Goal: Task Accomplishment & Management: Manage account settings

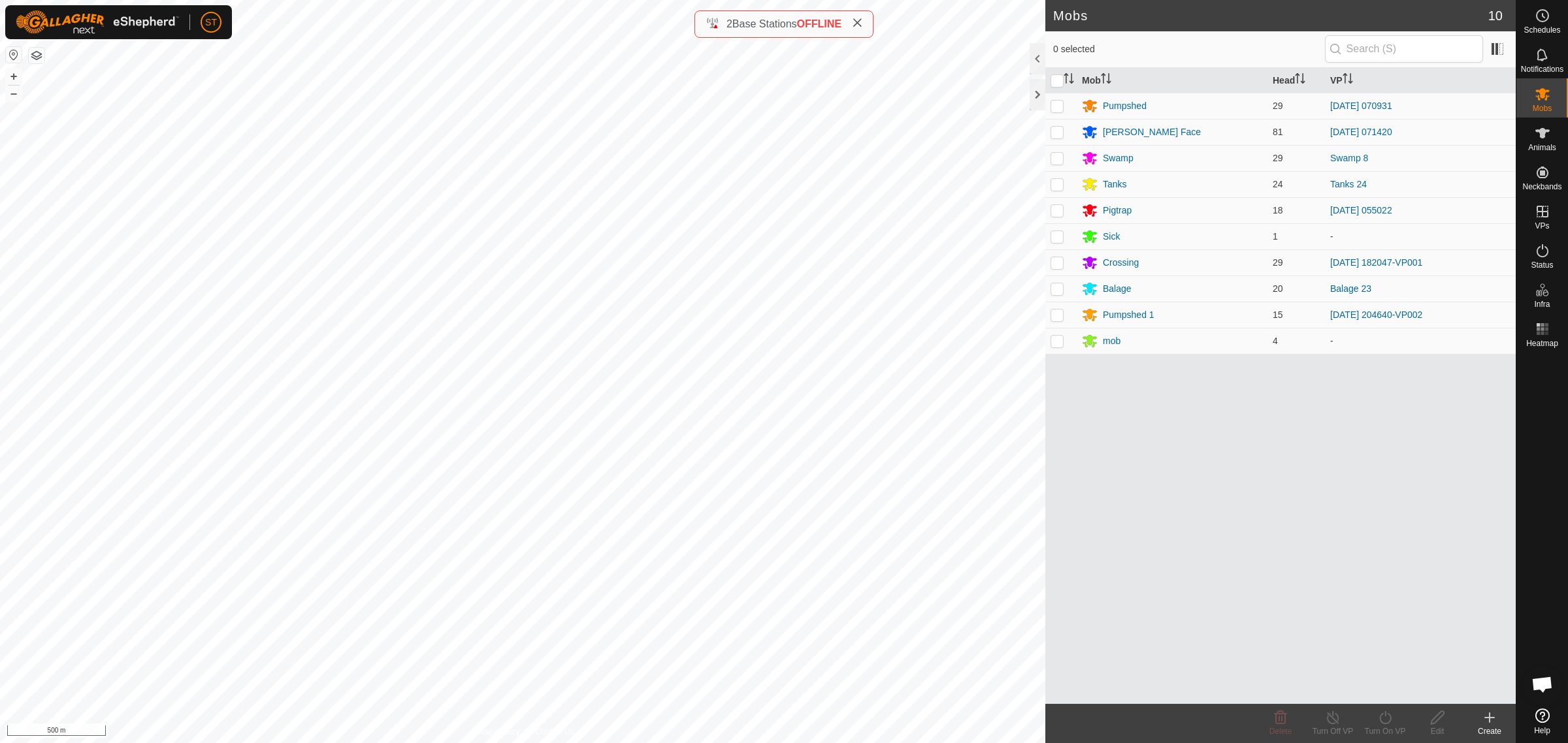
click at [1487, 723] on icon at bounding box center [1489, 718] width 16 height 16
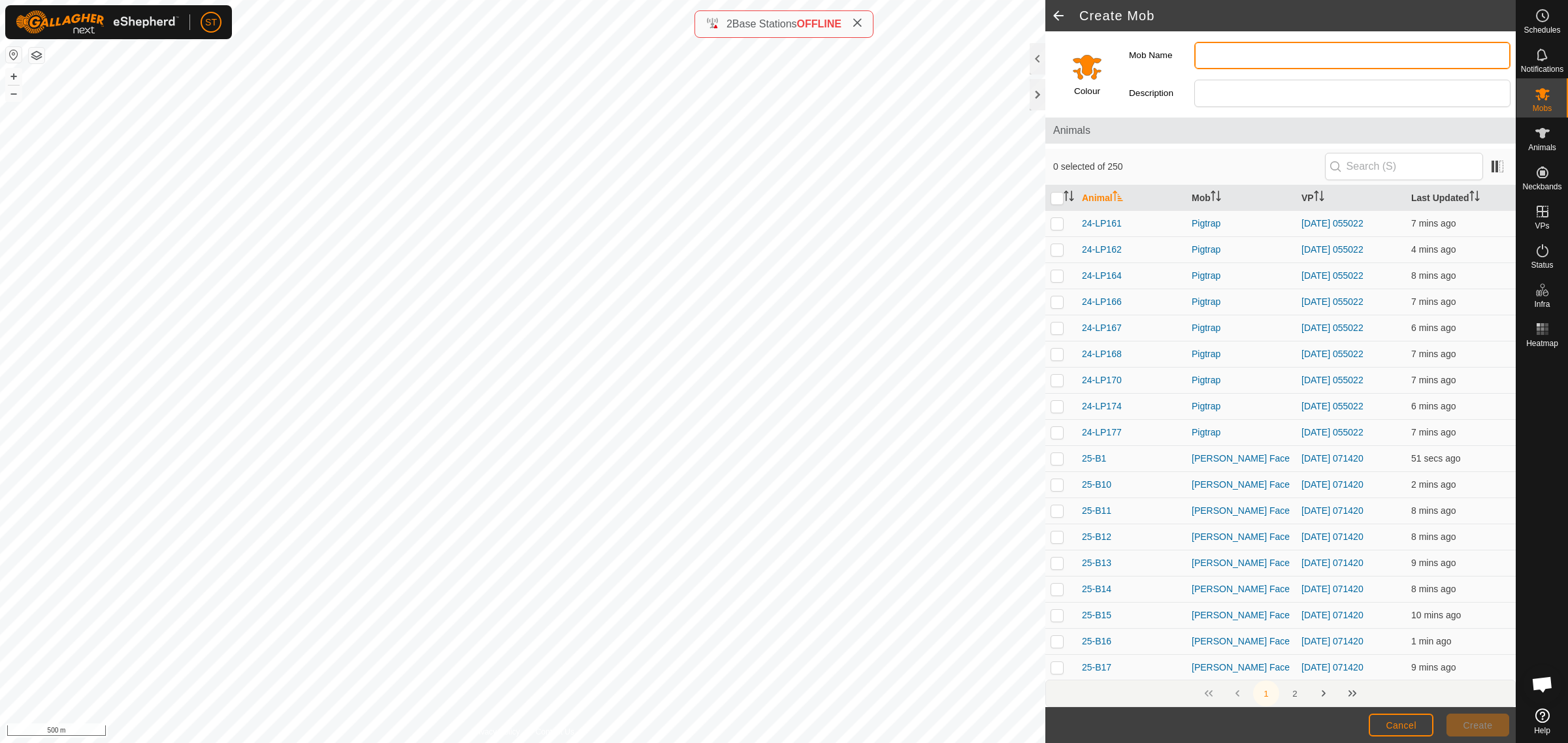
click at [1210, 59] on input "Mob Name" at bounding box center [1352, 55] width 316 height 28
type input "Weather St"
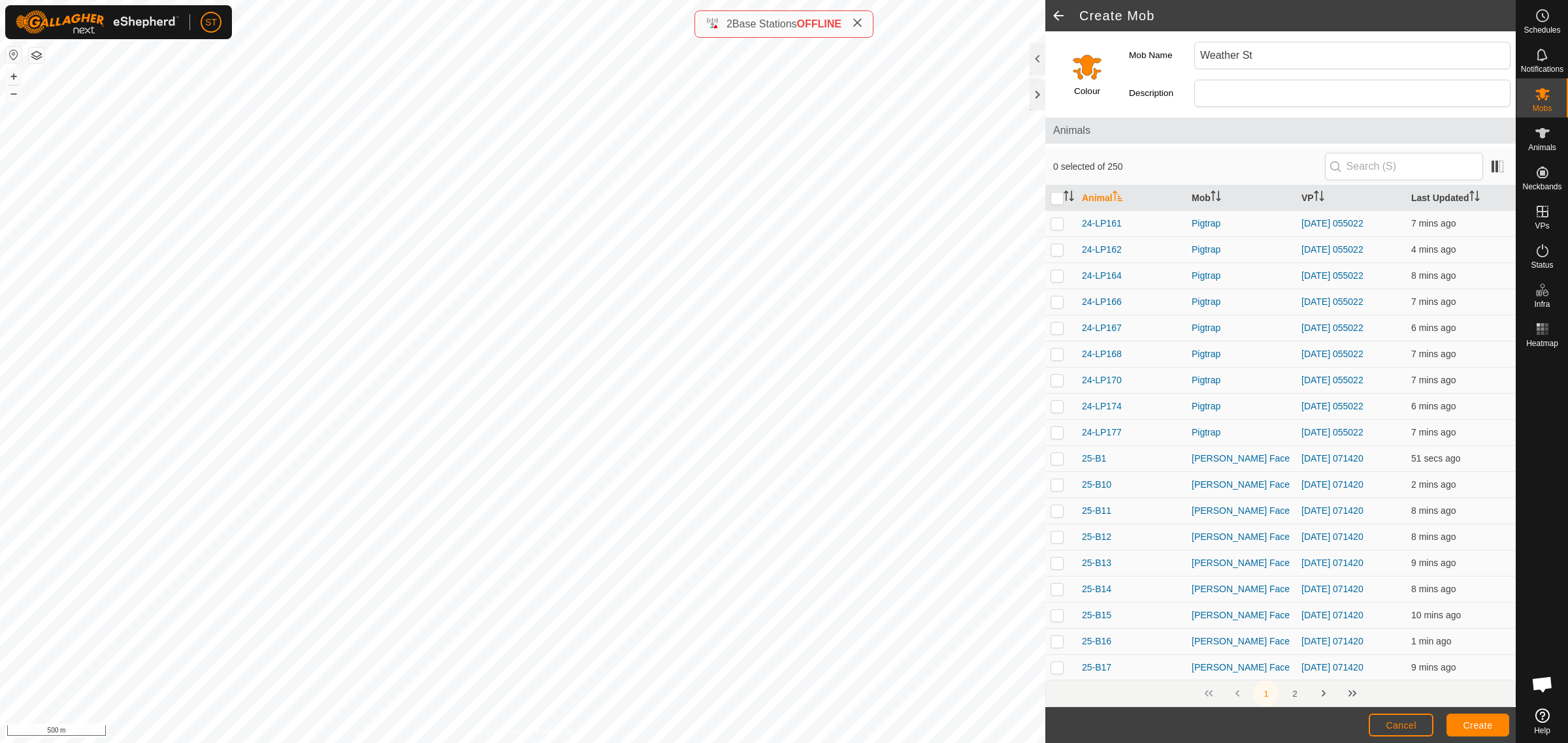
click at [1088, 73] on input "Select a color" at bounding box center [1087, 67] width 32 height 32
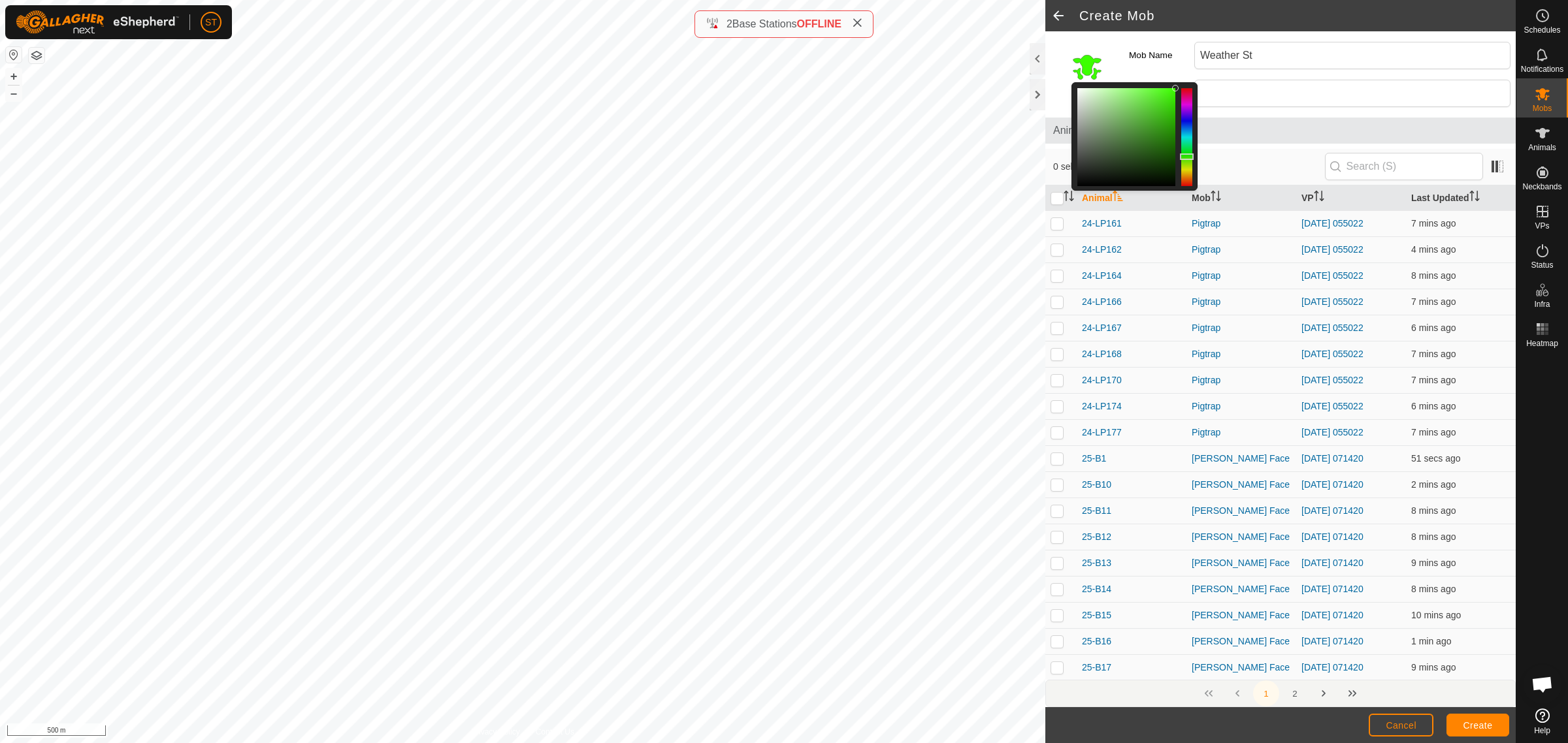
drag, startPoint x: 1188, startPoint y: 175, endPoint x: 1188, endPoint y: 158, distance: 17.0
click at [1188, 158] on div at bounding box center [1187, 157] width 14 height 7
click at [1466, 719] on button "Create" at bounding box center [1478, 724] width 63 height 23
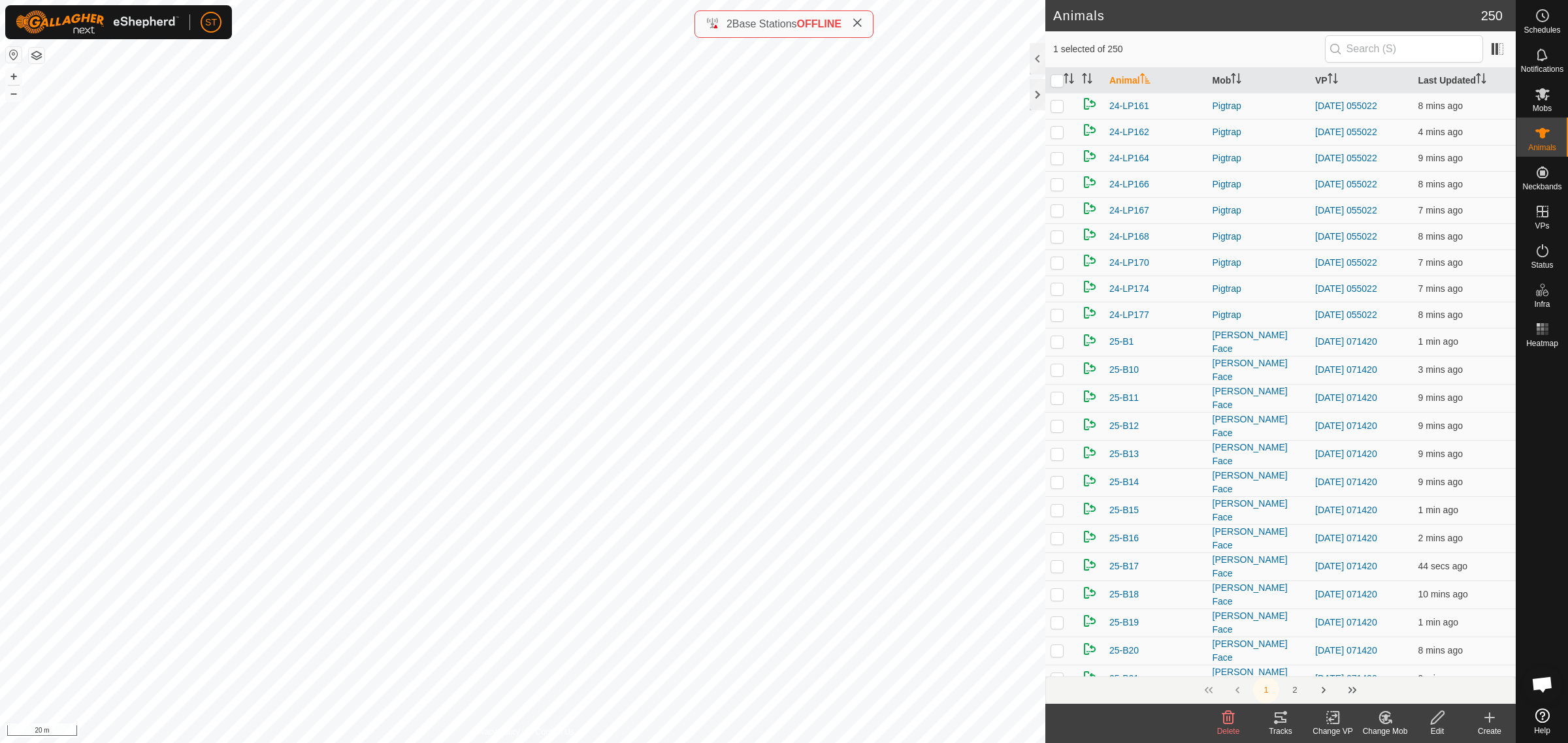
click at [1386, 725] on icon at bounding box center [1385, 718] width 17 height 16
click at [1414, 665] on span "Choose Mob..." at bounding box center [1422, 662] width 68 height 16
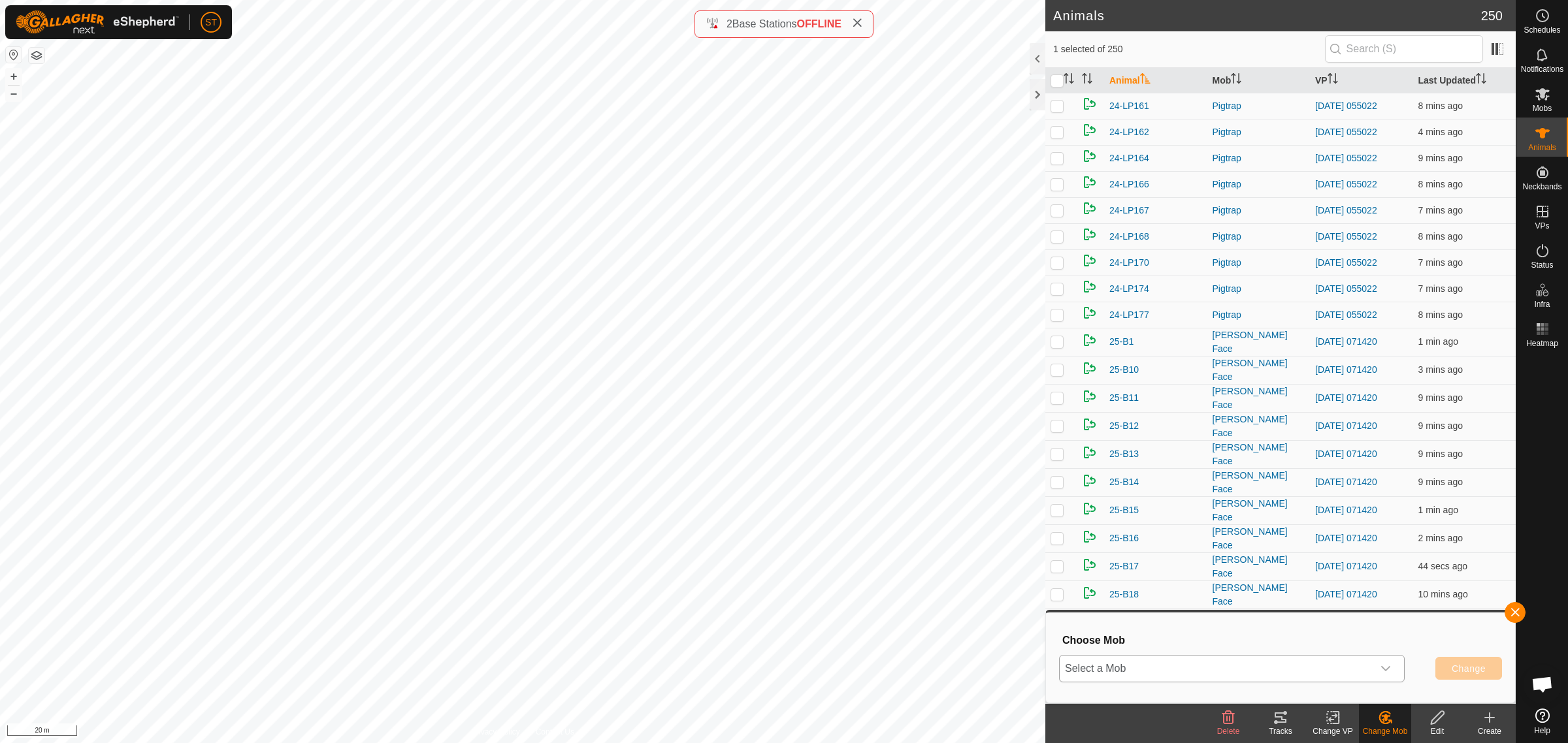
click at [1385, 668] on icon "dropdown trigger" at bounding box center [1386, 668] width 11 height 11
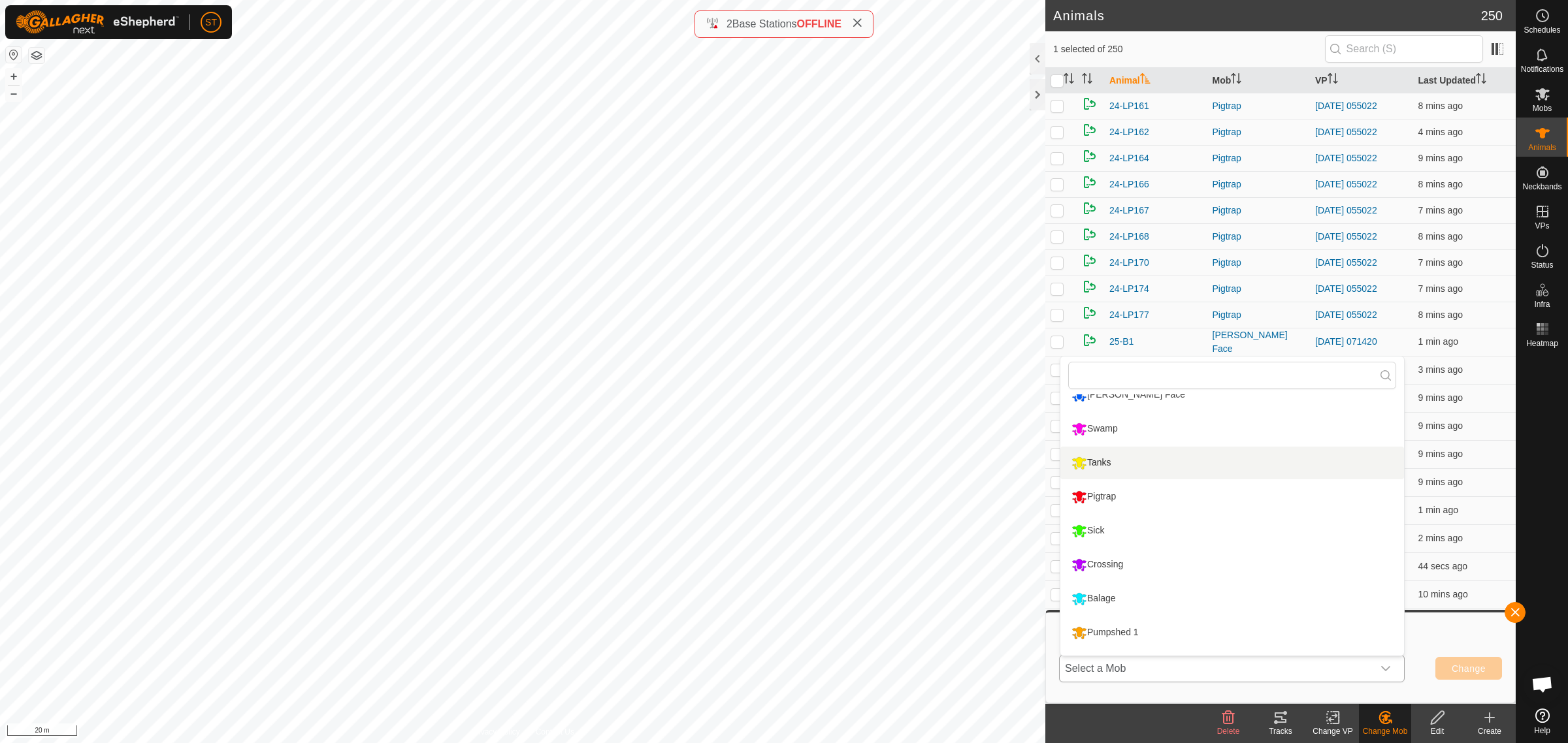
scroll to position [111, 0]
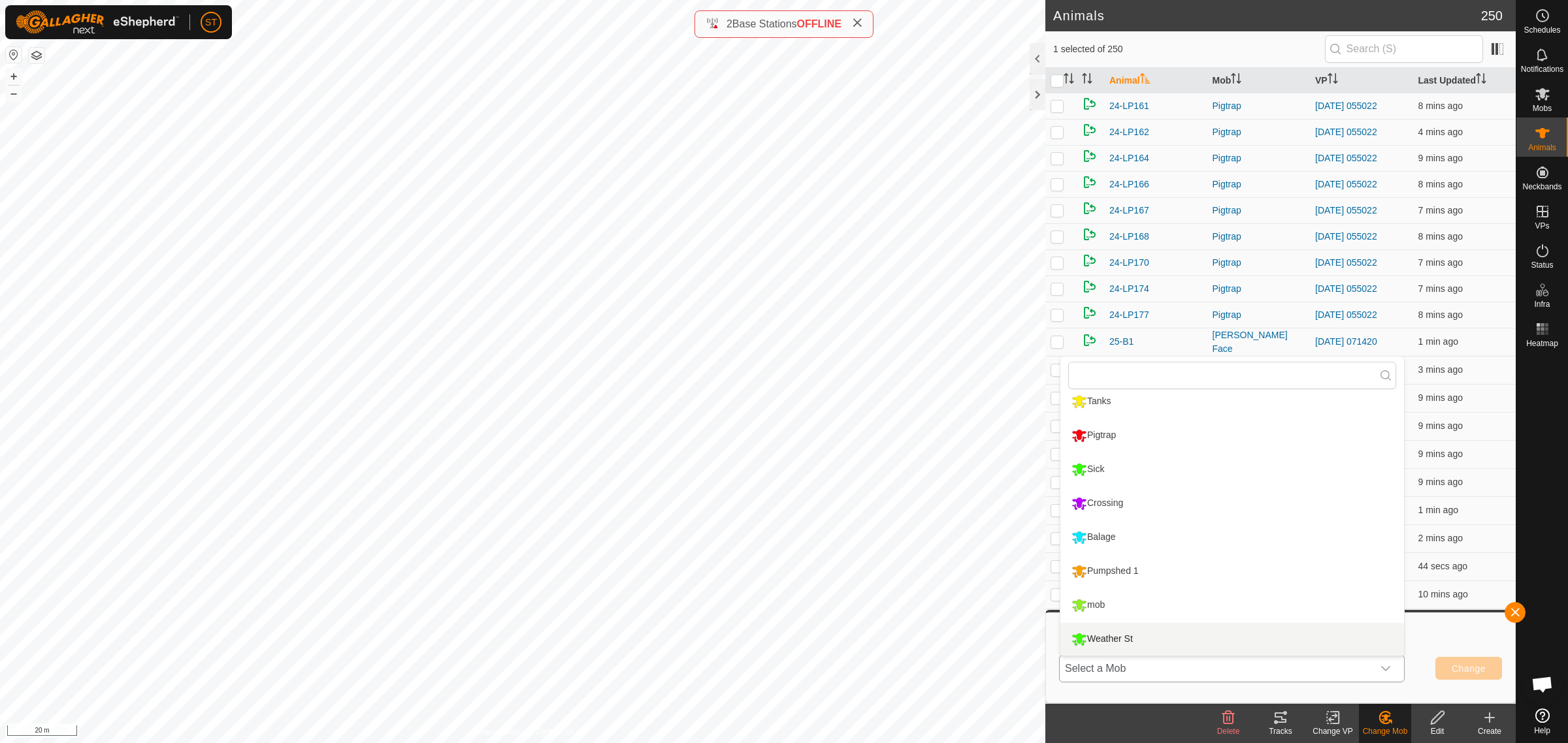
click at [1116, 633] on li "Weather St" at bounding box center [1232, 639] width 344 height 33
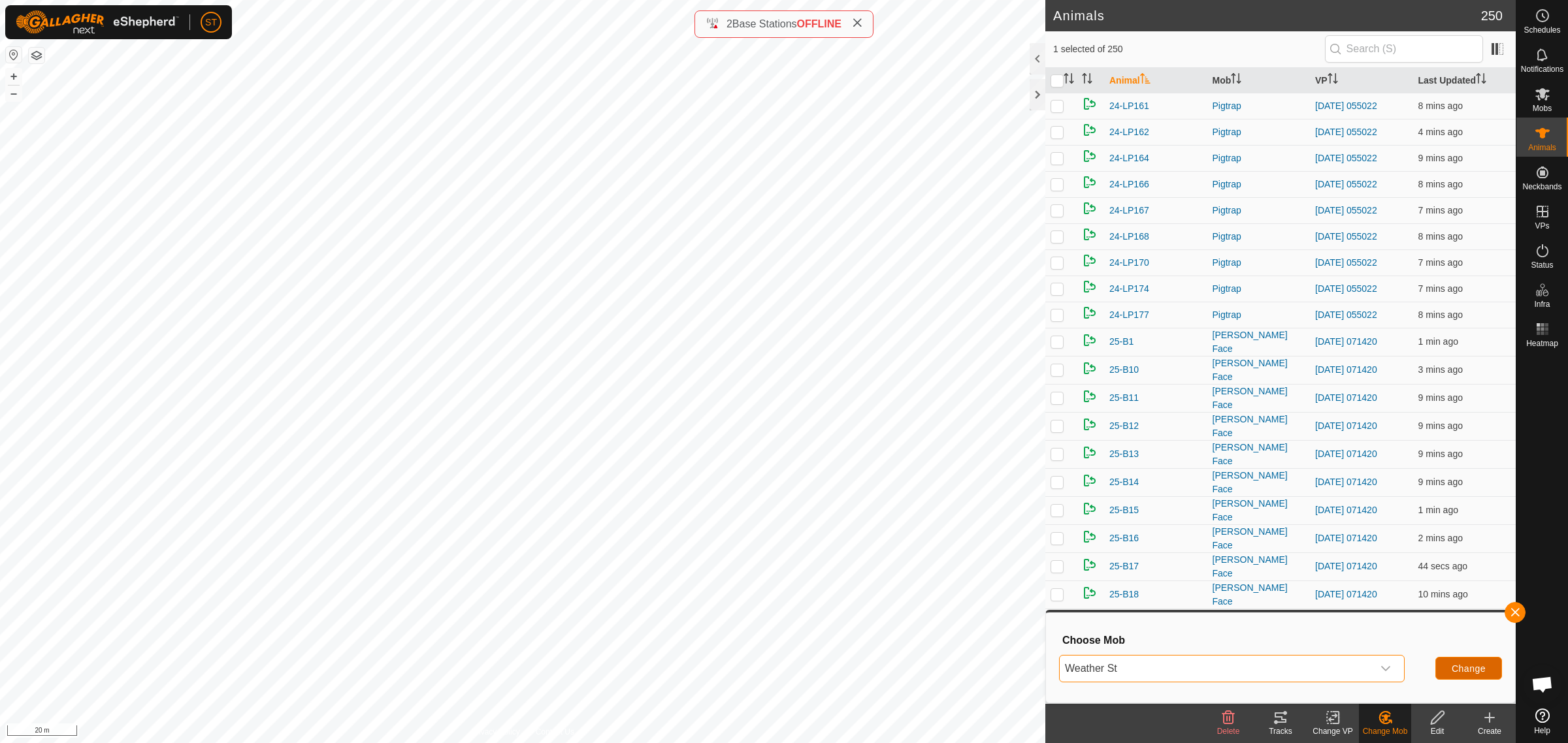
click at [1460, 665] on span "Change" at bounding box center [1468, 668] width 34 height 11
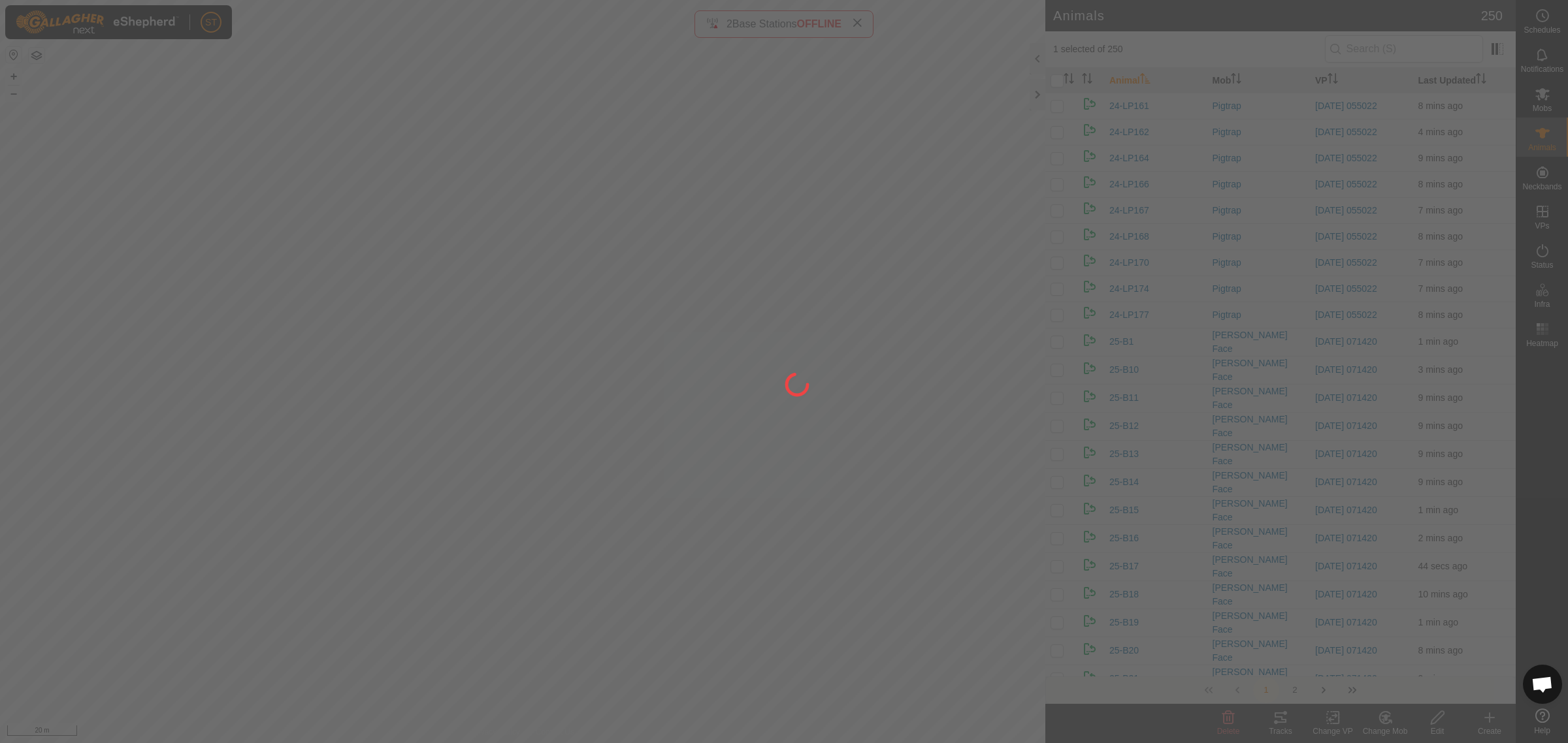
checkbox input "false"
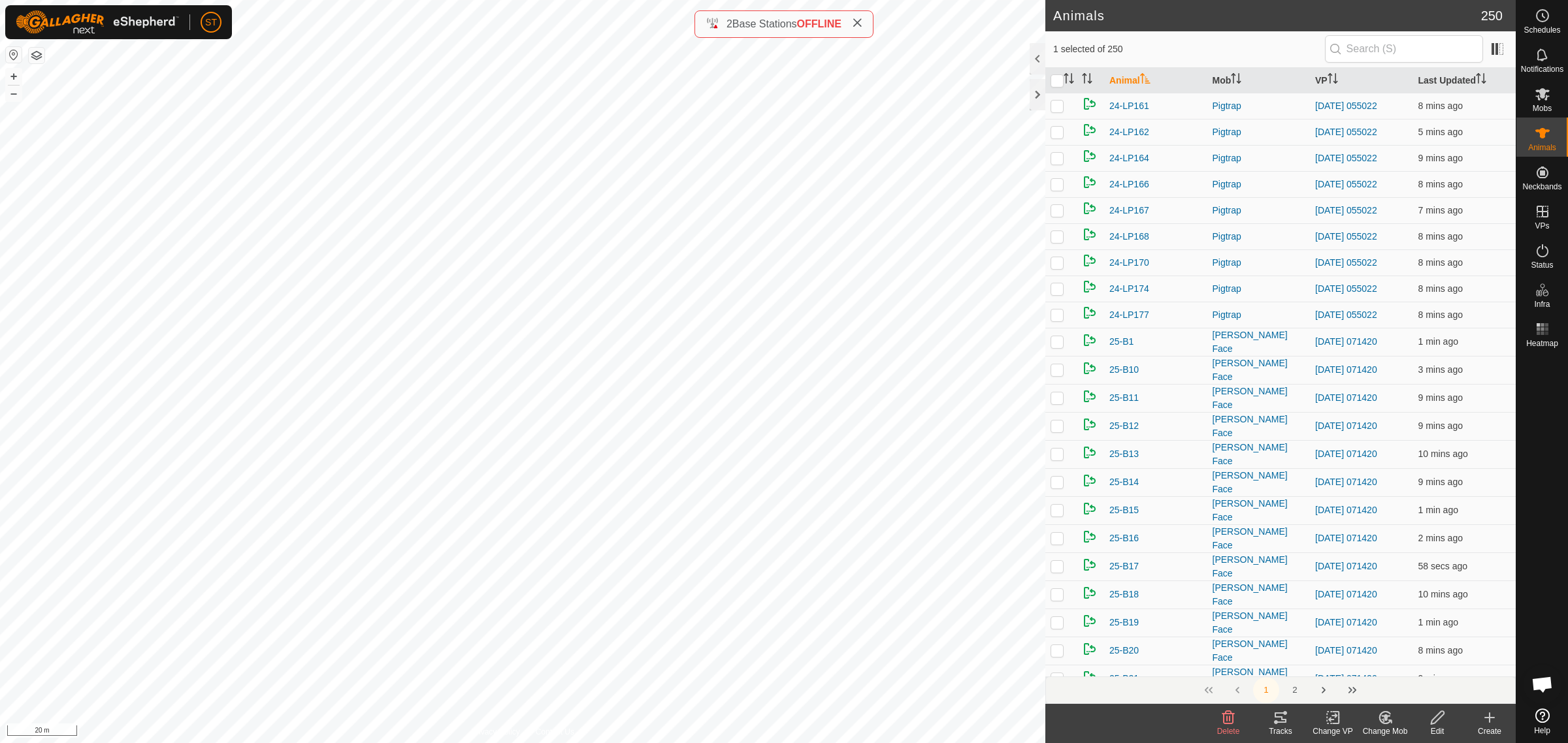
click at [1379, 721] on icon at bounding box center [1385, 718] width 17 height 16
click at [1398, 660] on link "Choose Mob..." at bounding box center [1423, 662] width 129 height 27
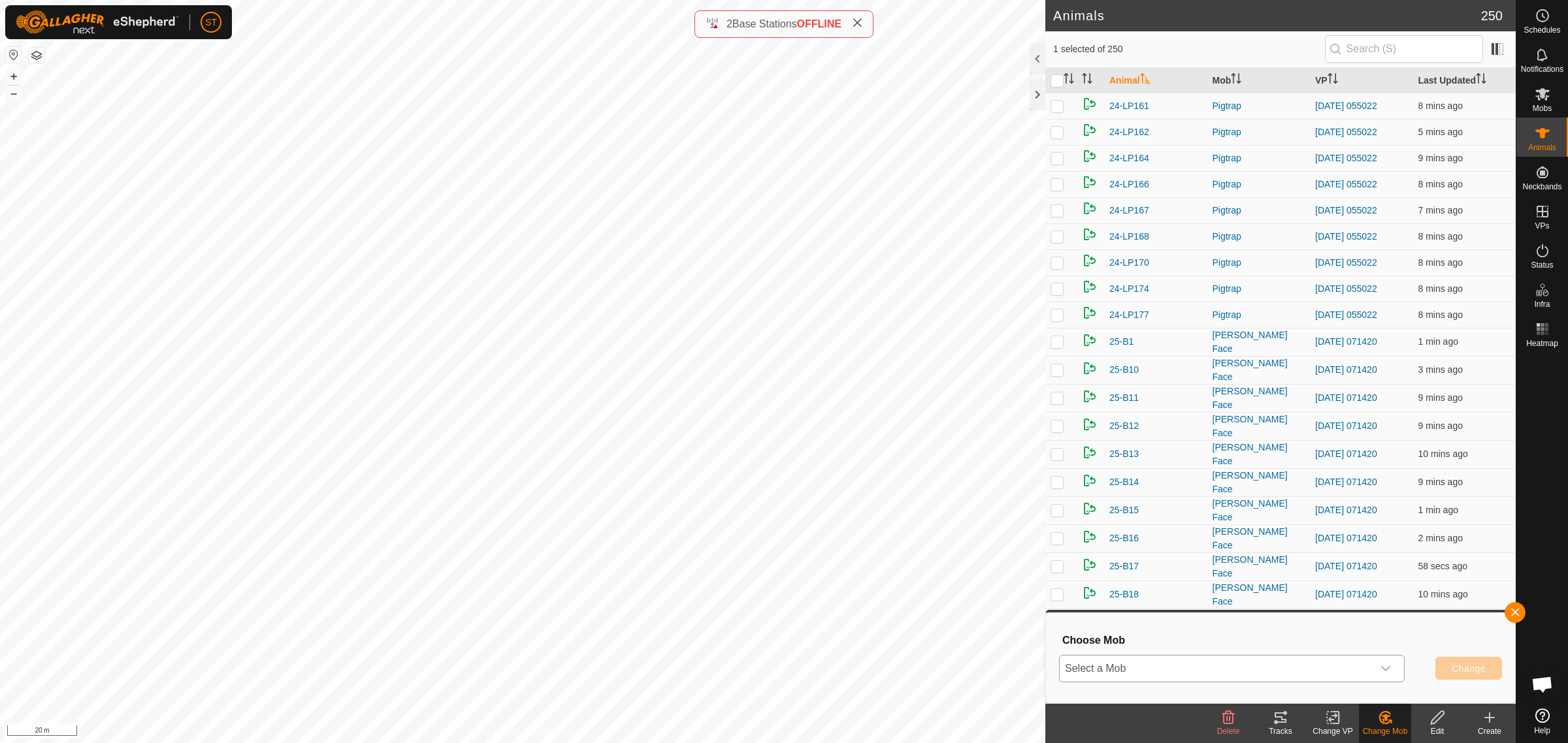
click at [1389, 667] on icon "dropdown trigger" at bounding box center [1386, 668] width 11 height 11
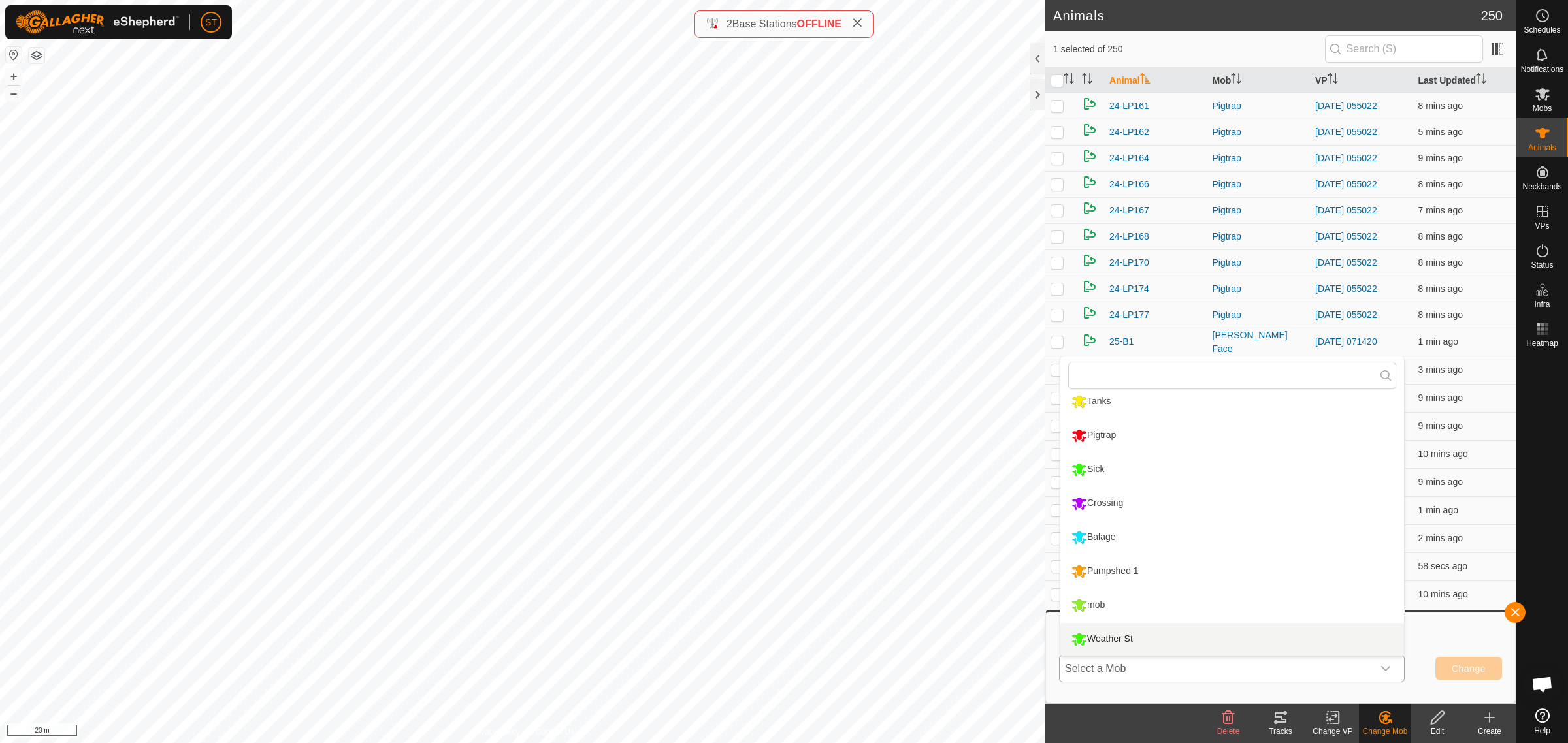
click at [1112, 637] on li "Weather St" at bounding box center [1232, 639] width 344 height 33
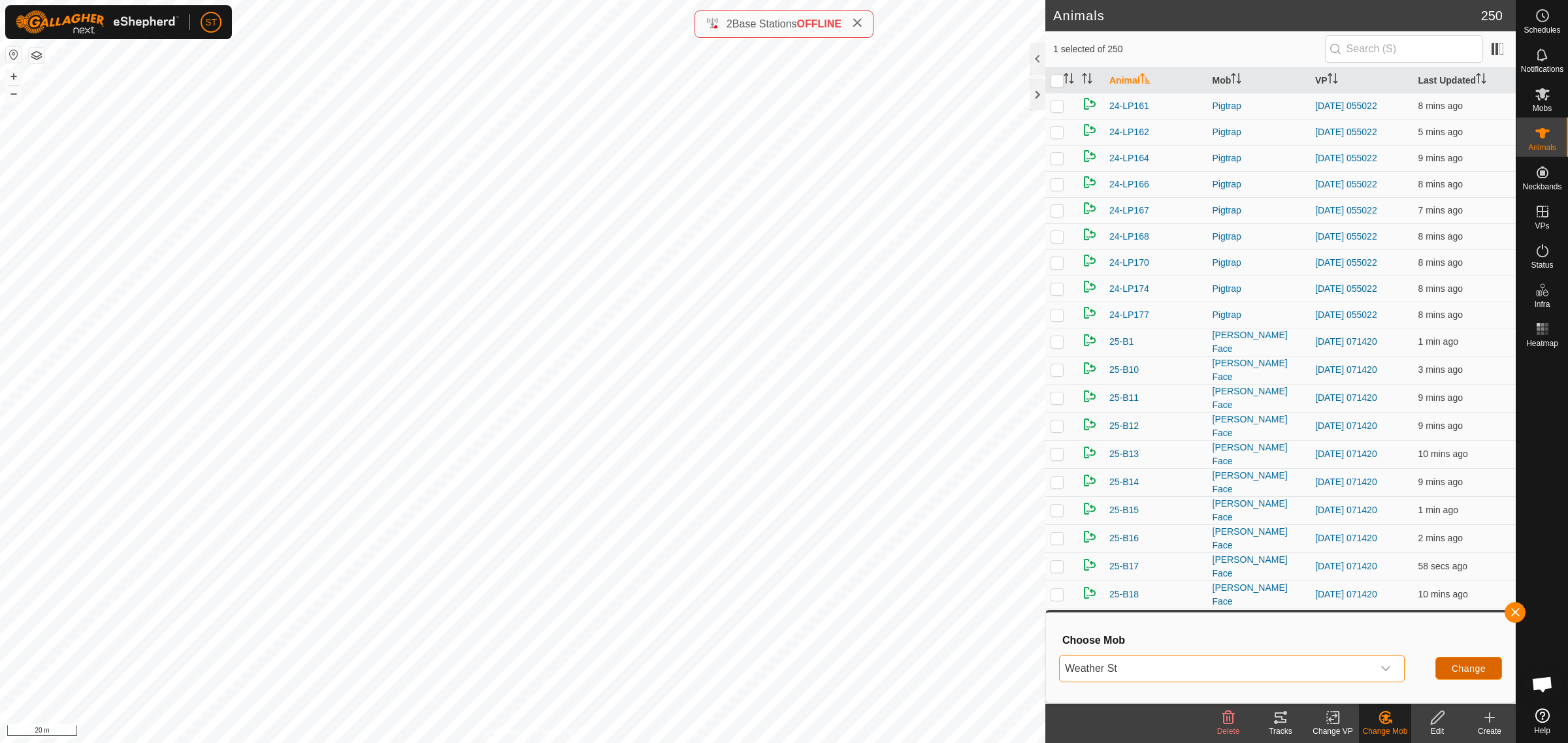
click at [1459, 671] on span "Change" at bounding box center [1468, 668] width 34 height 11
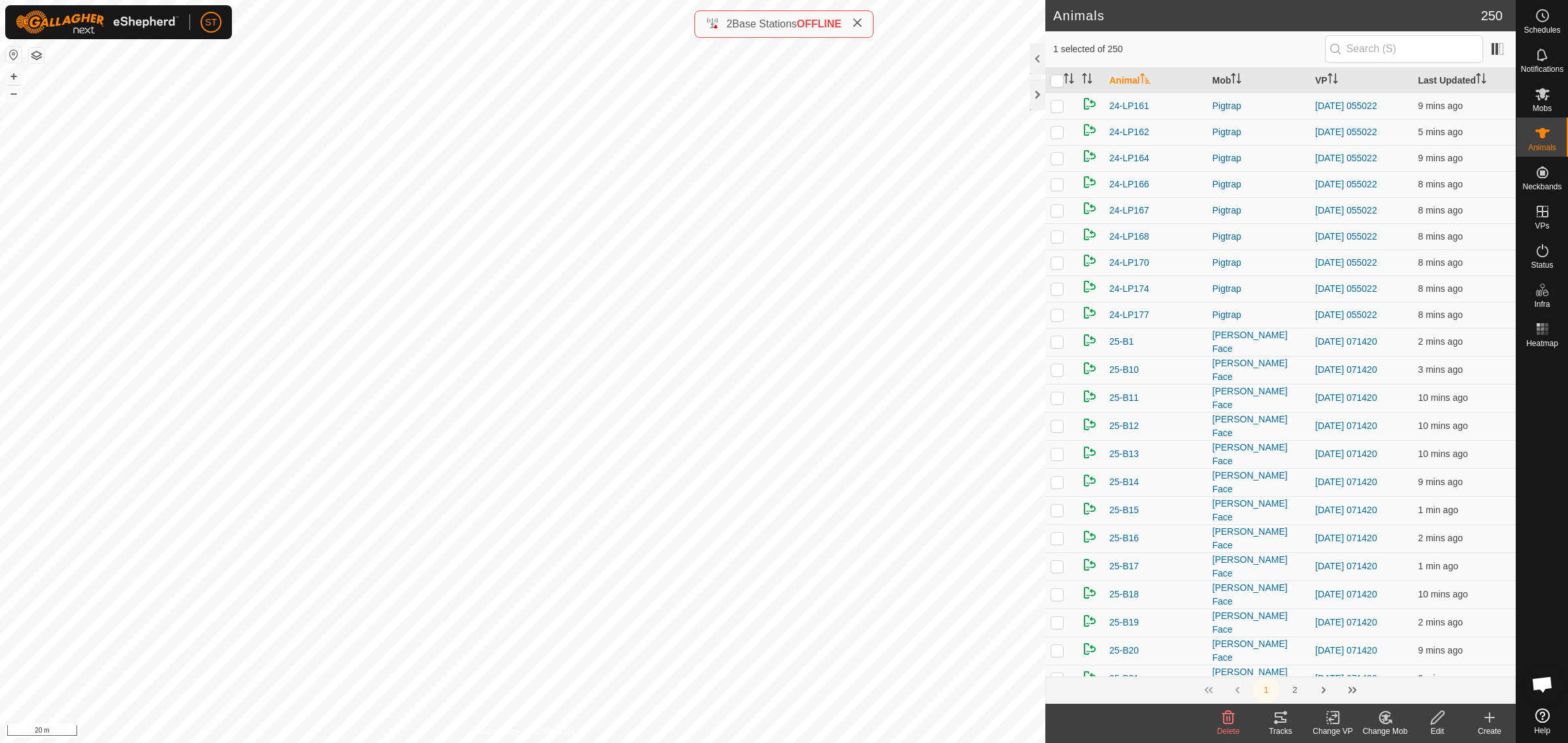
click at [1384, 725] on div "Change Mob" at bounding box center [1385, 731] width 52 height 12
click at [1414, 661] on link "Choose Mob..." at bounding box center [1423, 662] width 129 height 27
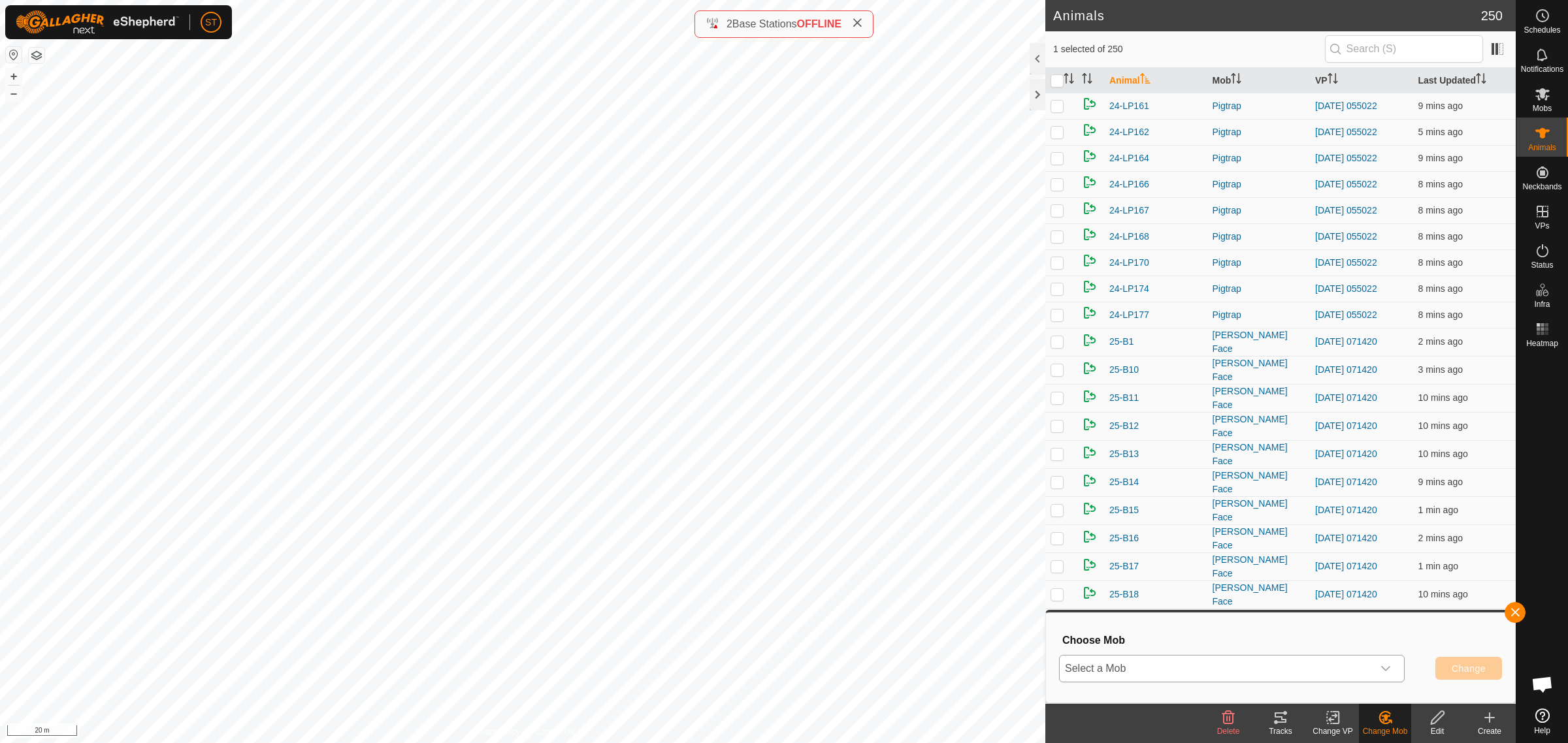
click at [1385, 673] on icon "dropdown trigger" at bounding box center [1386, 668] width 11 height 11
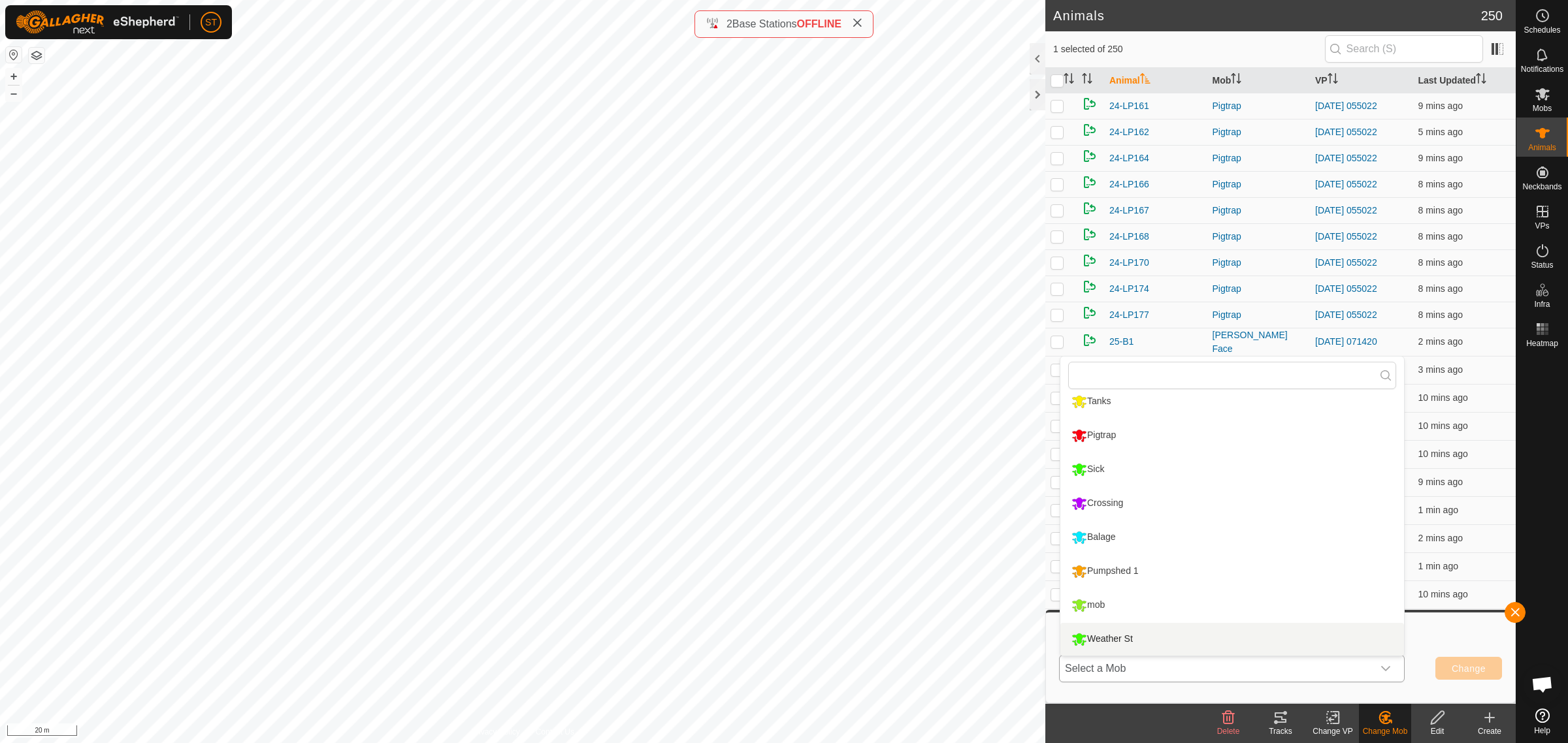
click at [1119, 635] on li "Weather St" at bounding box center [1232, 639] width 344 height 33
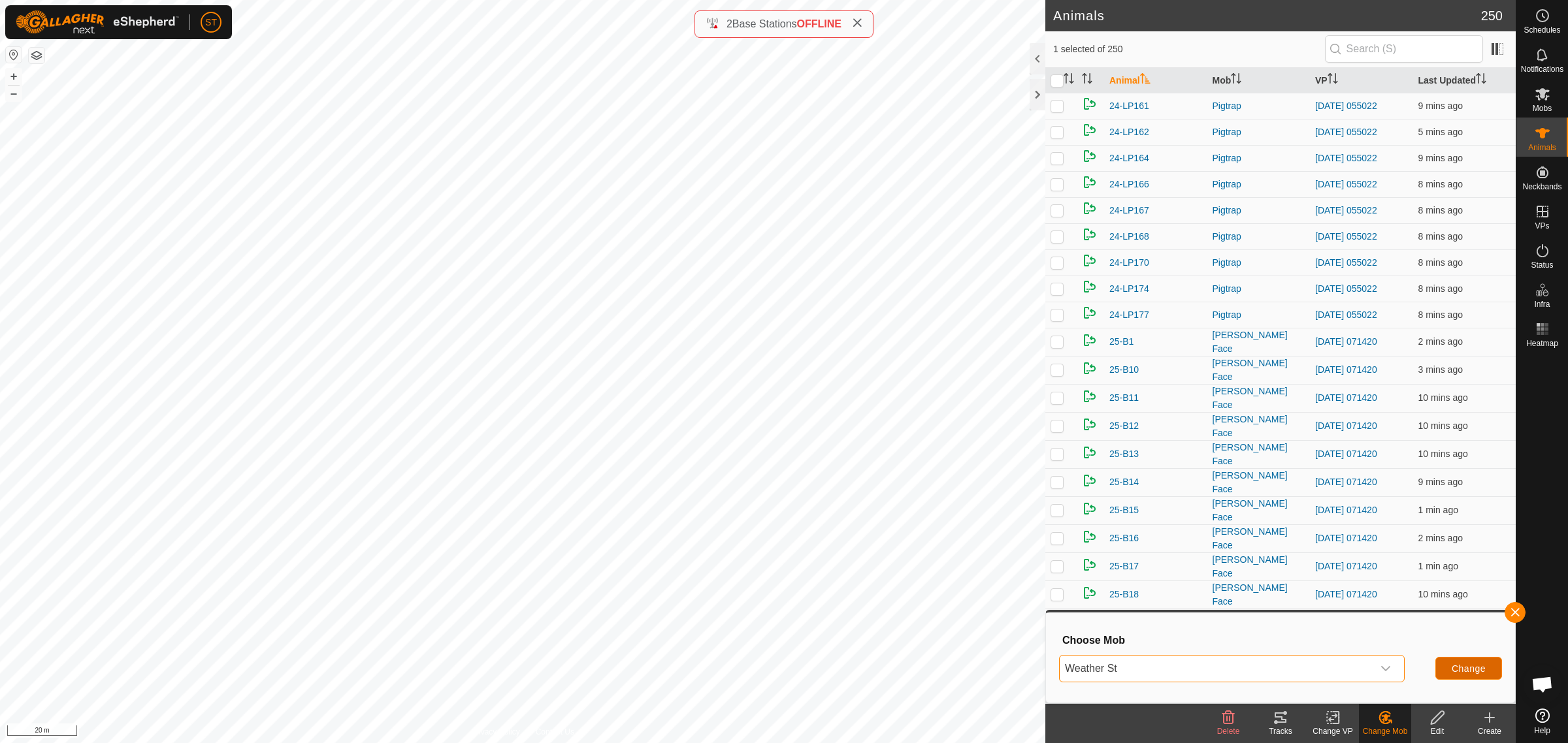
click at [1462, 671] on span "Change" at bounding box center [1468, 668] width 34 height 11
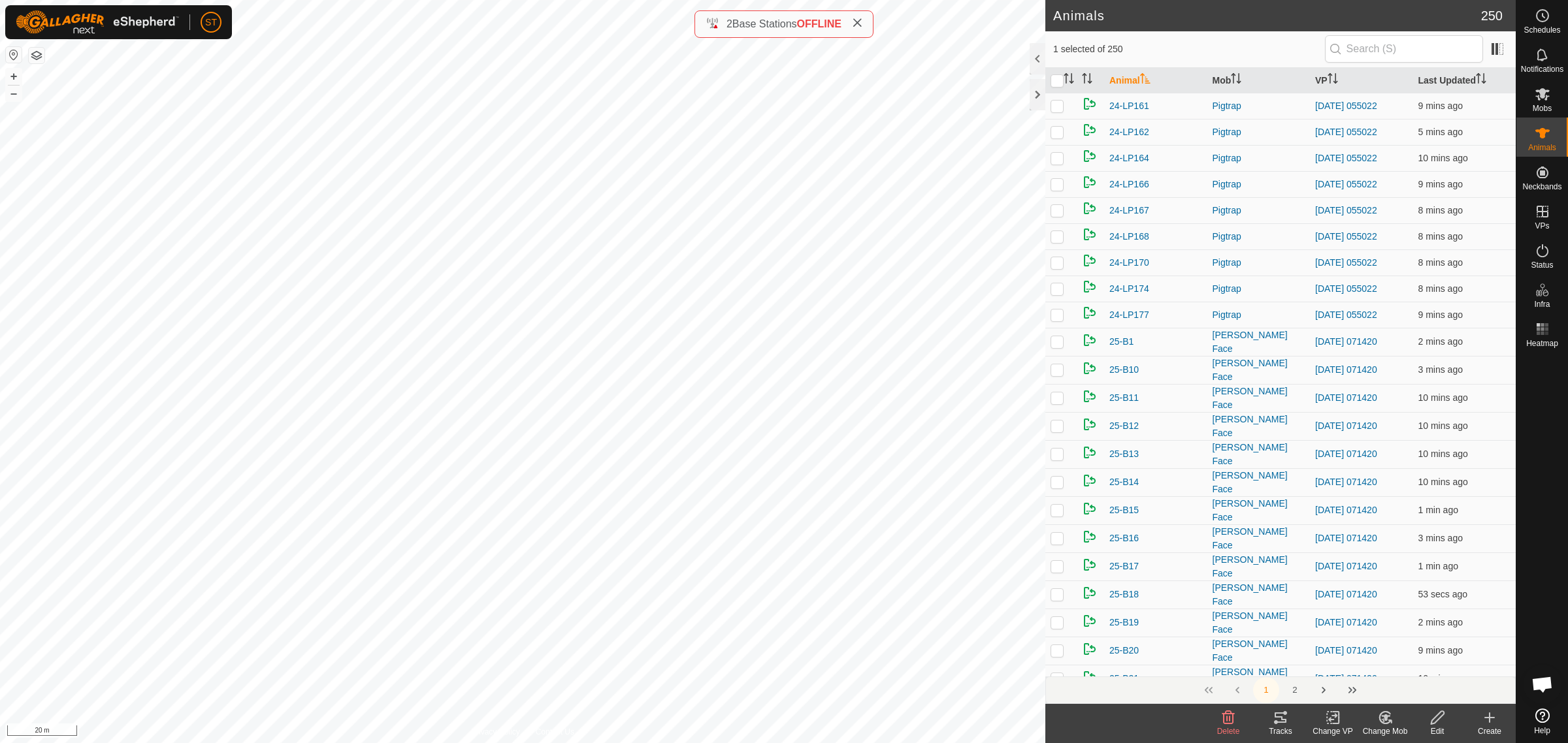
click at [1381, 717] on icon at bounding box center [1385, 718] width 17 height 16
click at [1398, 659] on link "Choose Mob..." at bounding box center [1423, 662] width 129 height 27
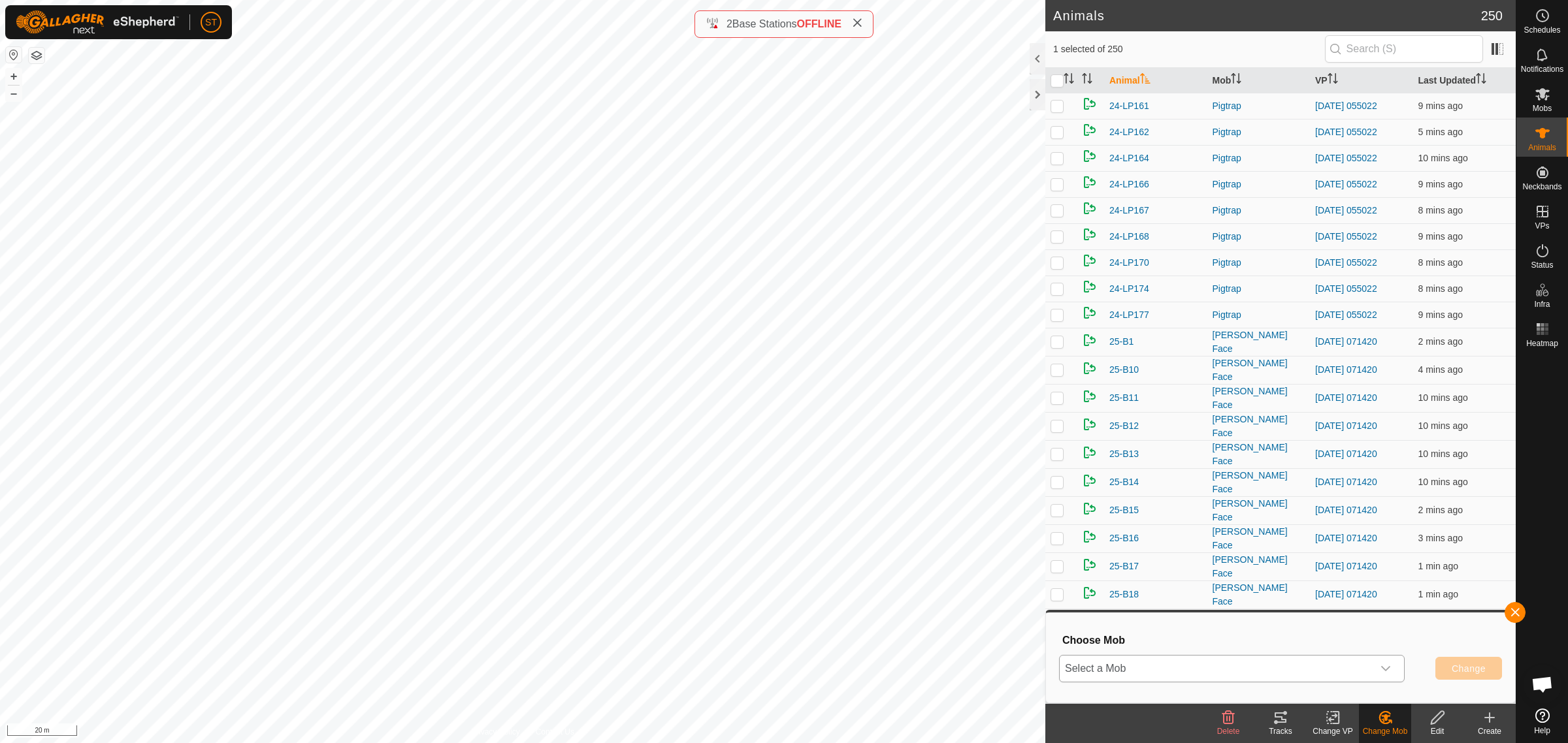
click at [1383, 673] on icon "dropdown trigger" at bounding box center [1386, 668] width 11 height 11
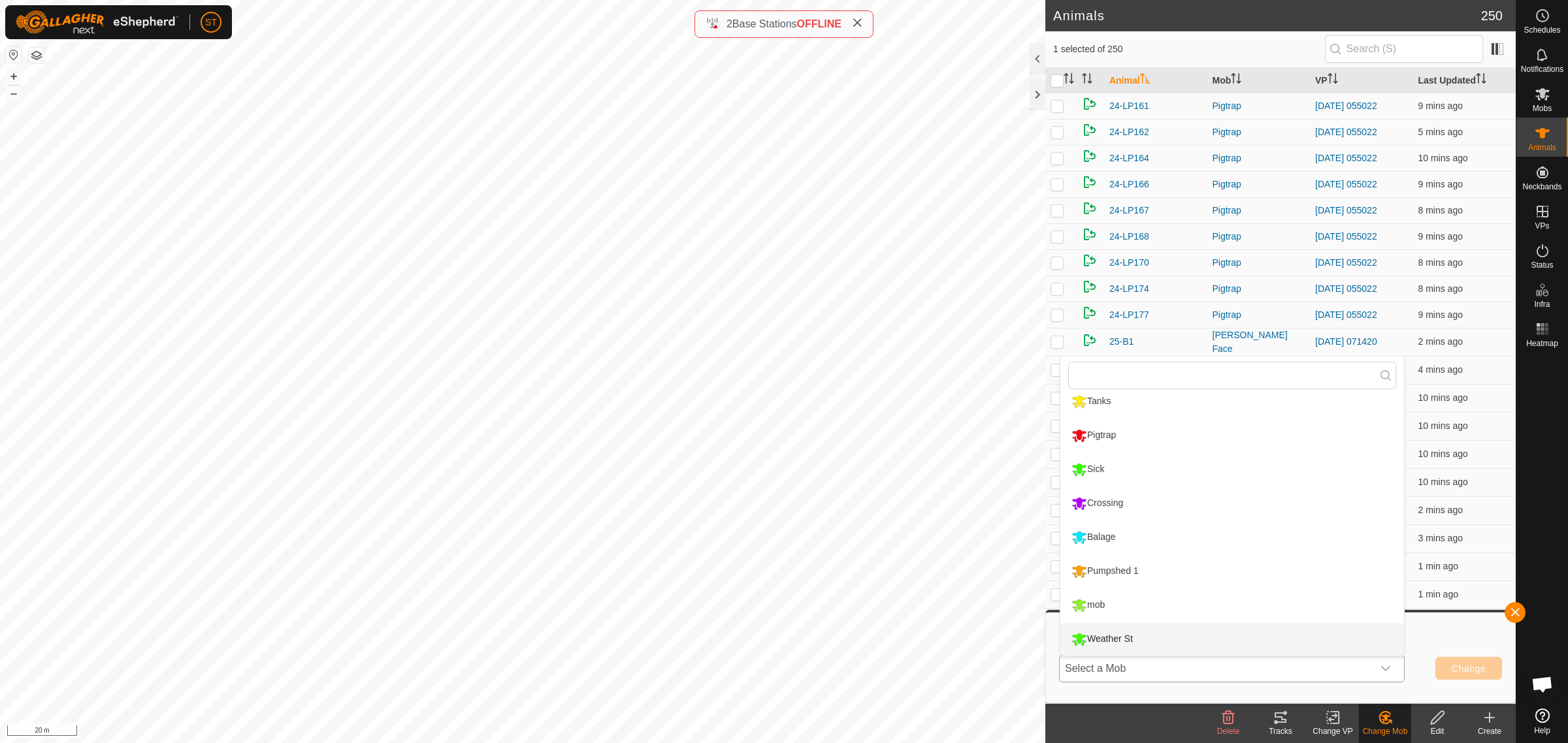
click at [1112, 633] on li "Weather St" at bounding box center [1232, 639] width 344 height 33
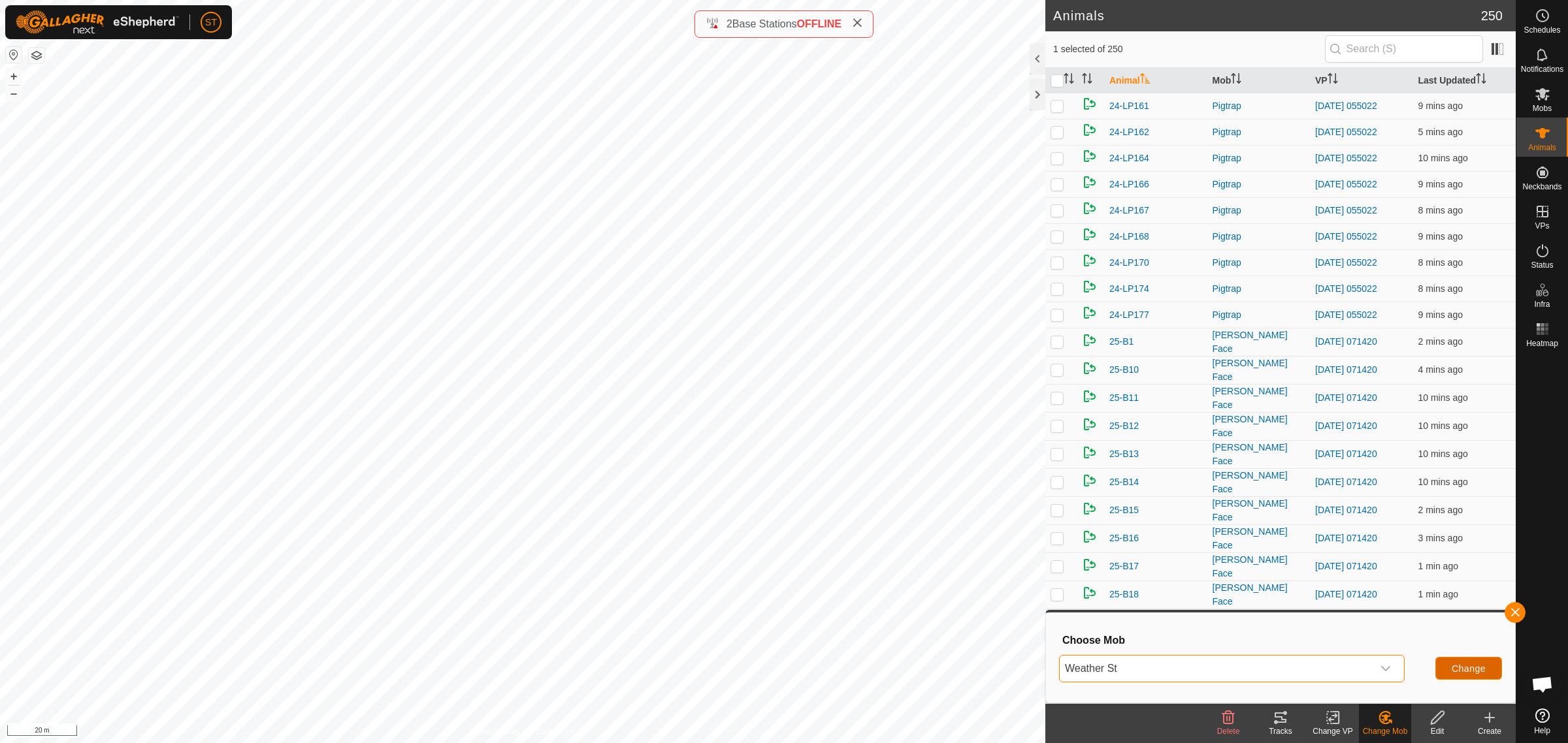
click at [1473, 669] on span "Change" at bounding box center [1468, 668] width 34 height 11
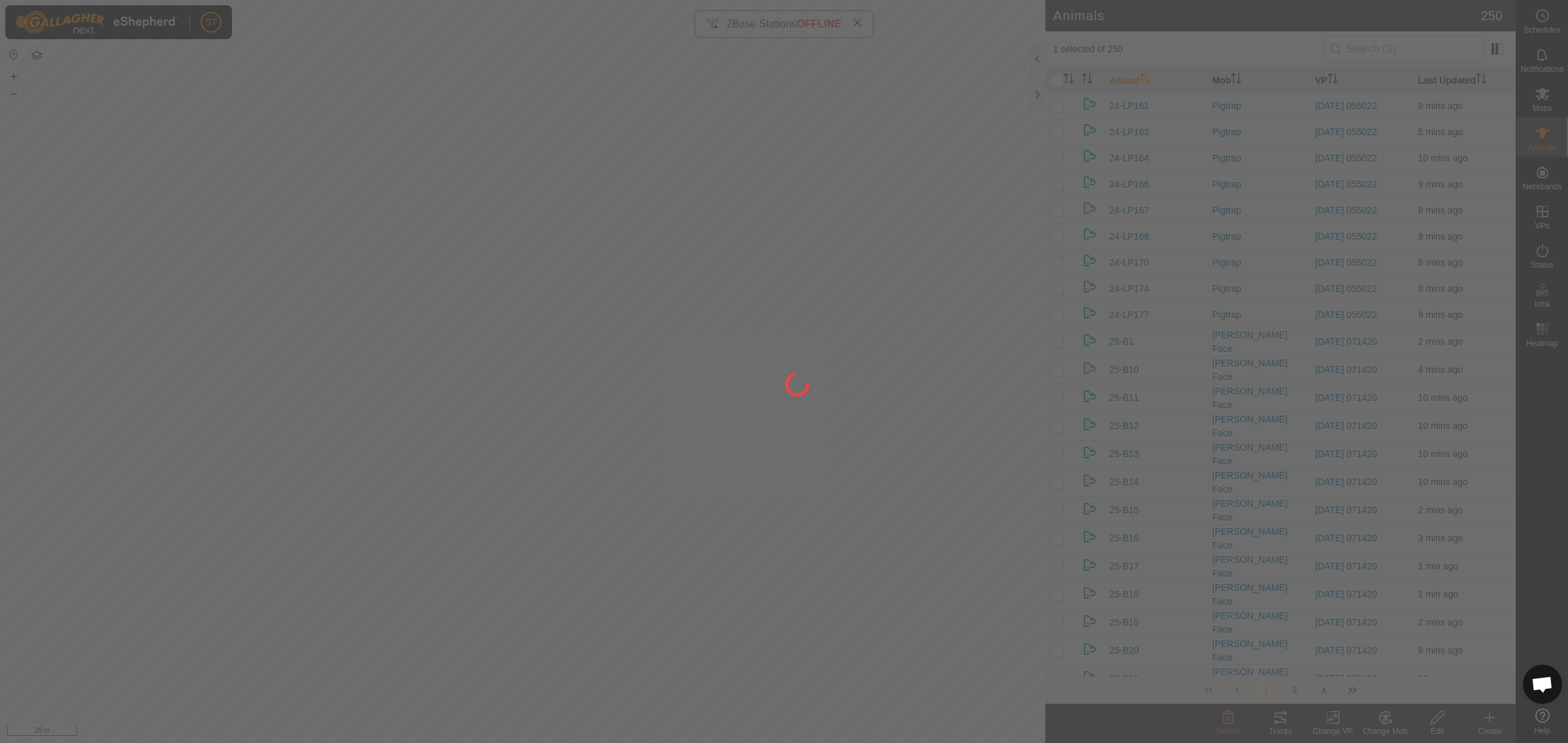
checkbox input "false"
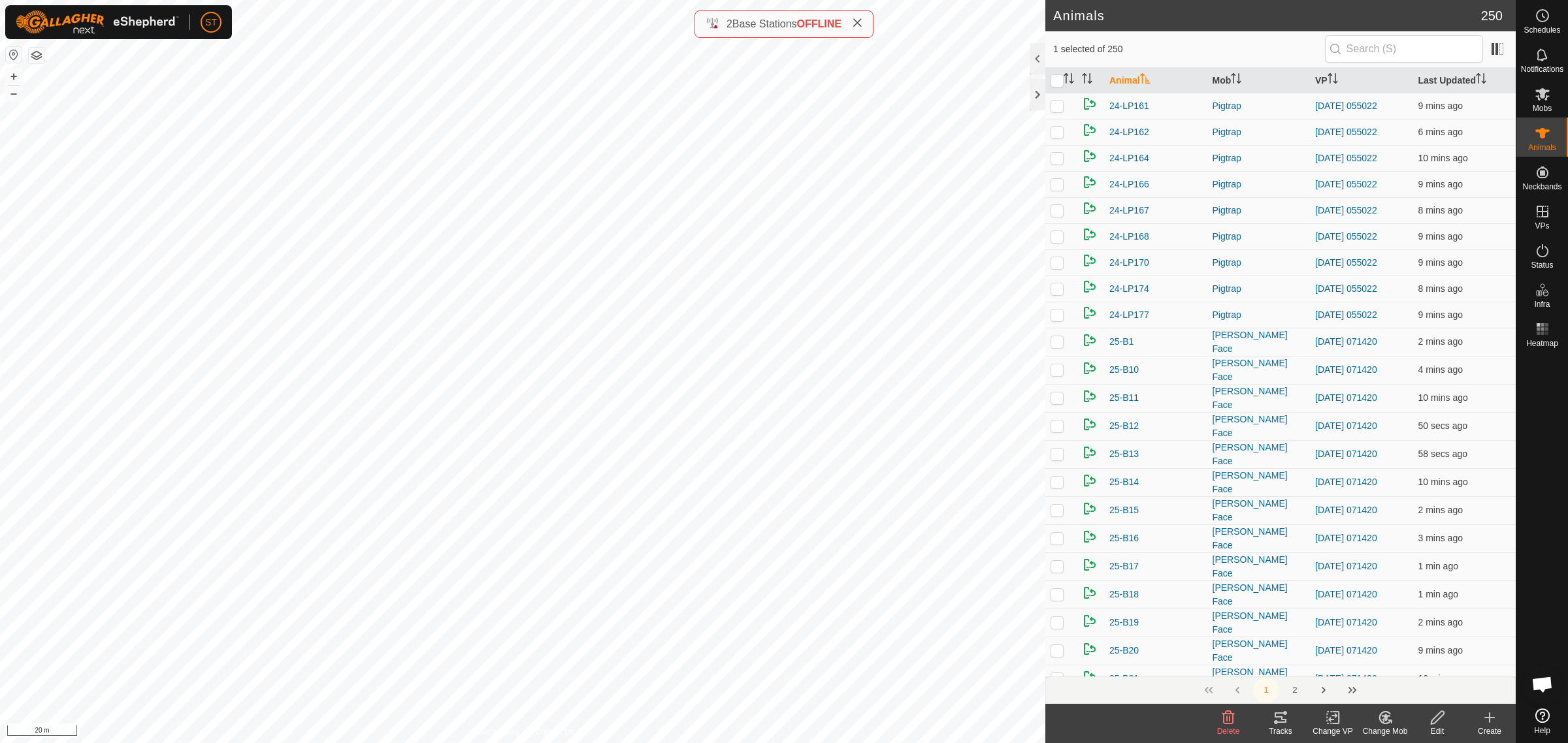
click at [1383, 721] on icon at bounding box center [1382, 720] width 3 height 4
click at [1401, 663] on link "Choose Mob..." at bounding box center [1423, 662] width 129 height 27
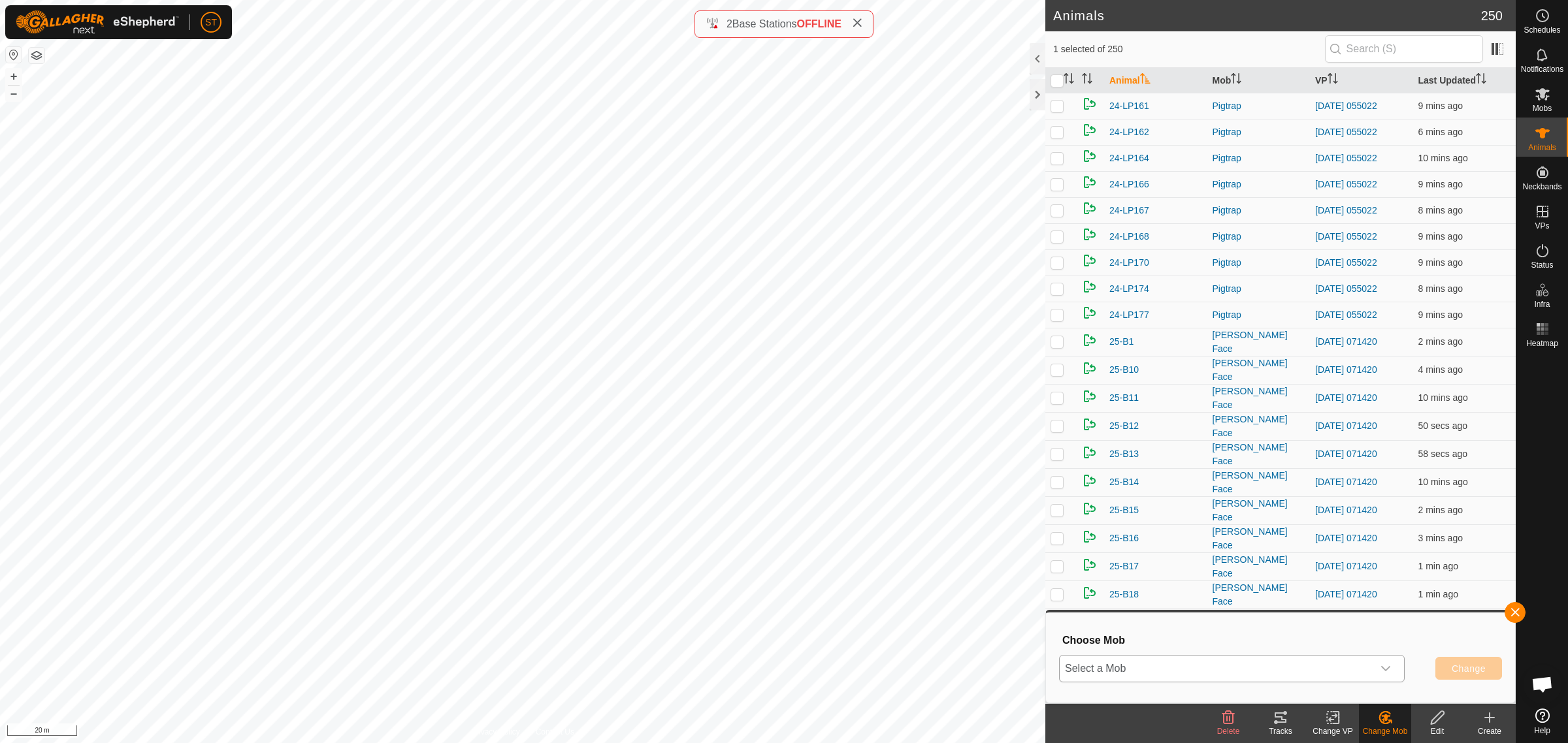
click at [1387, 670] on icon "dropdown trigger" at bounding box center [1386, 668] width 11 height 11
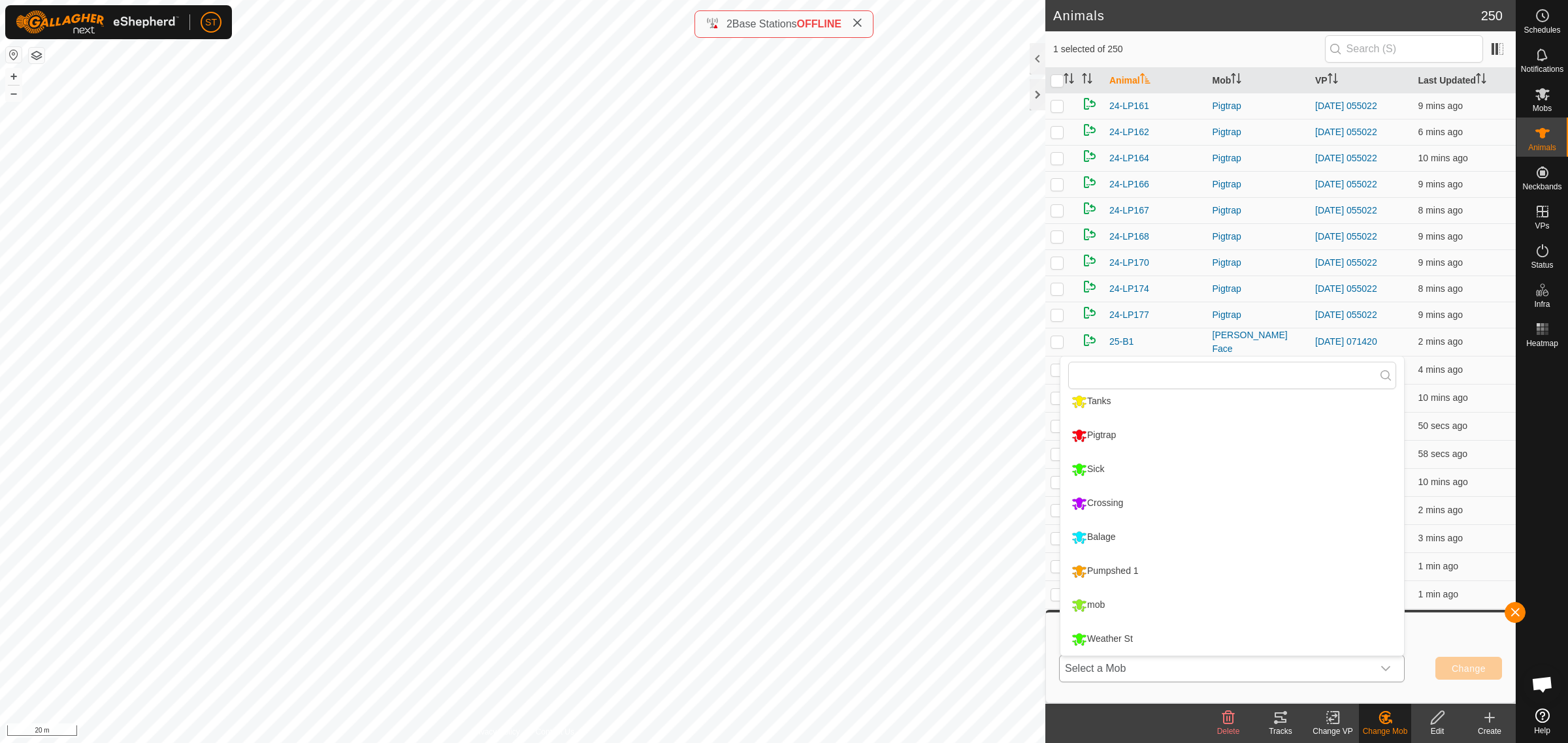
click at [1137, 636] on li "Weather St" at bounding box center [1232, 639] width 344 height 33
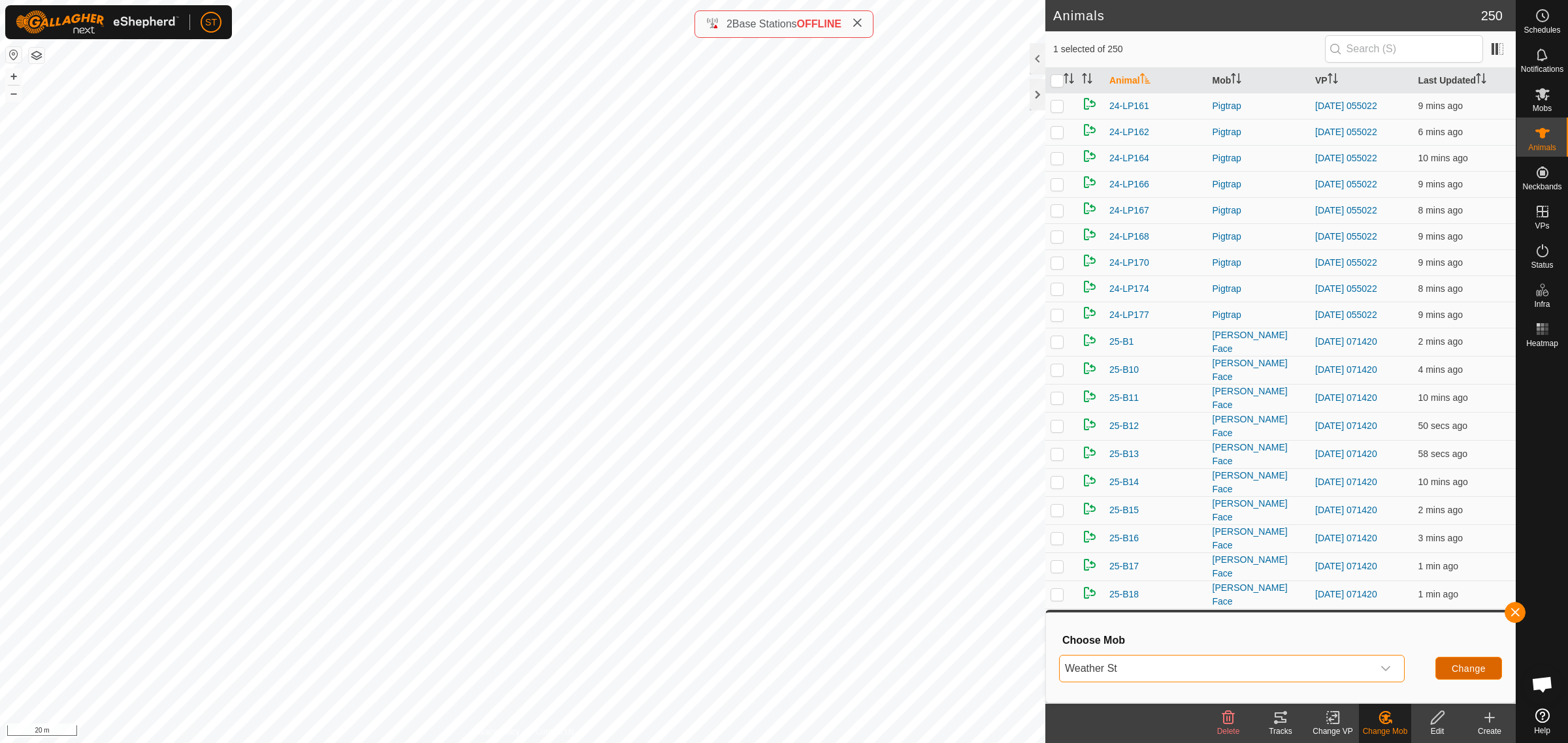
click at [1461, 660] on button "Change" at bounding box center [1468, 668] width 67 height 23
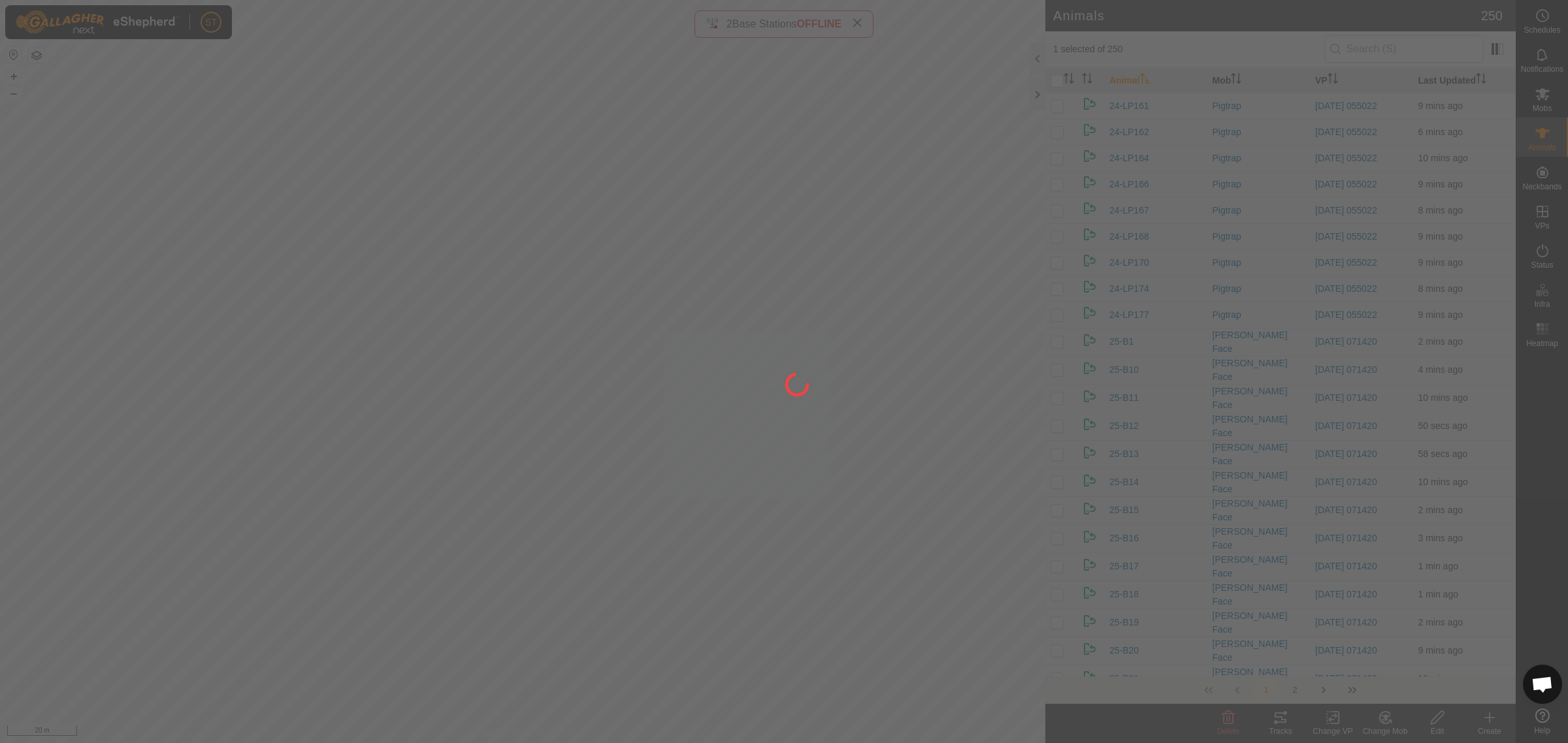
checkbox input "false"
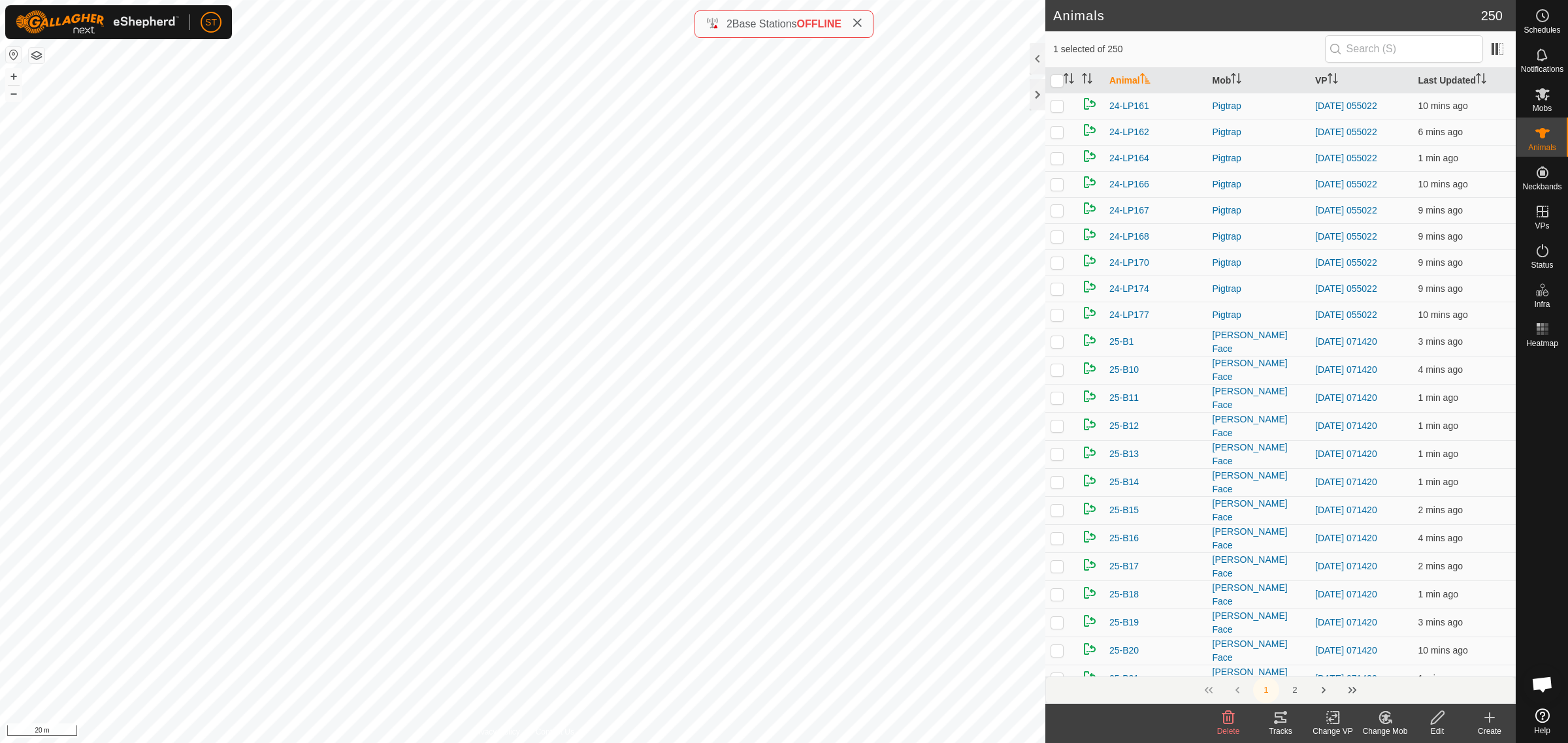
click at [1381, 716] on icon at bounding box center [1385, 718] width 17 height 16
click at [1405, 663] on link "Choose Mob..." at bounding box center [1423, 662] width 129 height 27
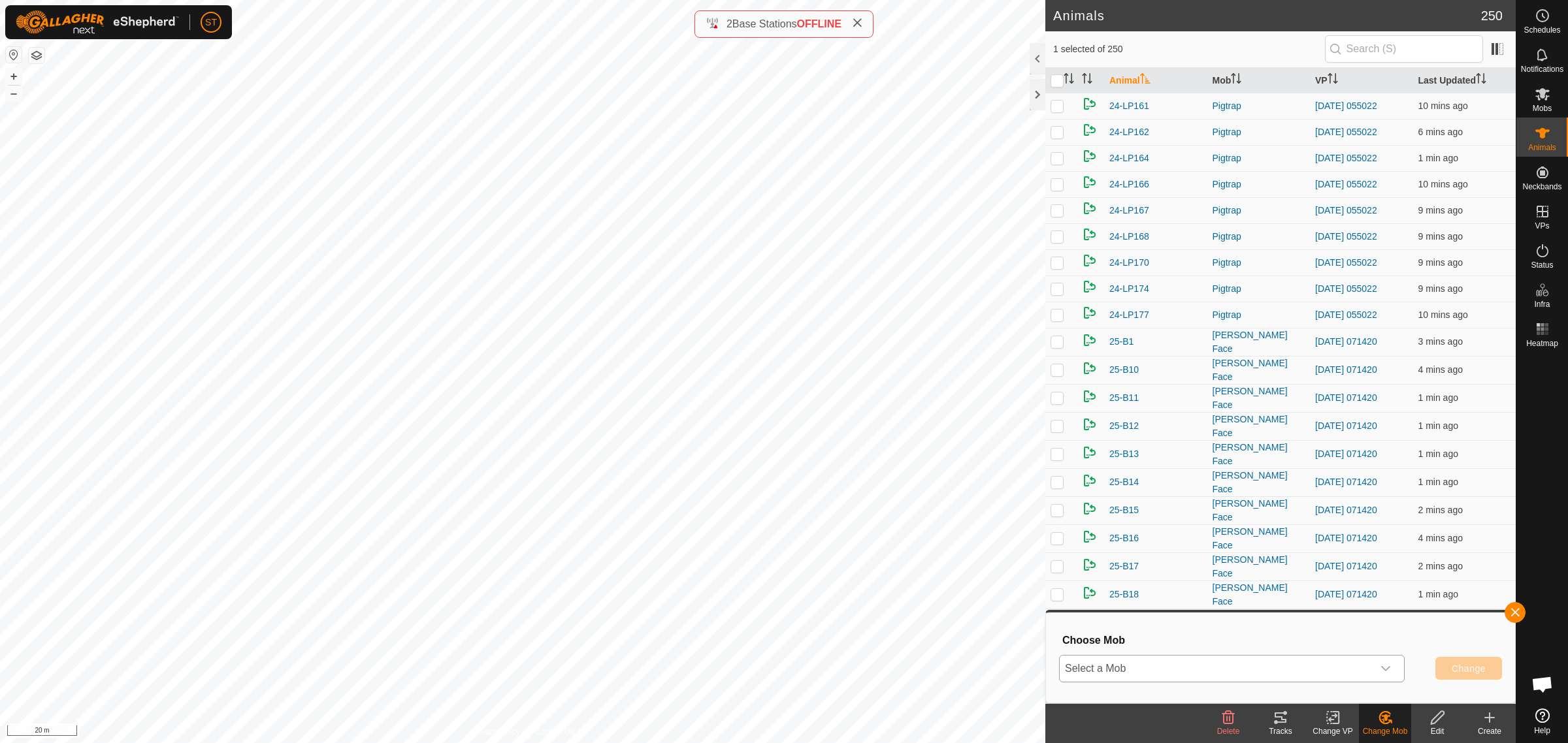
click at [1383, 667] on icon "dropdown trigger" at bounding box center [1386, 668] width 11 height 11
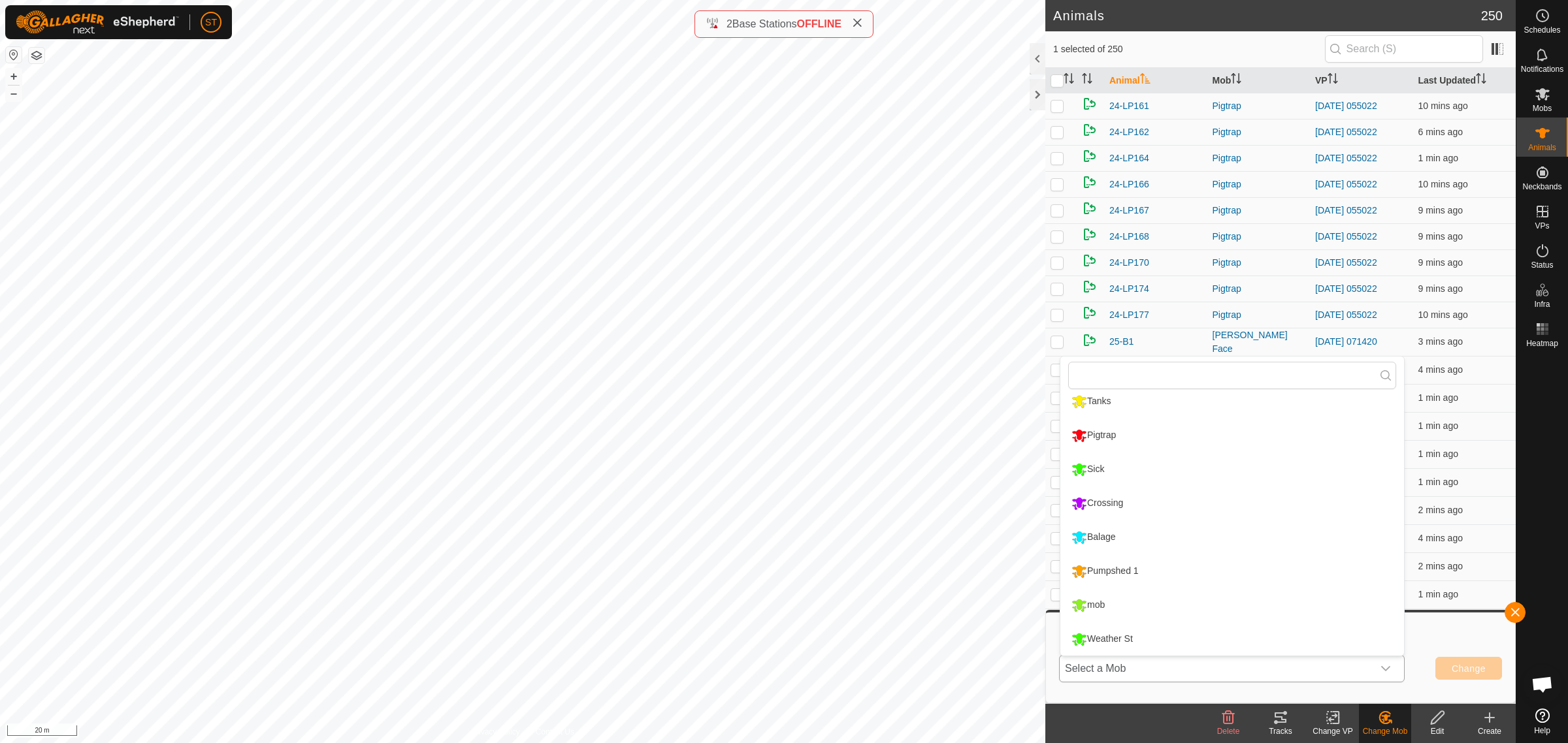
click at [1150, 638] on li "Weather St" at bounding box center [1232, 639] width 344 height 33
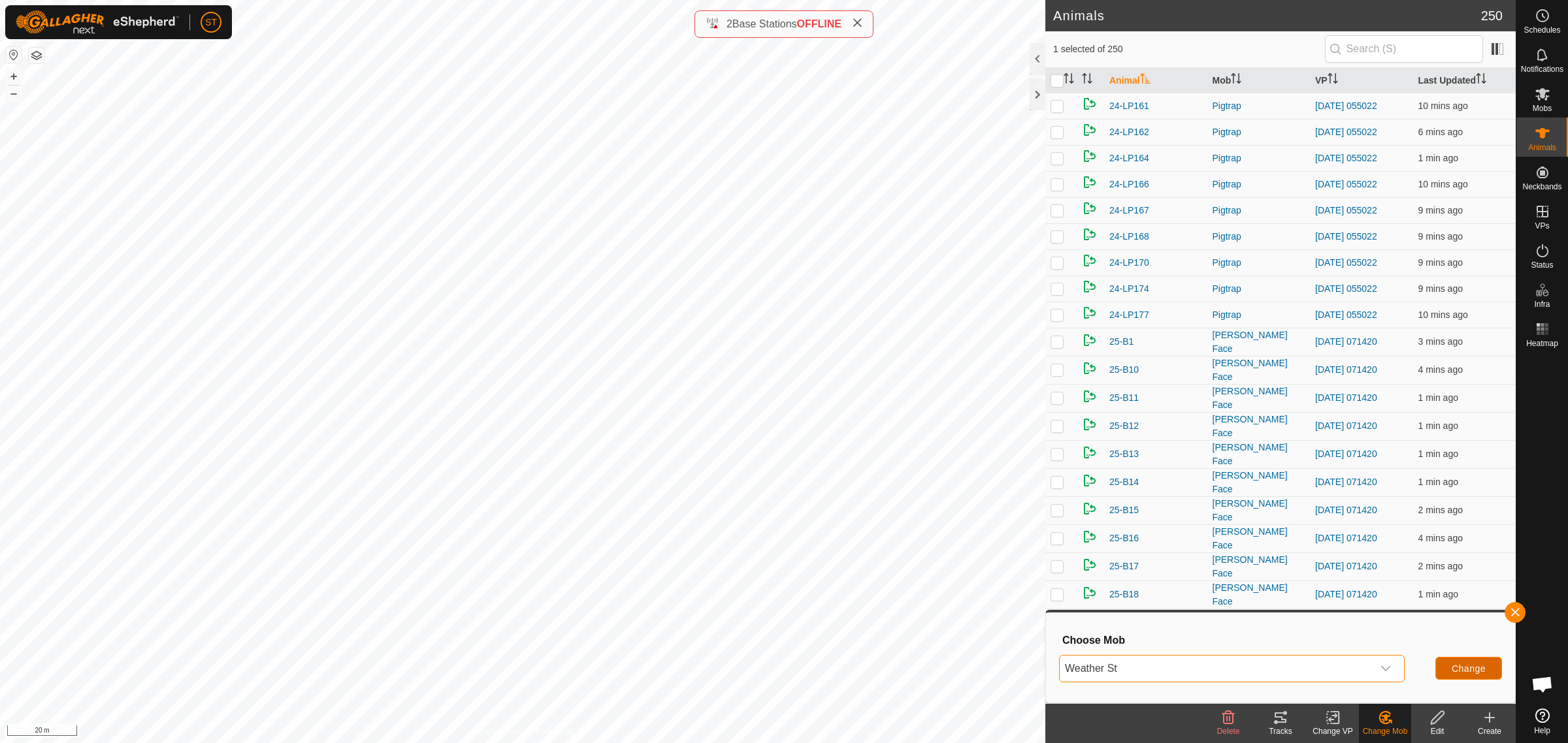
click at [1467, 667] on span "Change" at bounding box center [1468, 668] width 34 height 11
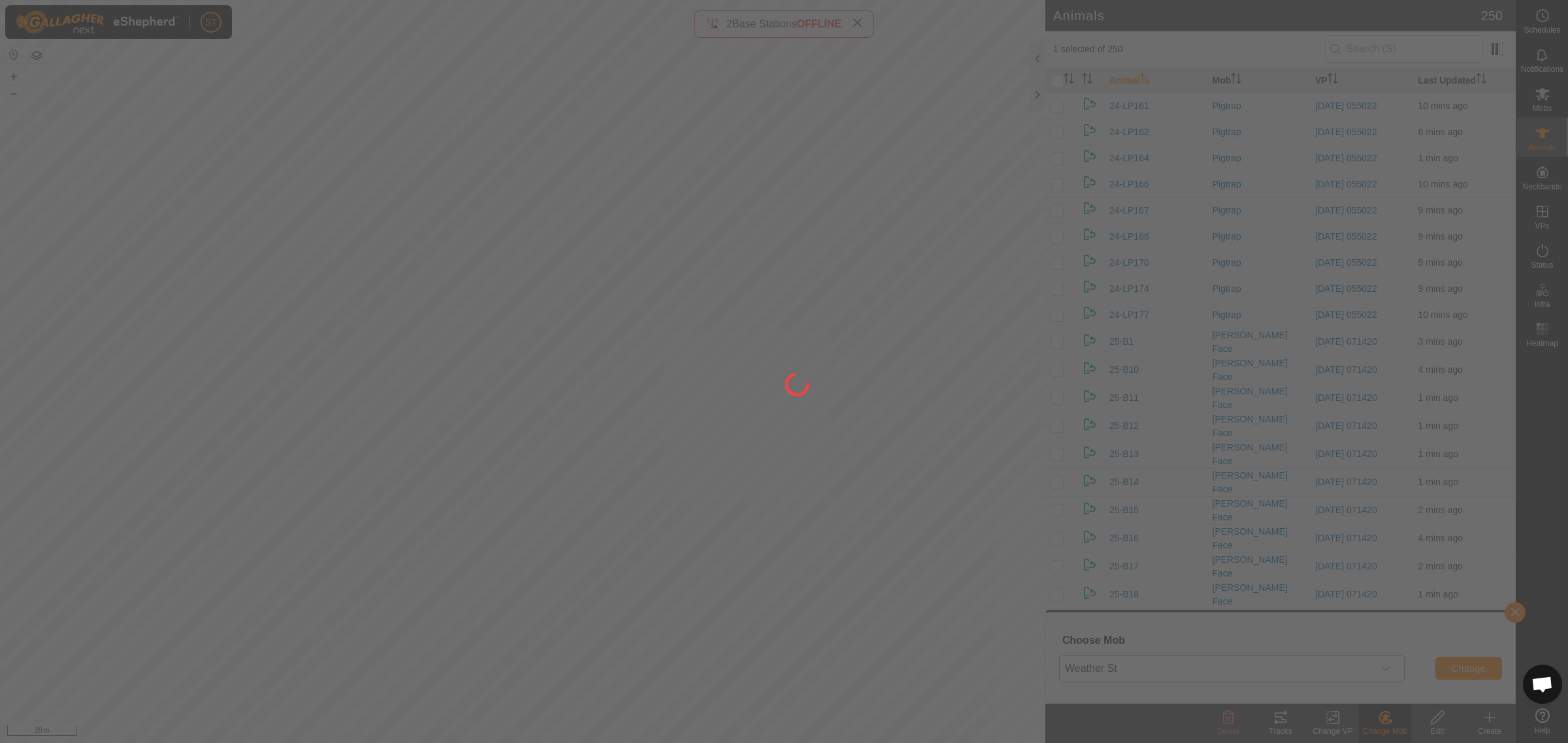
checkbox input "false"
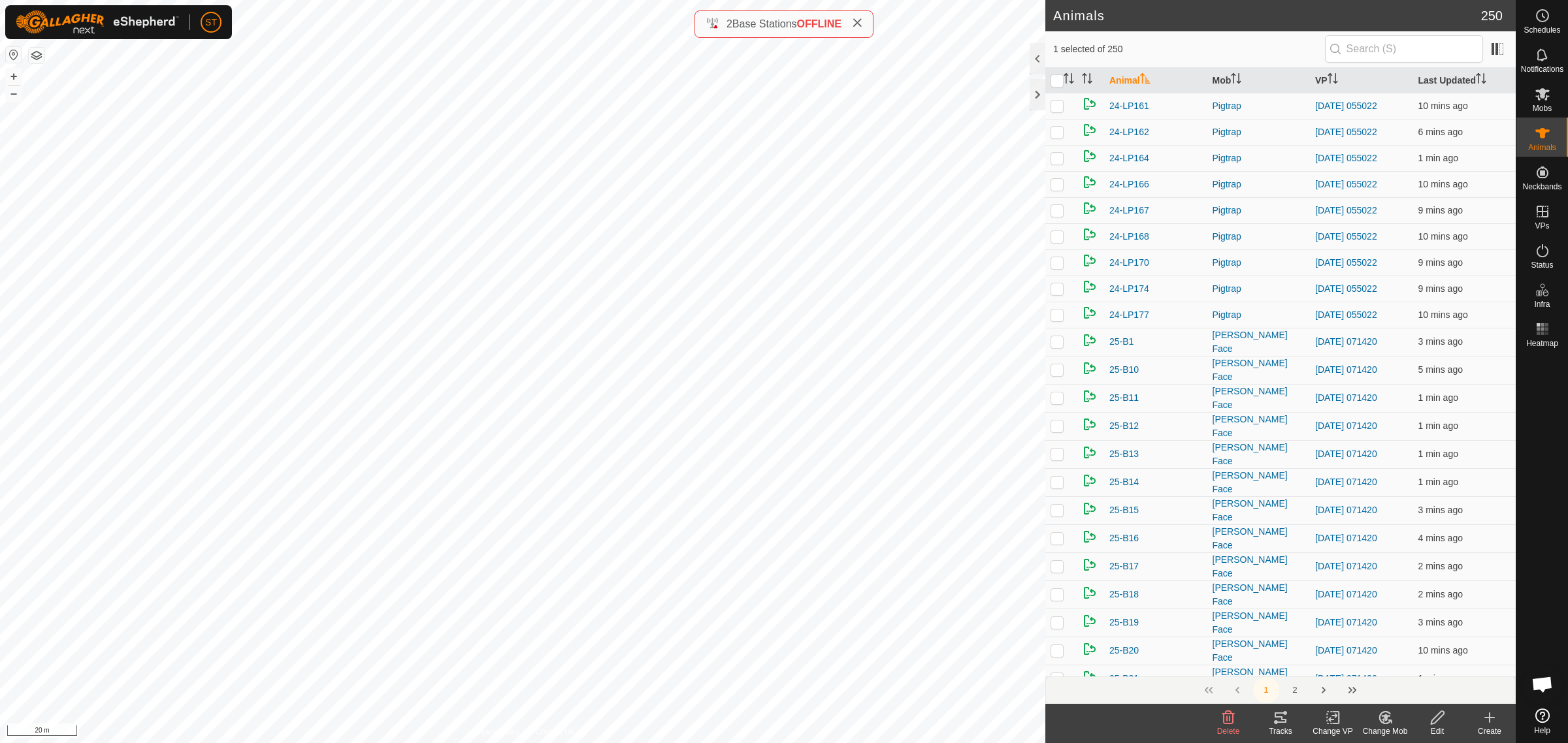
click at [1382, 722] on icon at bounding box center [1384, 718] width 11 height 12
click at [1416, 661] on link "Choose Mob..." at bounding box center [1423, 662] width 129 height 27
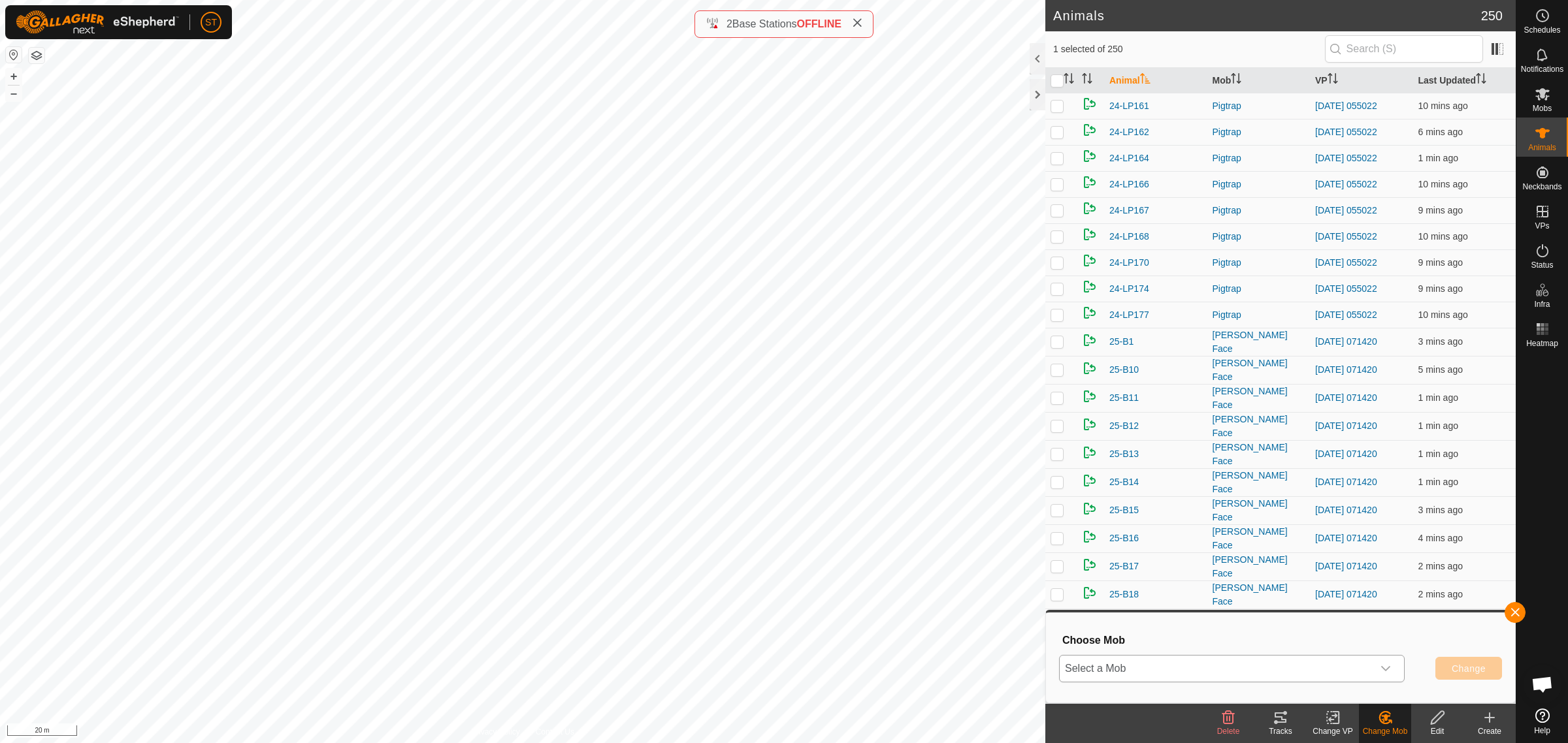
click at [1383, 667] on icon "dropdown trigger" at bounding box center [1385, 668] width 9 height 5
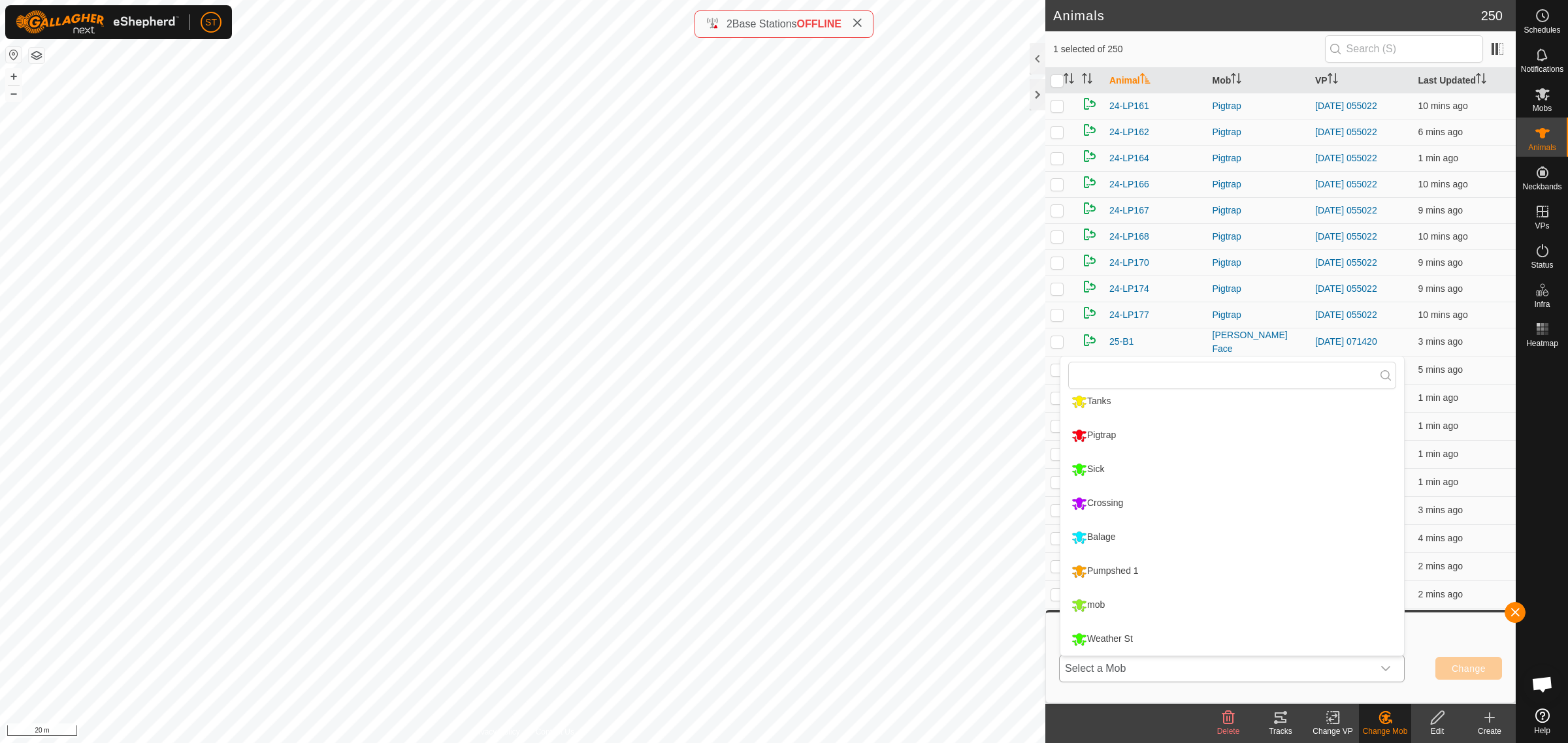
click at [1125, 642] on li "Weather St" at bounding box center [1232, 639] width 344 height 33
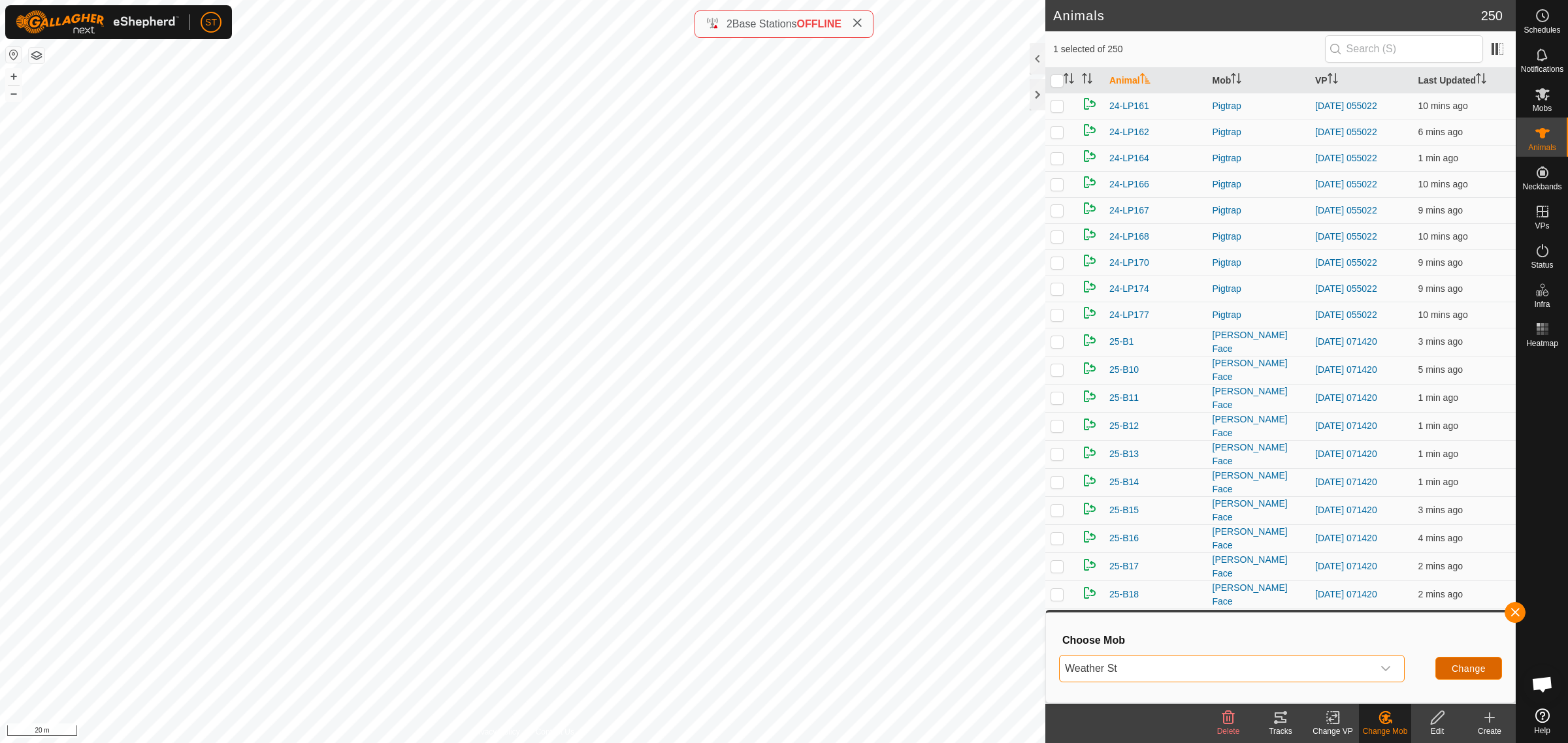
click at [1467, 668] on span "Change" at bounding box center [1468, 668] width 34 height 11
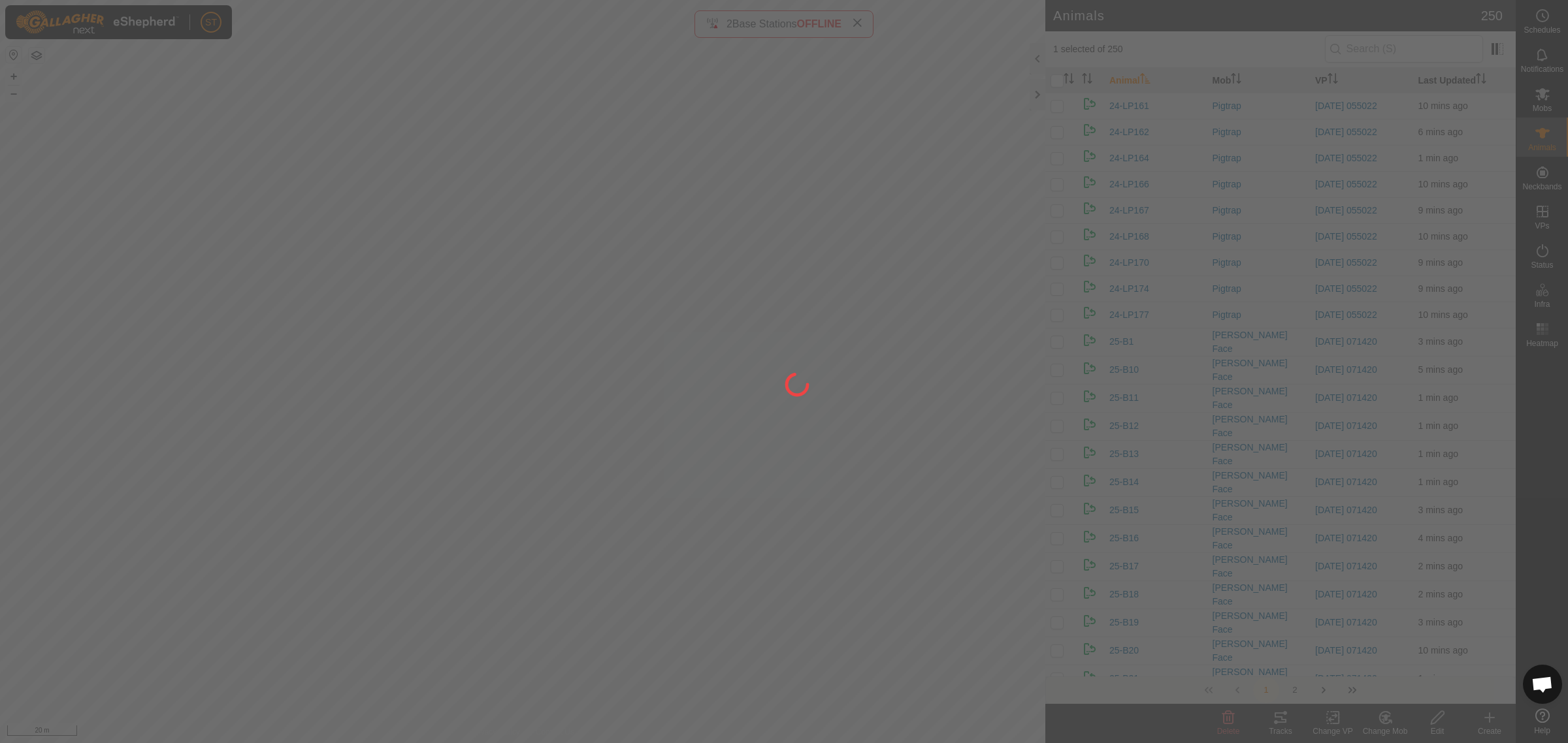
checkbox input "false"
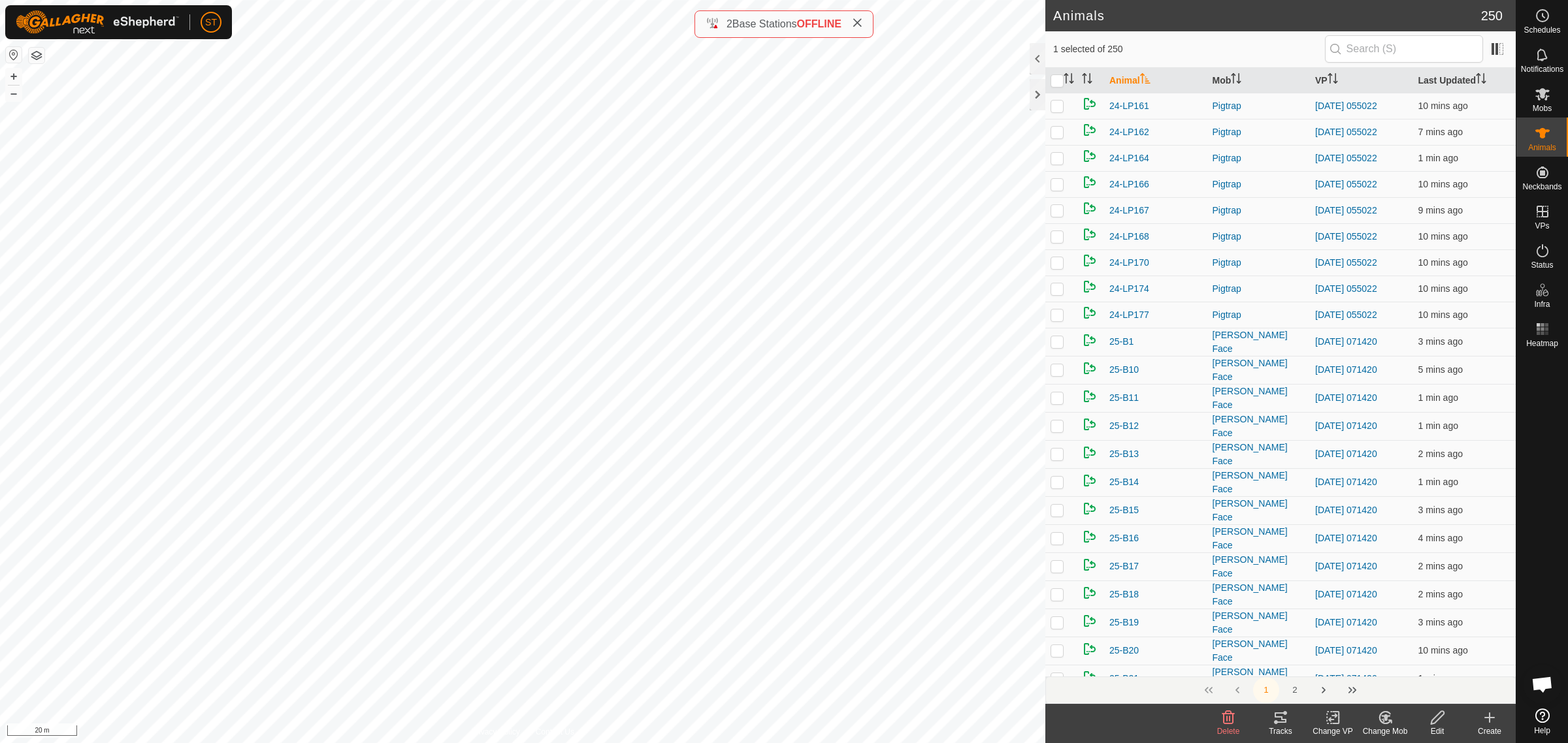
click at [1383, 721] on icon at bounding box center [1382, 720] width 3 height 4
click at [1428, 658] on link "Choose Mob..." at bounding box center [1423, 662] width 129 height 27
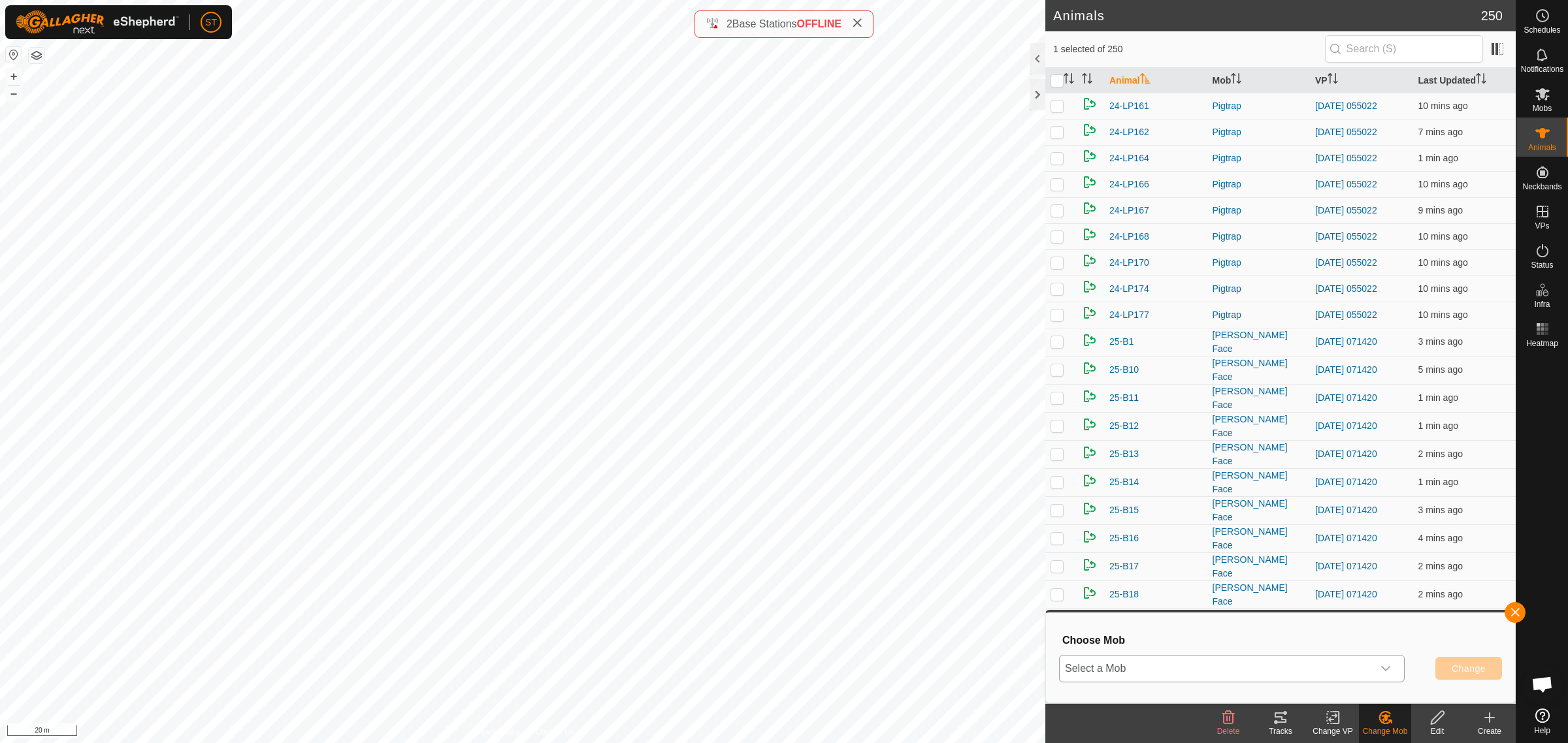
click at [1390, 673] on icon "dropdown trigger" at bounding box center [1386, 668] width 11 height 11
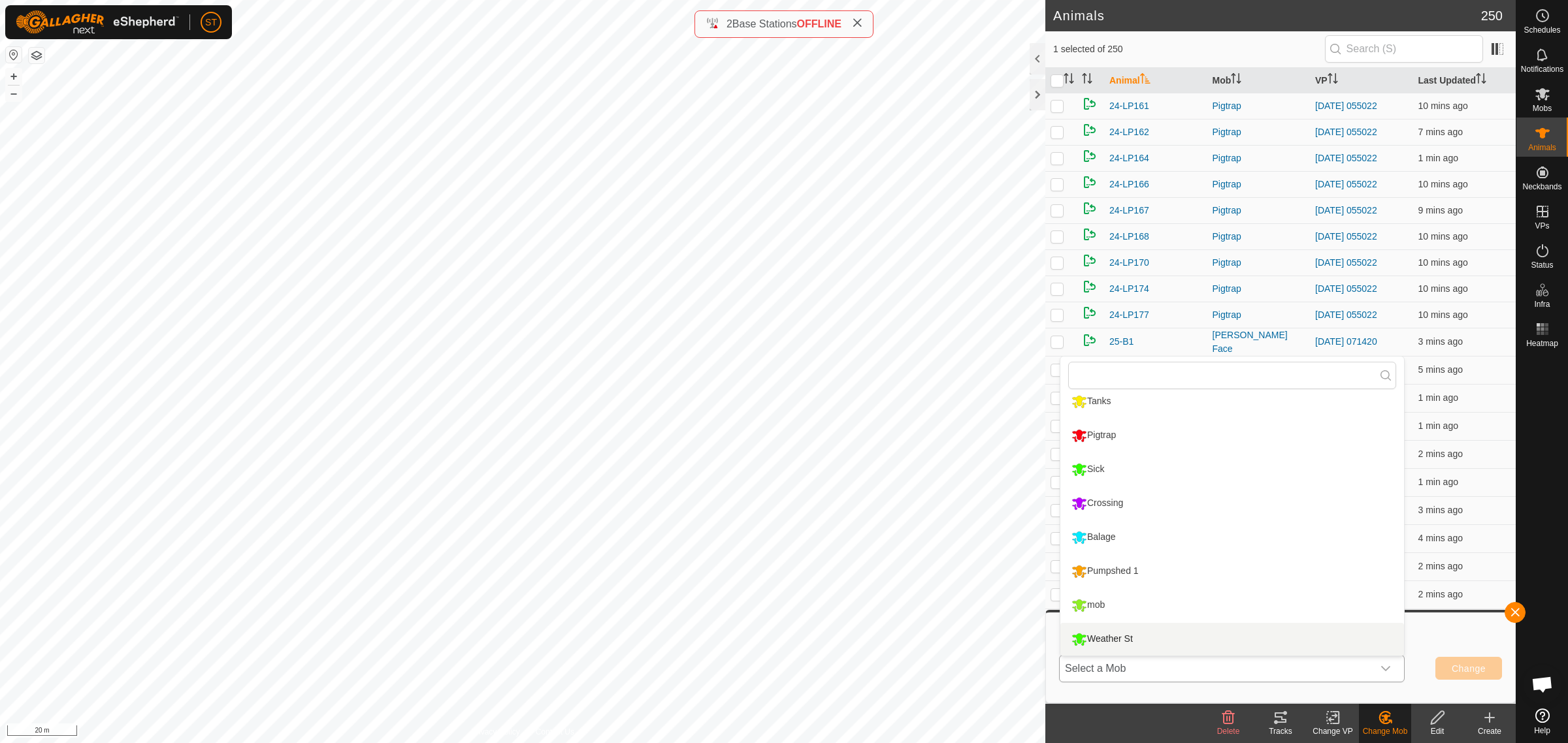
click at [1115, 635] on li "Weather St" at bounding box center [1232, 639] width 344 height 33
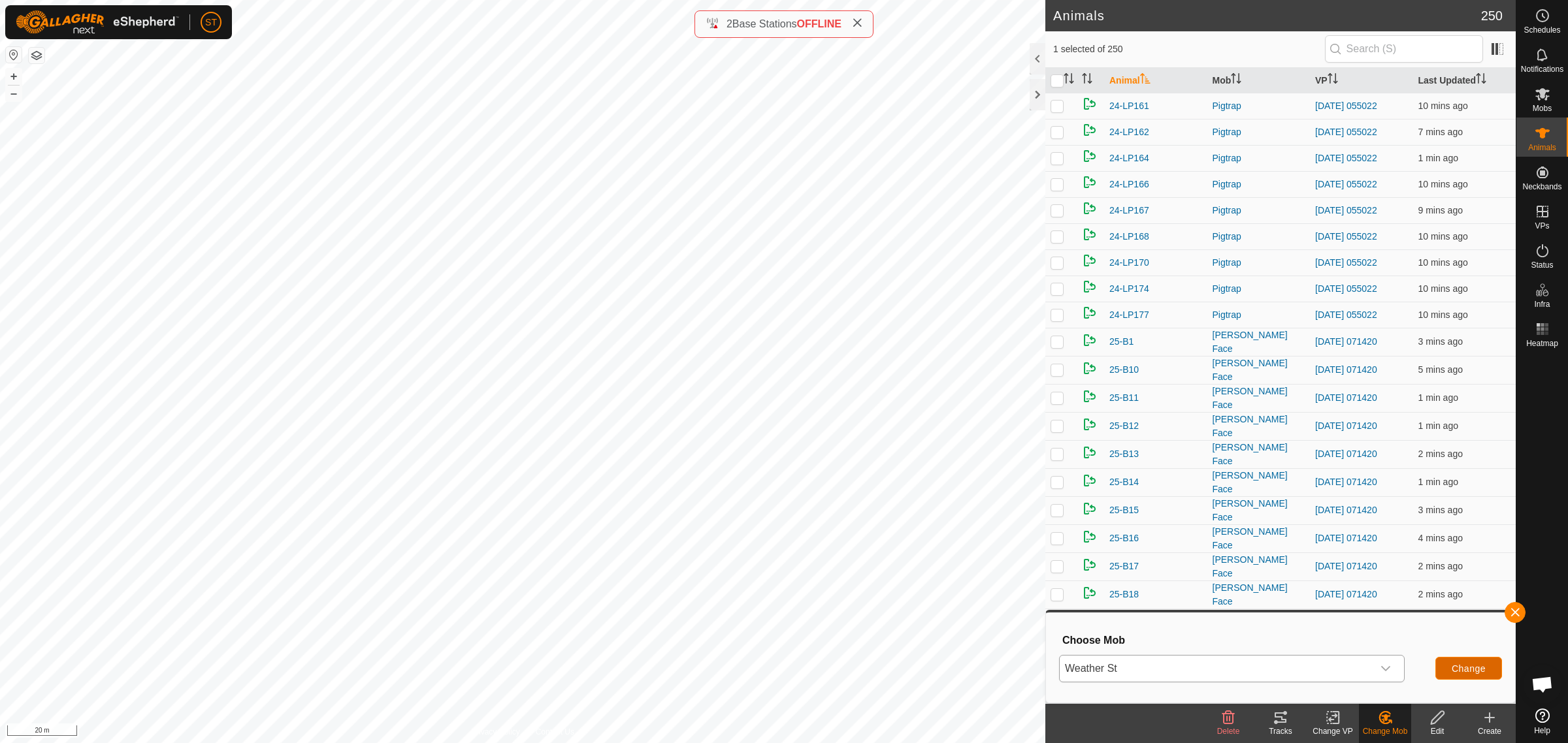
click at [1457, 670] on span "Change" at bounding box center [1468, 668] width 34 height 11
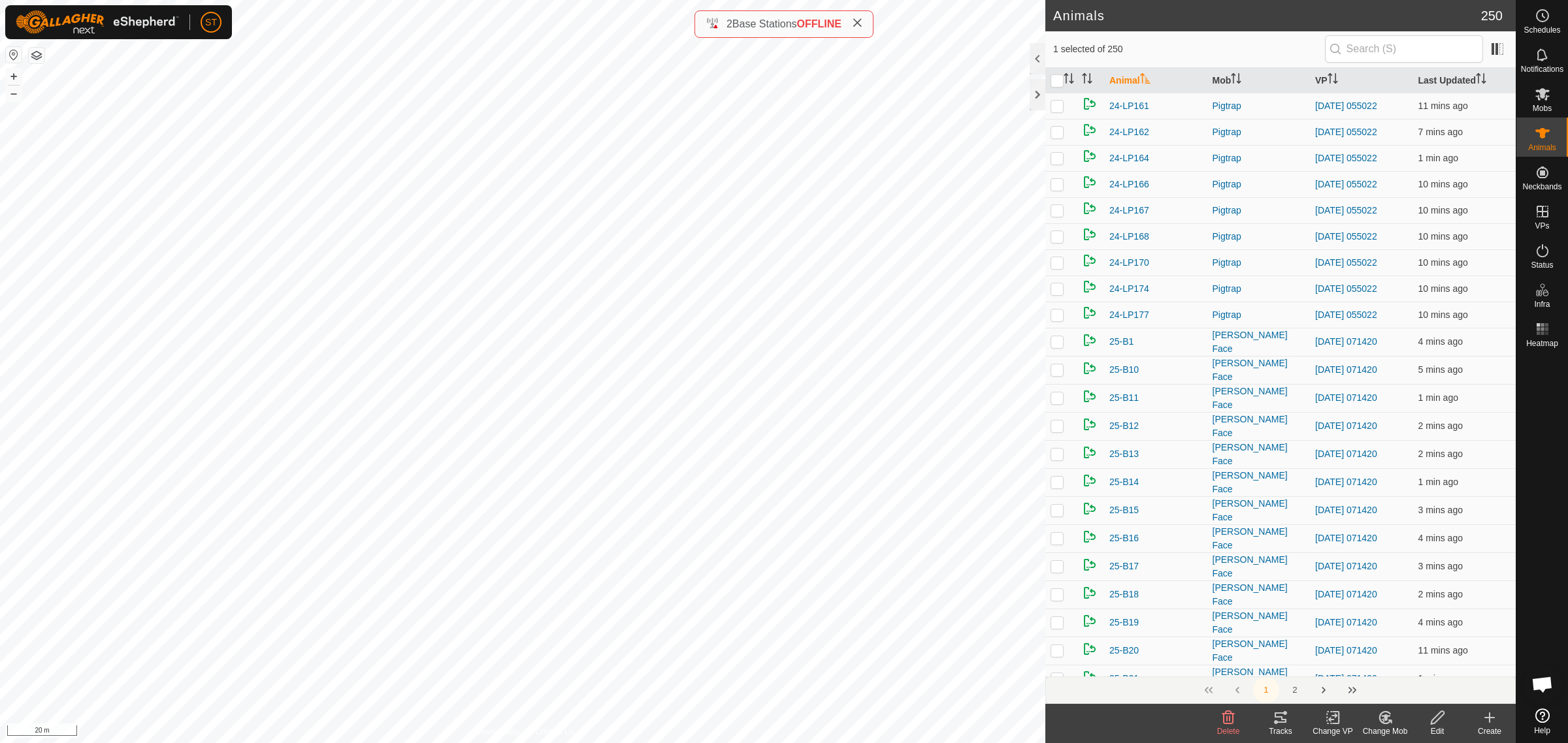
click at [1384, 721] on icon at bounding box center [1382, 720] width 3 height 4
click at [1411, 660] on link "Choose Mob..." at bounding box center [1423, 662] width 129 height 27
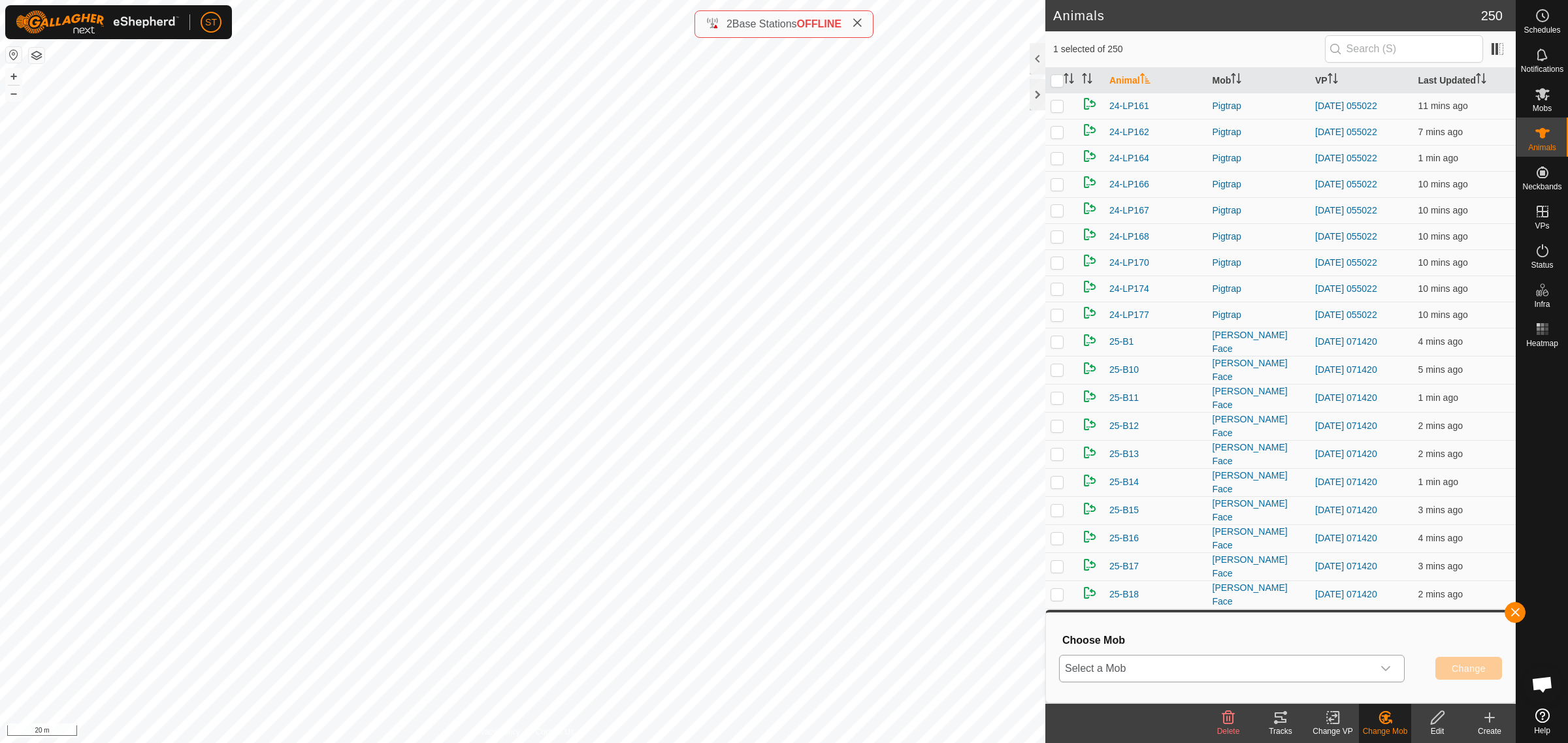
click at [1392, 667] on div "dropdown trigger" at bounding box center [1386, 669] width 27 height 27
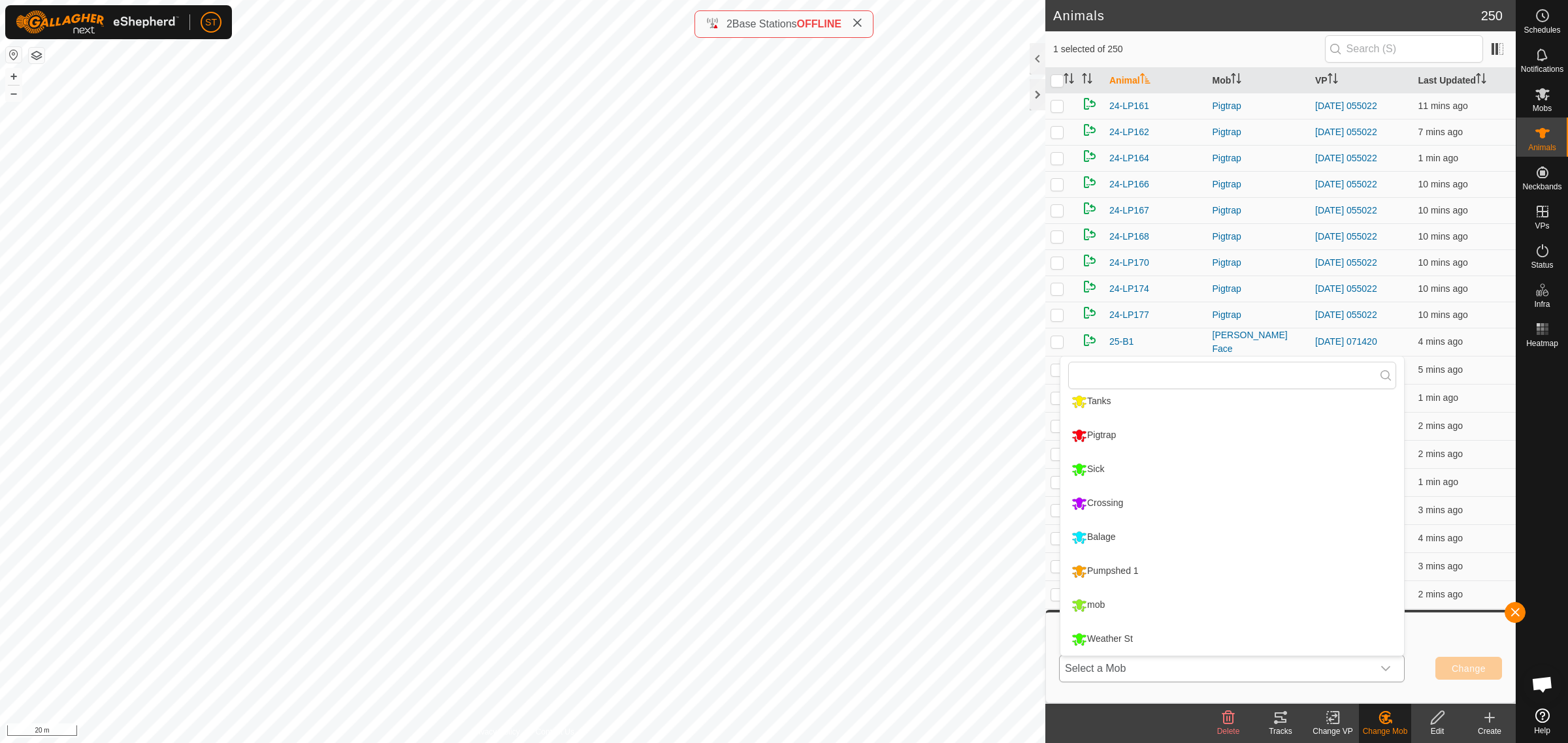
click at [1112, 638] on li "Weather St" at bounding box center [1232, 639] width 344 height 33
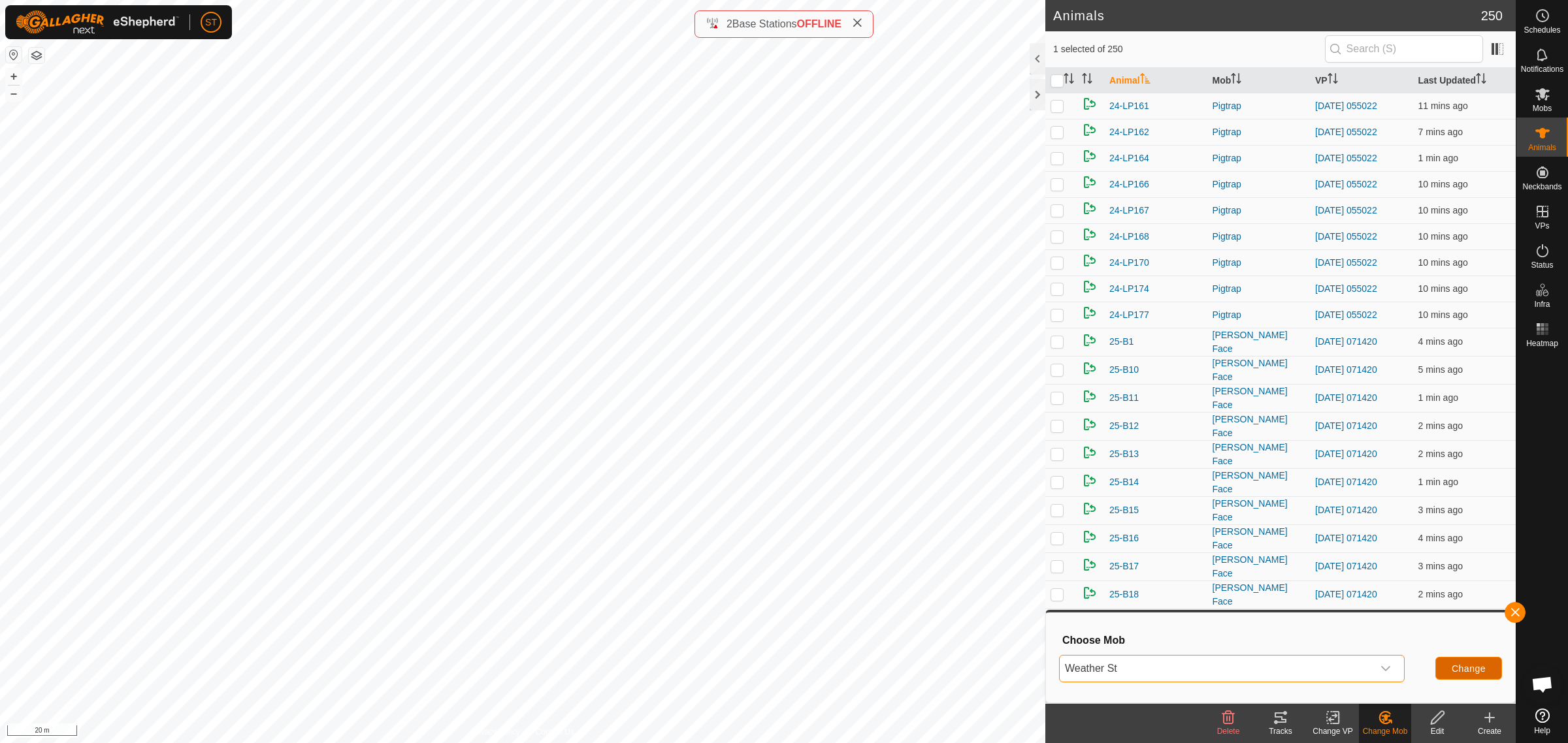
click at [1460, 663] on span "Change" at bounding box center [1468, 668] width 34 height 11
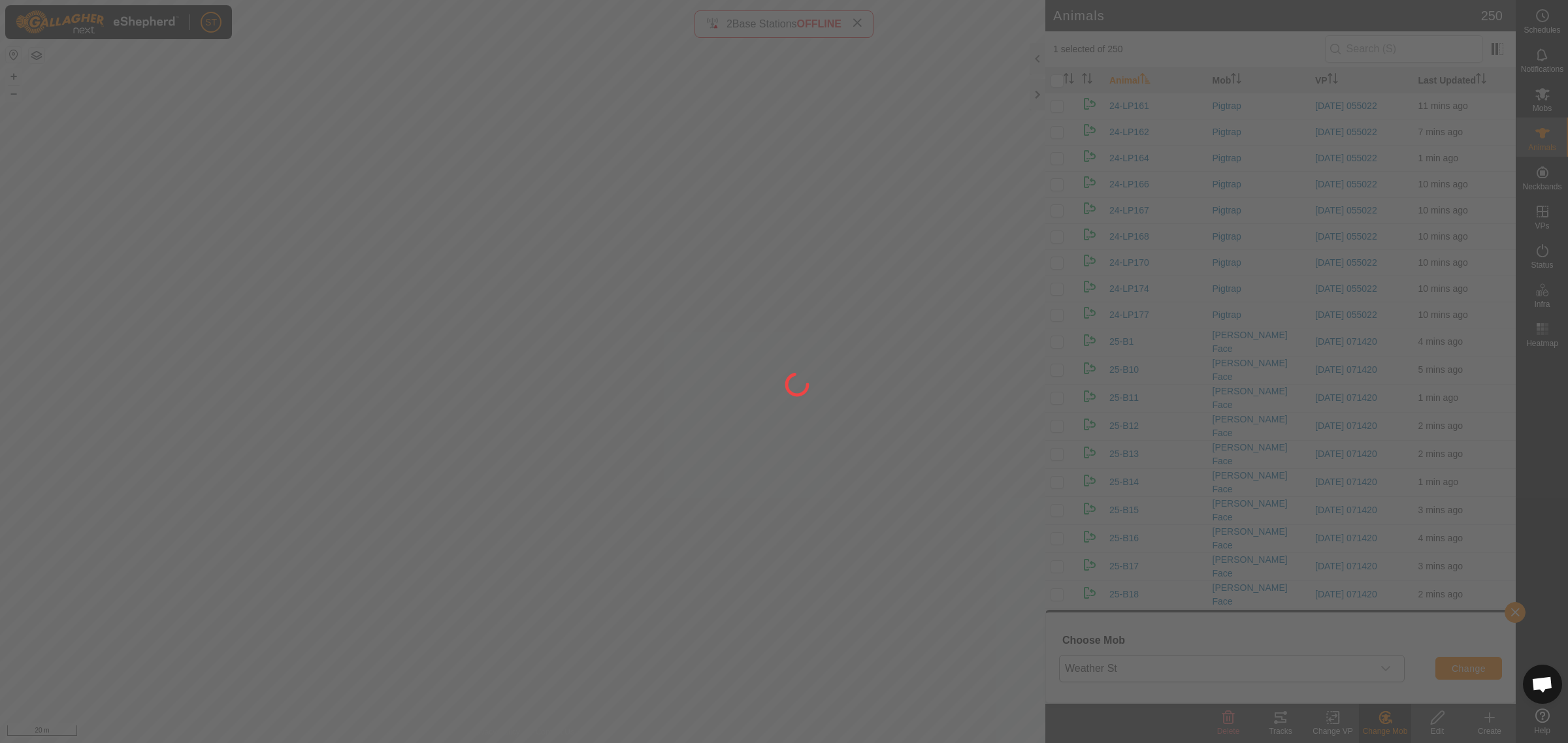
checkbox input "false"
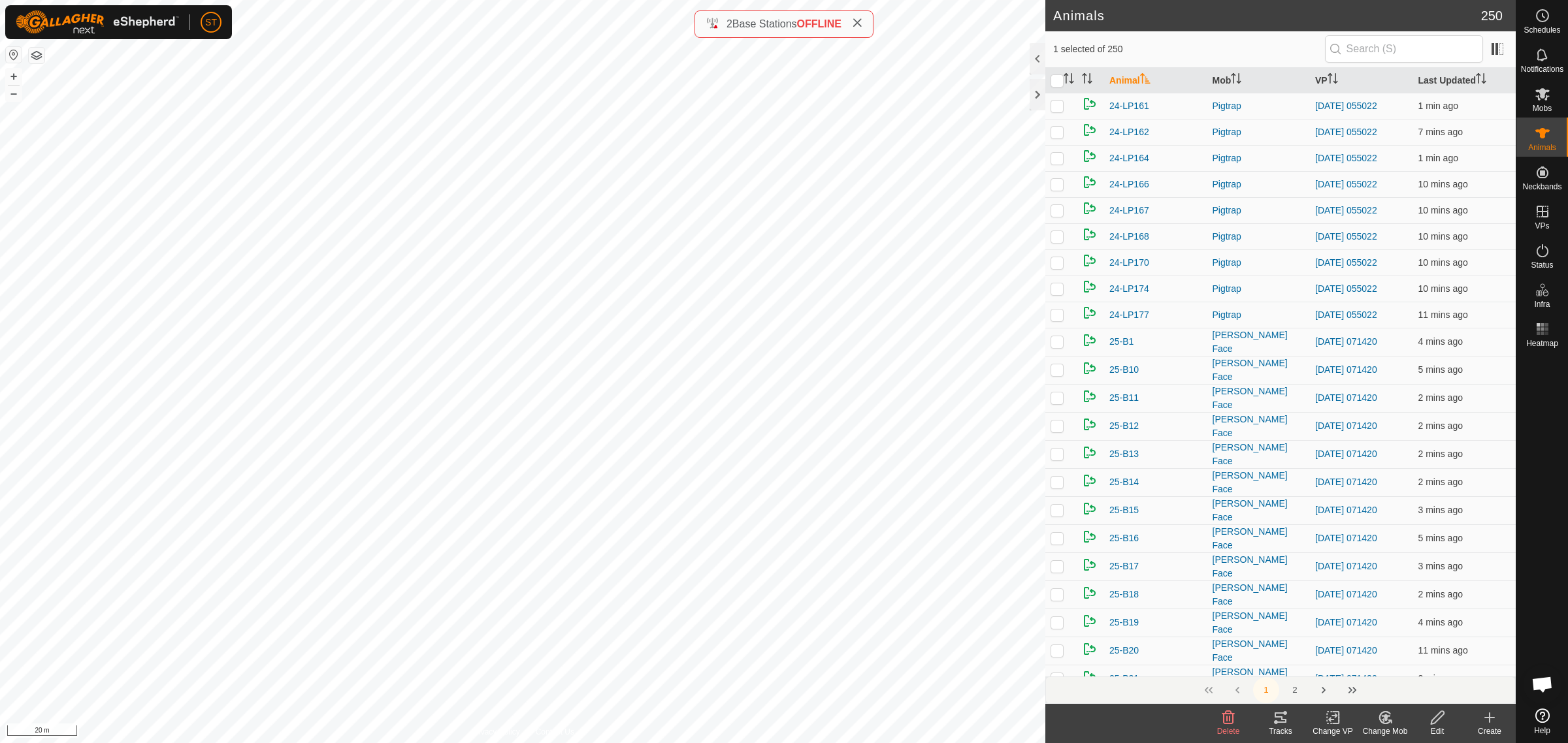
click at [1377, 719] on icon at bounding box center [1385, 718] width 17 height 16
click at [1427, 659] on link "Choose Mob..." at bounding box center [1423, 662] width 129 height 27
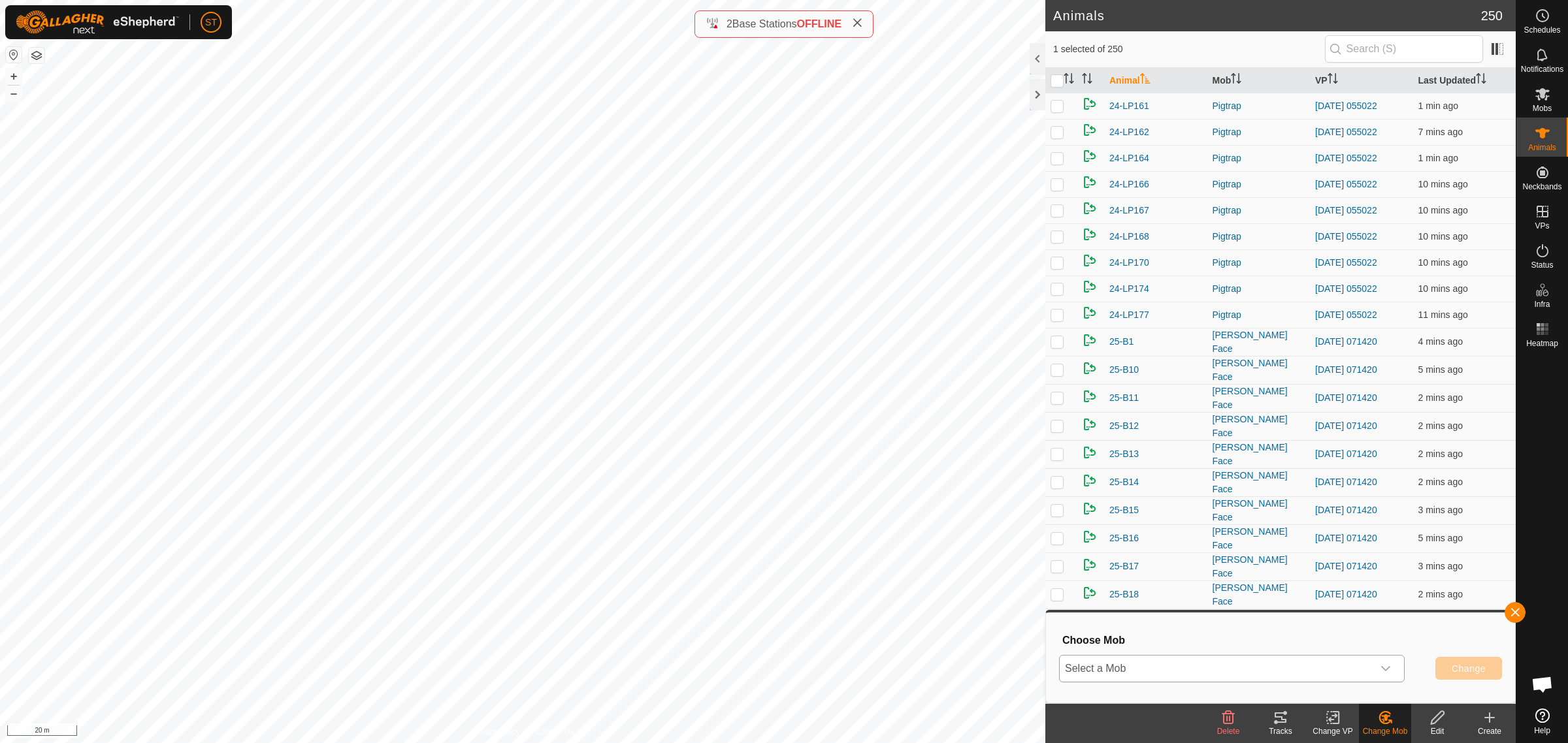
click at [1387, 671] on icon "dropdown trigger" at bounding box center [1386, 668] width 11 height 11
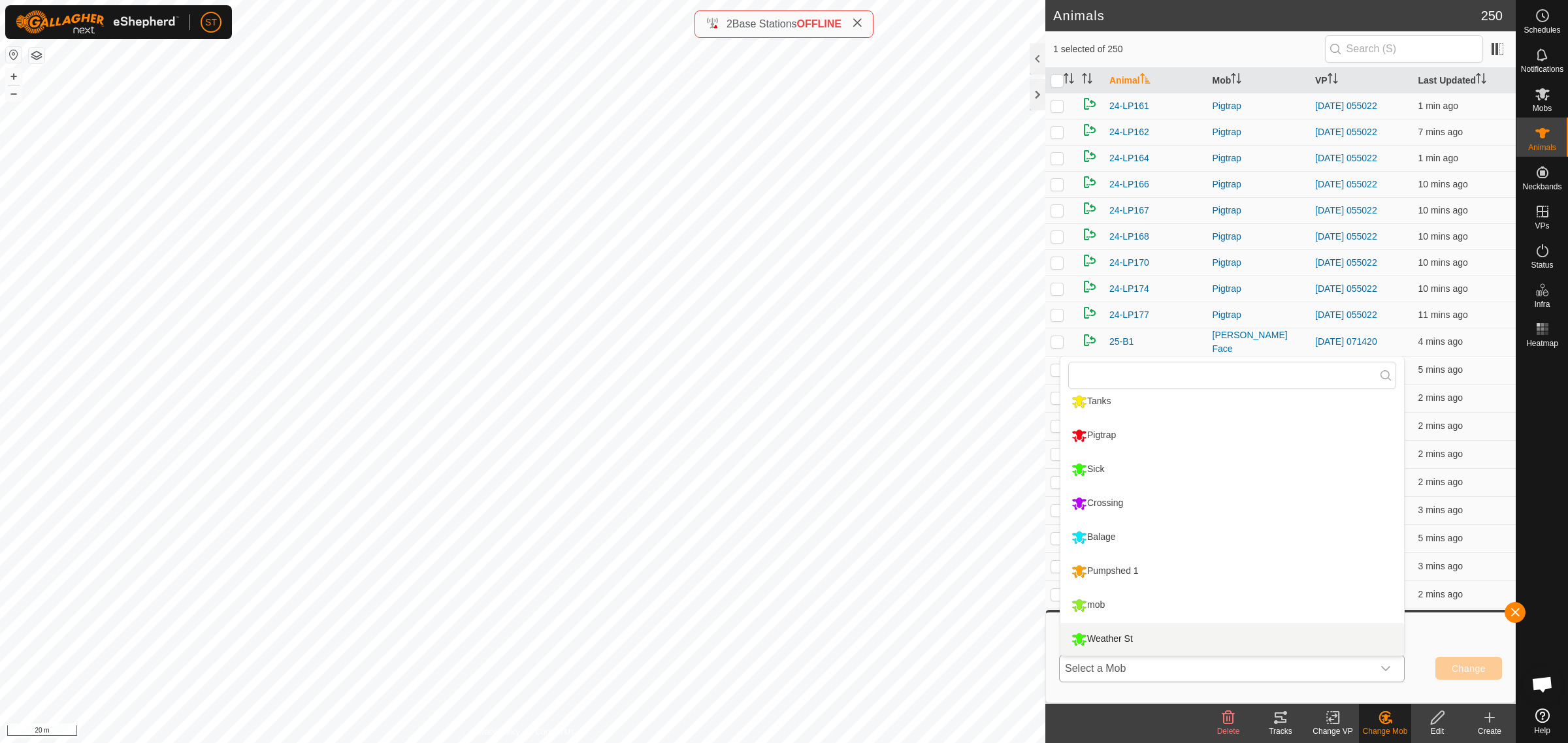
click at [1126, 637] on li "Weather St" at bounding box center [1232, 639] width 344 height 33
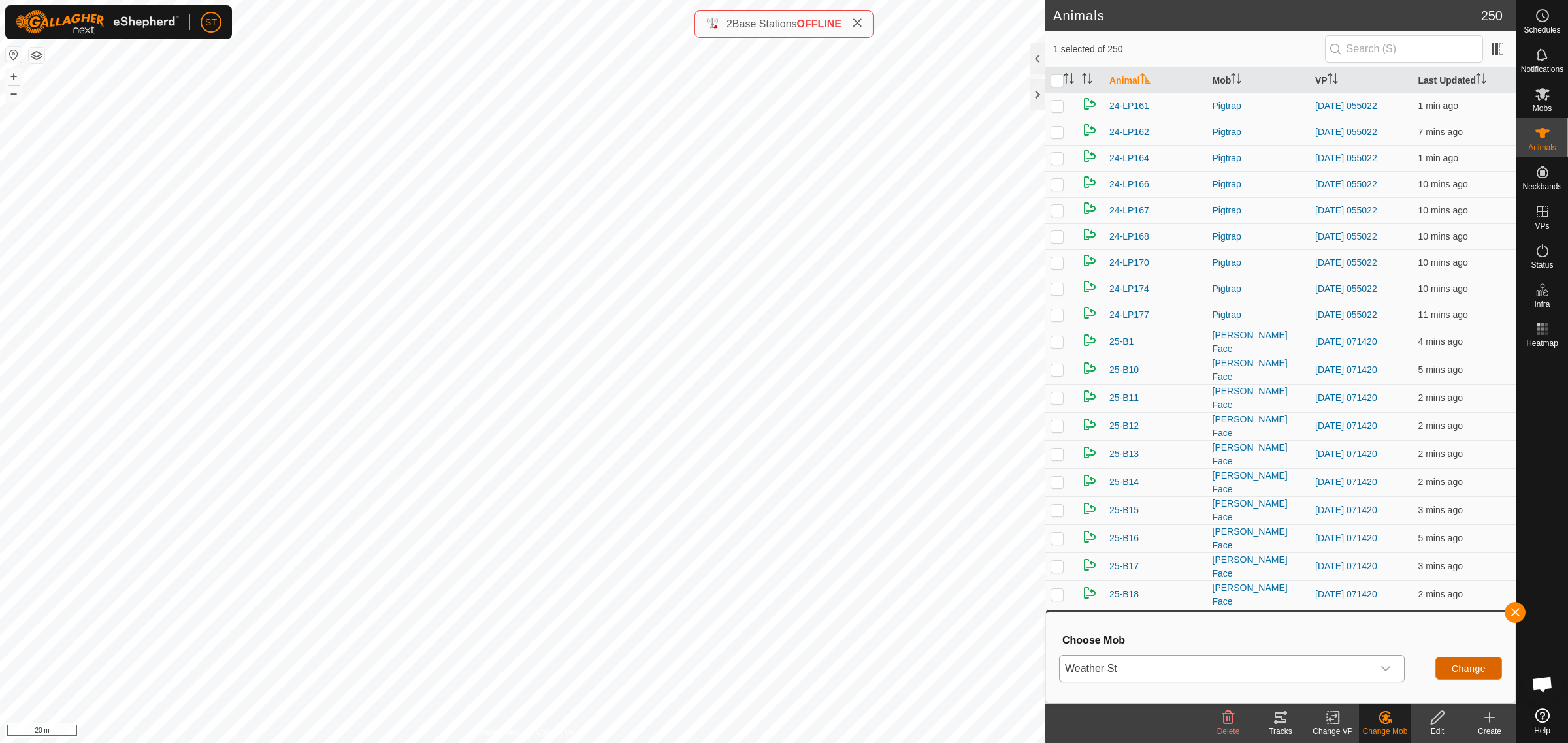
click at [1475, 666] on span "Change" at bounding box center [1468, 668] width 34 height 11
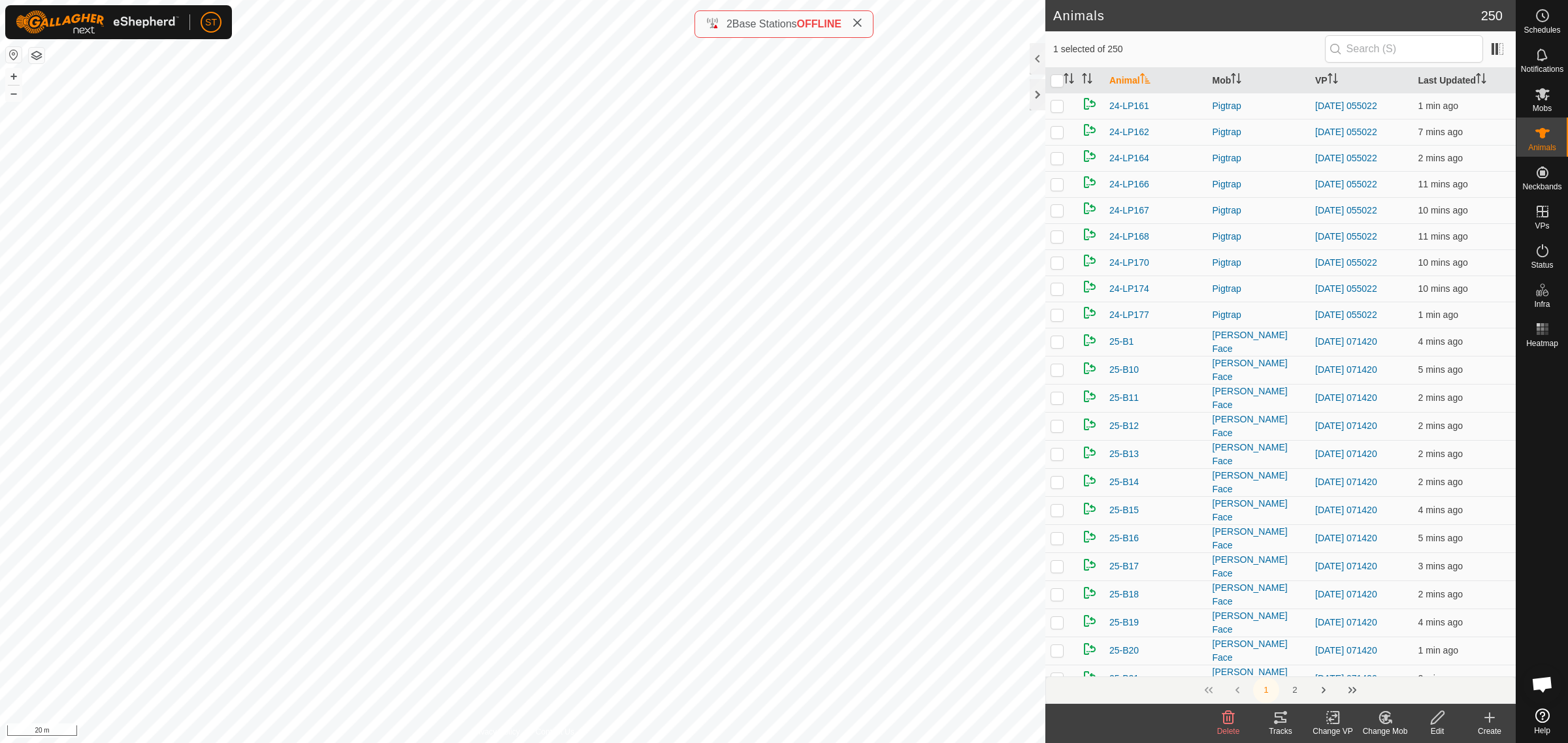
click at [1385, 719] on icon at bounding box center [1385, 717] width 9 height 7
click at [1424, 661] on link "Choose Mob..." at bounding box center [1423, 662] width 129 height 27
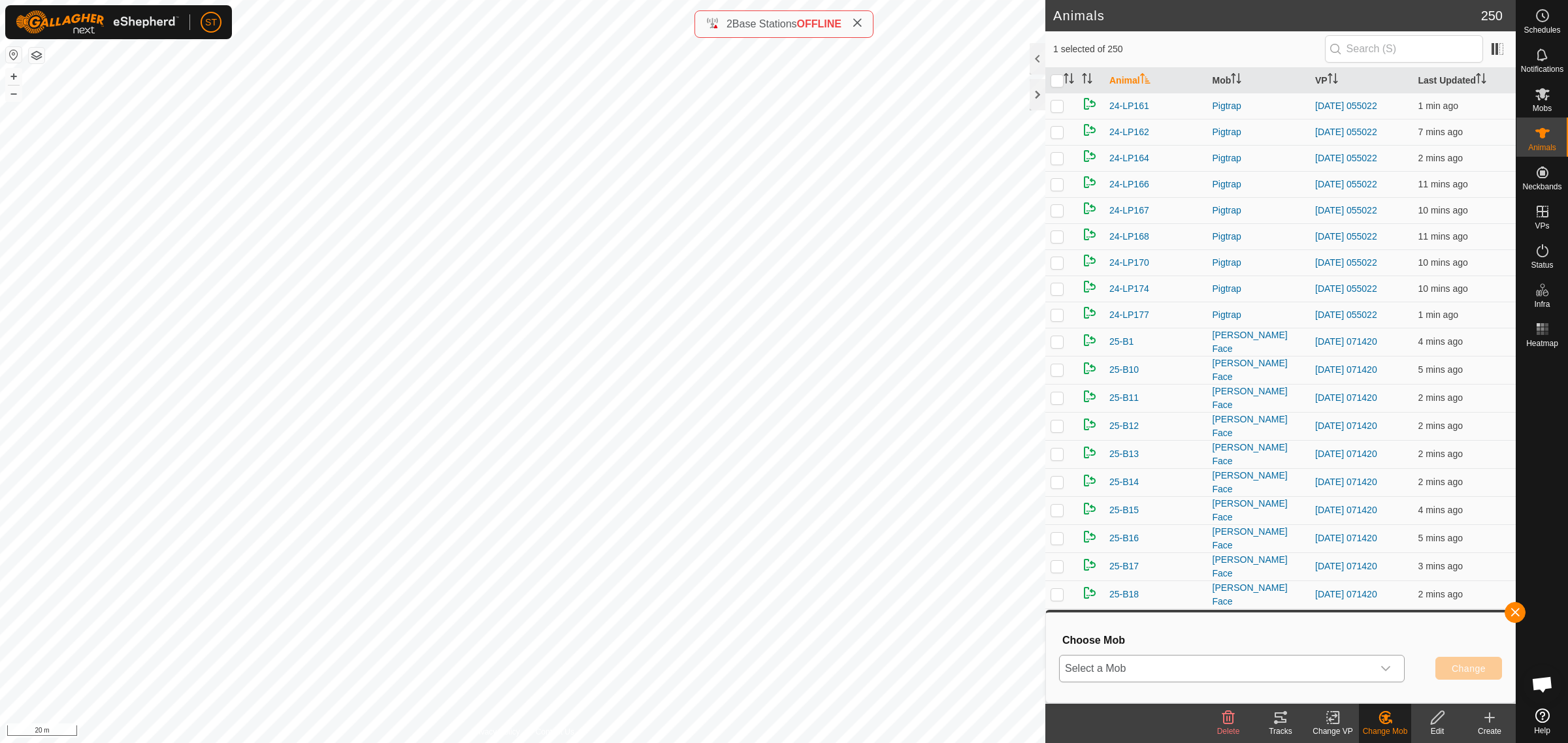
click at [1387, 673] on icon "dropdown trigger" at bounding box center [1386, 668] width 11 height 11
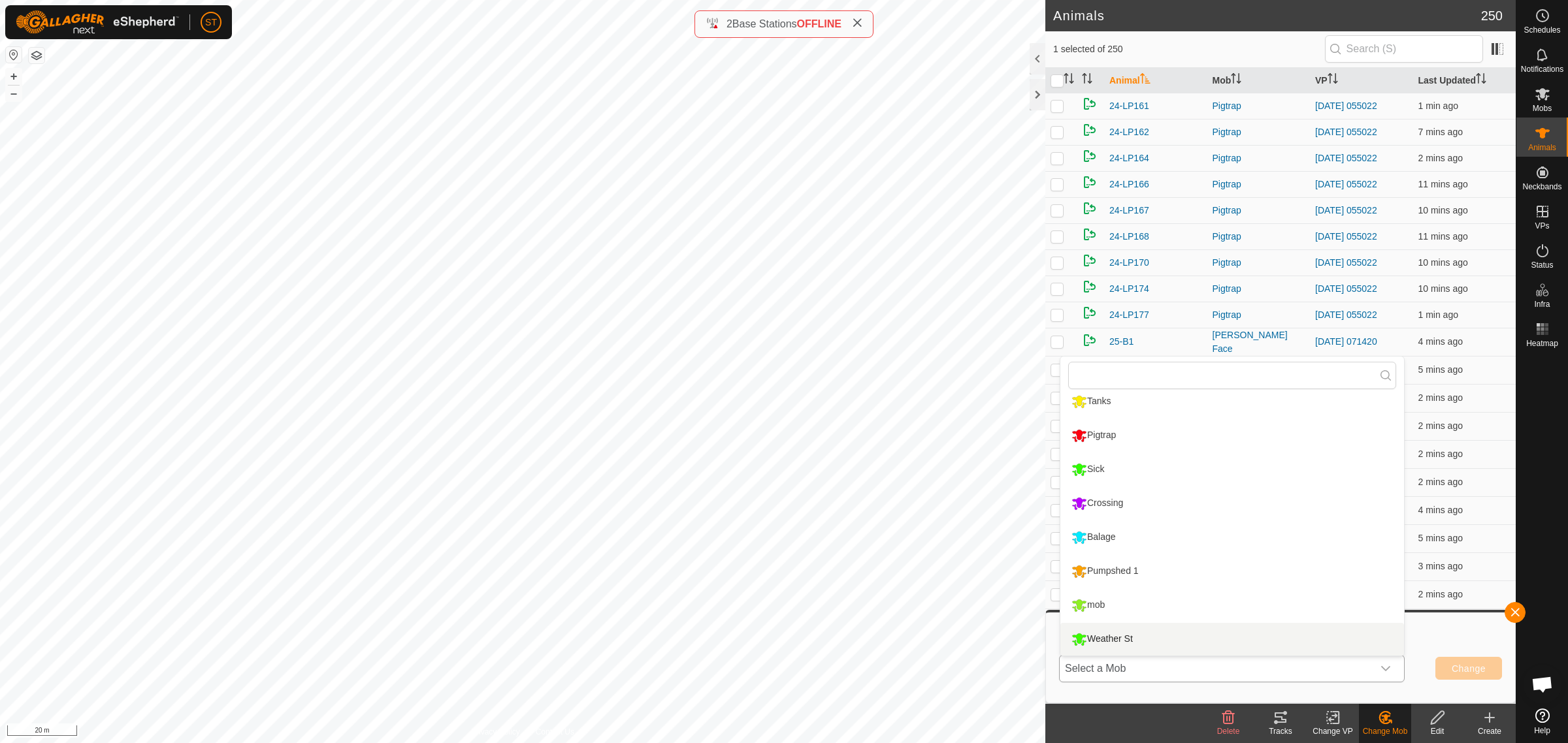
click at [1134, 639] on li "Weather St" at bounding box center [1232, 639] width 344 height 33
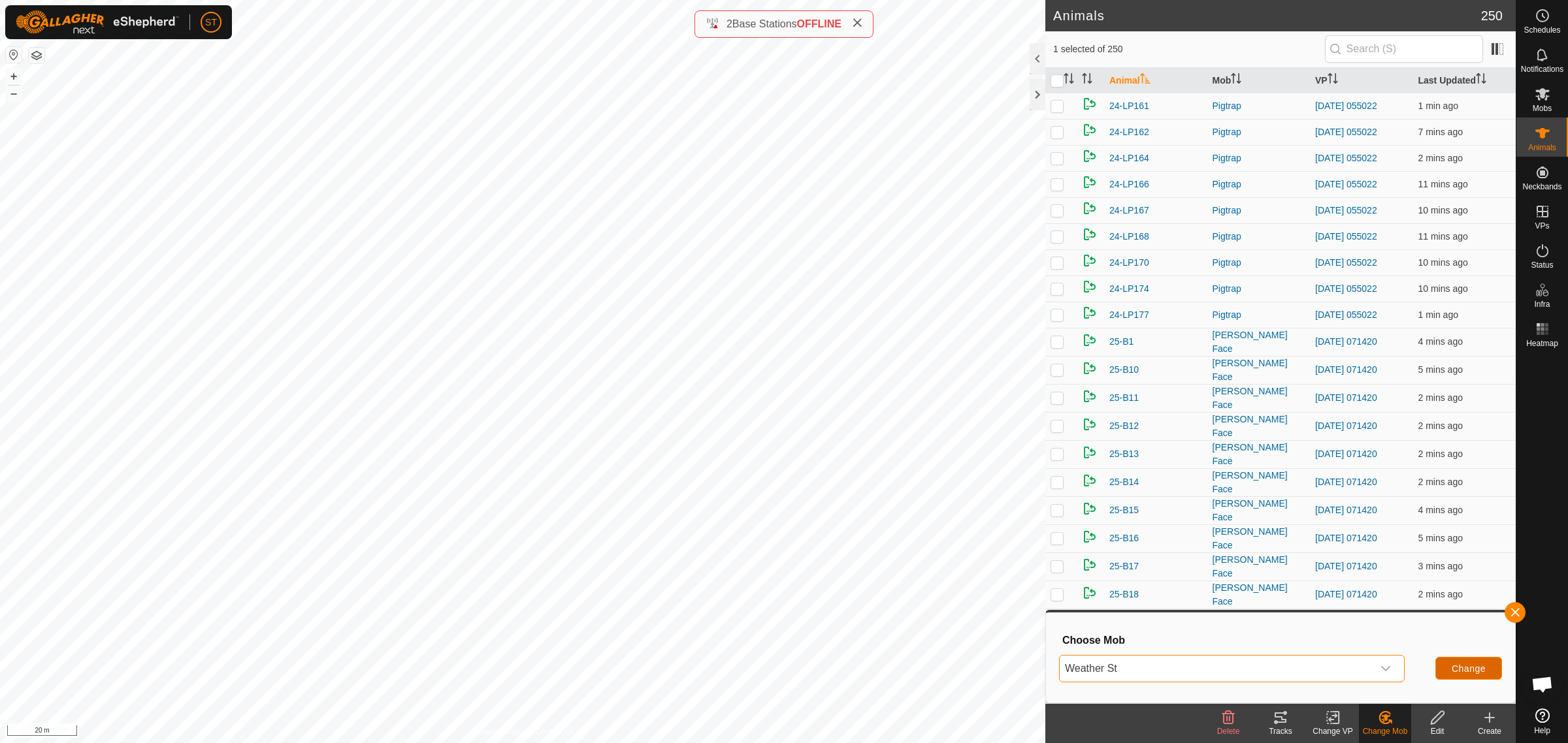
click at [1477, 663] on span "Change" at bounding box center [1468, 668] width 34 height 11
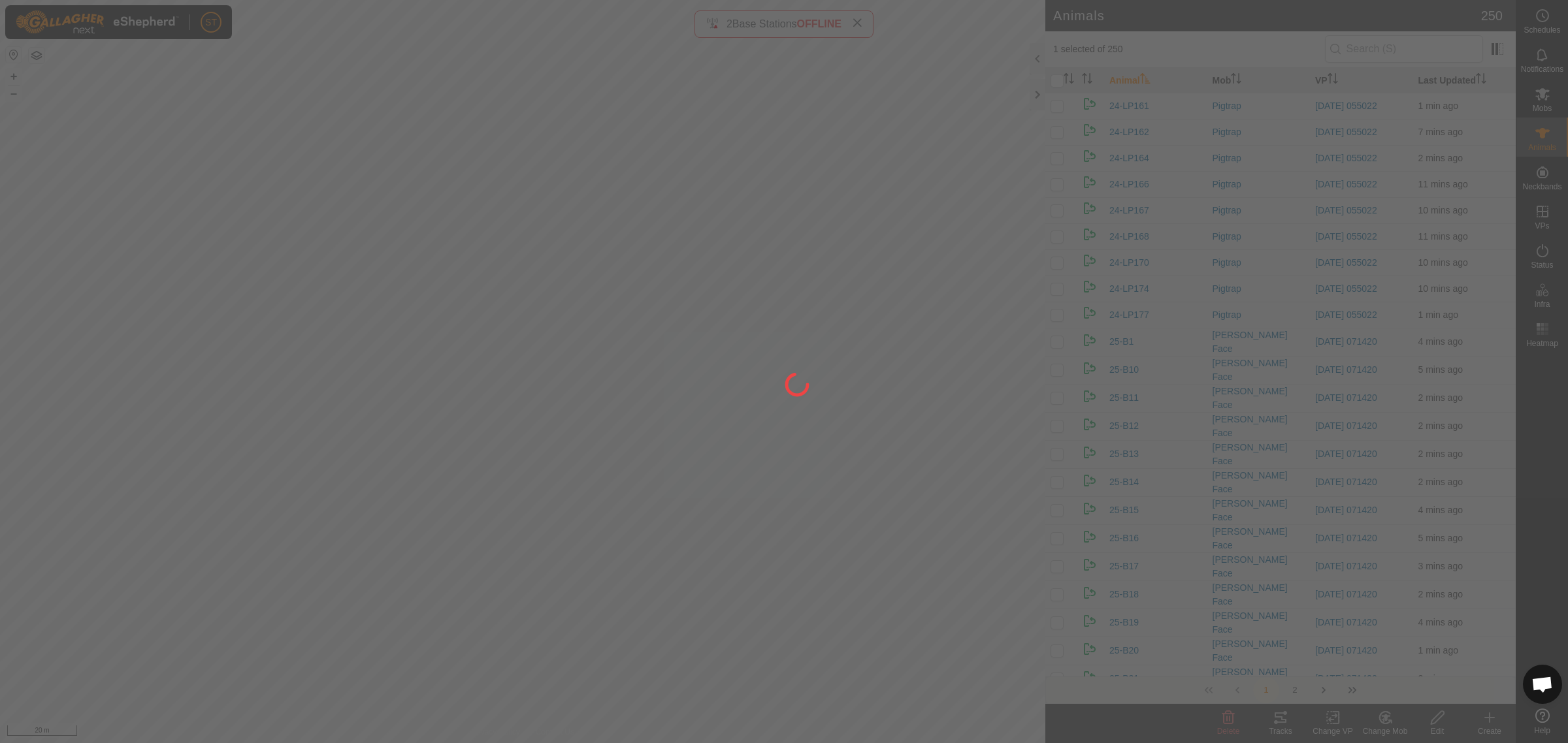
checkbox input "false"
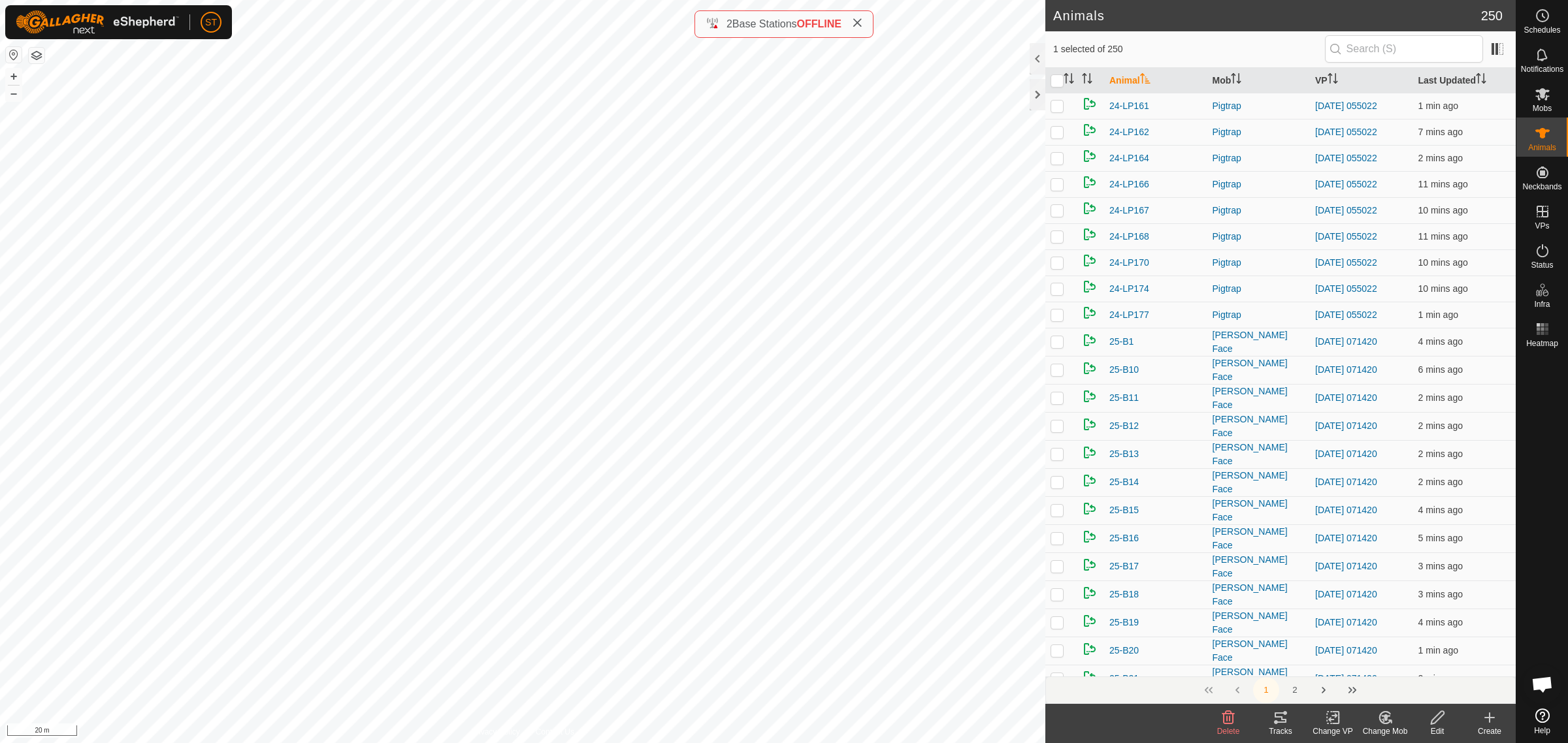
click at [1389, 718] on icon at bounding box center [1385, 718] width 17 height 16
click at [1411, 659] on link "Choose Mob..." at bounding box center [1423, 662] width 129 height 27
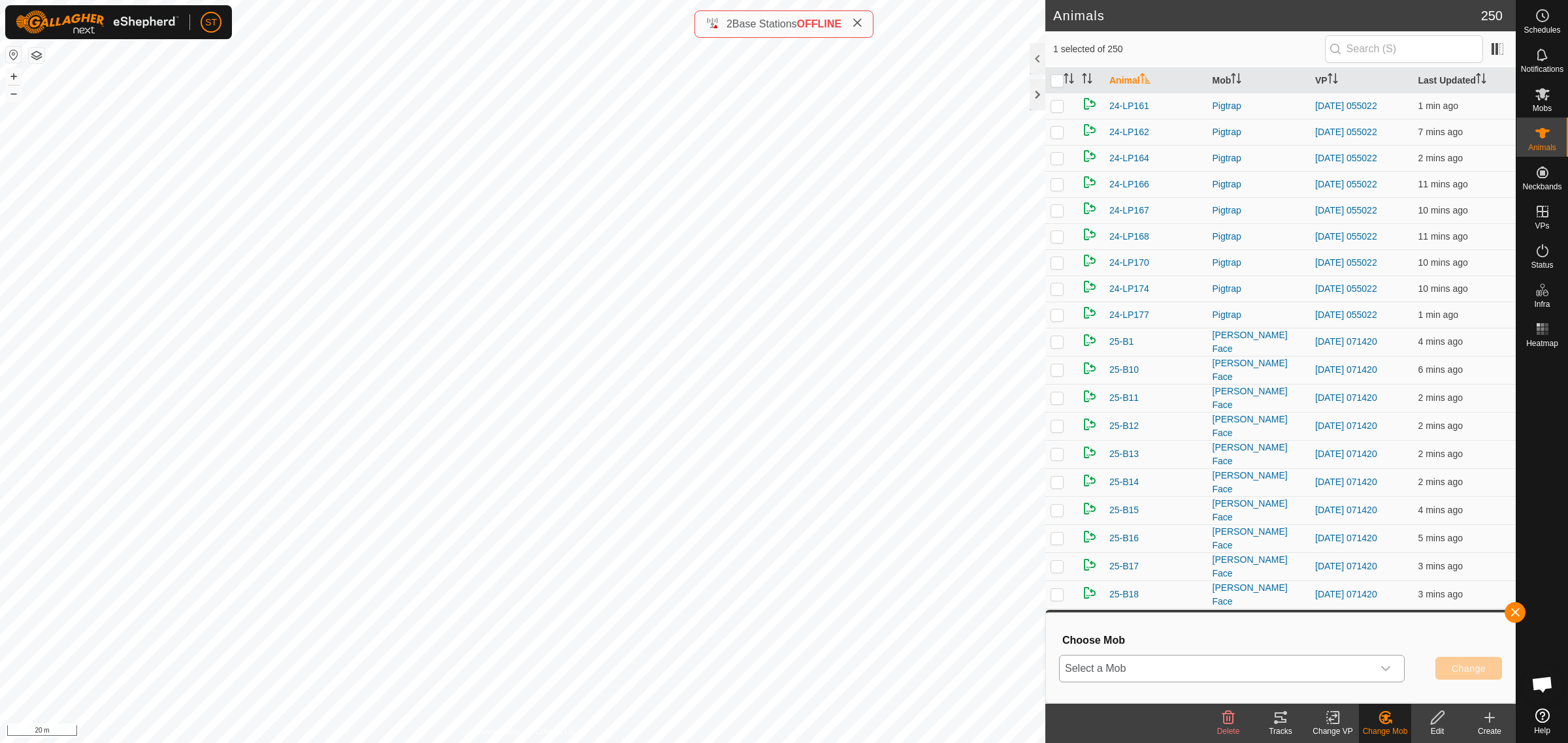
click at [1377, 673] on div "dropdown trigger" at bounding box center [1386, 669] width 27 height 27
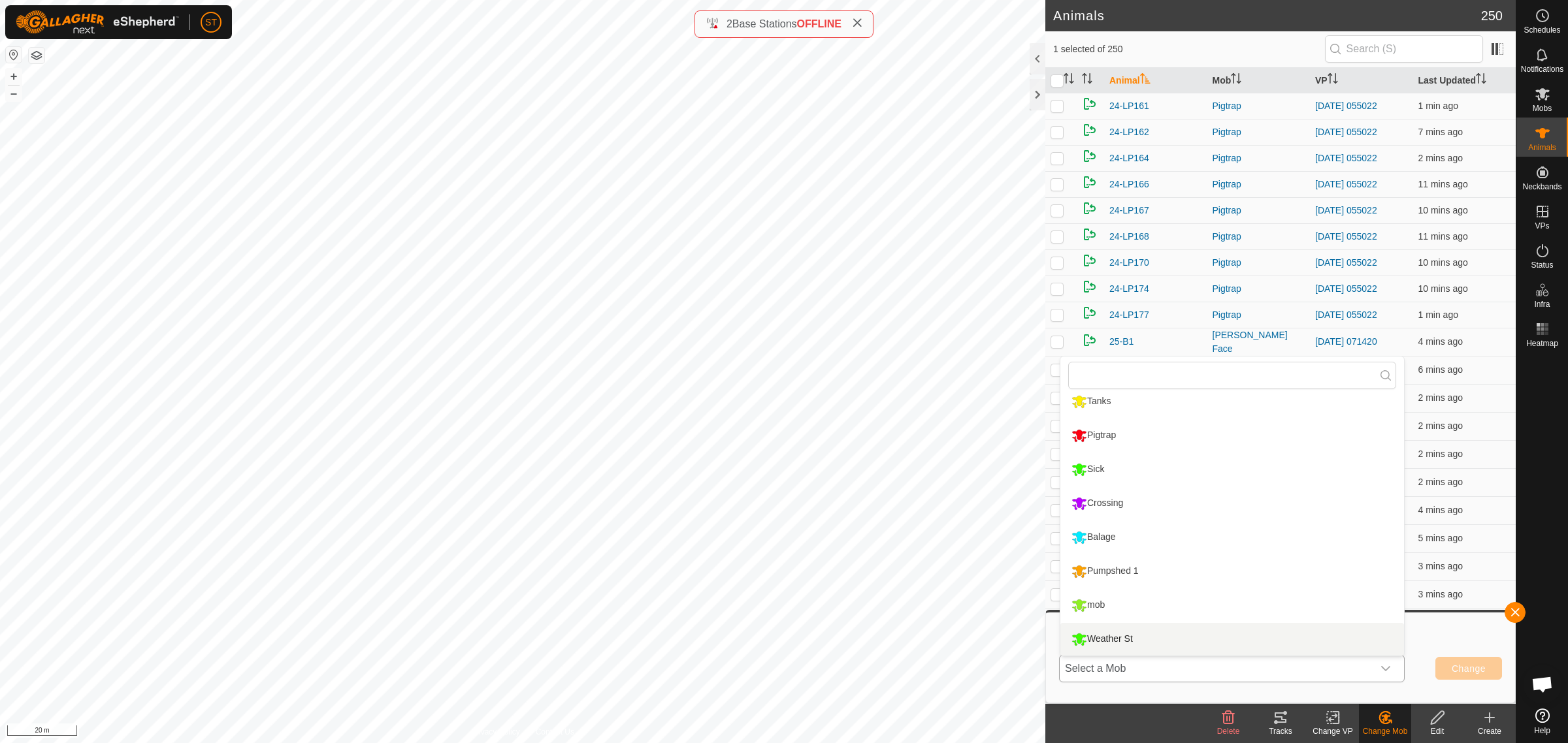
click at [1121, 637] on li "Weather St" at bounding box center [1232, 639] width 344 height 33
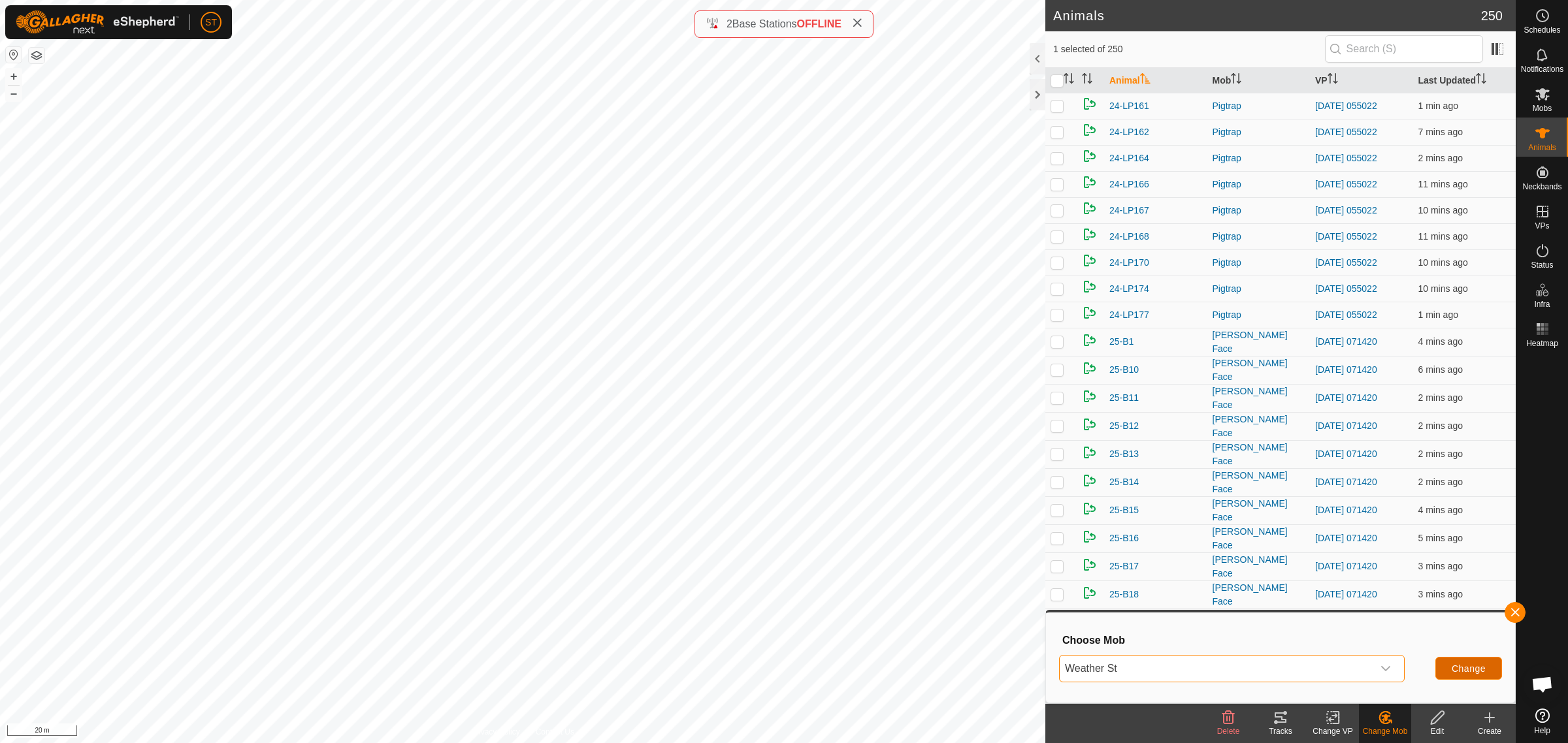
click at [1457, 670] on span "Change" at bounding box center [1468, 668] width 34 height 11
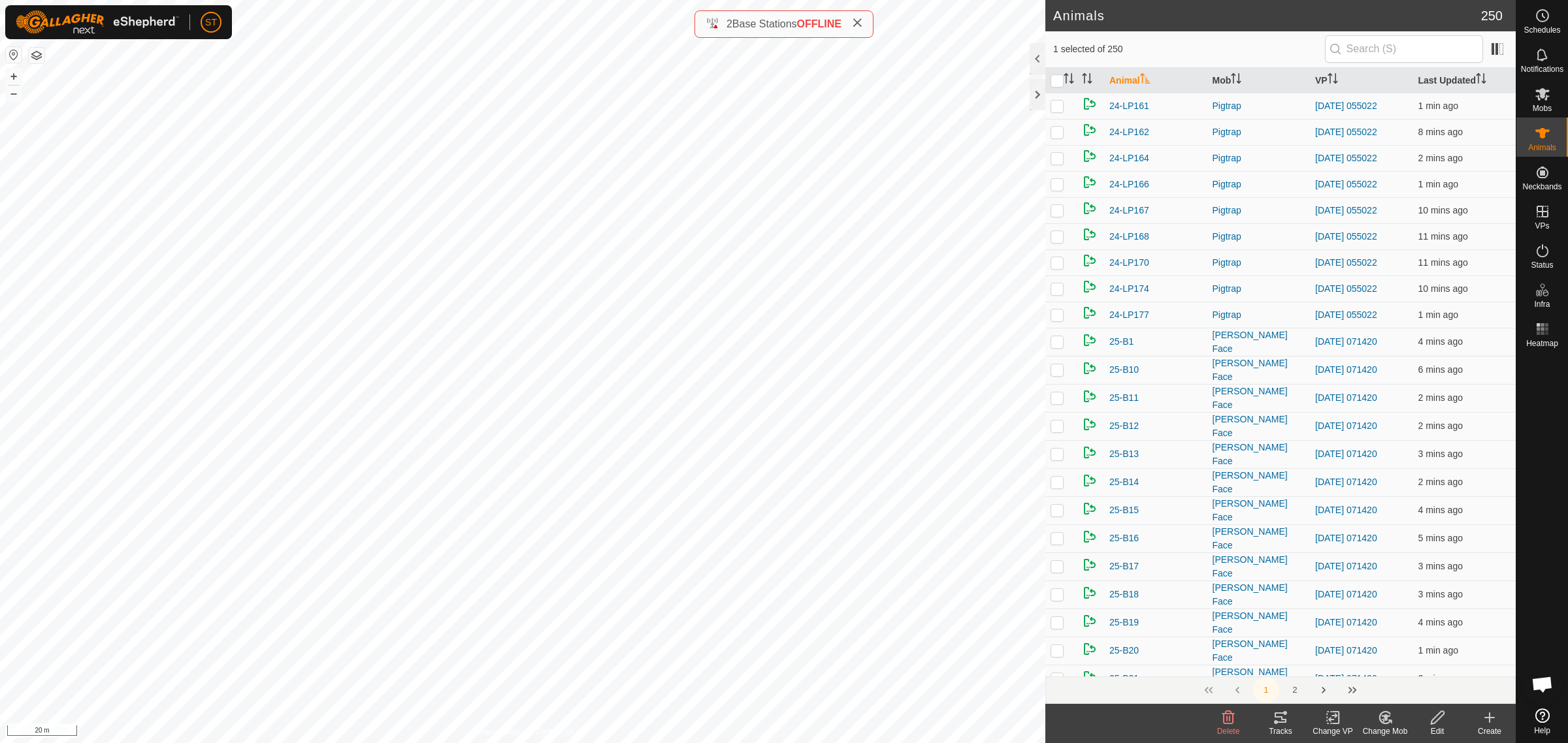
click at [1382, 719] on icon at bounding box center [1385, 718] width 17 height 16
click at [1425, 663] on link "Choose Mob..." at bounding box center [1423, 662] width 129 height 27
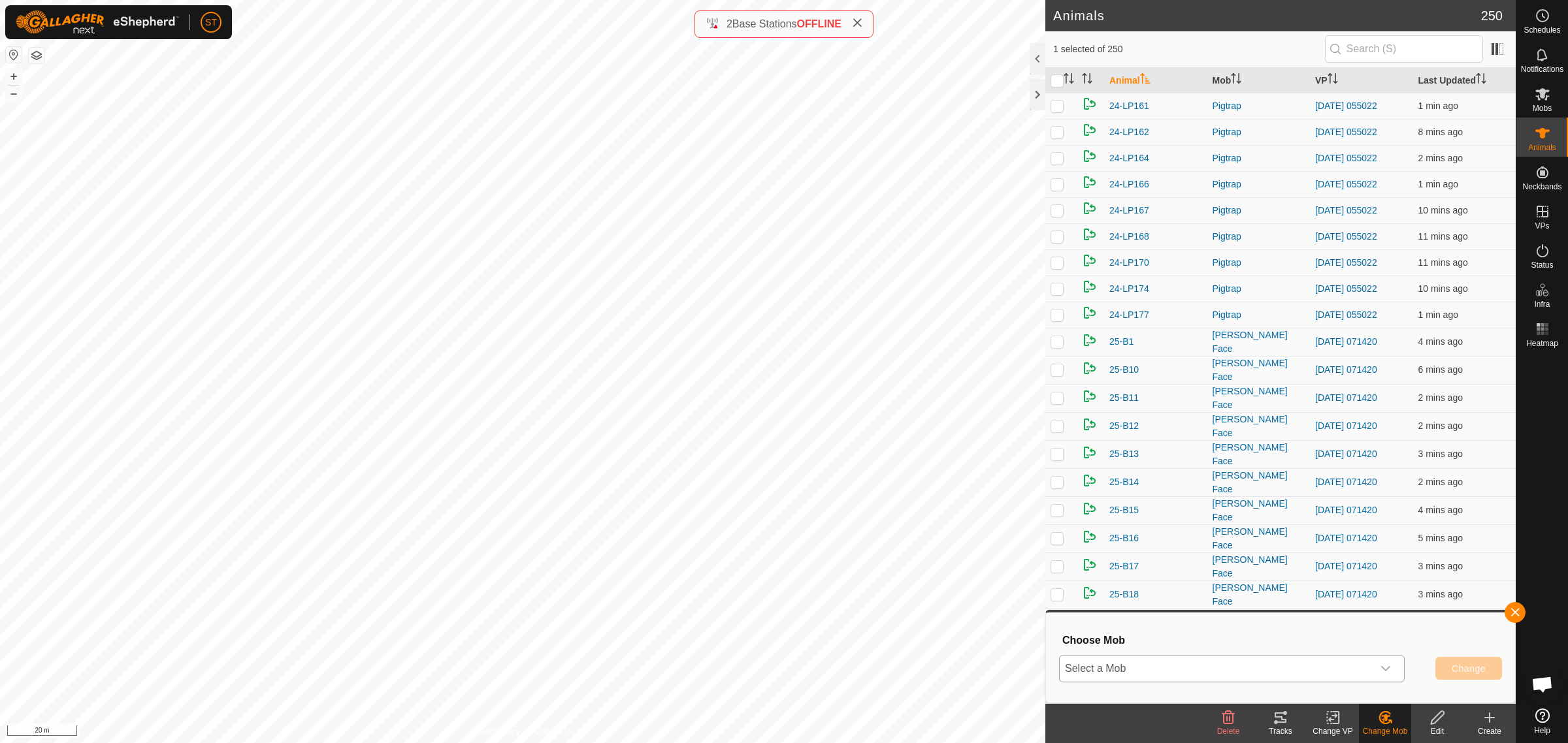
click at [1389, 671] on icon "dropdown trigger" at bounding box center [1386, 668] width 11 height 11
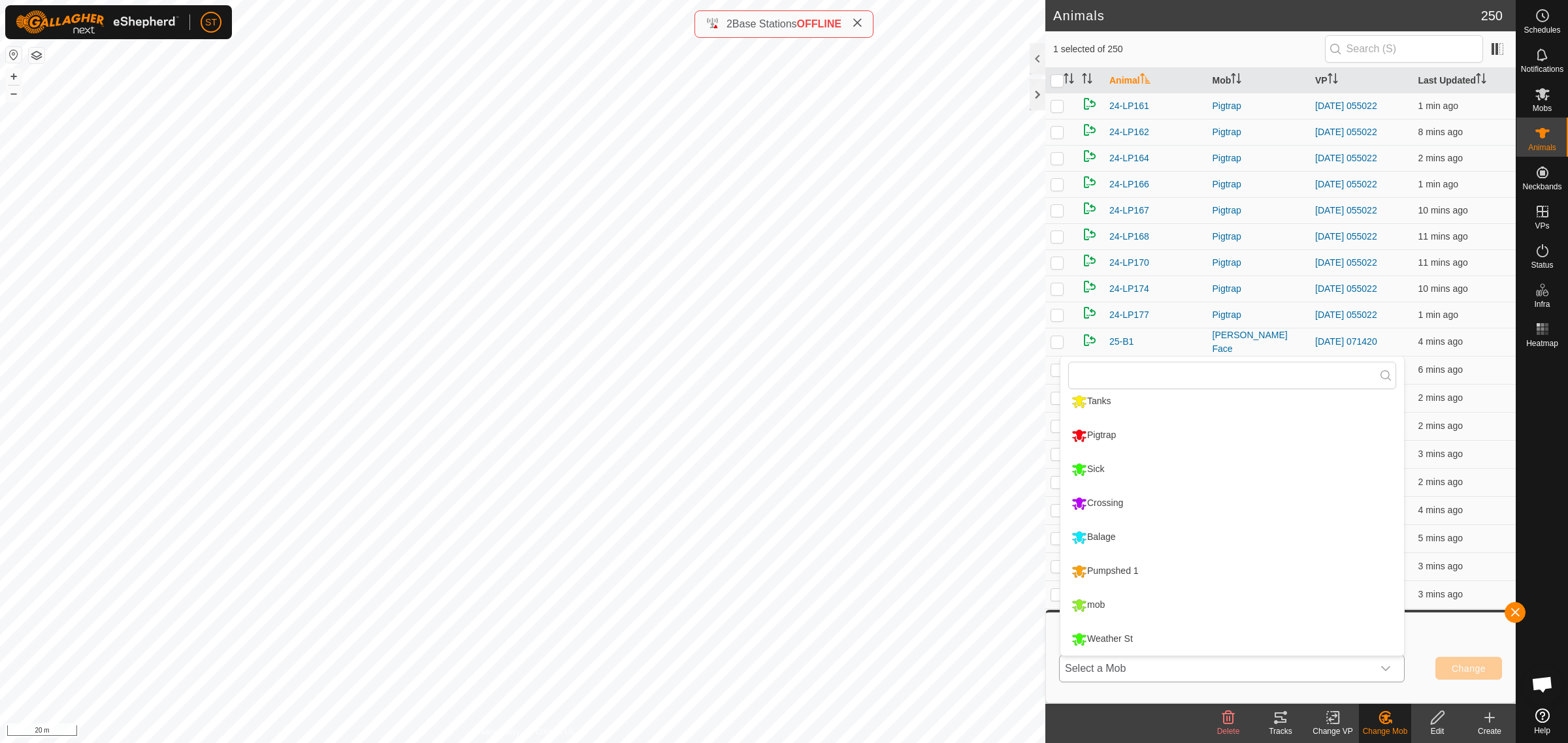
click at [1109, 642] on li "Weather St" at bounding box center [1232, 639] width 344 height 33
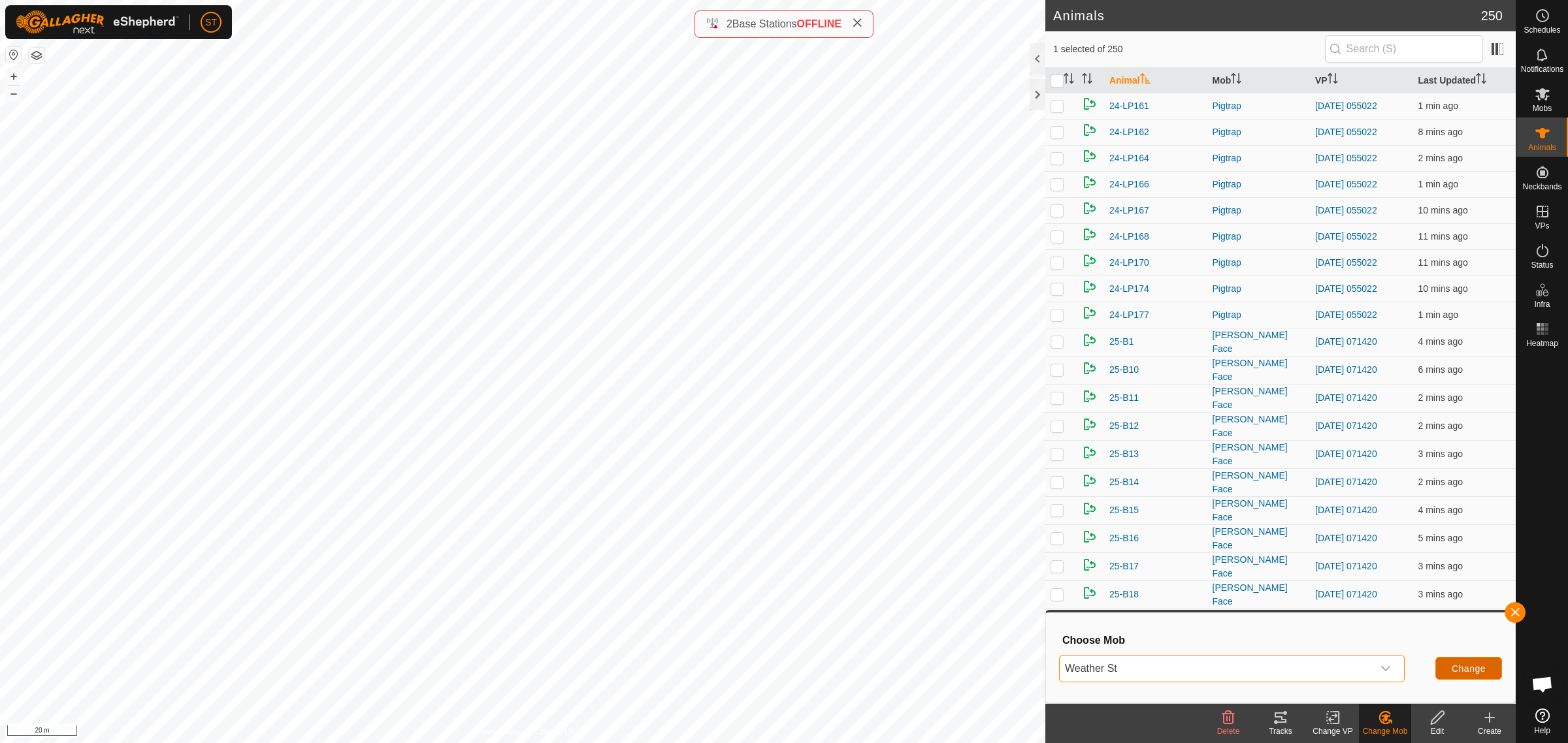
click at [1471, 667] on span "Change" at bounding box center [1468, 668] width 34 height 11
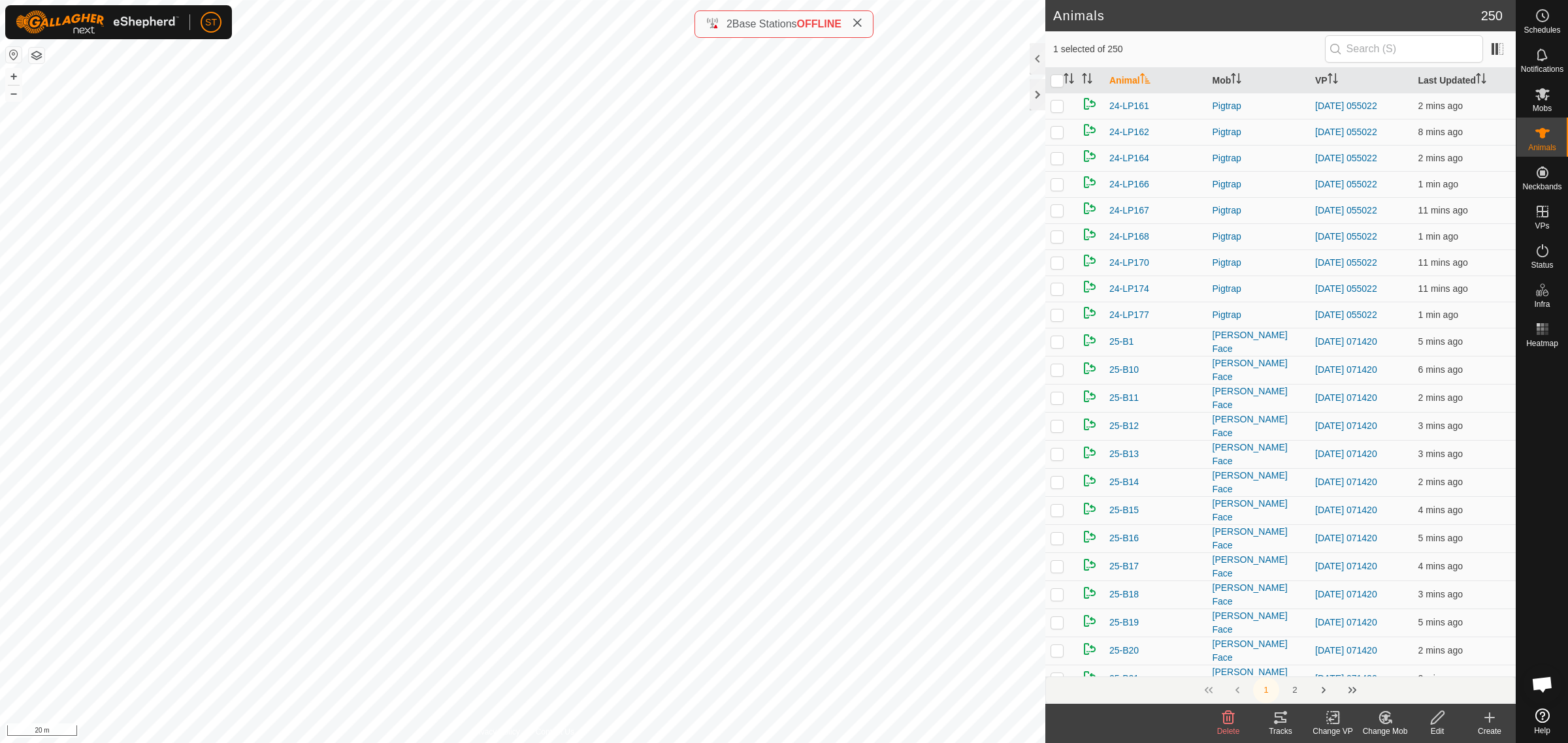
click at [1383, 720] on icon at bounding box center [1382, 720] width 3 height 4
click at [1414, 660] on link "Choose Mob..." at bounding box center [1423, 662] width 129 height 27
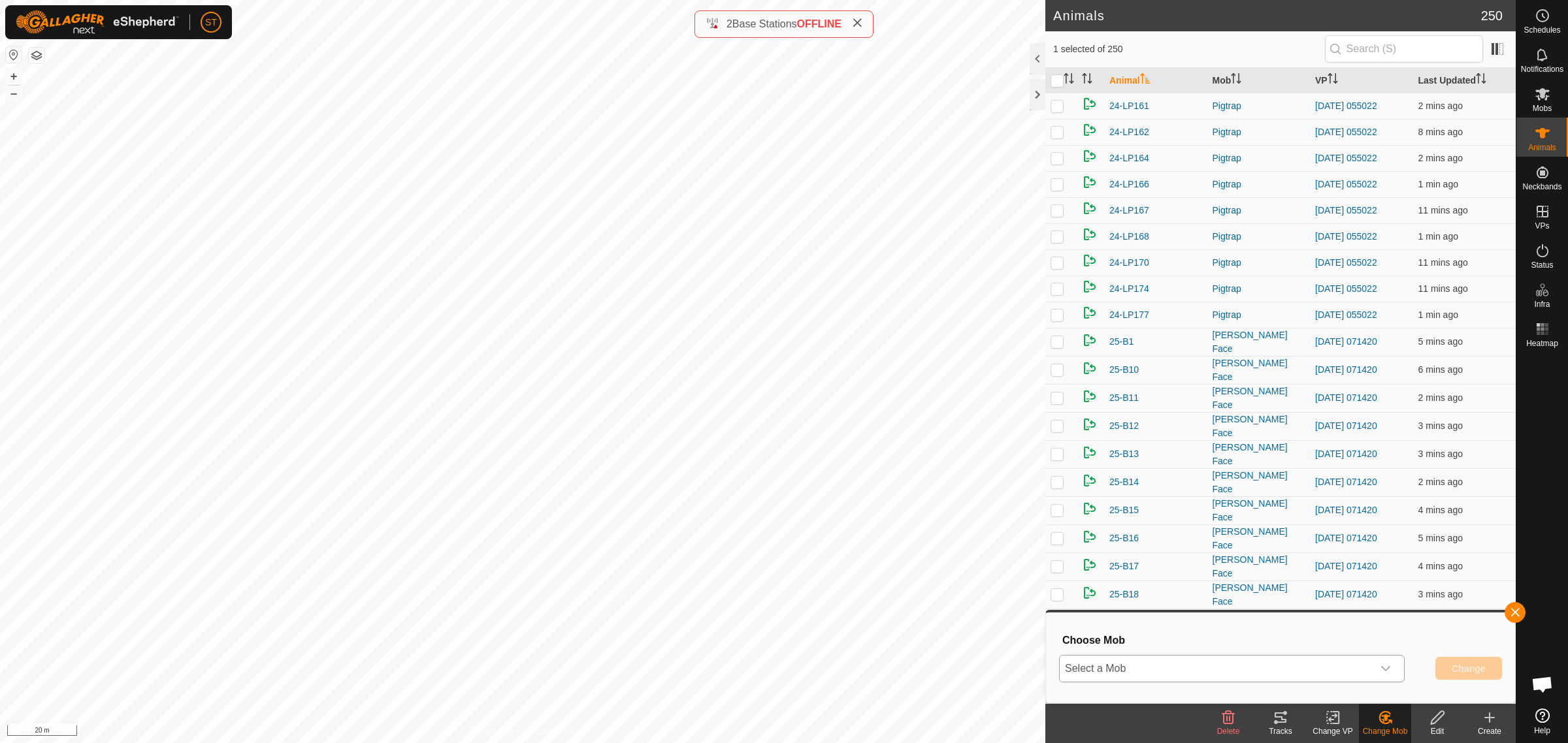
click at [1392, 673] on div "dropdown trigger" at bounding box center [1386, 669] width 27 height 27
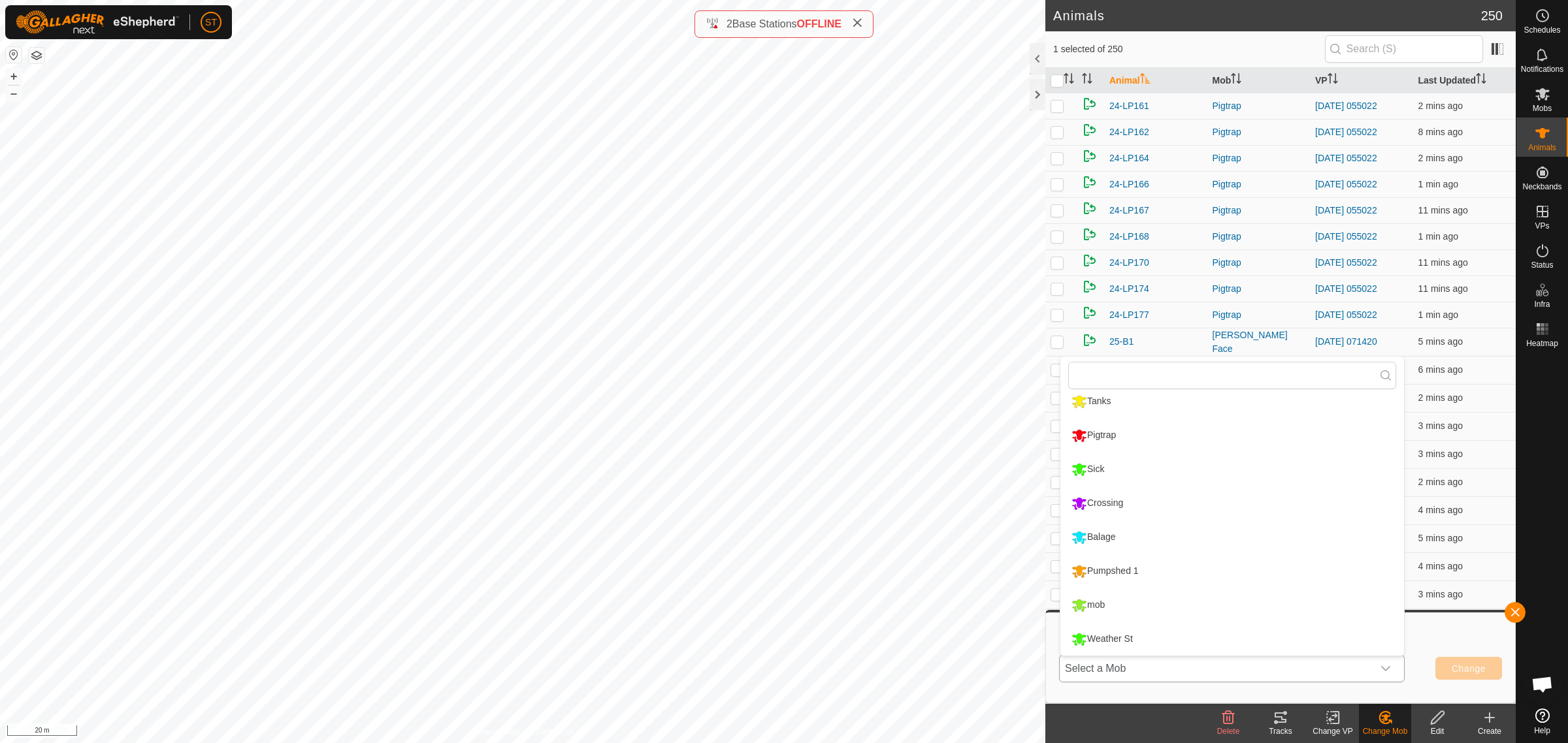
click at [1121, 638] on li "Weather St" at bounding box center [1232, 639] width 344 height 33
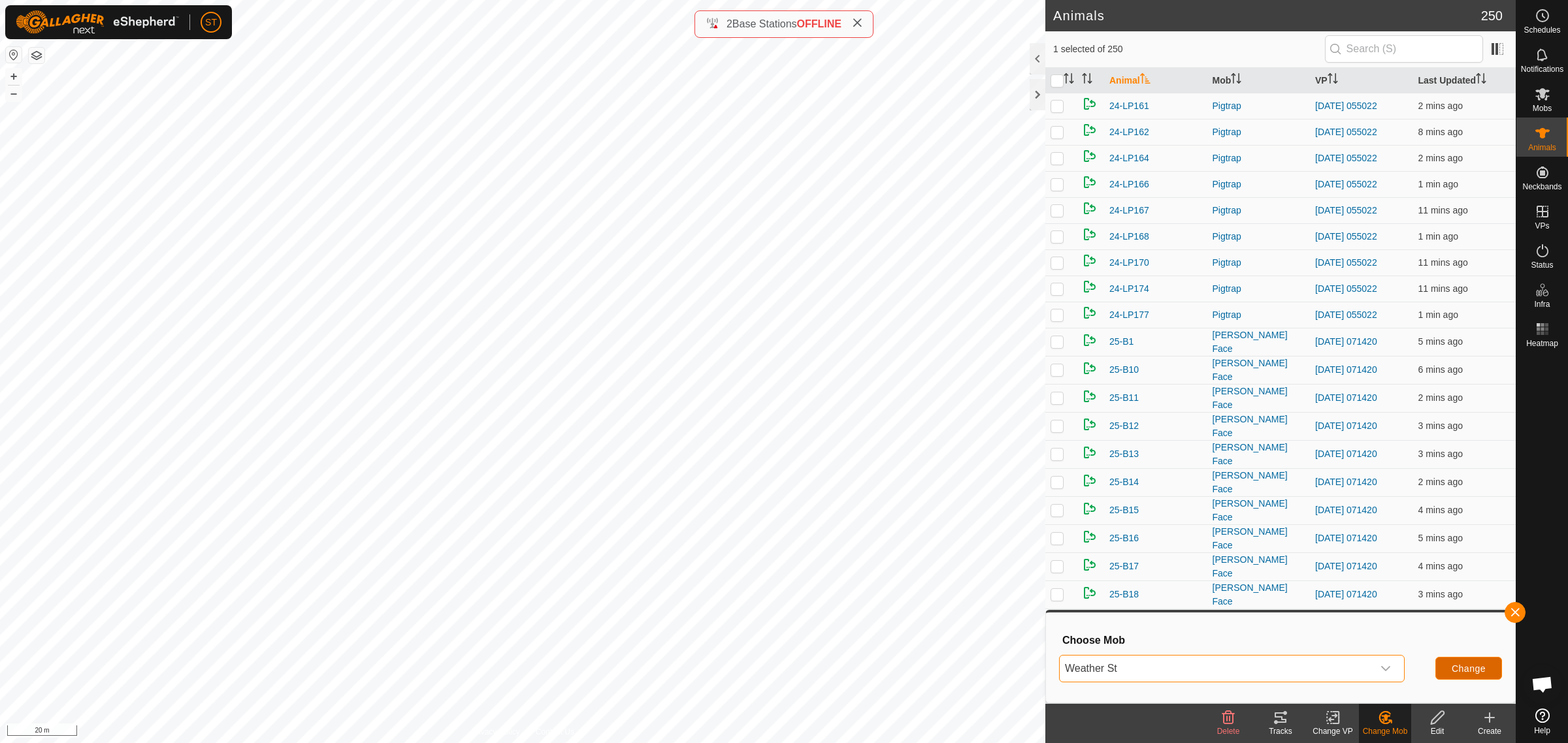
click at [1473, 666] on span "Change" at bounding box center [1468, 668] width 34 height 11
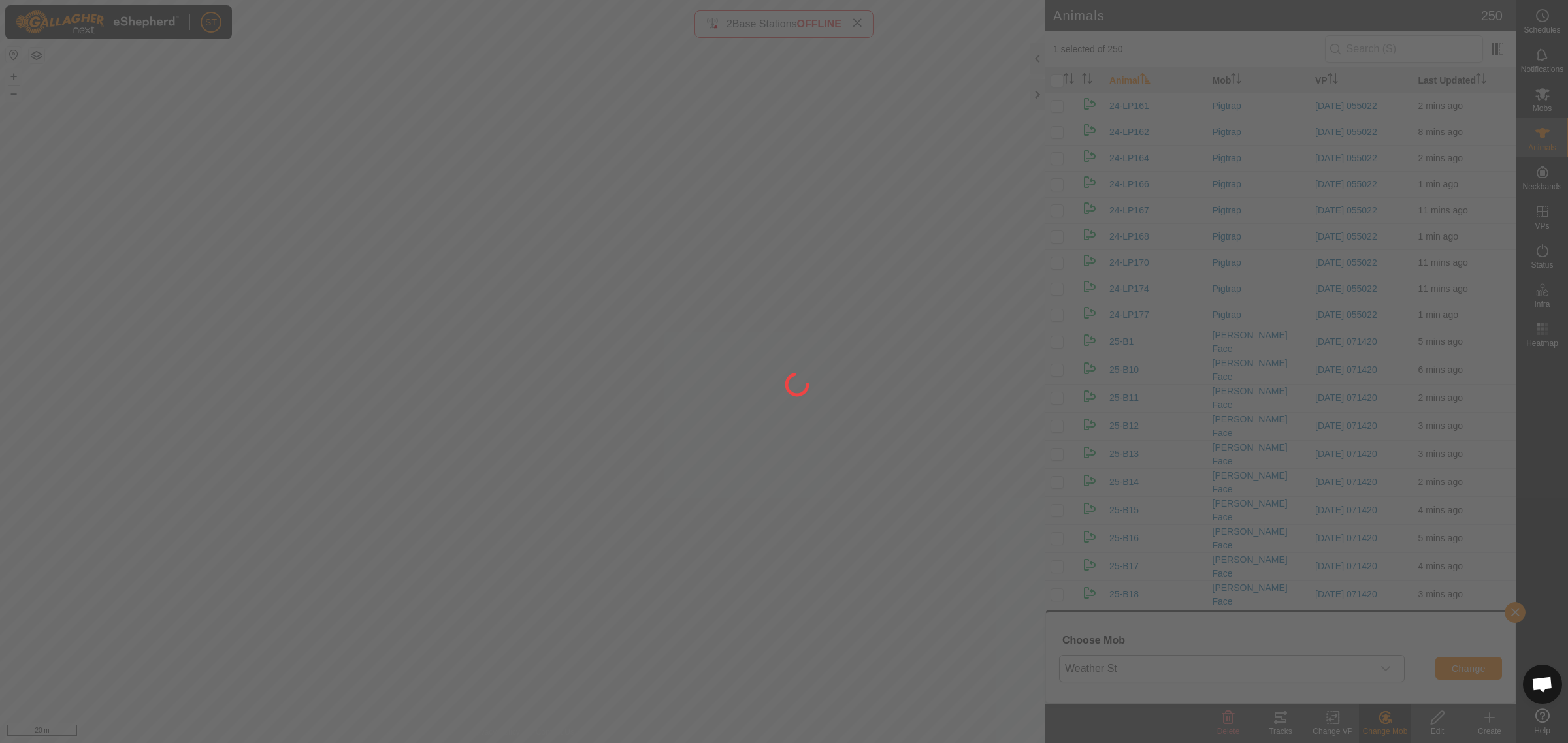
checkbox input "false"
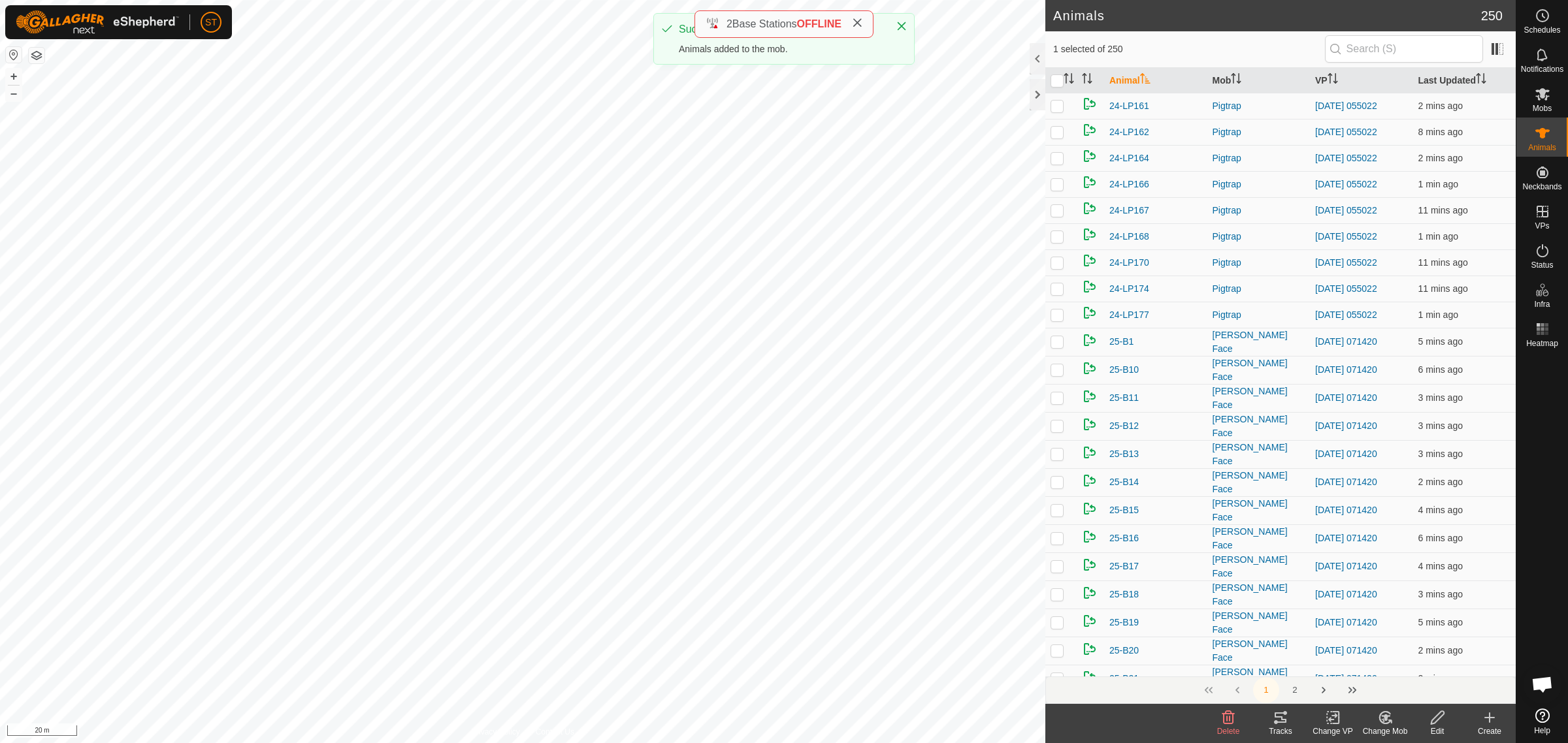
click at [1377, 715] on icon at bounding box center [1385, 718] width 17 height 16
click at [1414, 658] on link "Choose Mob..." at bounding box center [1423, 662] width 129 height 27
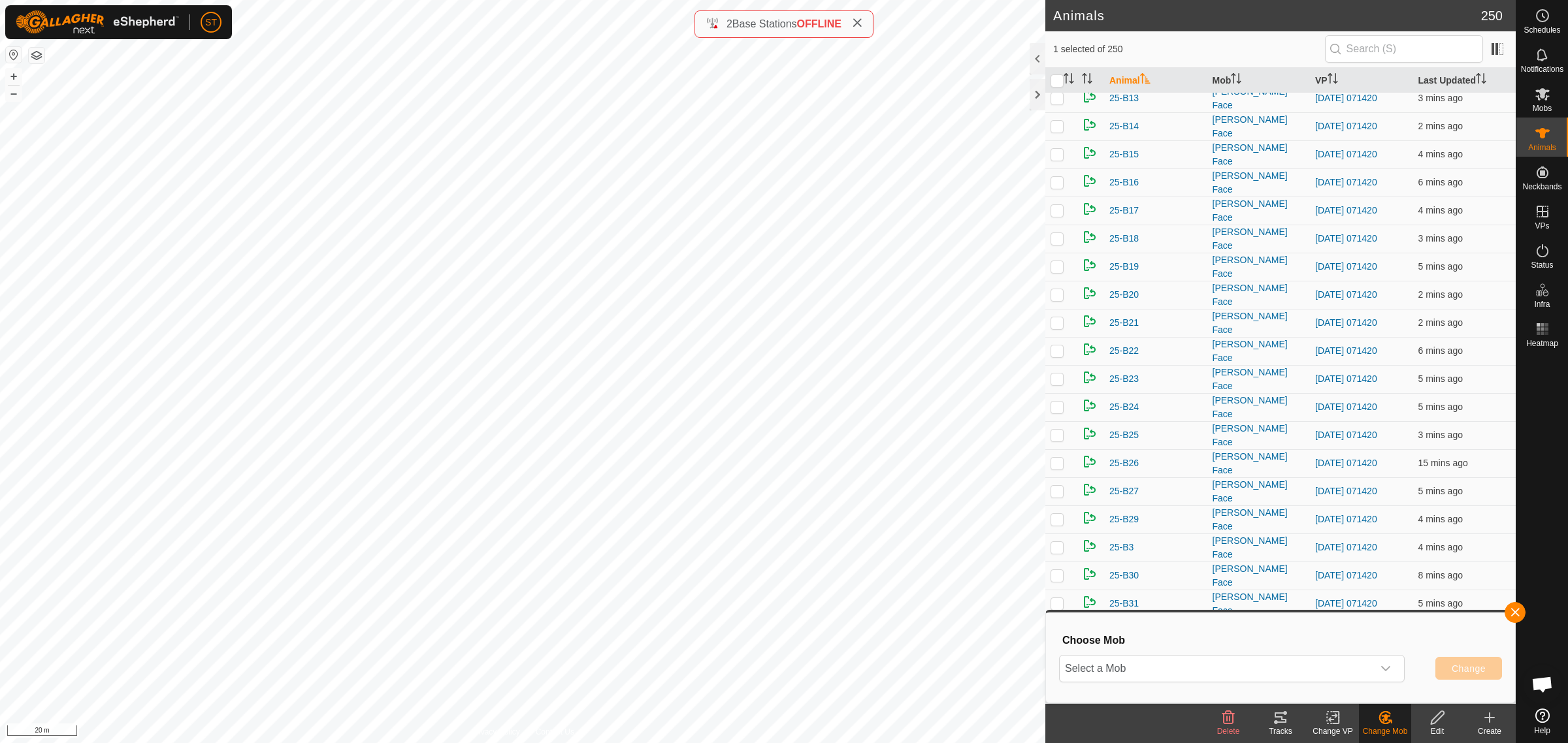
scroll to position [408, 0]
click at [1383, 665] on icon "dropdown trigger" at bounding box center [1386, 668] width 11 height 11
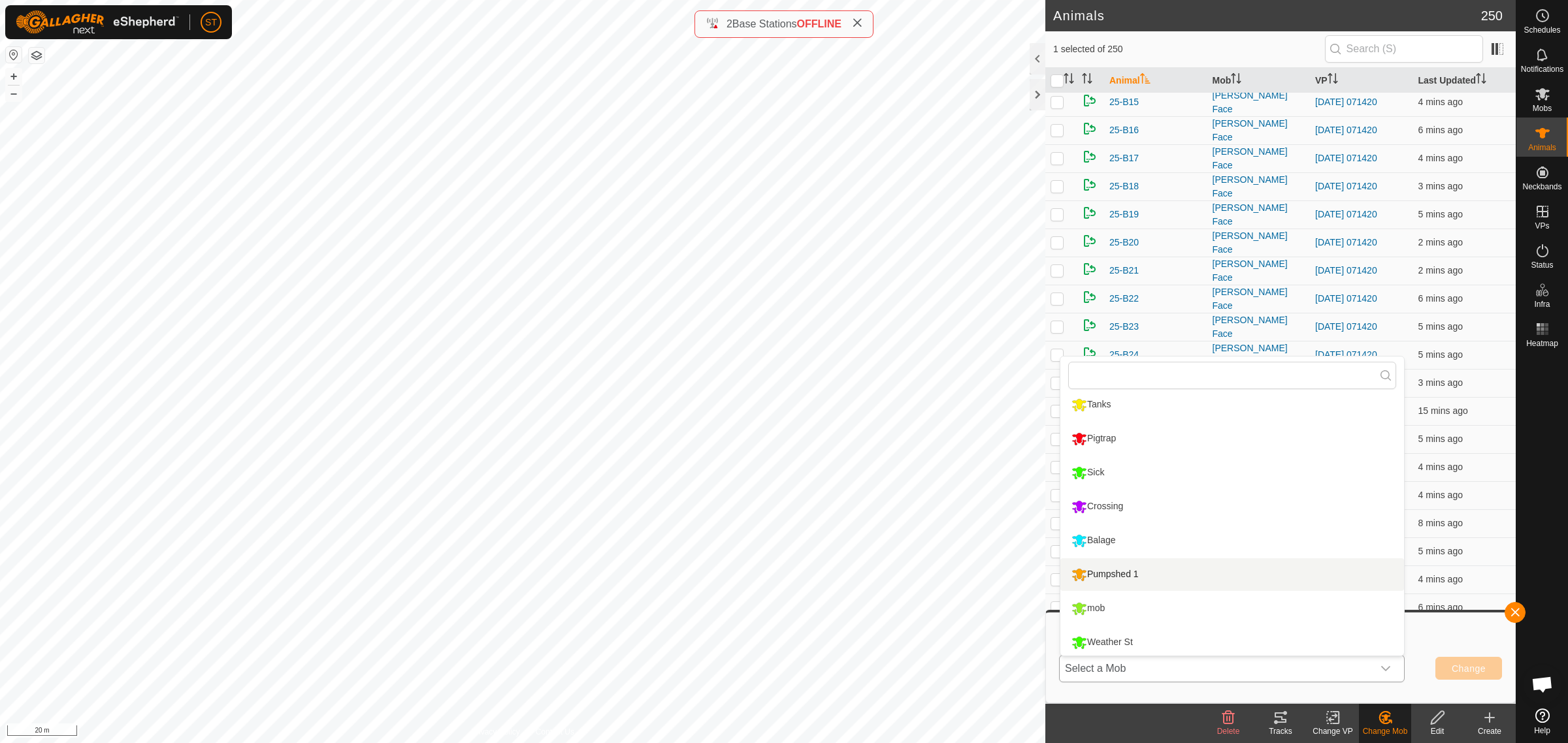
scroll to position [111, 0]
click at [1137, 635] on li "Weather St" at bounding box center [1232, 639] width 344 height 33
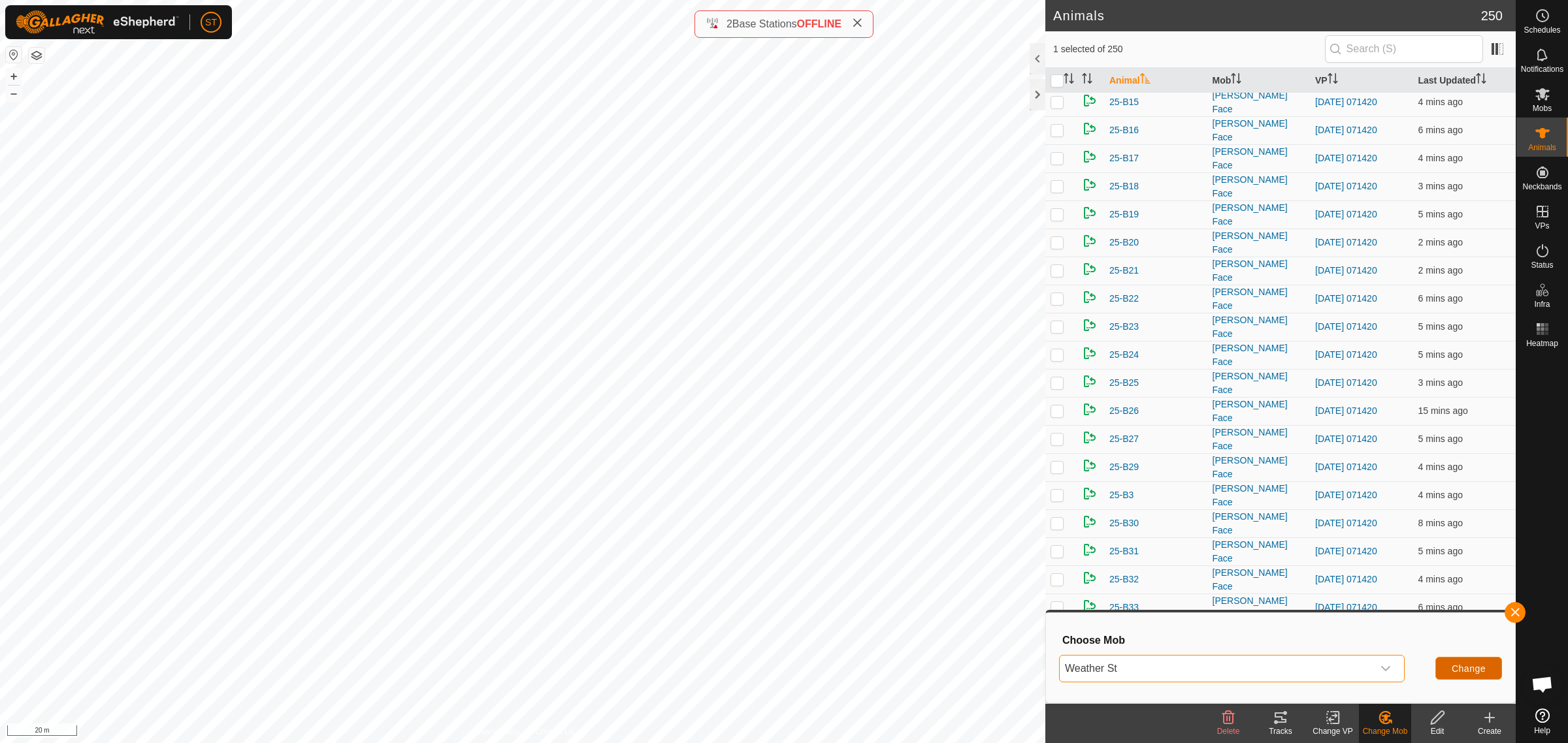
click at [1454, 669] on span "Change" at bounding box center [1468, 668] width 34 height 11
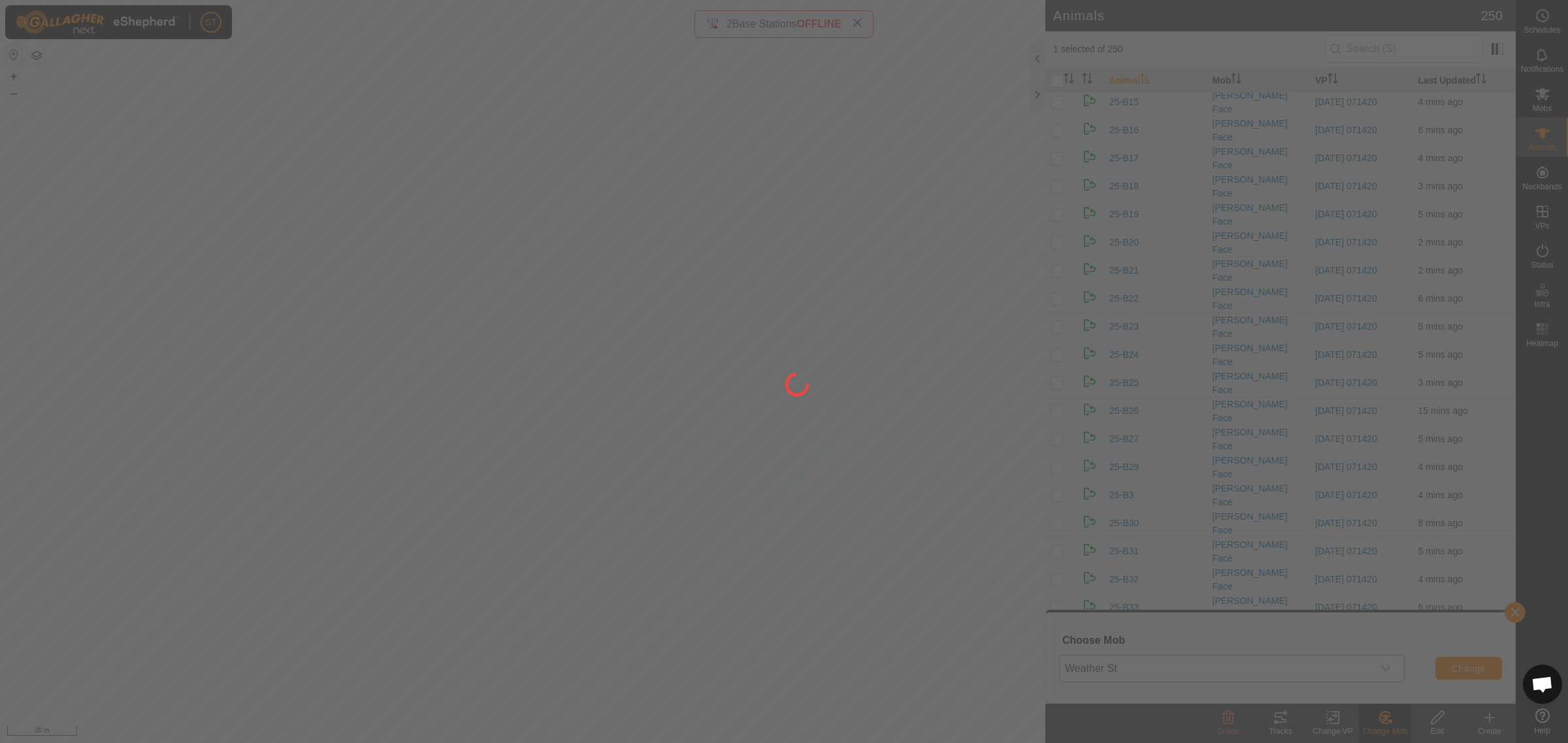
checkbox input "false"
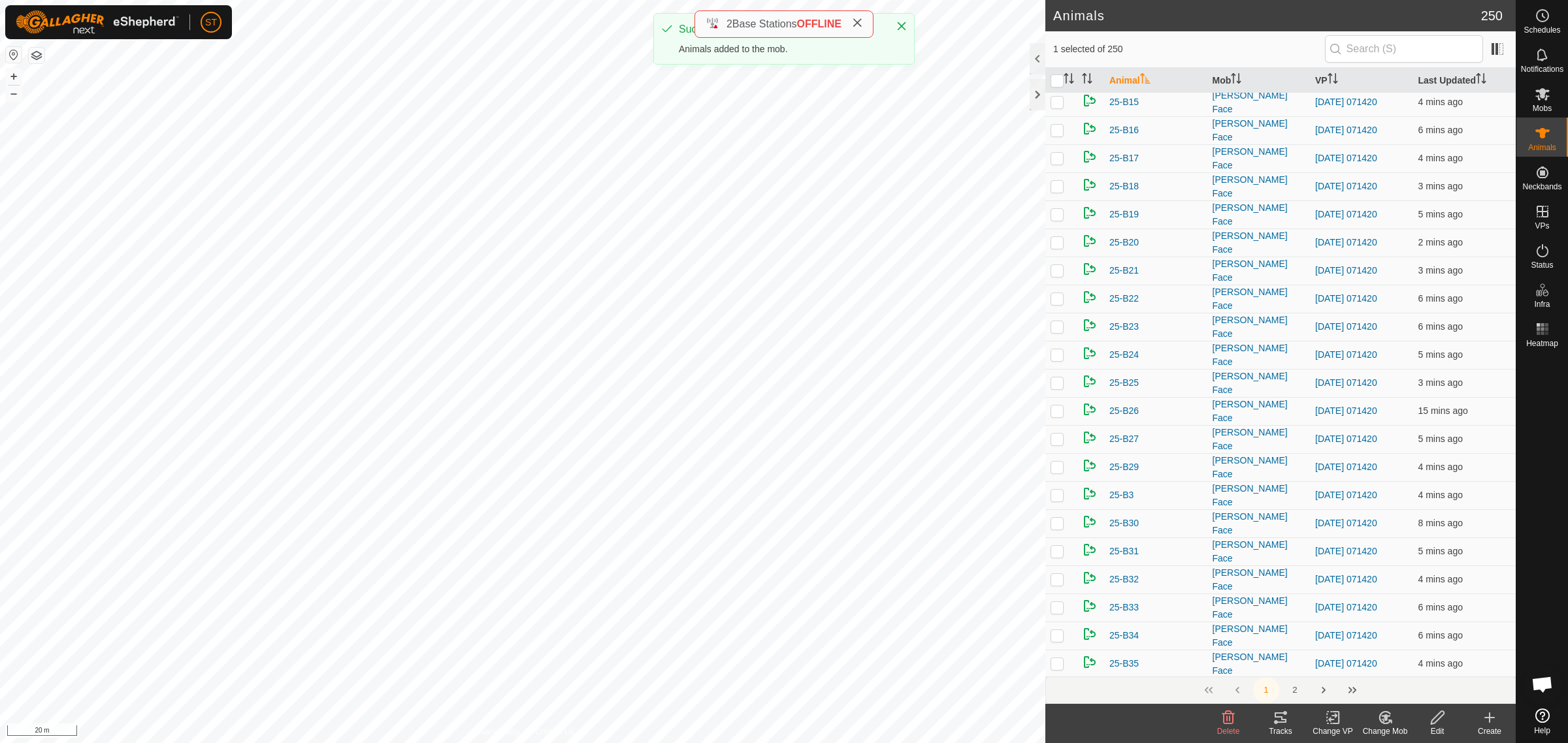
click at [1382, 720] on icon at bounding box center [1385, 718] width 17 height 16
click at [1431, 664] on link "Choose Mob..." at bounding box center [1423, 662] width 129 height 27
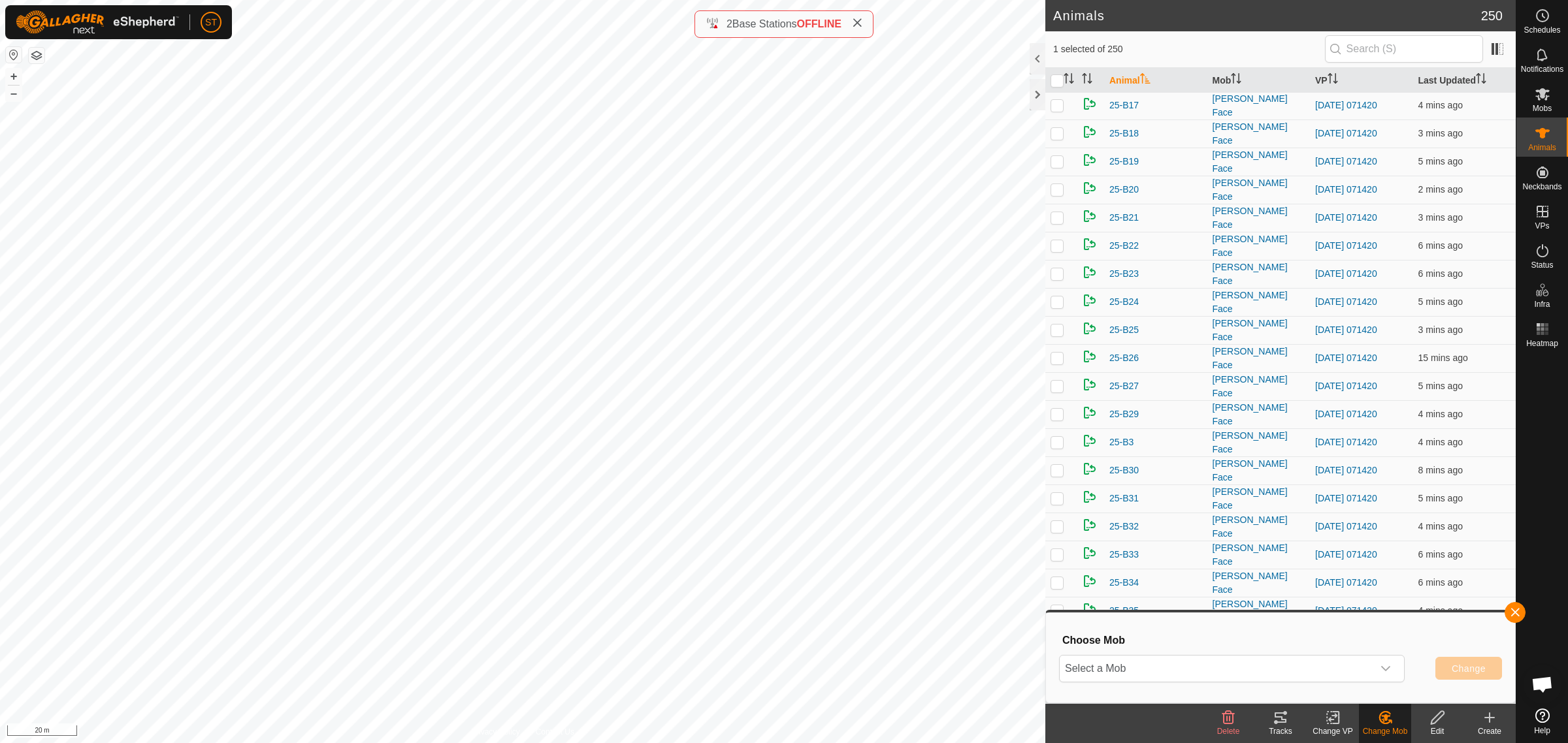
scroll to position [490, 0]
click at [1386, 671] on icon "dropdown trigger" at bounding box center [1386, 668] width 11 height 11
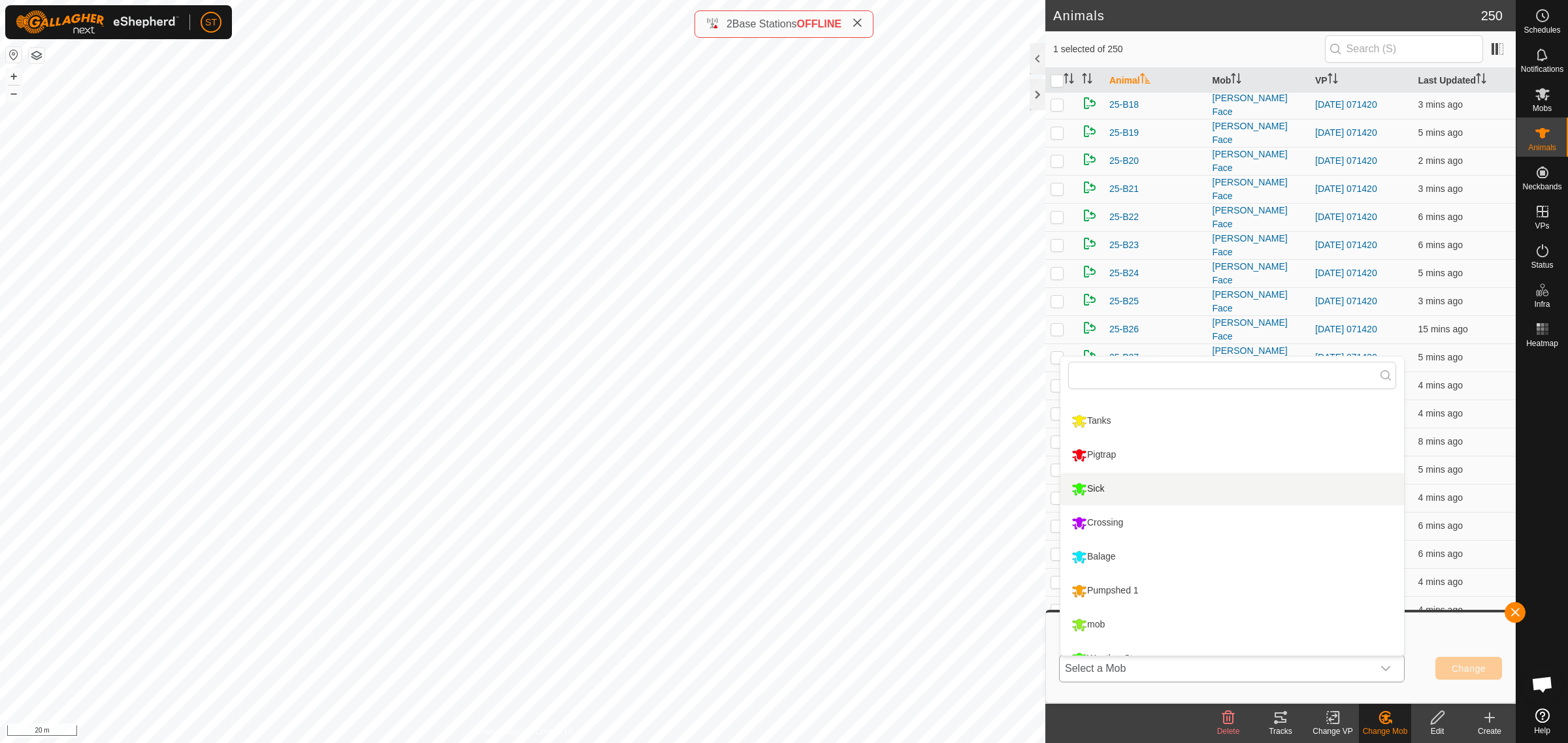
scroll to position [111, 0]
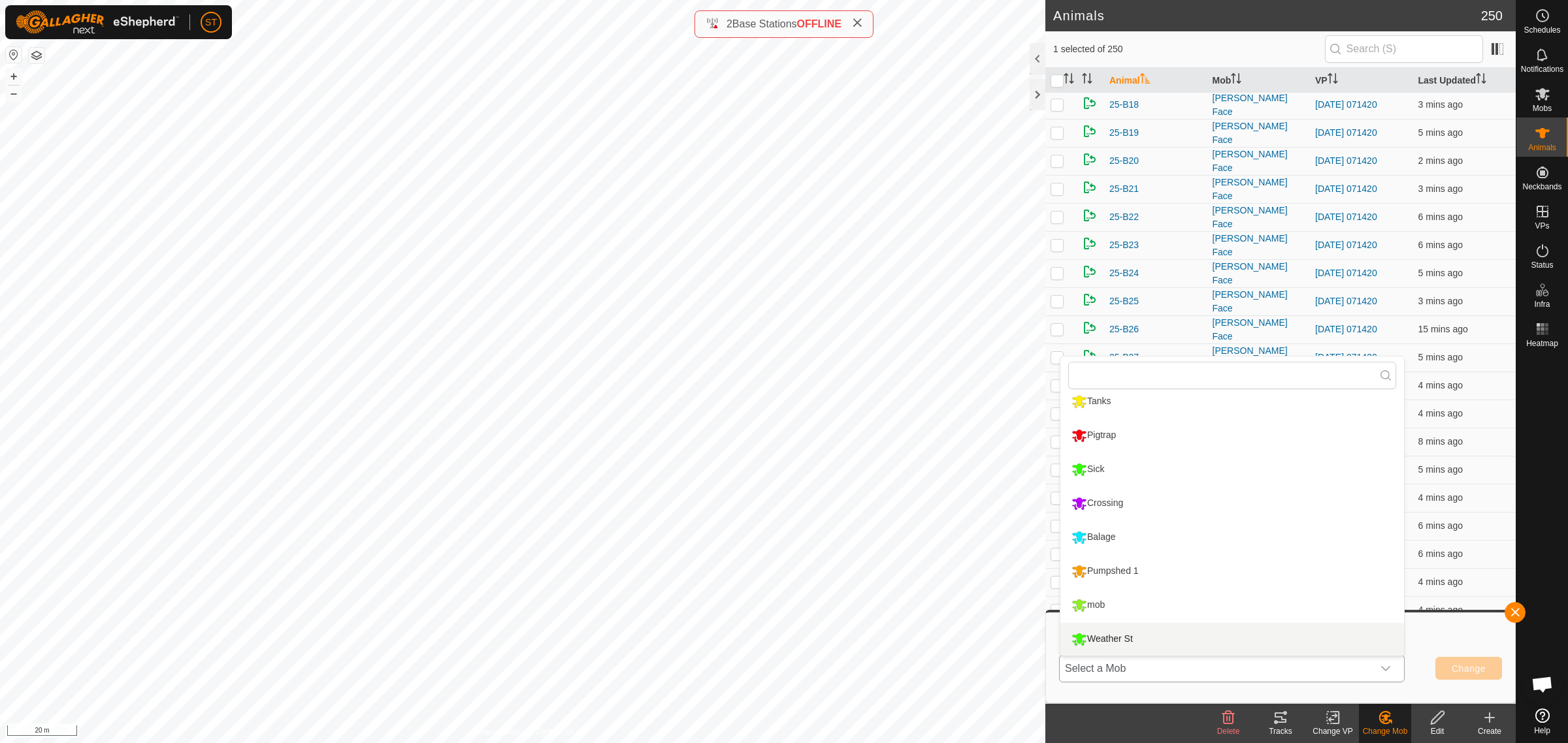
click at [1126, 642] on li "Weather St" at bounding box center [1232, 639] width 344 height 33
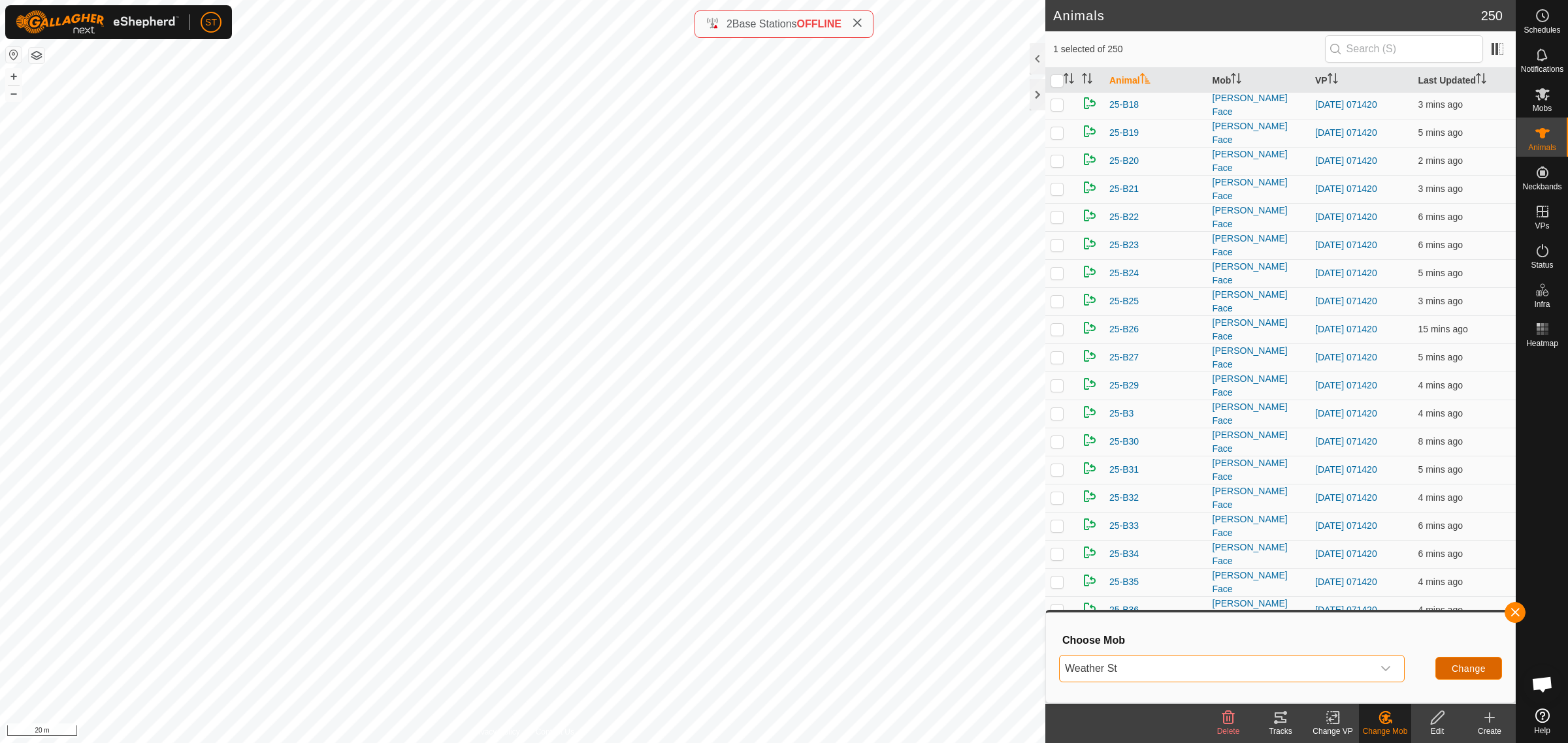
click at [1452, 670] on span "Change" at bounding box center [1468, 668] width 34 height 11
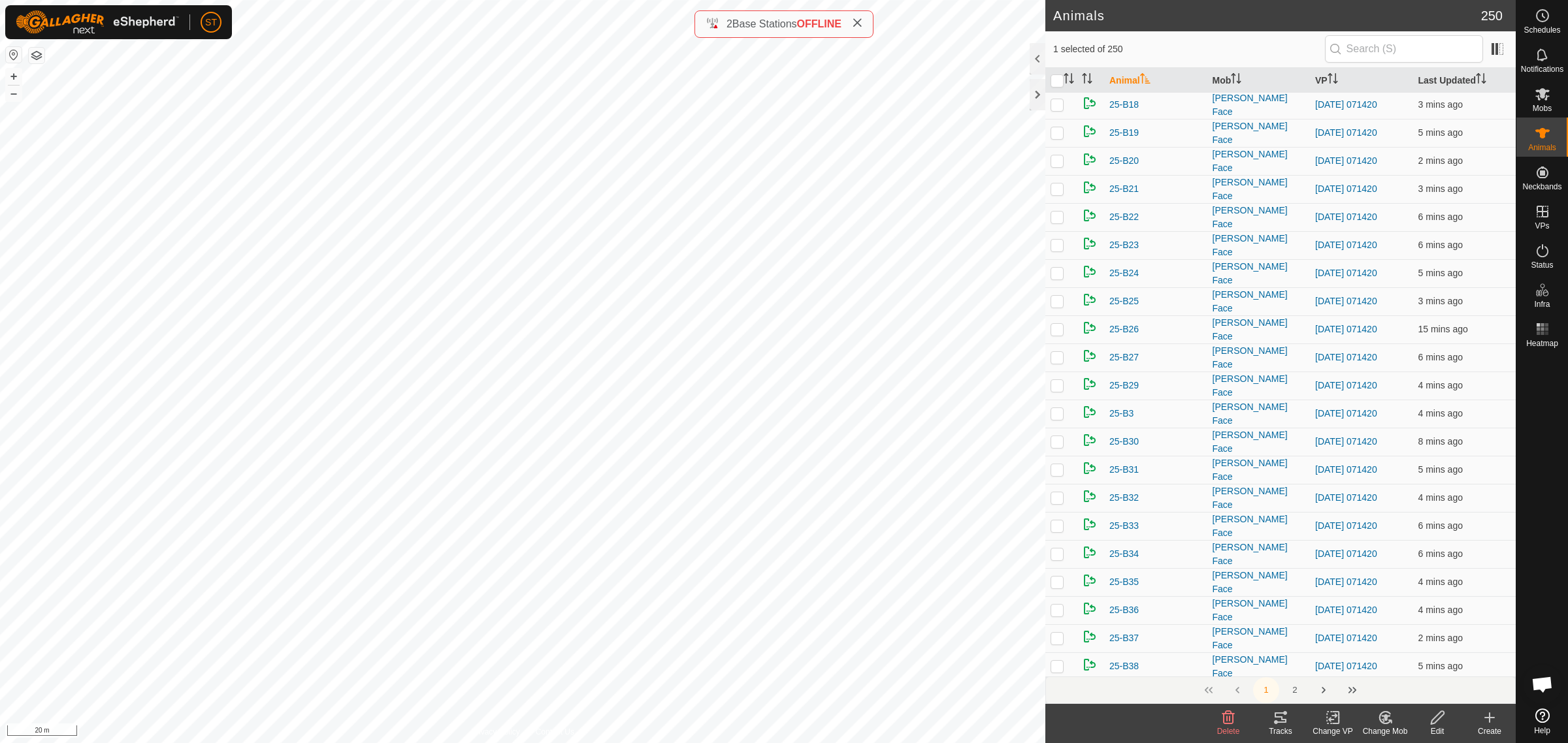
click at [1377, 719] on icon at bounding box center [1385, 718] width 17 height 16
click at [1426, 659] on link "Choose Mob..." at bounding box center [1423, 662] width 129 height 27
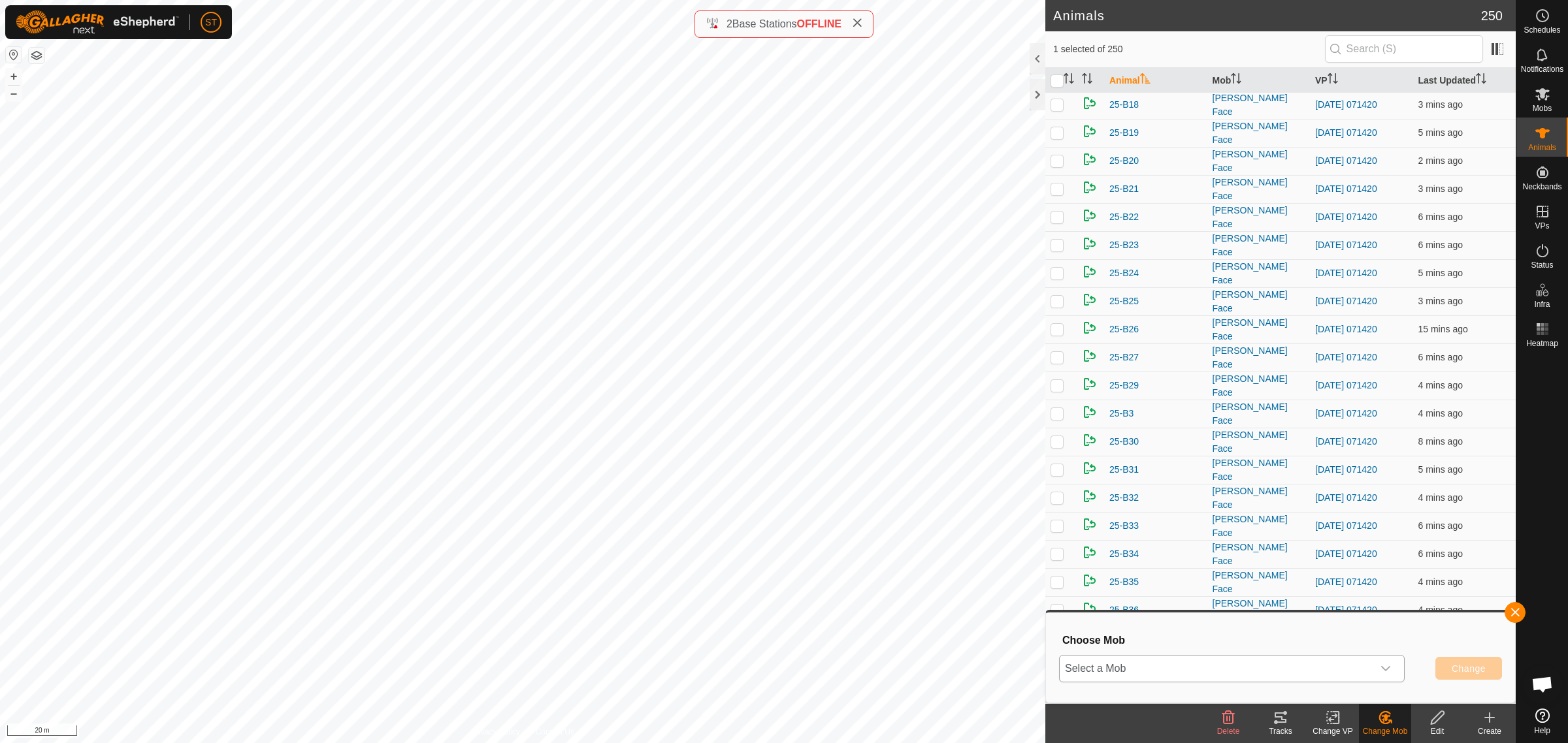
click at [1383, 669] on icon "dropdown trigger" at bounding box center [1386, 668] width 11 height 11
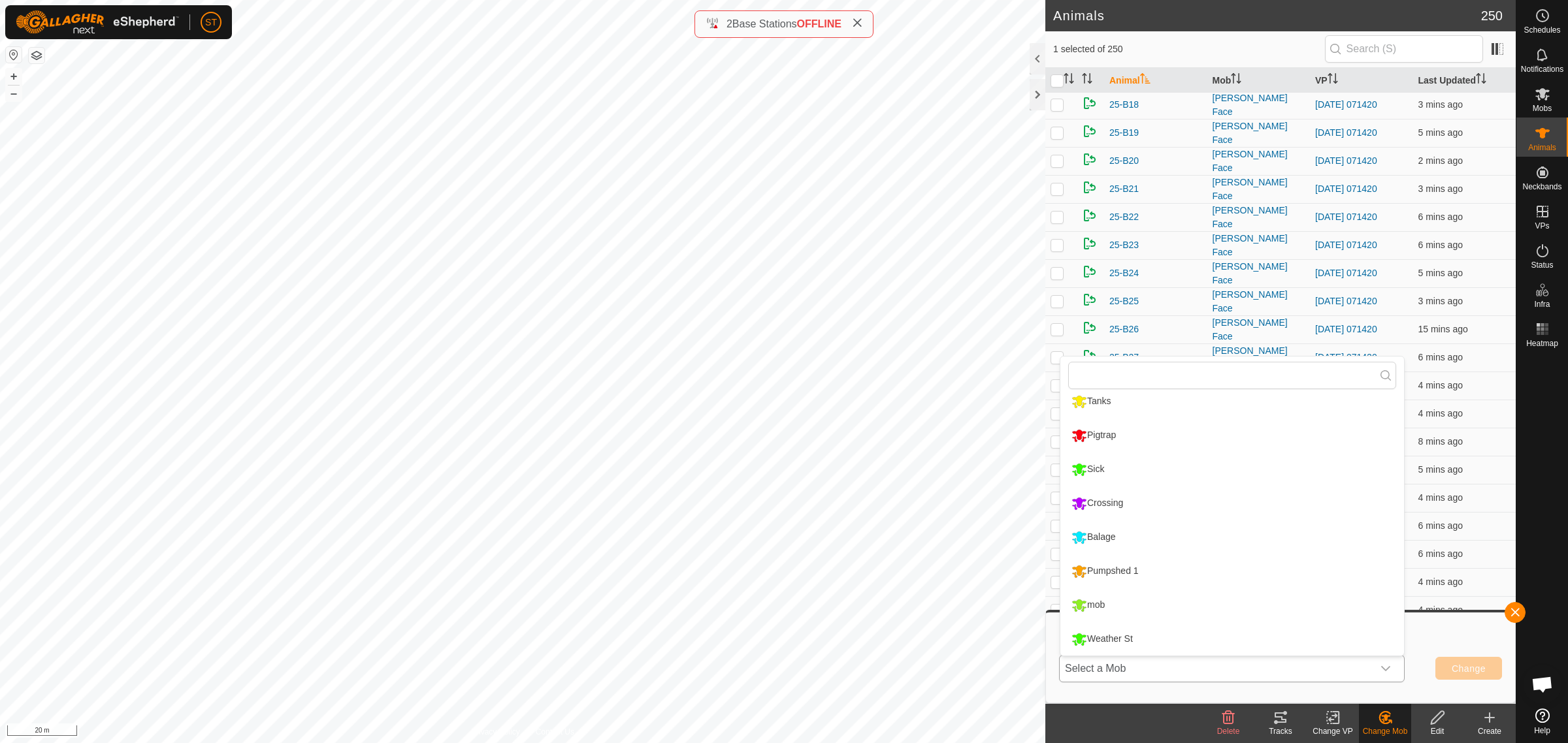
click at [1127, 631] on li "Weather St" at bounding box center [1232, 639] width 344 height 33
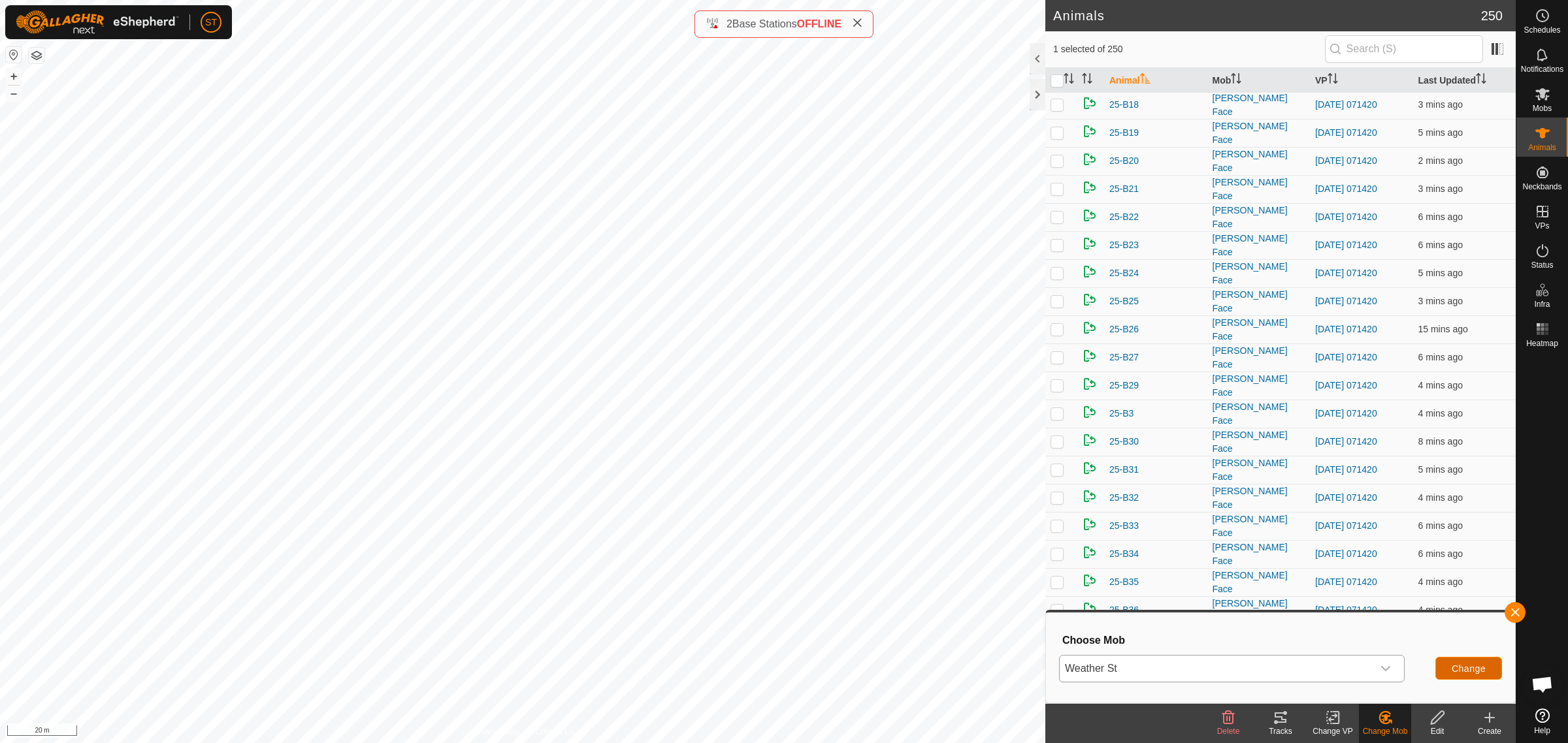
click at [1474, 664] on span "Change" at bounding box center [1468, 668] width 34 height 11
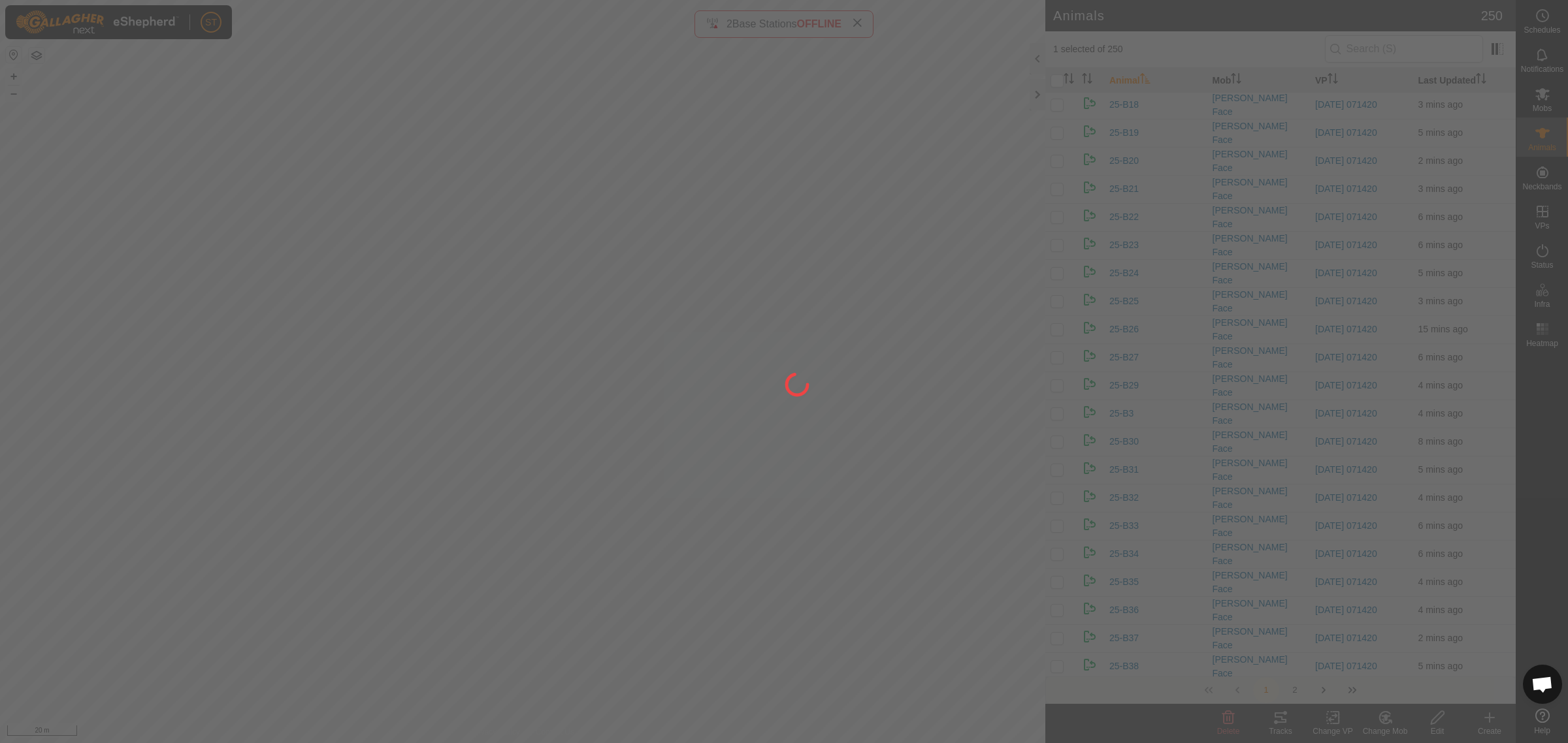
checkbox input "false"
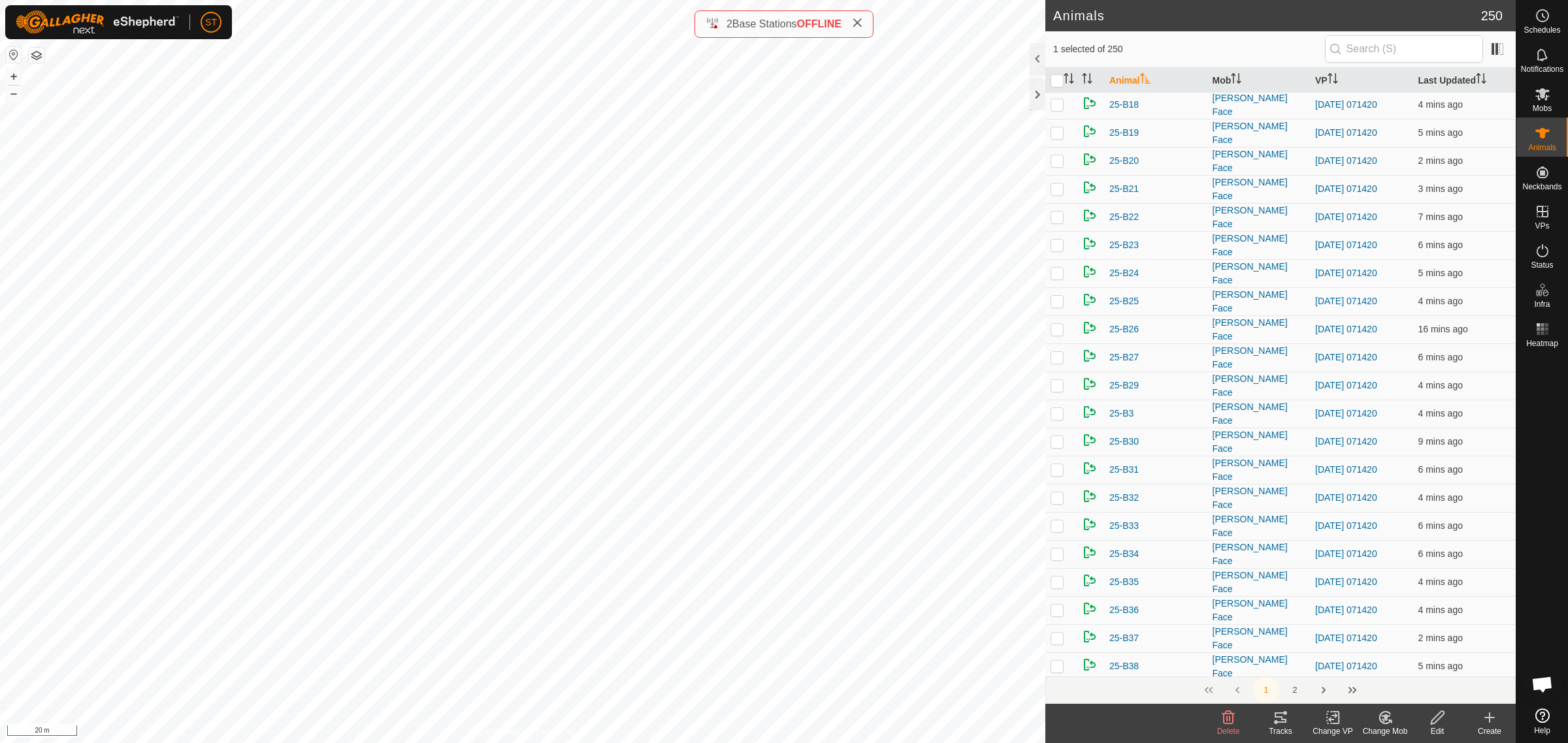
click at [1387, 715] on icon at bounding box center [1385, 718] width 17 height 16
click at [1424, 661] on link "Choose Mob..." at bounding box center [1423, 662] width 129 height 27
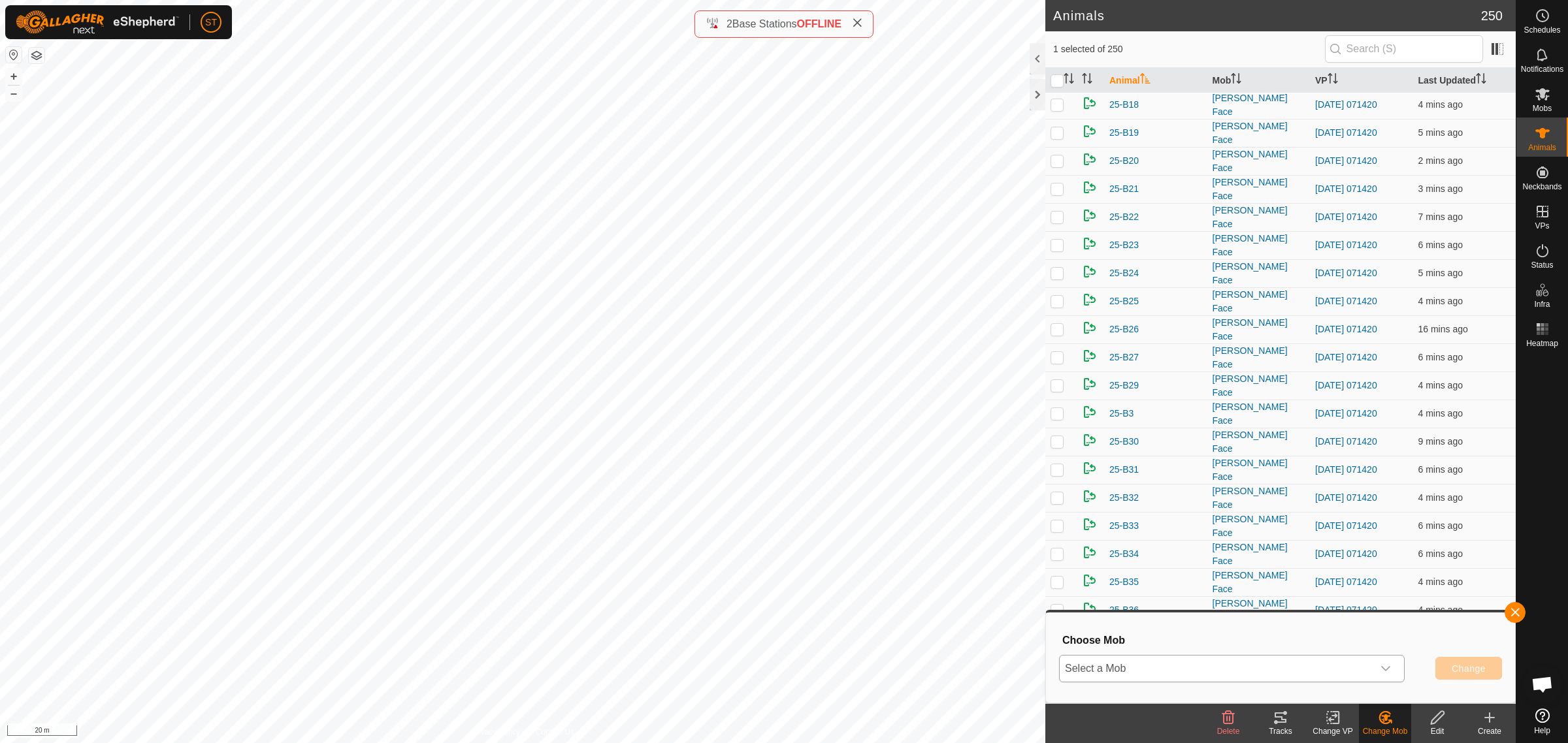
click at [1381, 668] on icon "dropdown trigger" at bounding box center [1386, 668] width 11 height 11
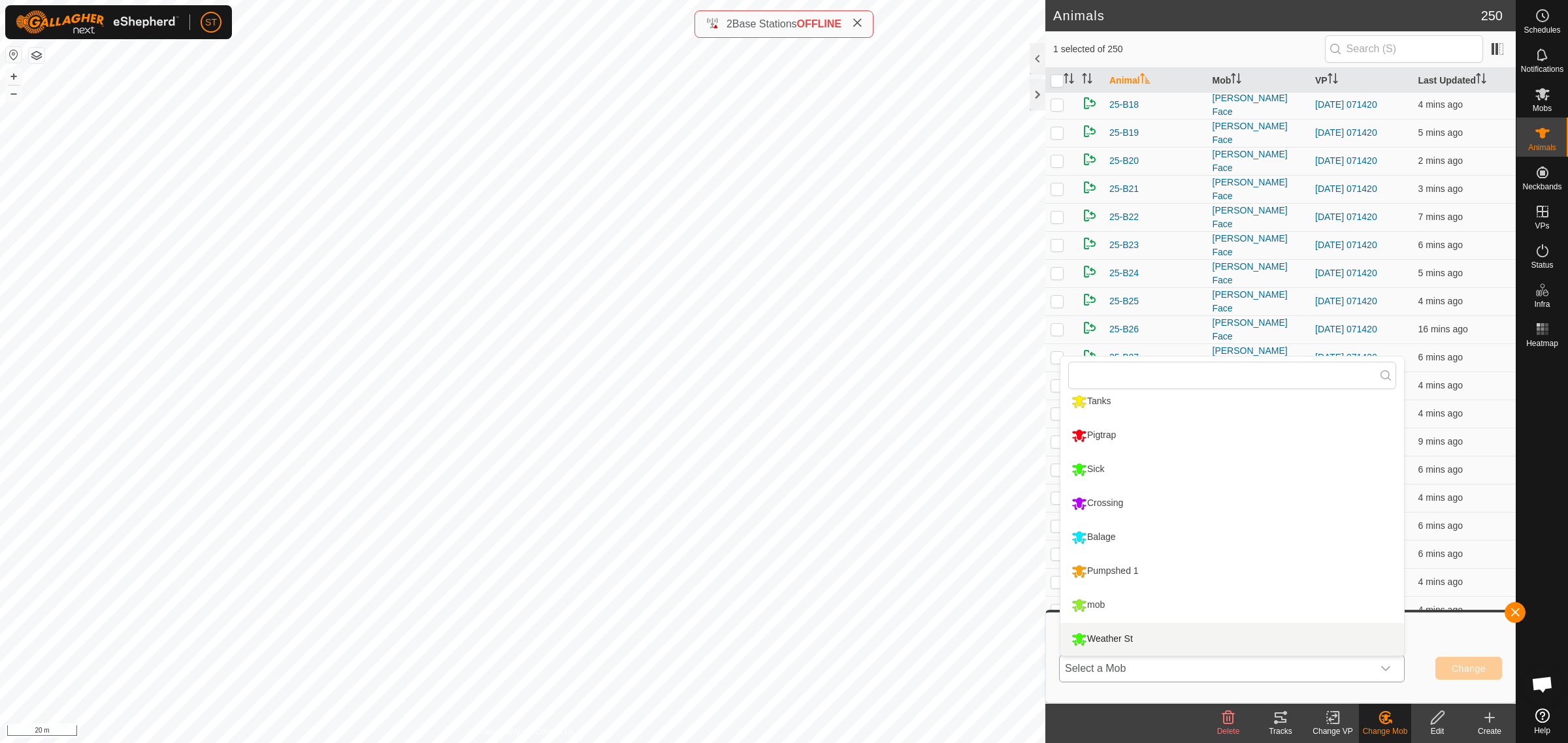
click at [1134, 641] on li "Weather St" at bounding box center [1232, 639] width 344 height 33
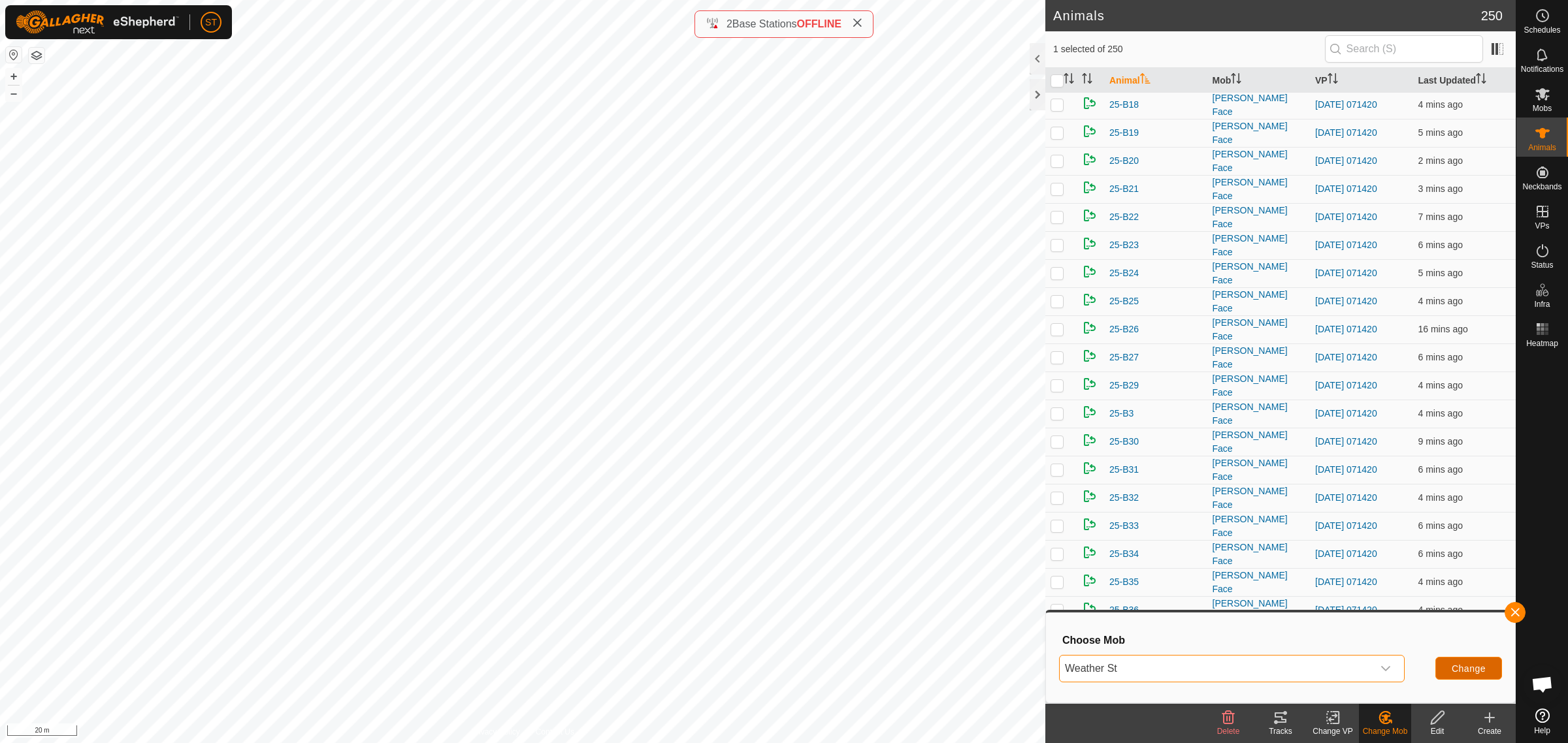
click at [1474, 667] on span "Change" at bounding box center [1468, 668] width 34 height 11
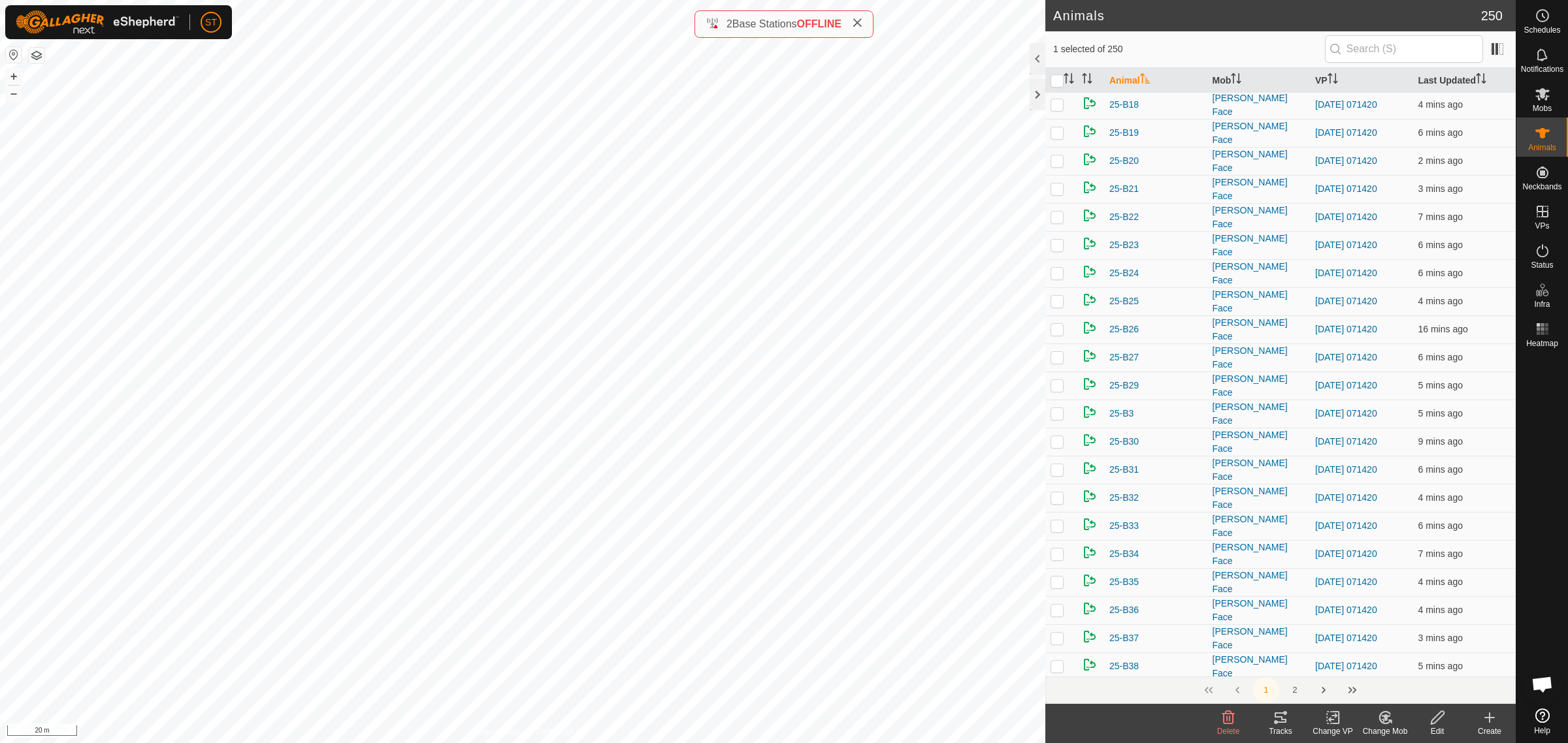
drag, startPoint x: 1387, startPoint y: 719, endPoint x: 1408, endPoint y: 631, distance: 90.5
click at [1387, 719] on icon at bounding box center [1385, 717] width 9 height 7
click at [1409, 659] on link "Choose Mob..." at bounding box center [1423, 662] width 129 height 27
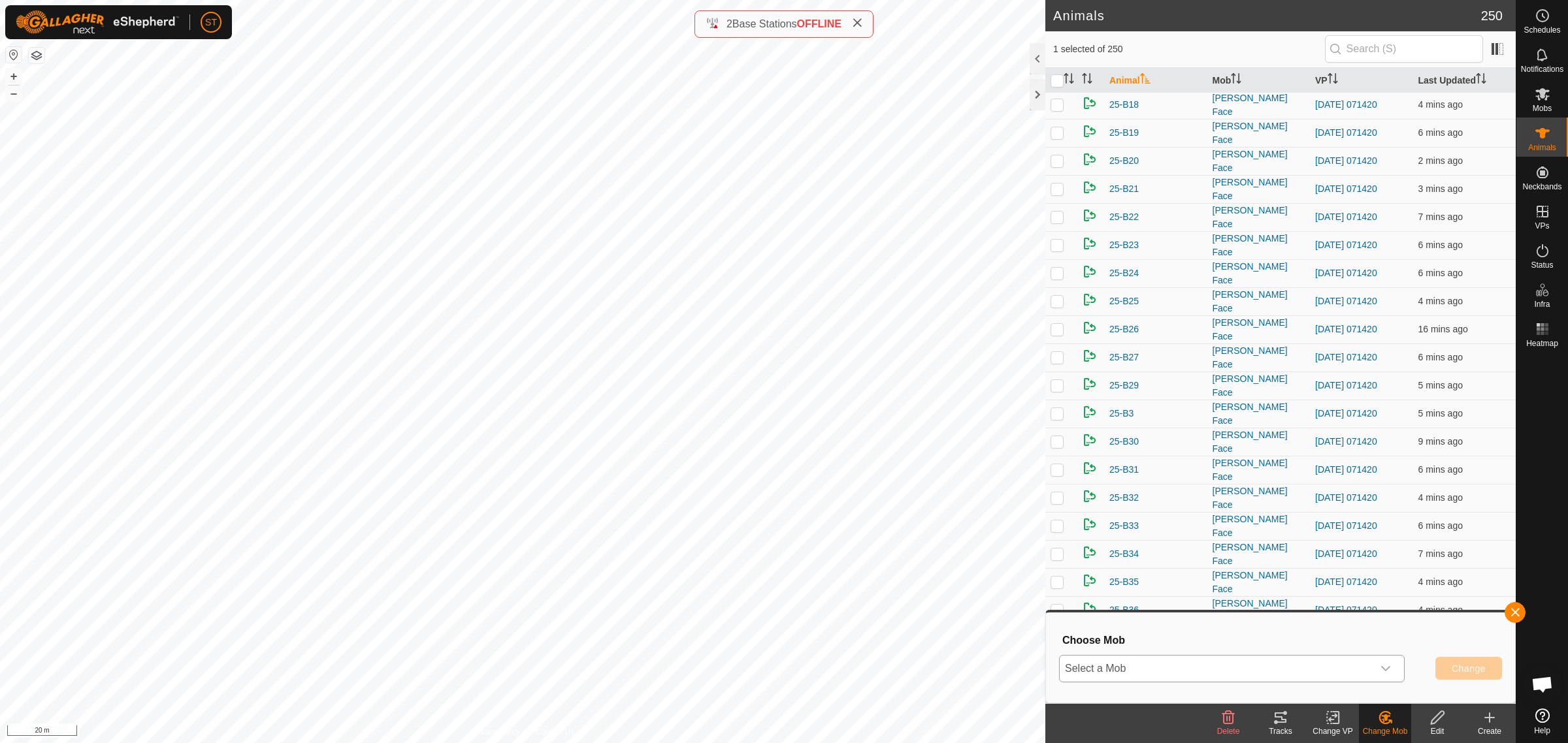
click at [1389, 670] on icon "dropdown trigger" at bounding box center [1386, 668] width 11 height 11
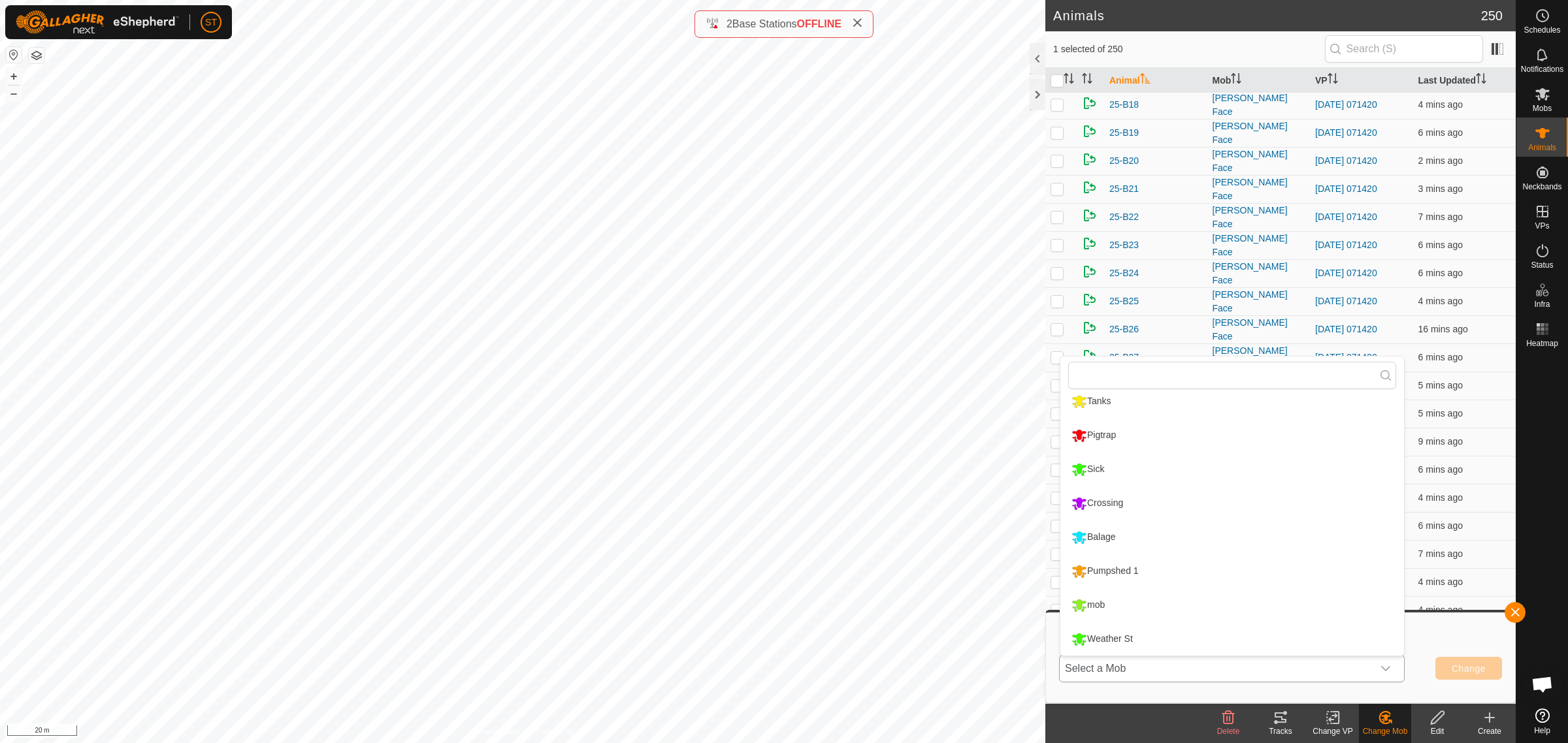
click at [1126, 639] on li "Weather St" at bounding box center [1232, 639] width 344 height 33
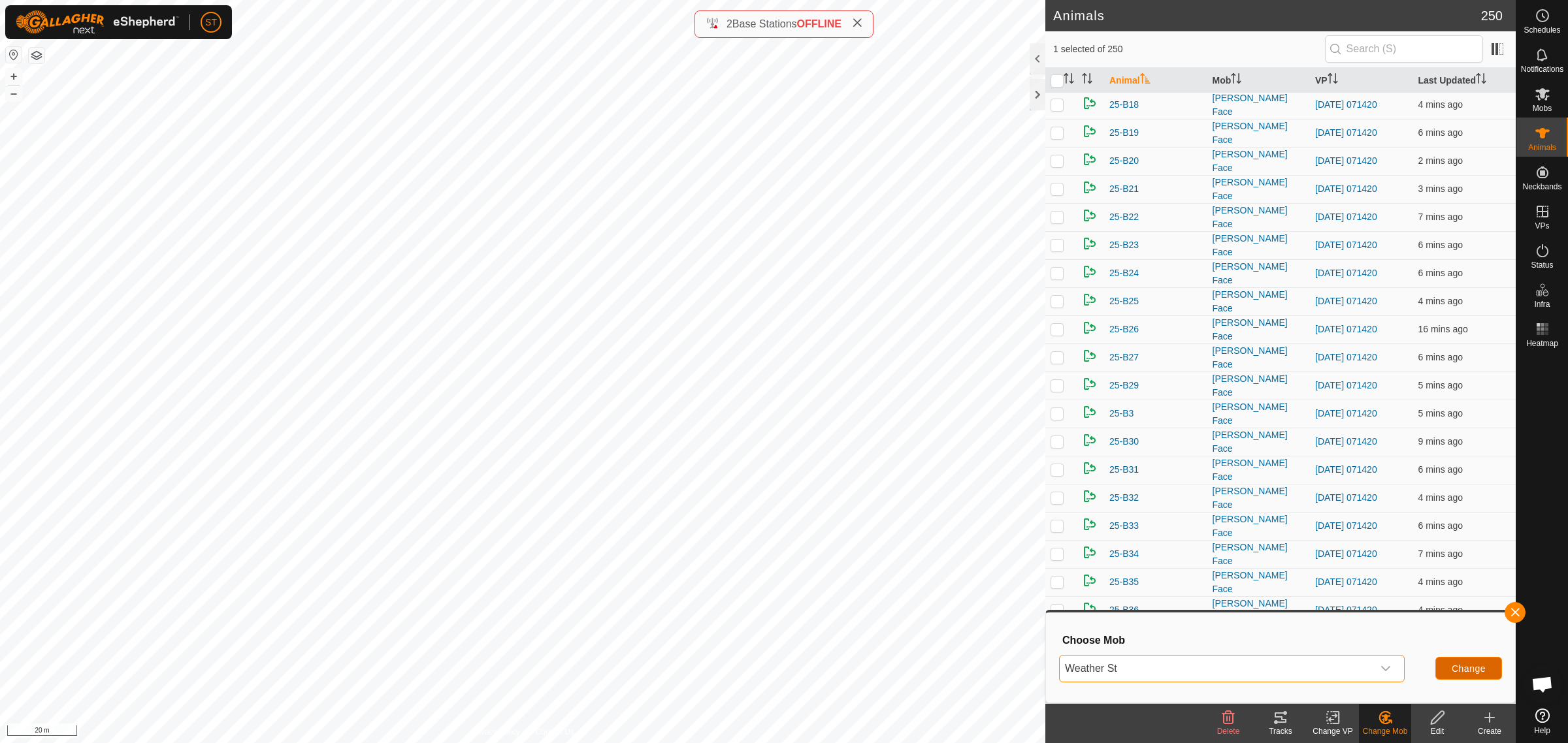
click at [1471, 669] on span "Change" at bounding box center [1468, 668] width 34 height 11
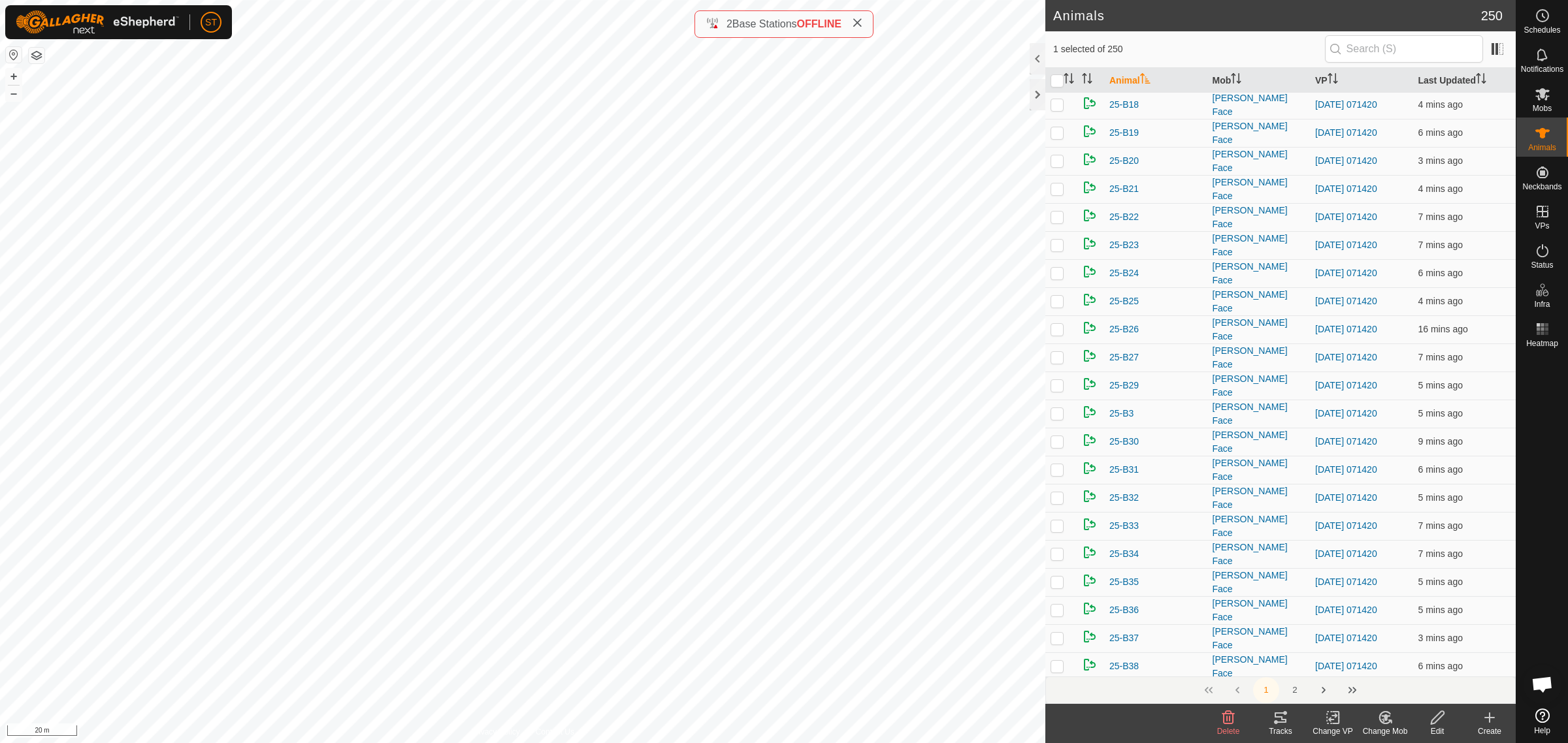
click at [1391, 719] on icon at bounding box center [1385, 718] width 17 height 16
drag, startPoint x: 1441, startPoint y: 664, endPoint x: 1390, endPoint y: 599, distance: 82.6
click at [1441, 664] on link "Choose Mob..." at bounding box center [1423, 662] width 129 height 27
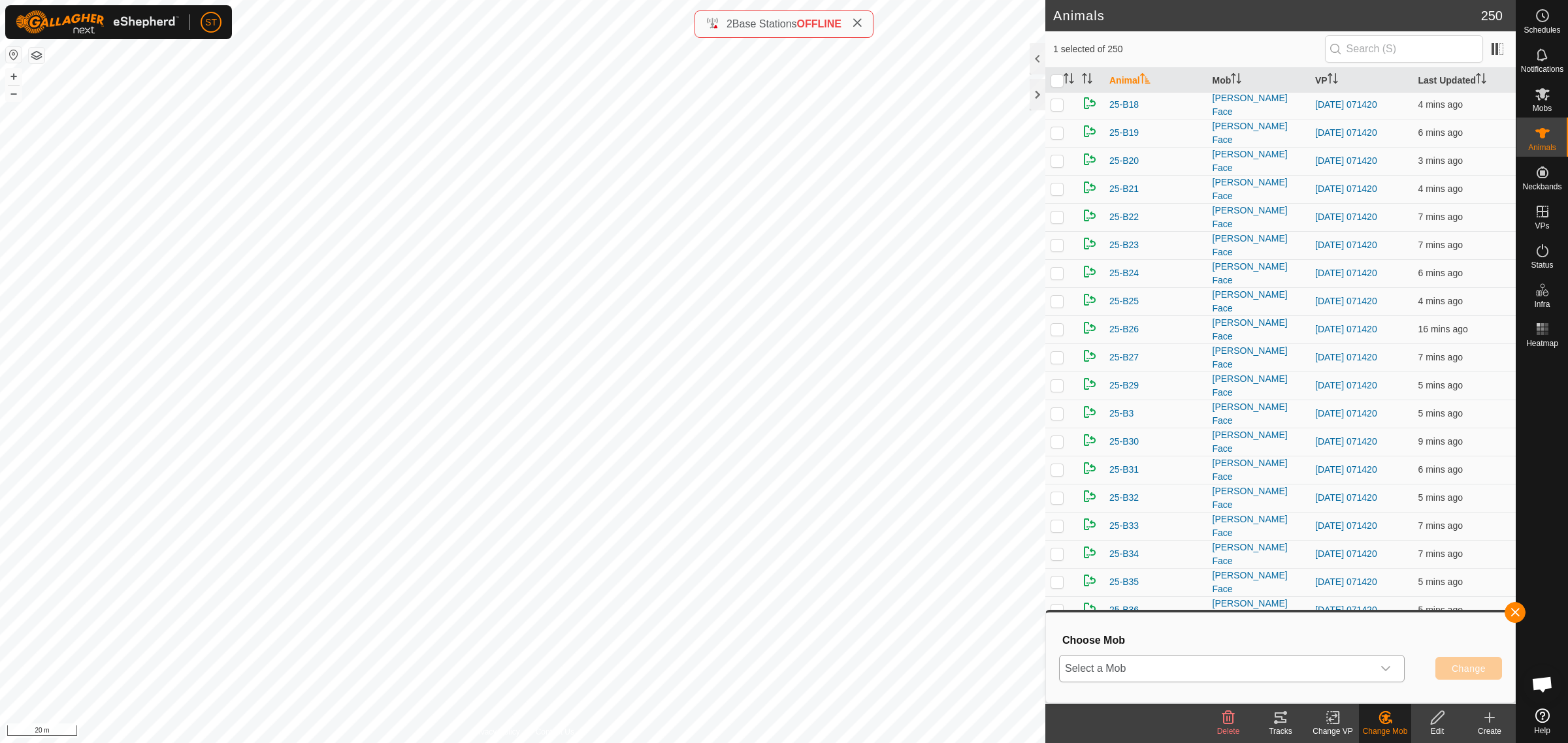
click at [1389, 668] on icon "dropdown trigger" at bounding box center [1386, 668] width 11 height 11
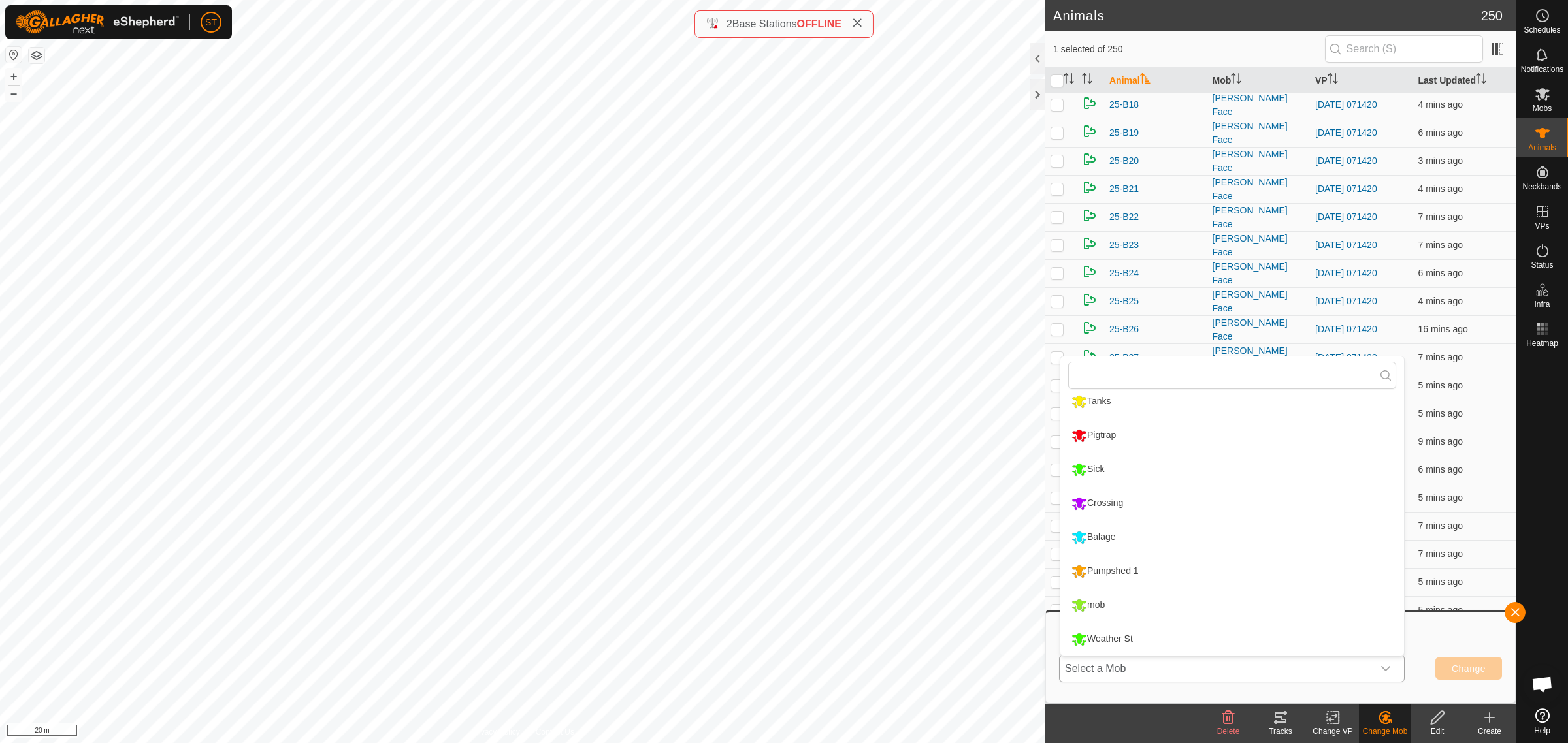
click at [1122, 632] on li "Weather St" at bounding box center [1232, 639] width 344 height 33
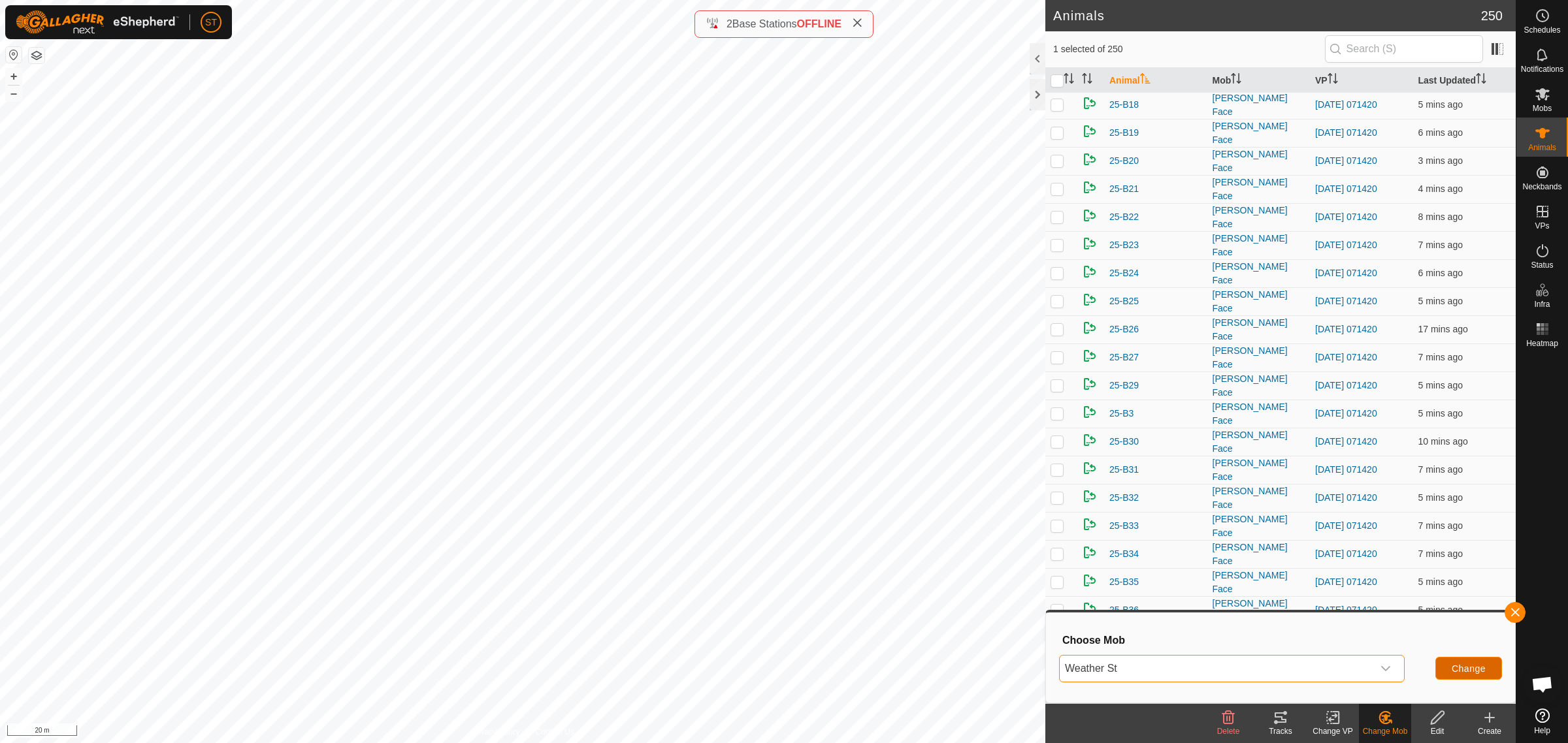
click at [1452, 671] on span "Change" at bounding box center [1468, 668] width 34 height 11
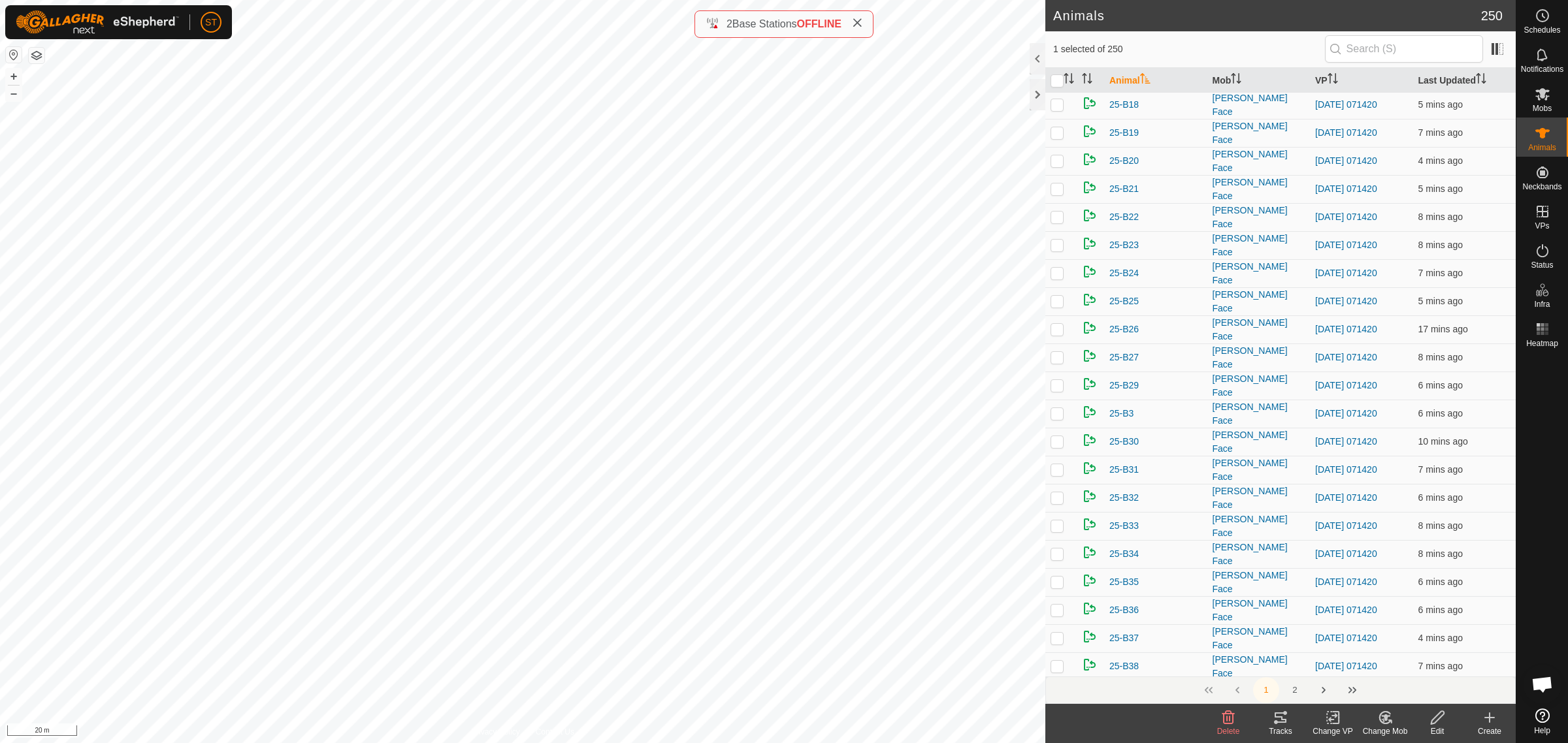
click at [1384, 723] on icon at bounding box center [1384, 718] width 11 height 12
click at [1425, 664] on link "Choose Mob..." at bounding box center [1423, 662] width 129 height 27
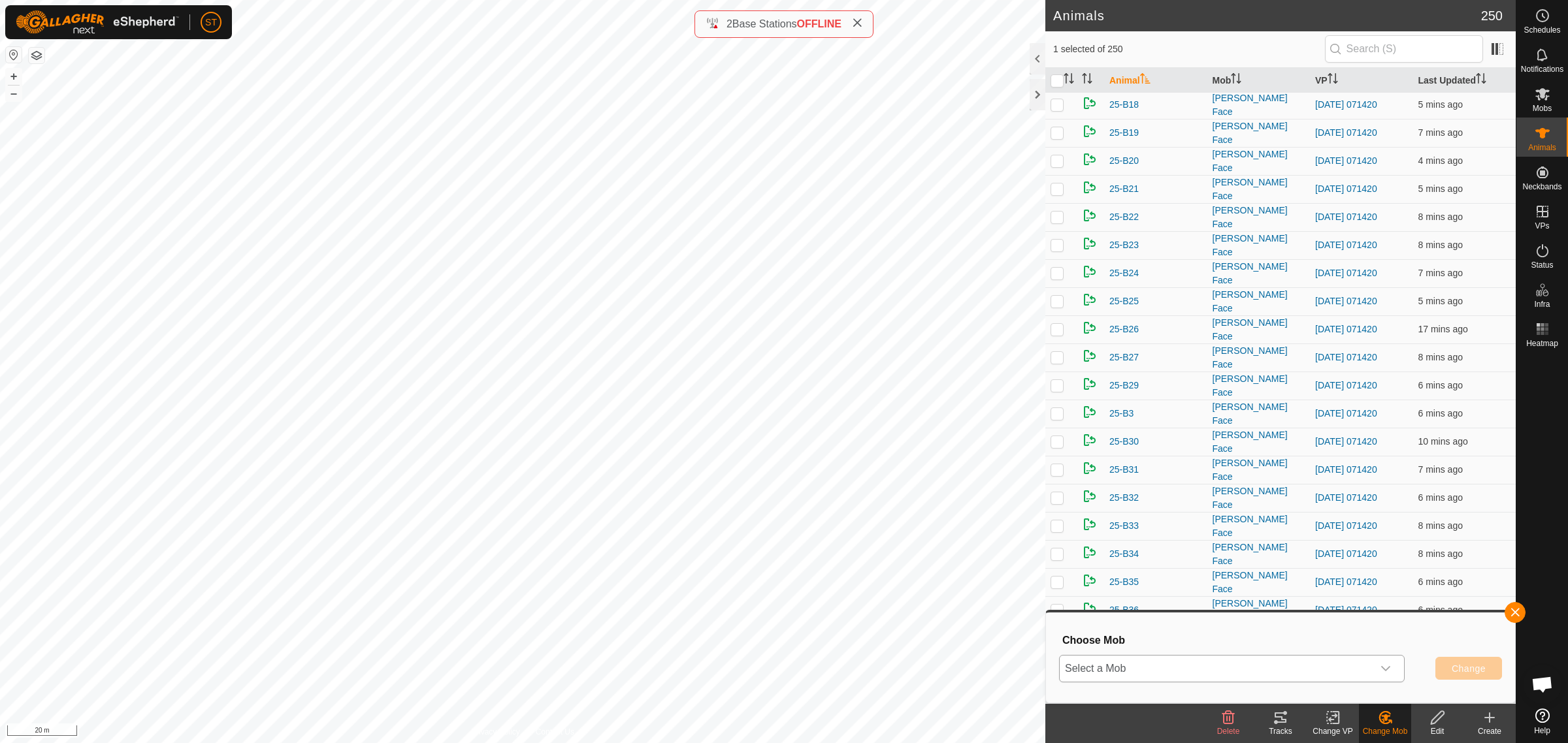
click at [1385, 673] on icon "dropdown trigger" at bounding box center [1386, 668] width 11 height 11
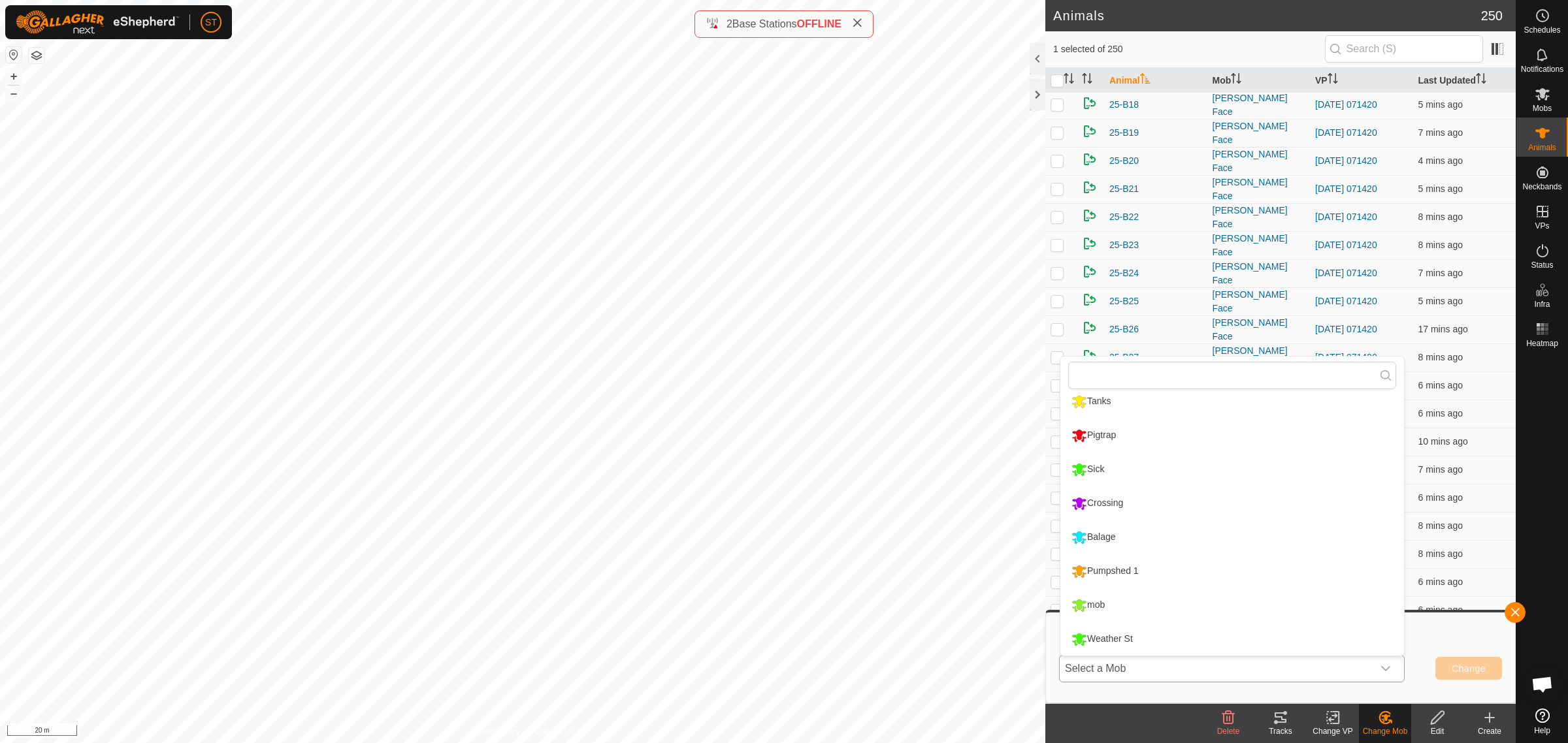
click at [1131, 637] on li "Weather St" at bounding box center [1232, 639] width 344 height 33
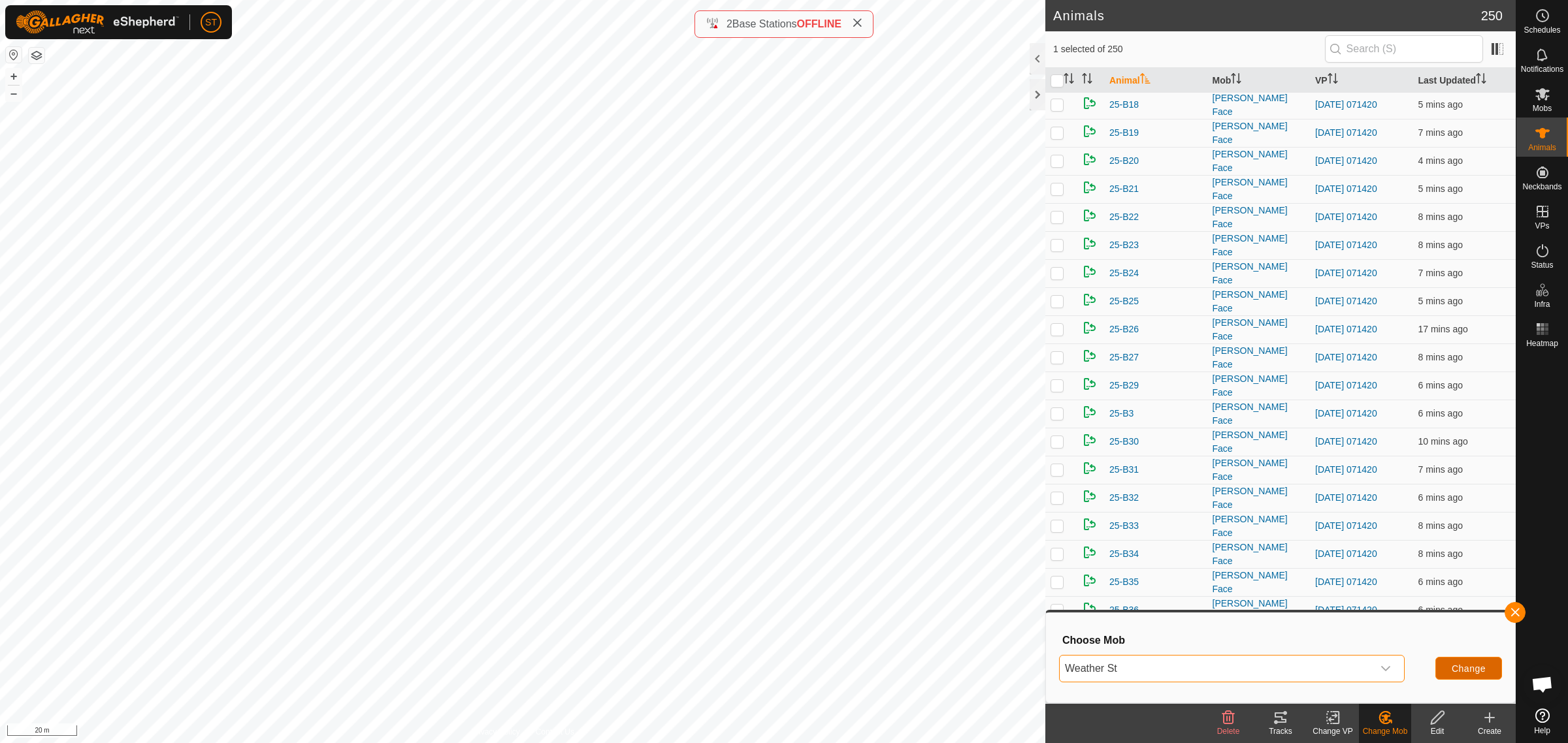
click at [1457, 661] on button "Change" at bounding box center [1468, 668] width 67 height 23
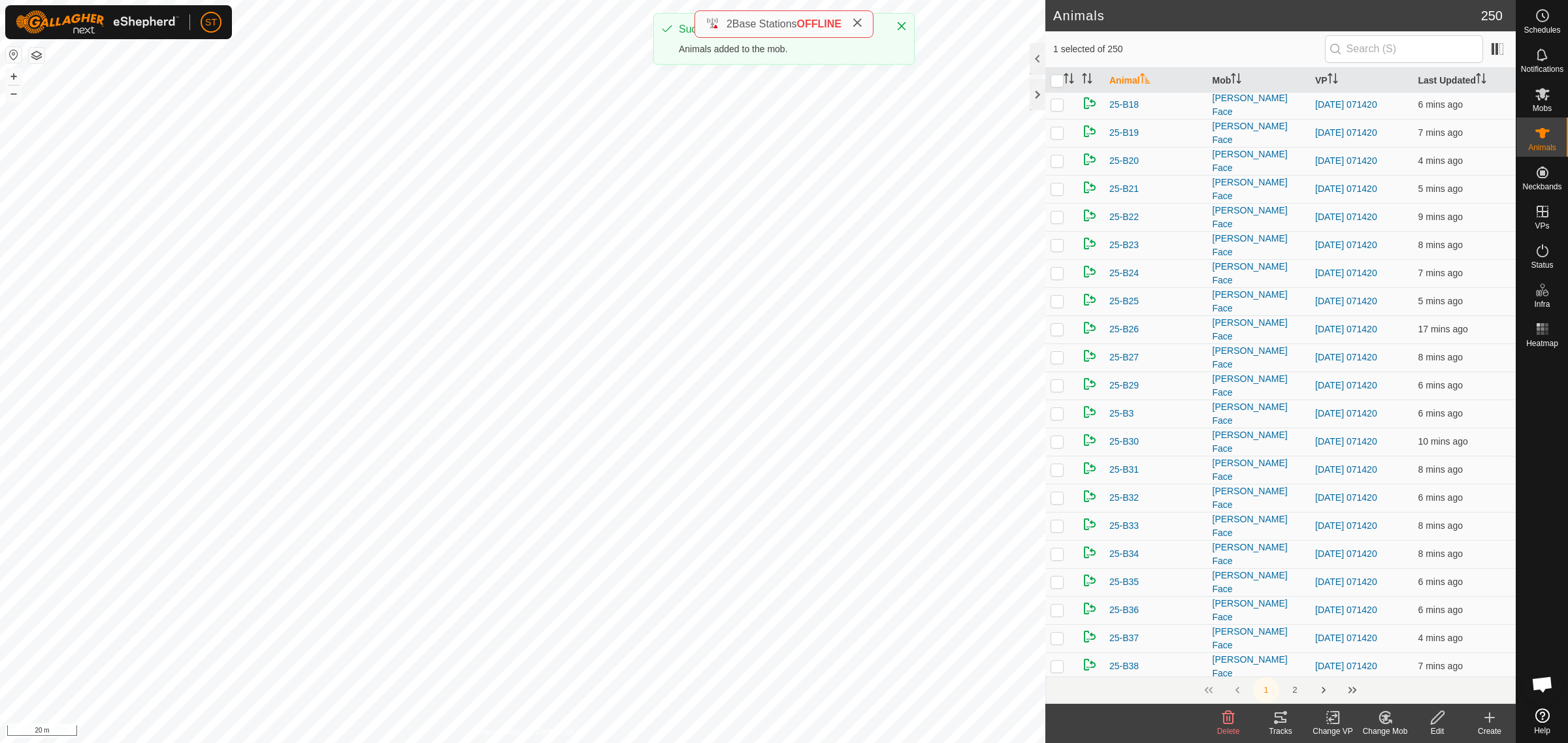
click at [1380, 722] on icon at bounding box center [1385, 718] width 17 height 16
click at [1408, 661] on link "Choose Mob..." at bounding box center [1423, 662] width 129 height 27
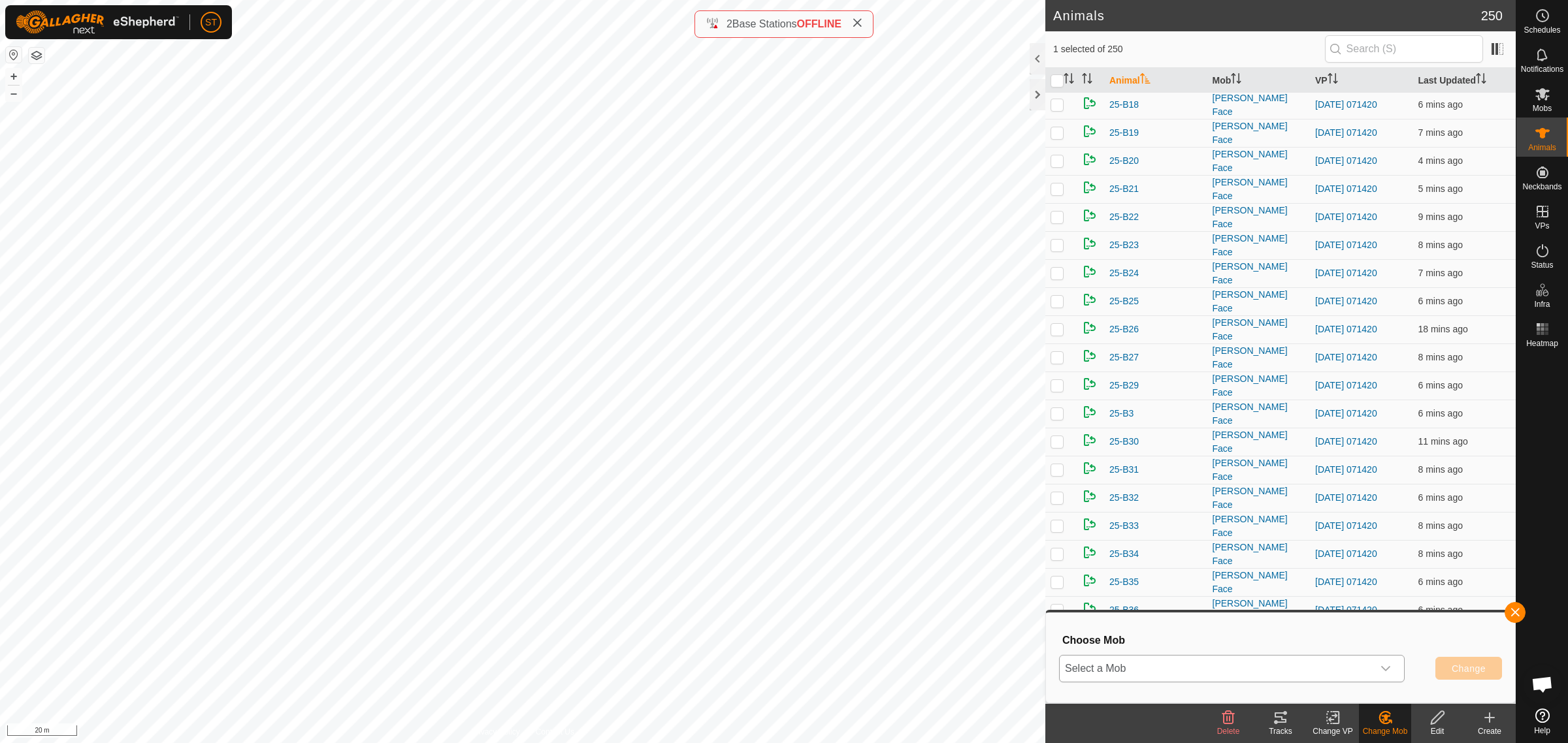
click at [1387, 671] on icon "dropdown trigger" at bounding box center [1386, 668] width 11 height 11
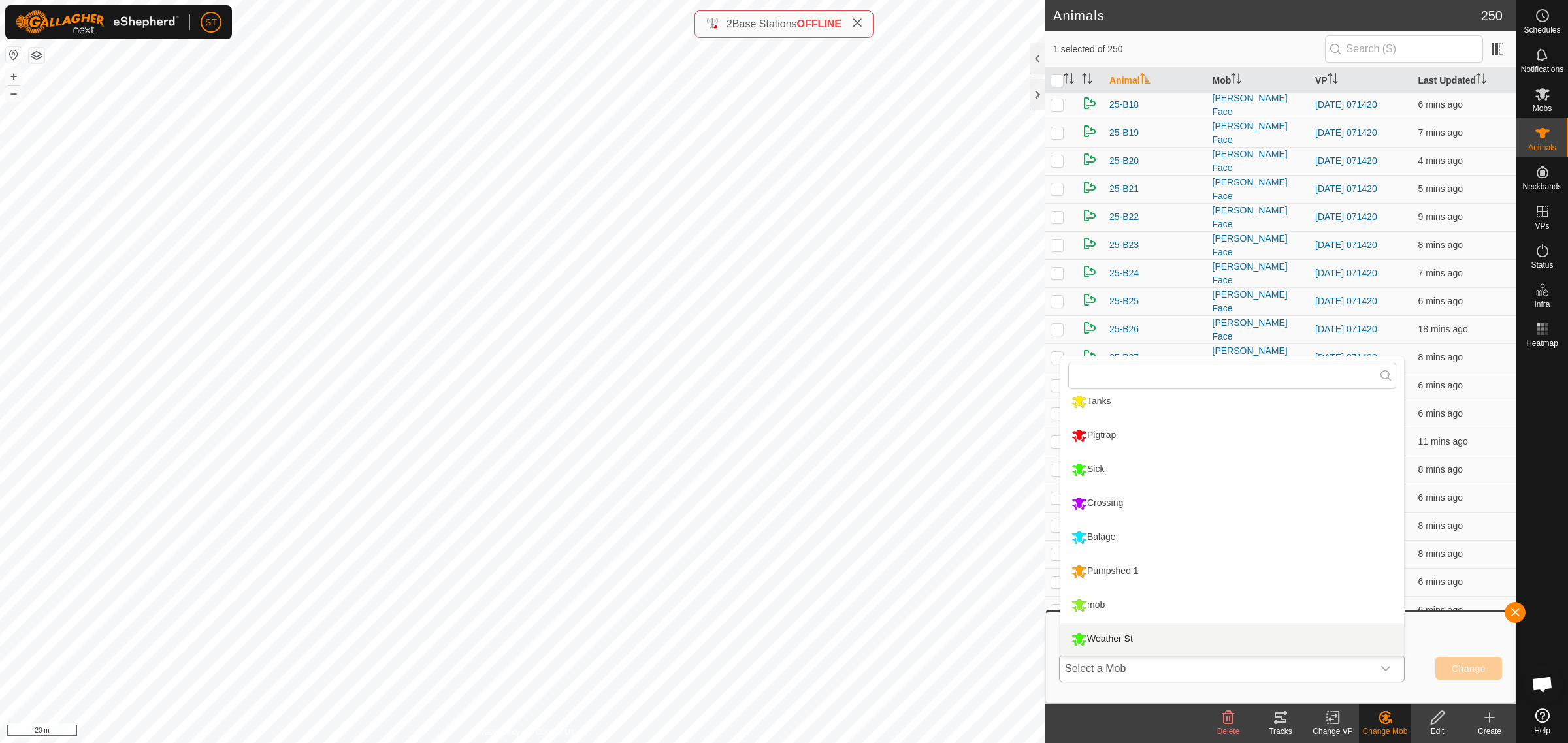
click at [1125, 639] on li "Weather St" at bounding box center [1232, 639] width 344 height 33
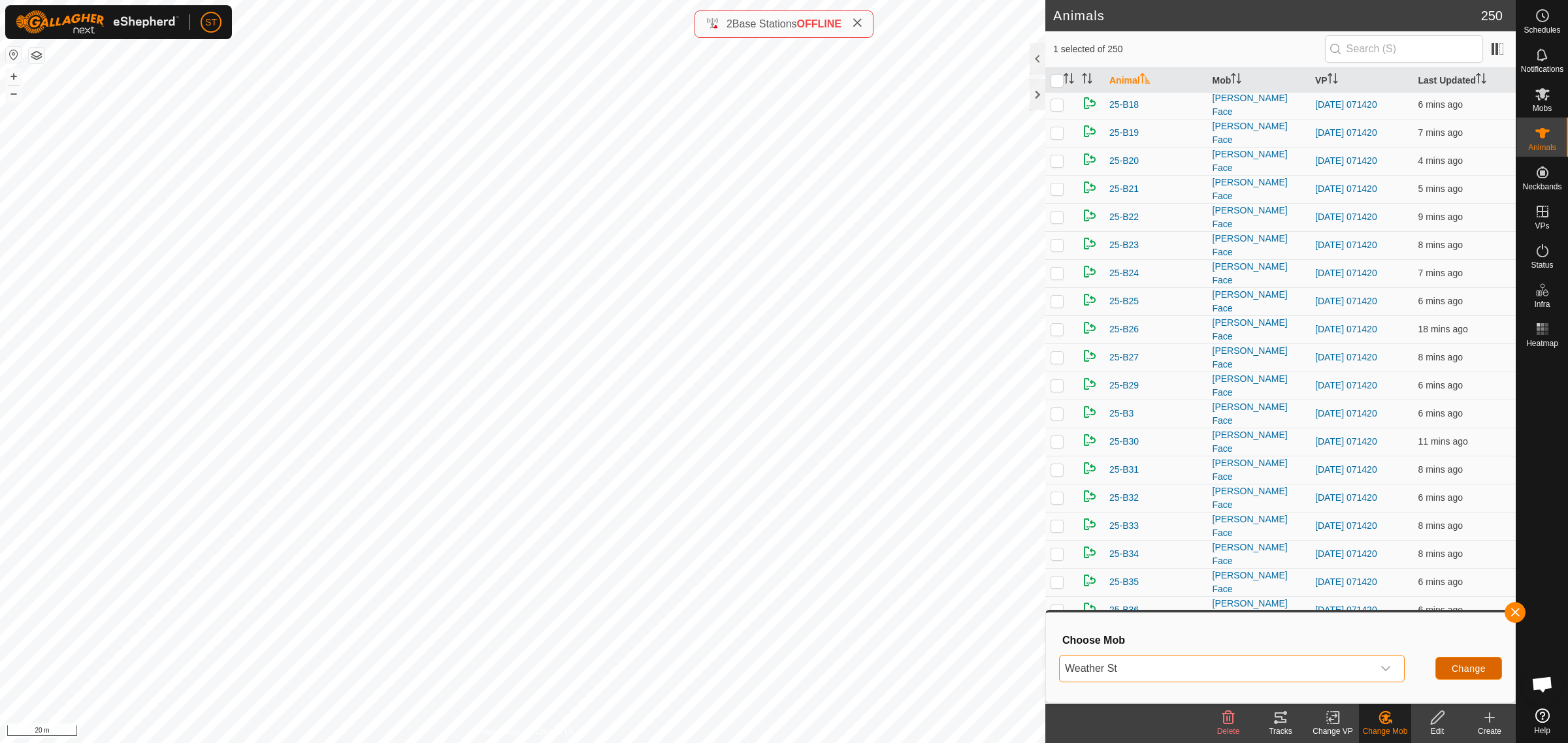
click at [1456, 664] on span "Change" at bounding box center [1468, 668] width 34 height 11
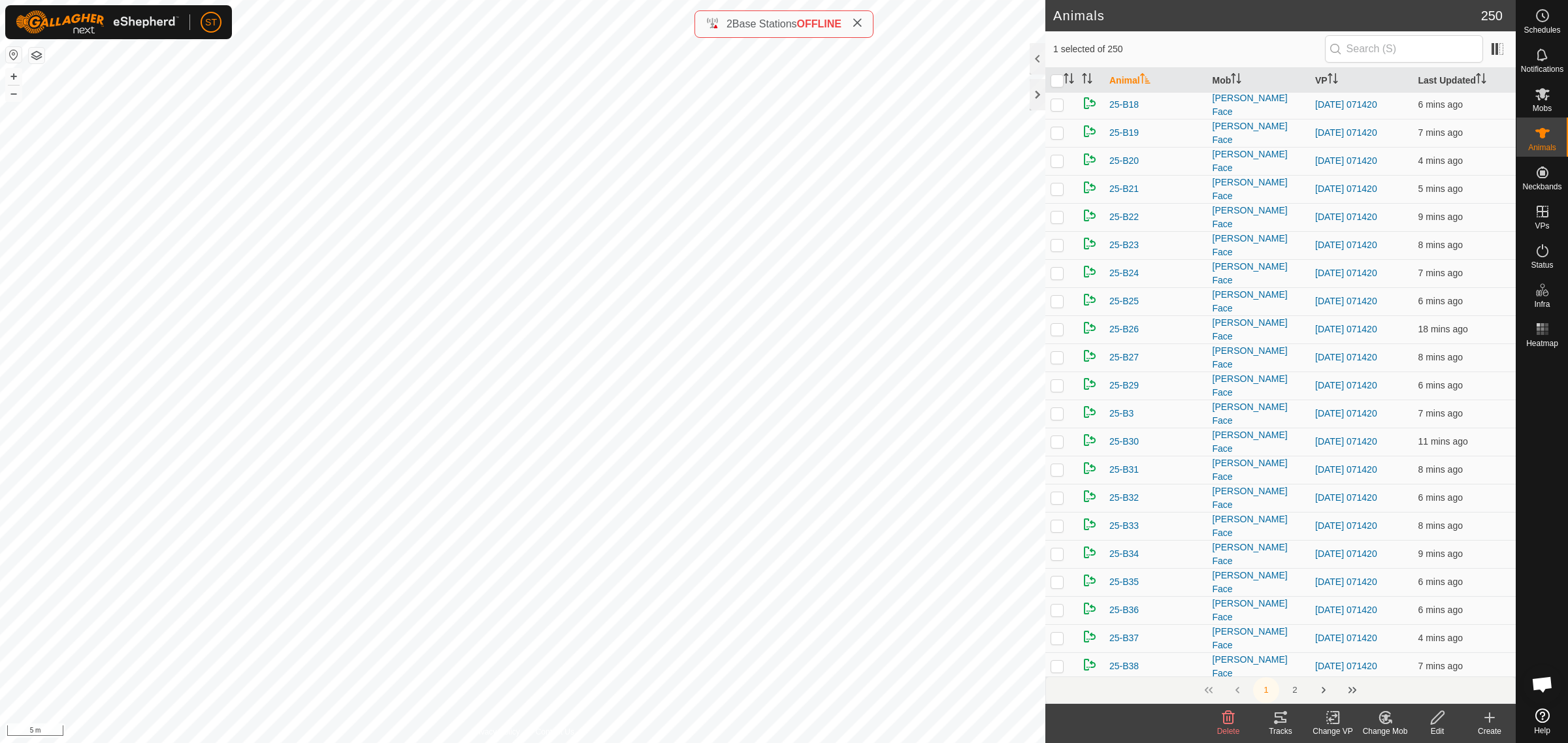
click at [1384, 716] on icon at bounding box center [1385, 717] width 9 height 7
click at [1423, 659] on link "Choose Mob..." at bounding box center [1423, 662] width 129 height 27
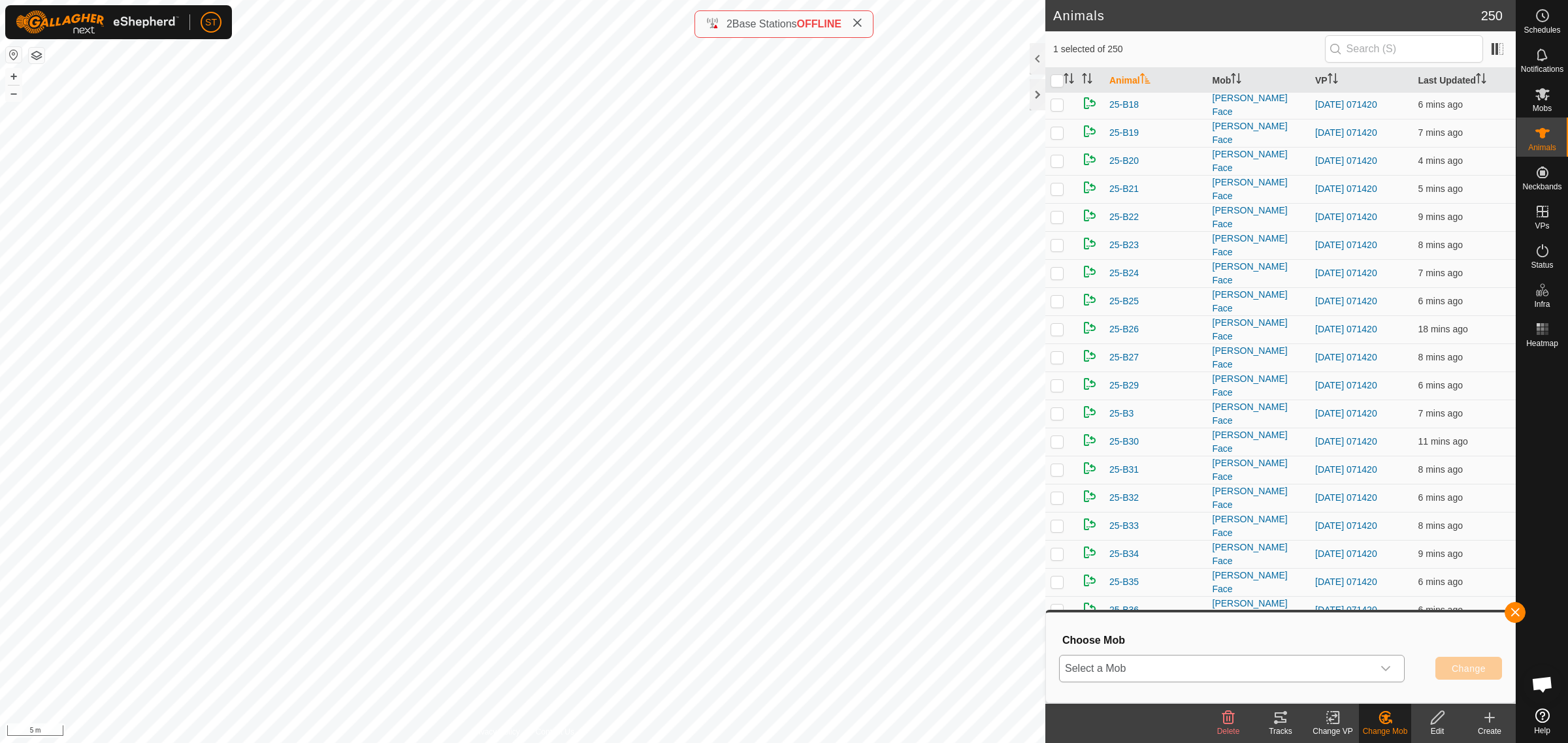
click at [1391, 673] on div "dropdown trigger" at bounding box center [1386, 669] width 27 height 27
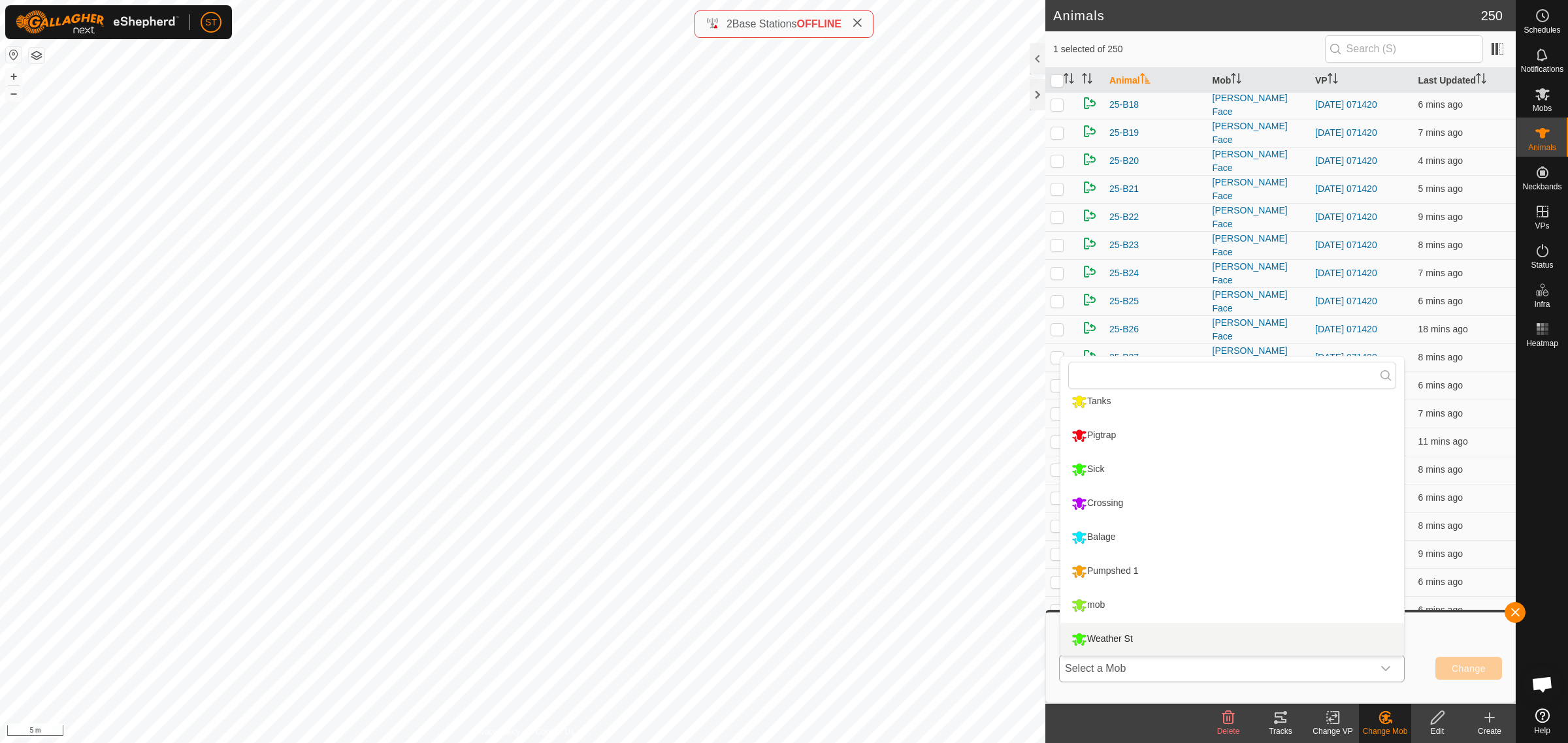
click at [1127, 635] on li "Weather St" at bounding box center [1232, 639] width 344 height 33
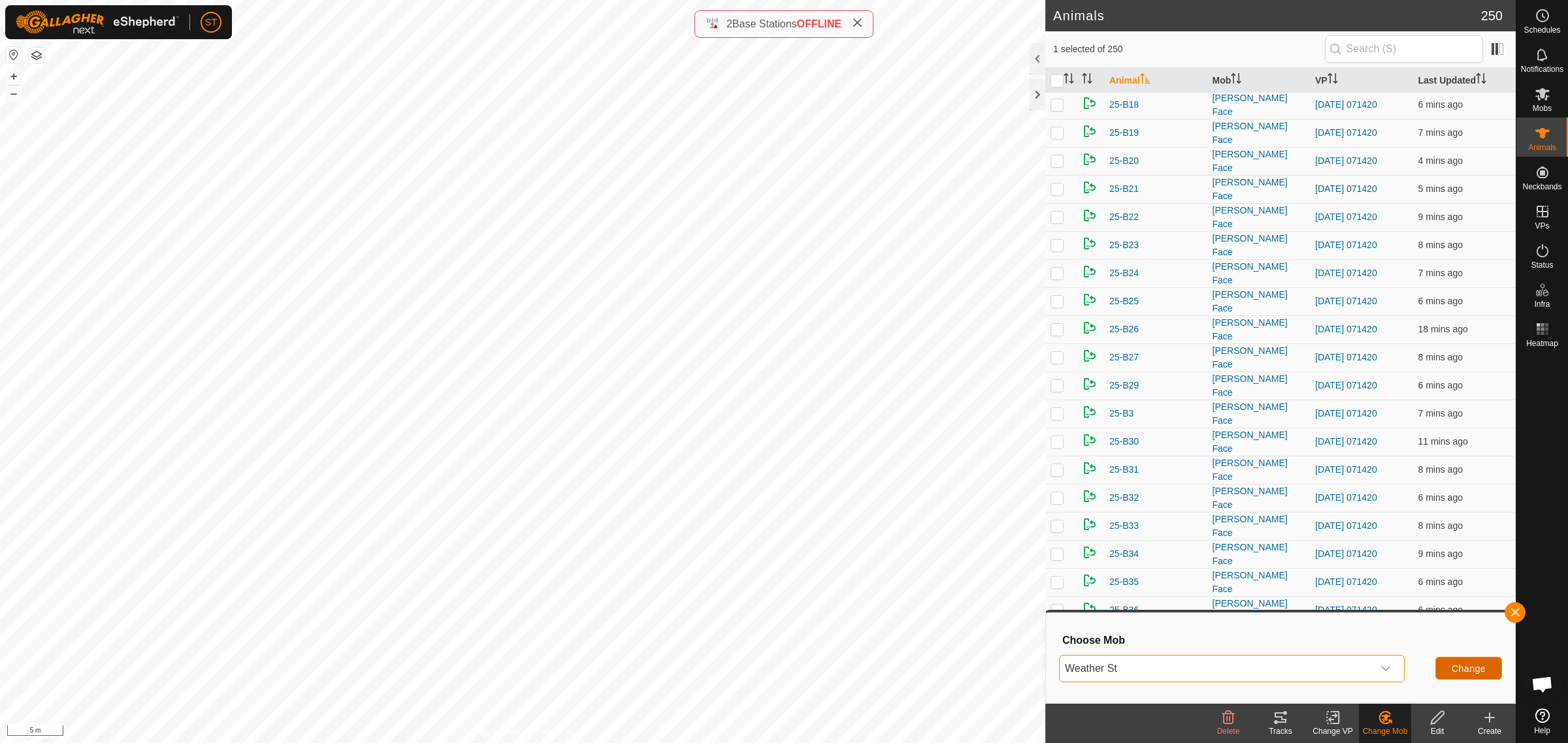
click at [1477, 663] on span "Change" at bounding box center [1468, 668] width 34 height 11
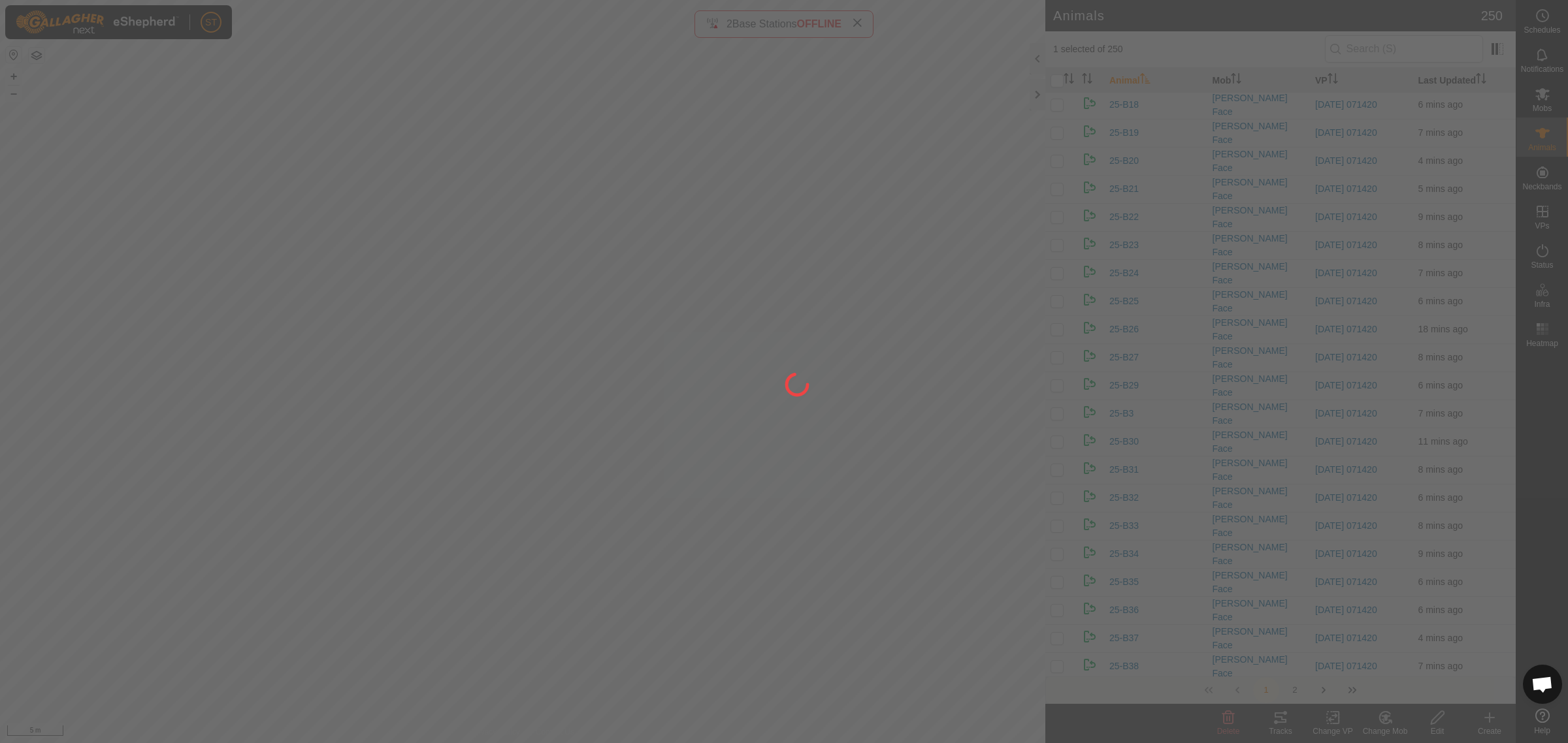
checkbox input "false"
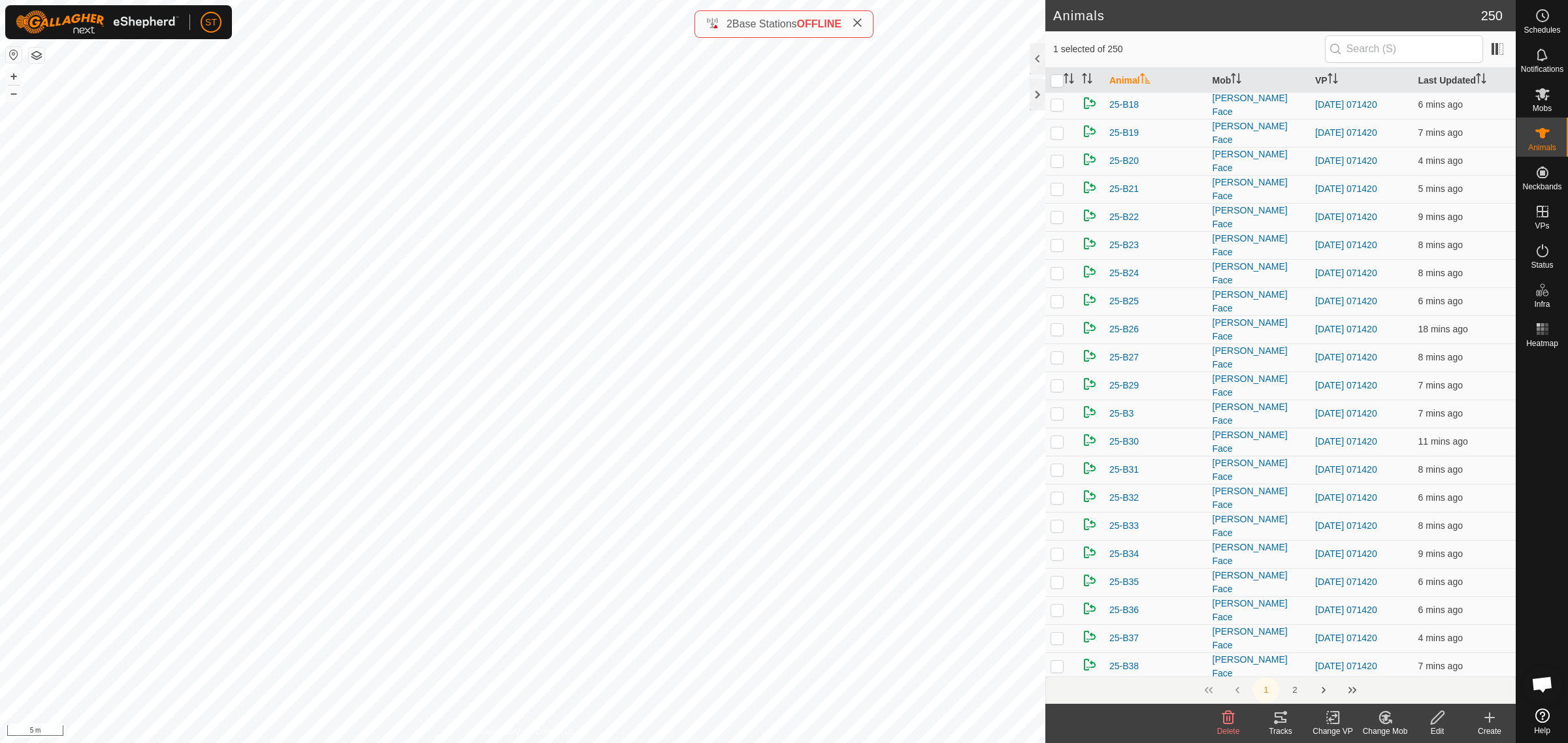
click at [1385, 723] on icon at bounding box center [1384, 718] width 11 height 12
click at [1413, 666] on link "Choose Mob..." at bounding box center [1423, 662] width 129 height 27
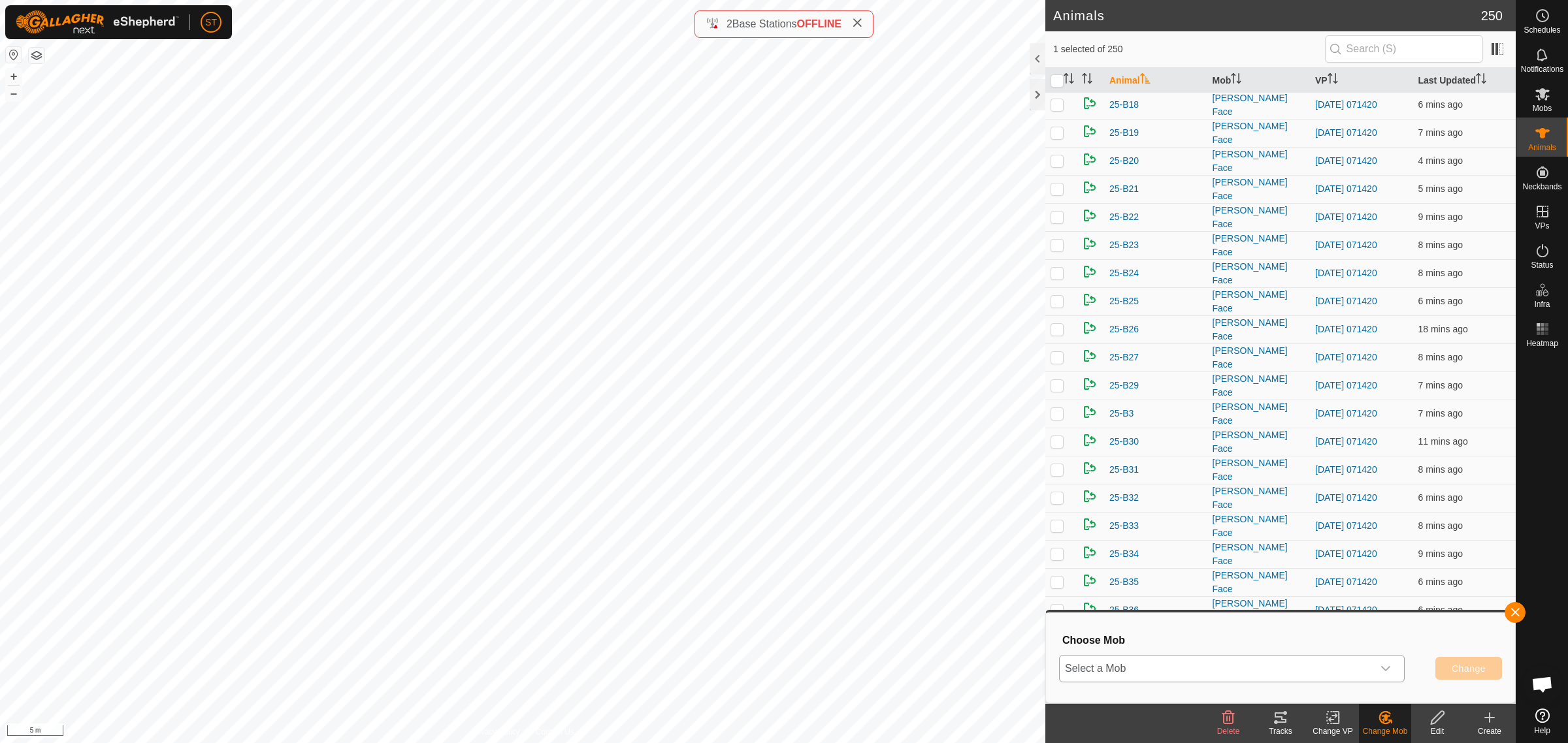
click at [1392, 671] on div "dropdown trigger" at bounding box center [1386, 669] width 27 height 27
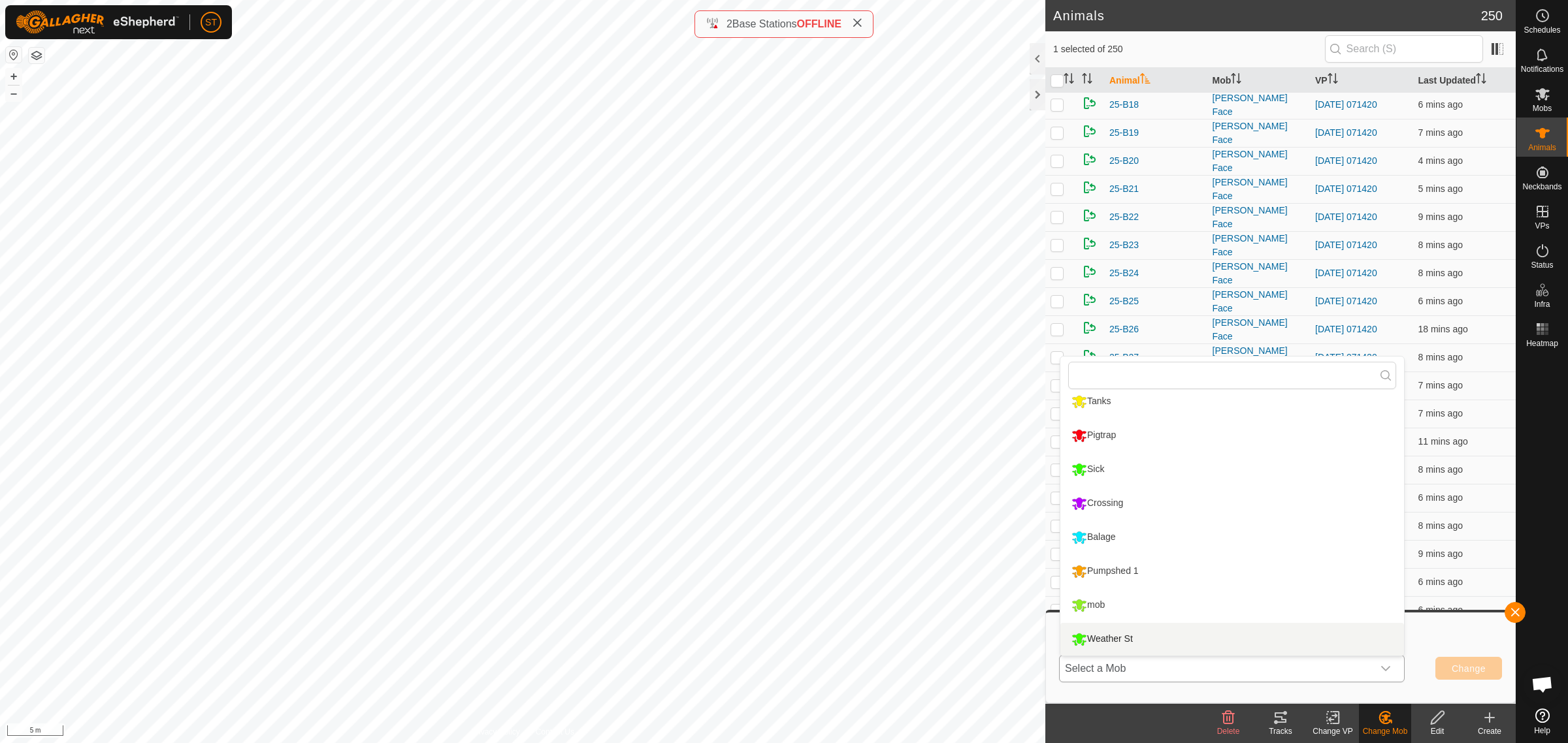
click at [1125, 633] on li "Weather St" at bounding box center [1232, 639] width 344 height 33
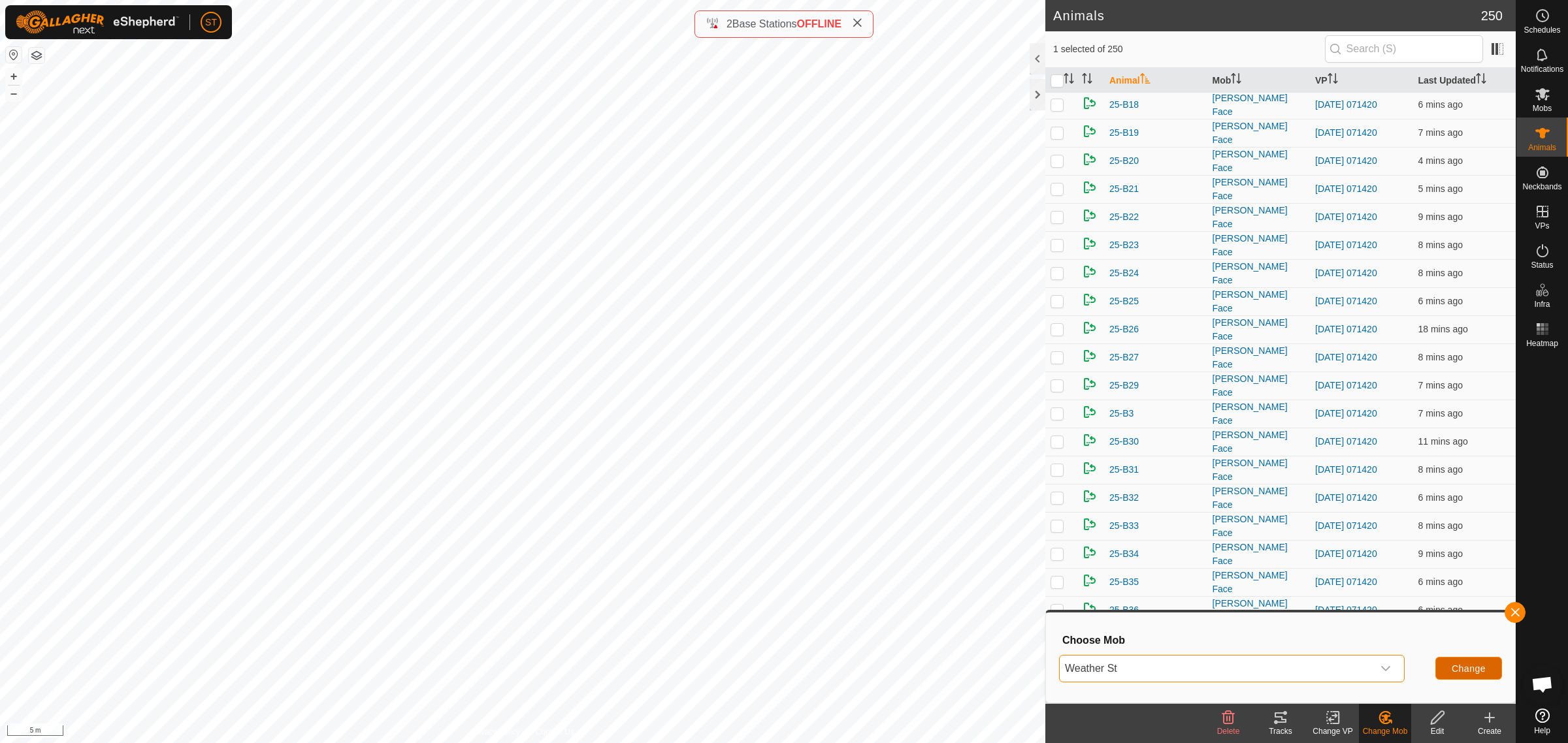
click at [1469, 668] on span "Change" at bounding box center [1468, 668] width 34 height 11
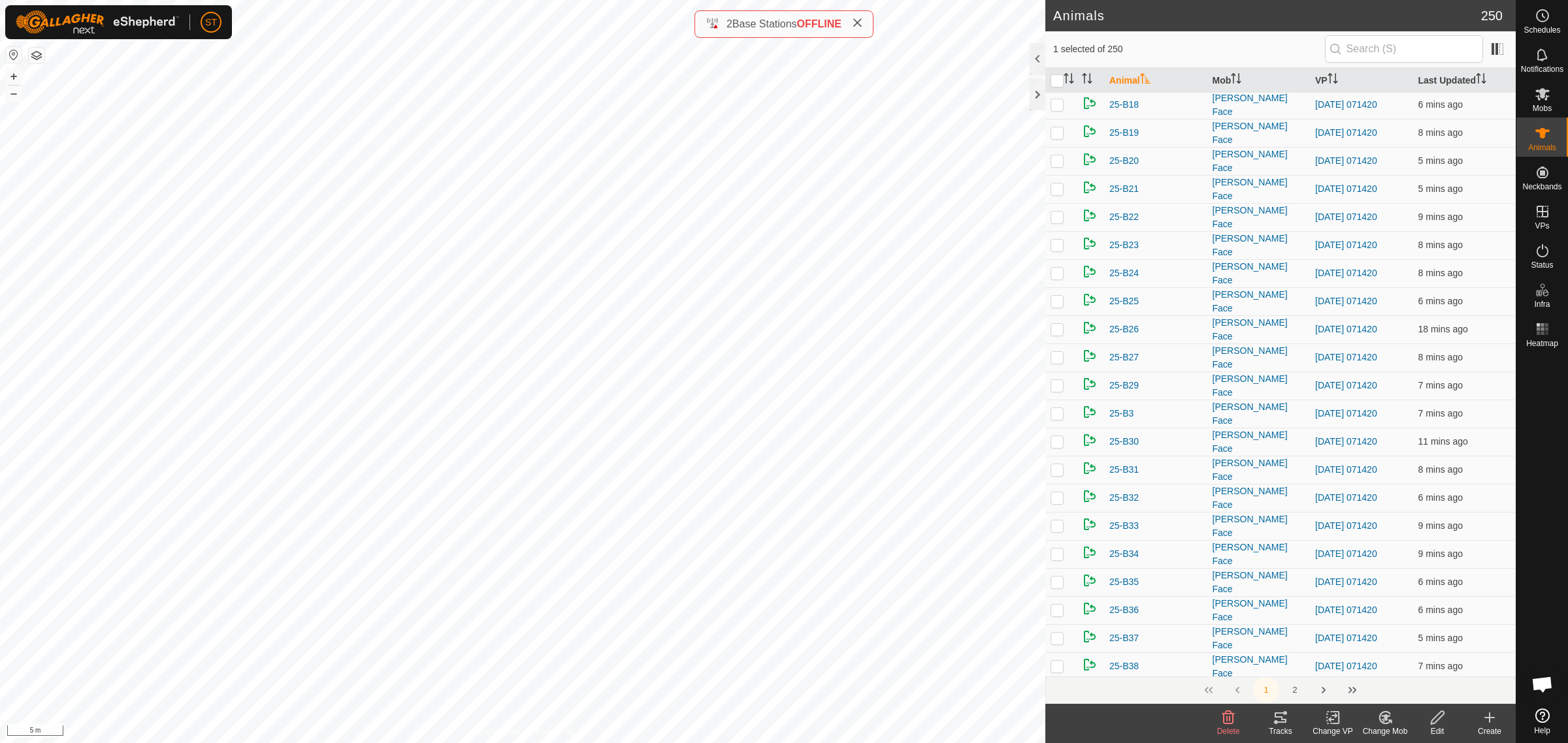
click at [1392, 716] on icon at bounding box center [1385, 718] width 17 height 16
click at [1429, 659] on link "Choose Mob..." at bounding box center [1423, 662] width 129 height 27
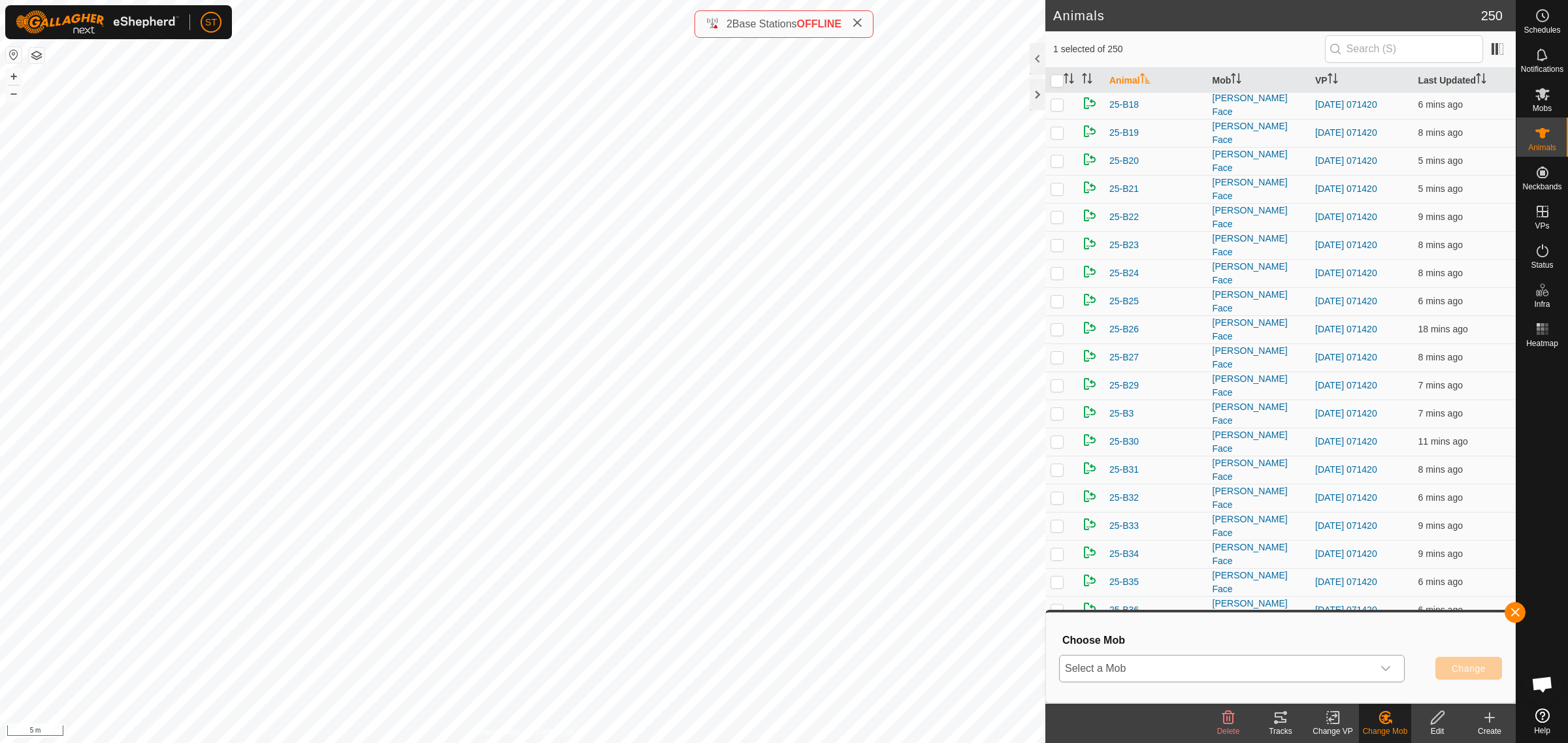
click at [1383, 667] on icon "dropdown trigger" at bounding box center [1385, 668] width 9 height 5
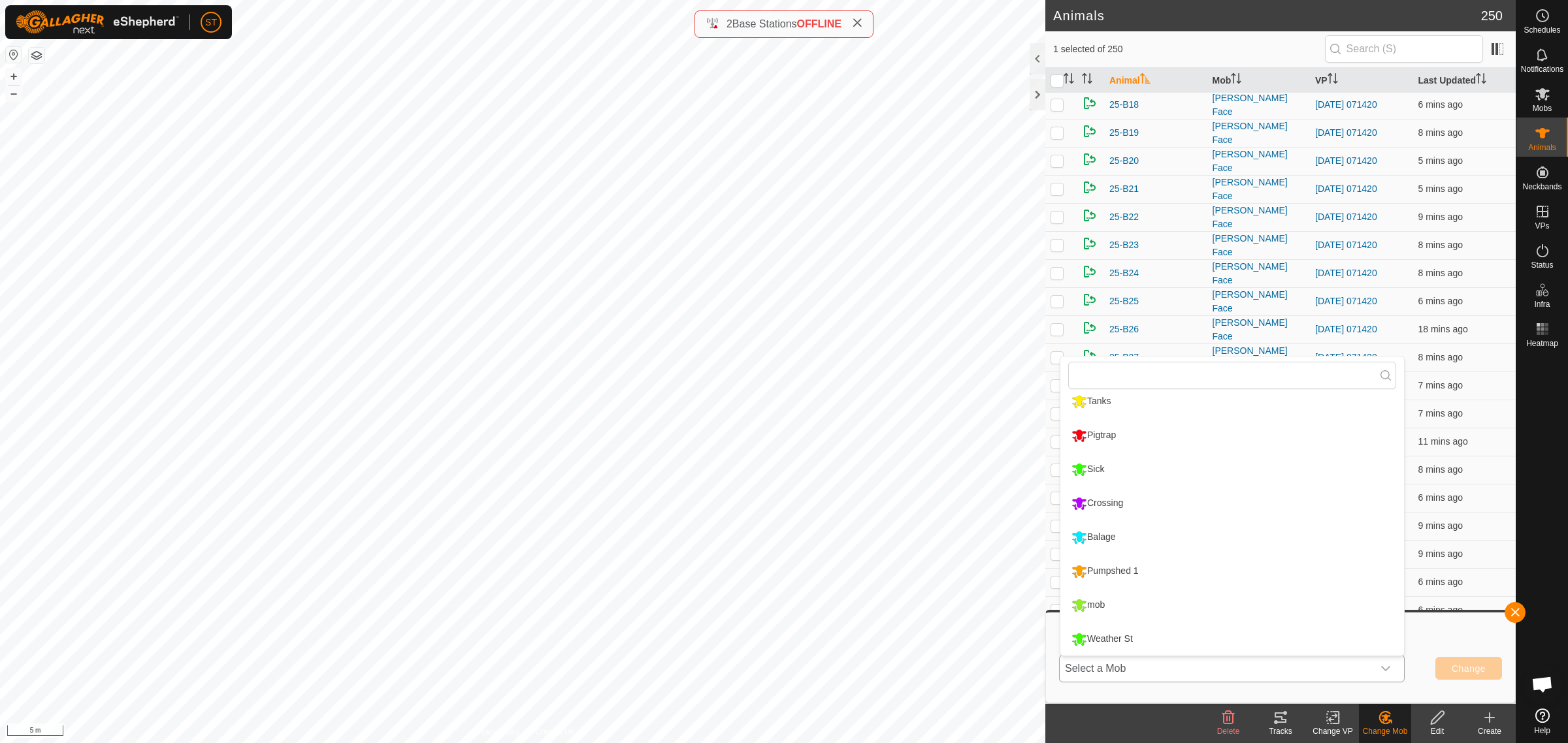
click at [1153, 635] on li "Weather St" at bounding box center [1232, 639] width 344 height 33
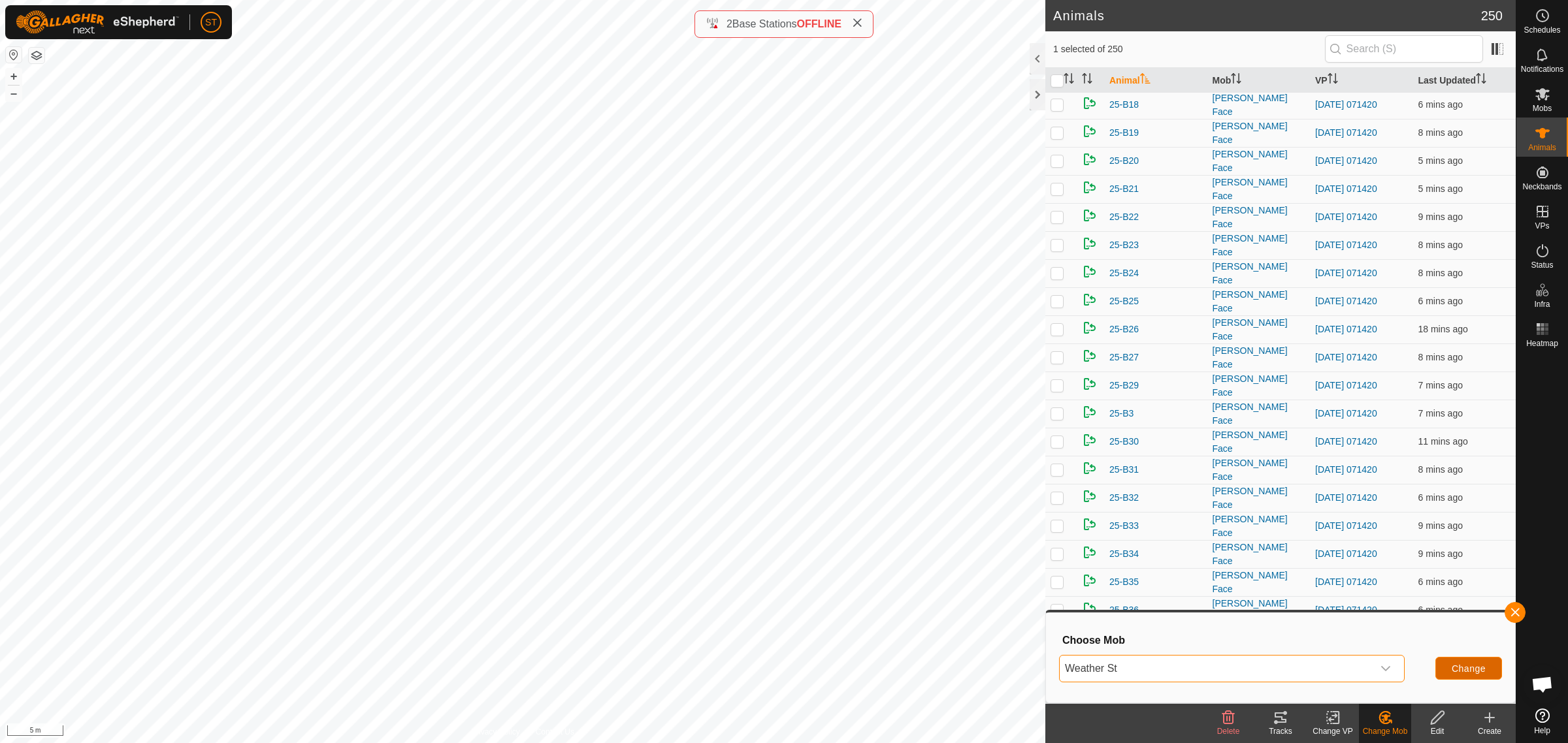
click at [1459, 663] on span "Change" at bounding box center [1468, 668] width 34 height 11
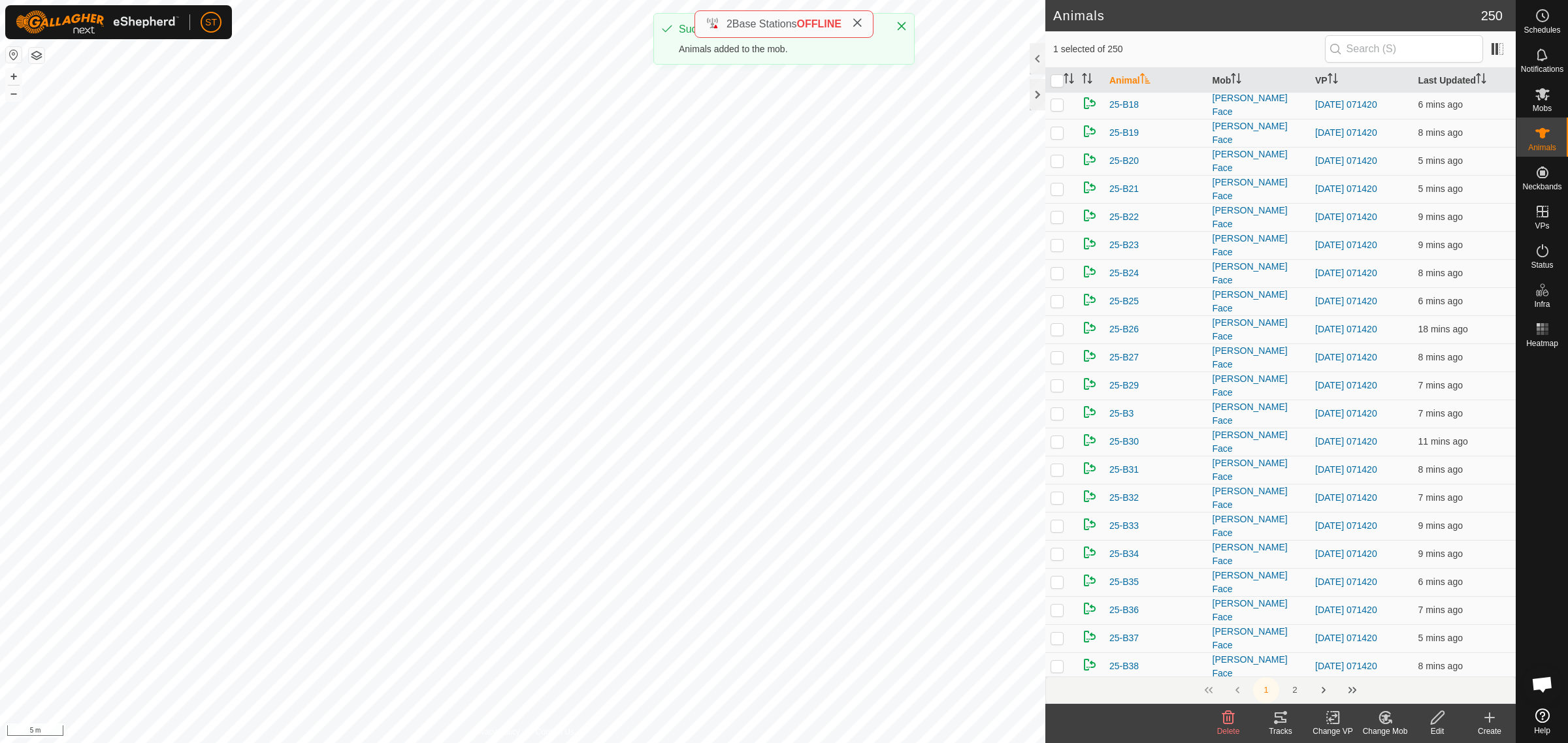
click at [1383, 720] on icon at bounding box center [1382, 720] width 3 height 4
click at [1414, 660] on link "Choose Mob..." at bounding box center [1423, 662] width 129 height 27
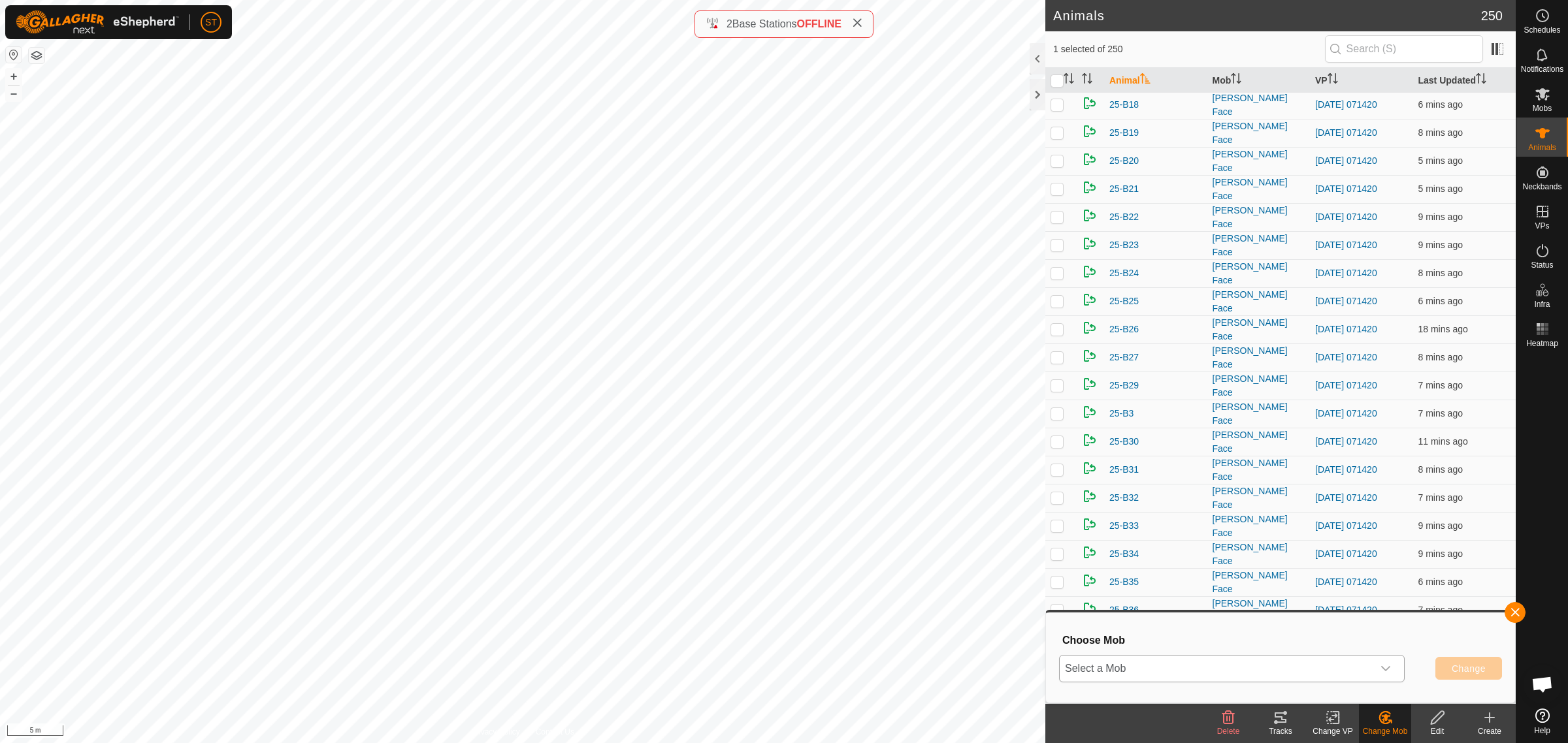
click at [1393, 667] on div "dropdown trigger" at bounding box center [1386, 669] width 27 height 27
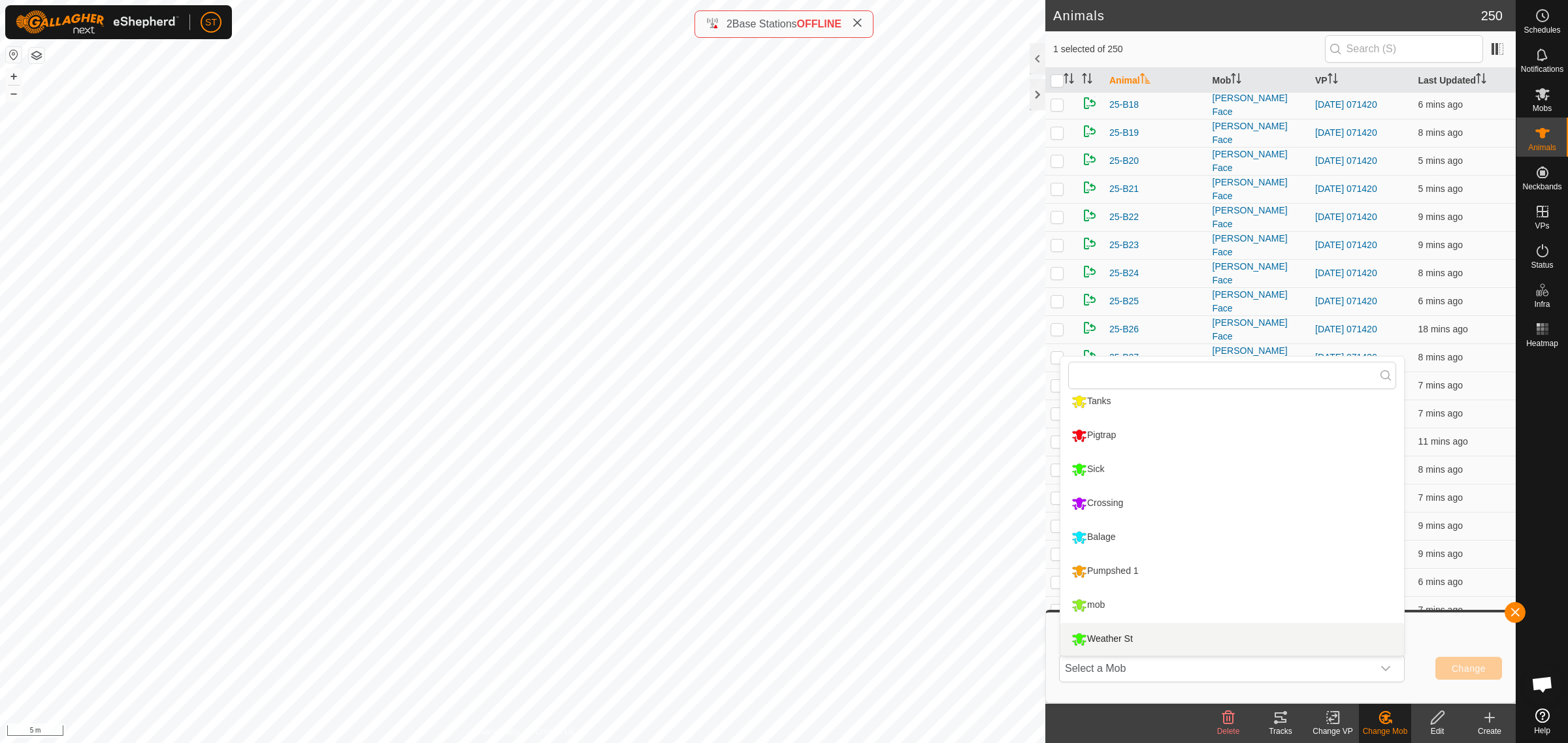
click at [1124, 637] on li "Weather St" at bounding box center [1232, 639] width 344 height 33
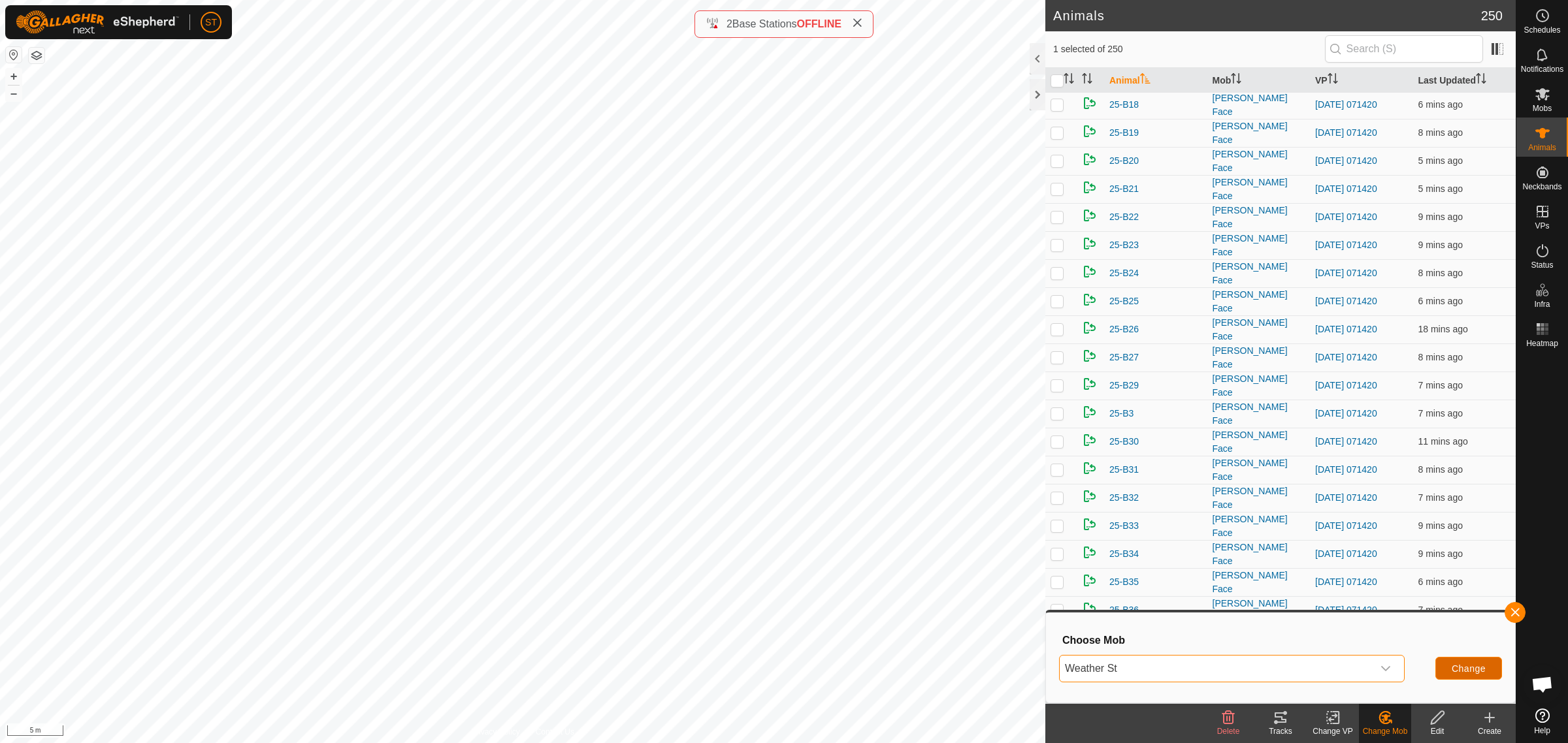
click at [1470, 668] on span "Change" at bounding box center [1468, 668] width 34 height 11
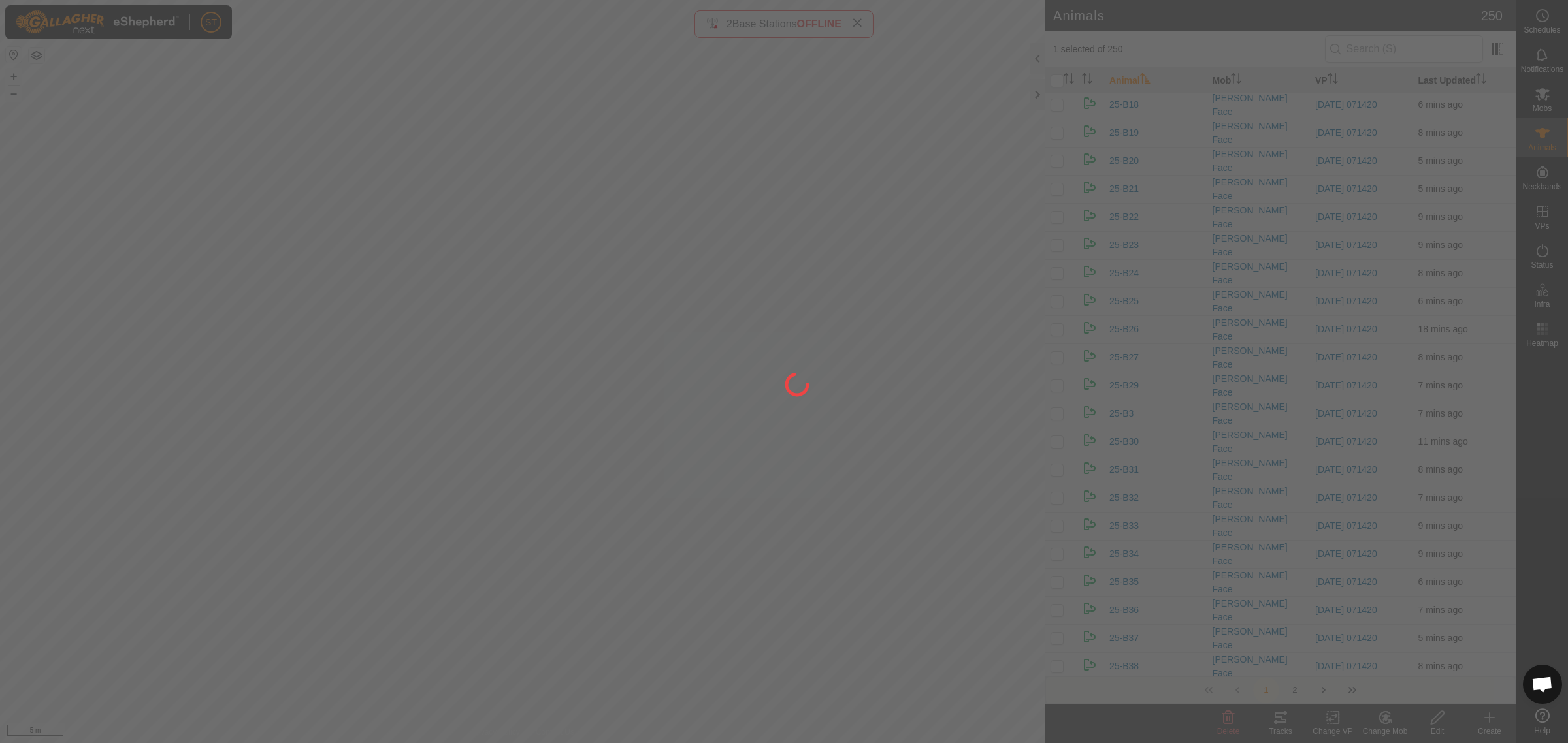
checkbox input "false"
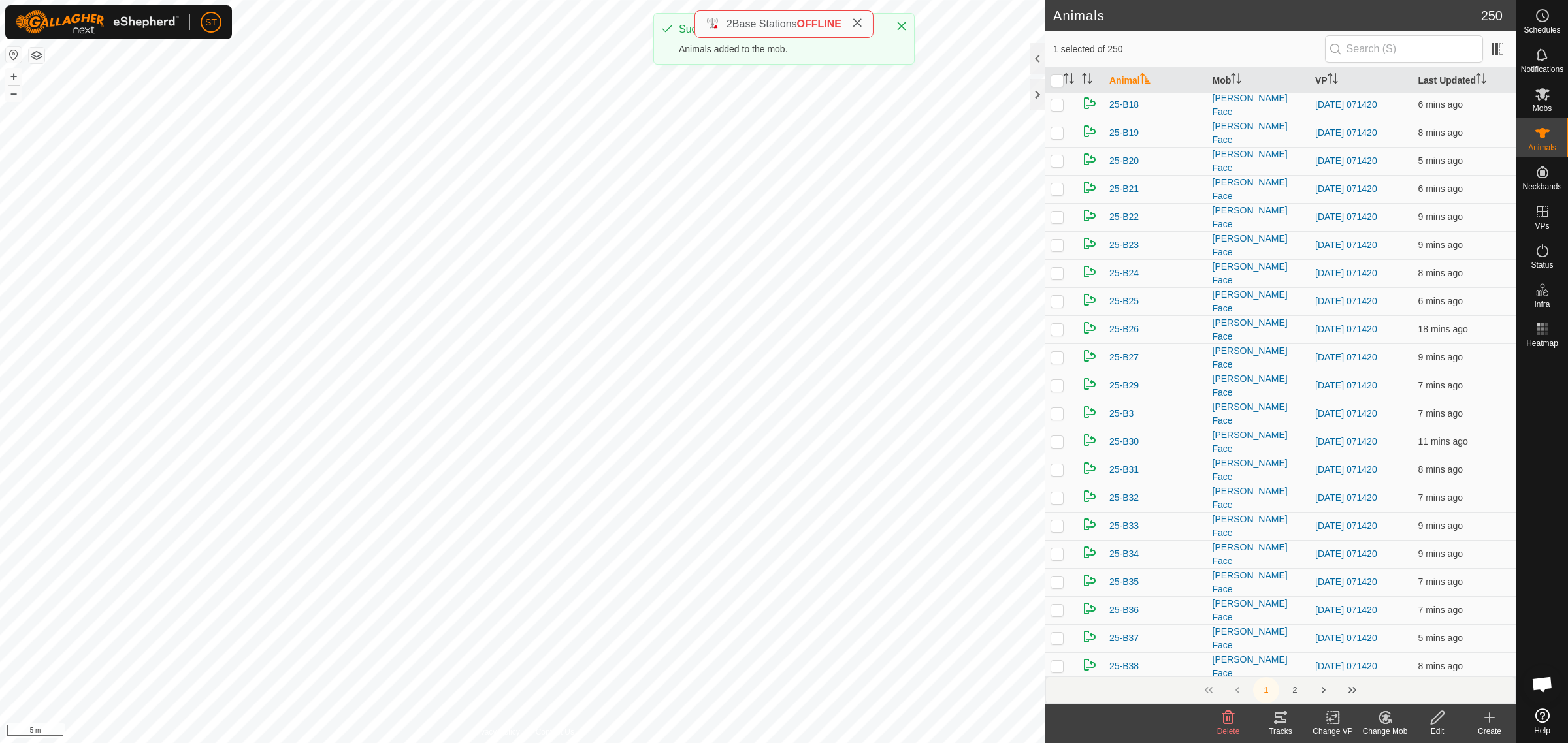
click at [1389, 727] on div "Change Mob" at bounding box center [1385, 731] width 52 height 12
click at [1419, 663] on link "Choose Mob..." at bounding box center [1423, 662] width 129 height 27
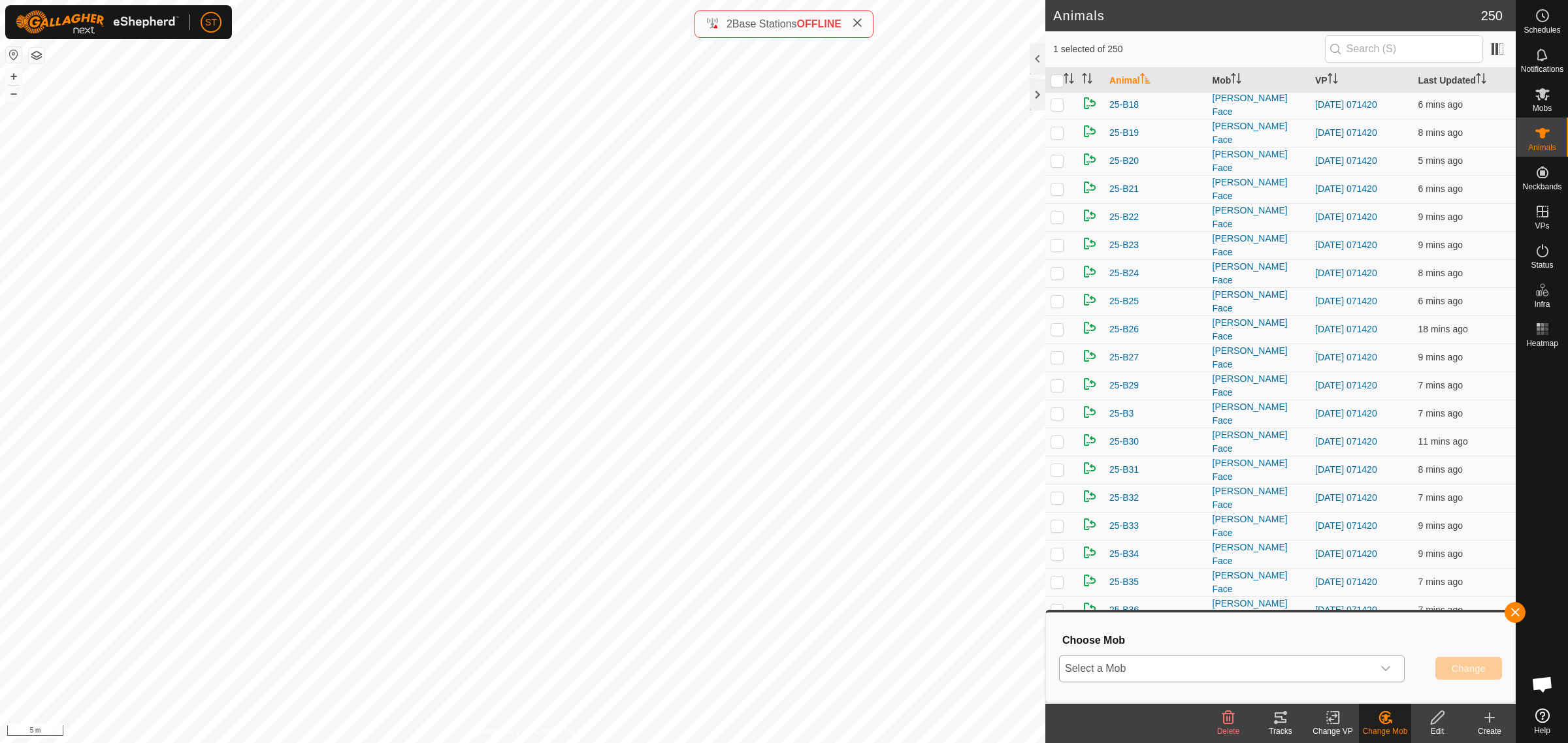
click at [1393, 671] on div "dropdown trigger" at bounding box center [1386, 669] width 27 height 27
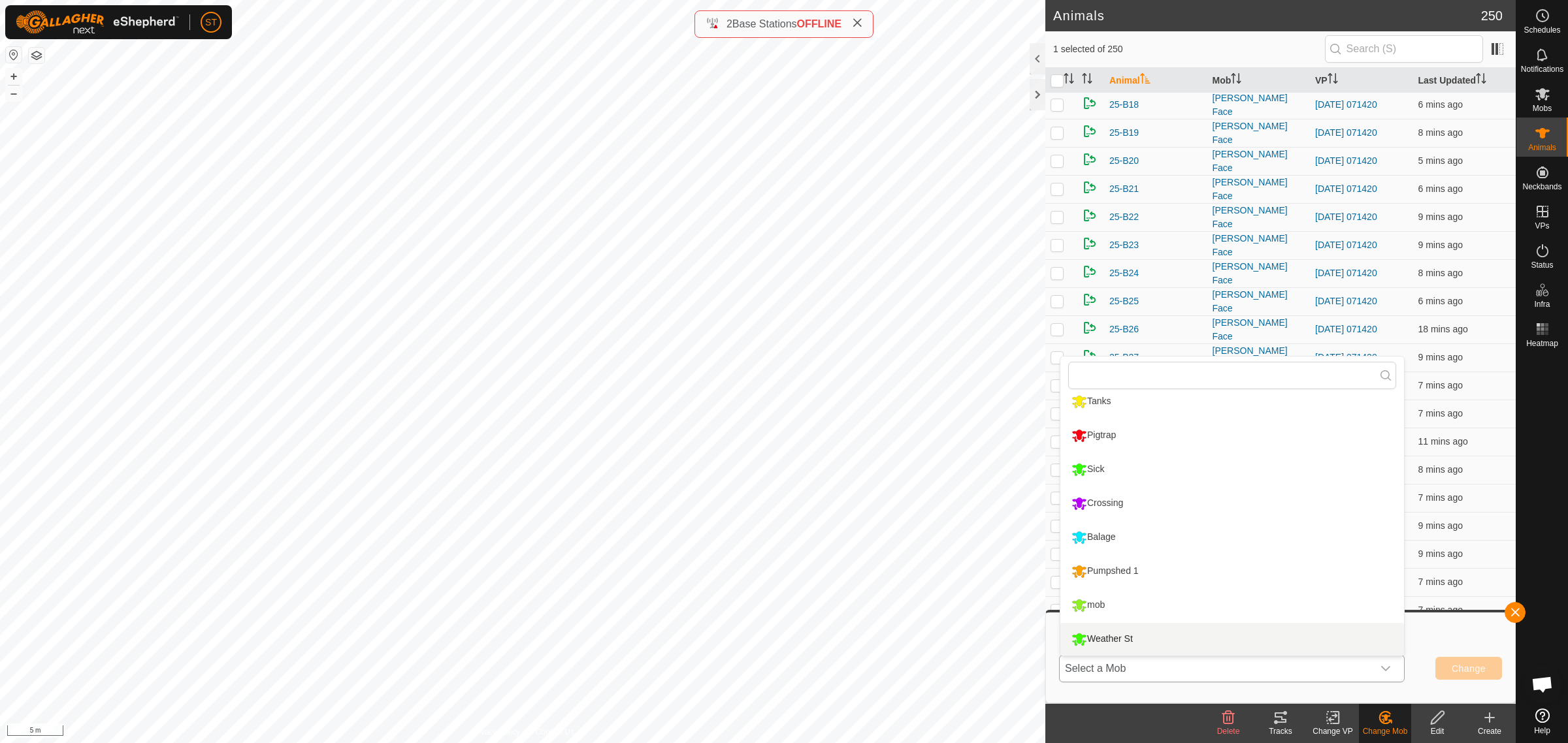
click at [1137, 641] on li "Weather St" at bounding box center [1232, 639] width 344 height 33
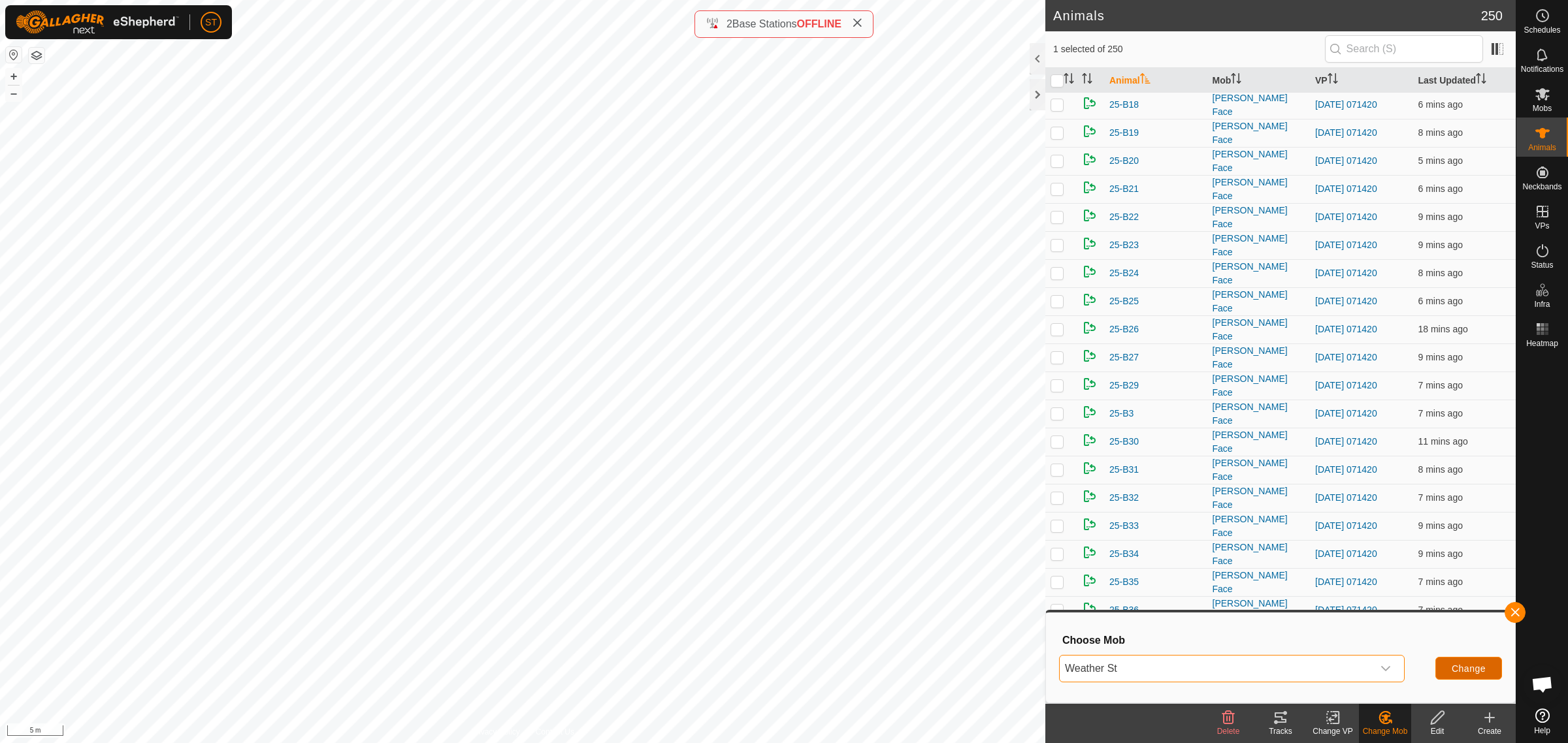
click at [1473, 663] on span "Change" at bounding box center [1468, 668] width 34 height 11
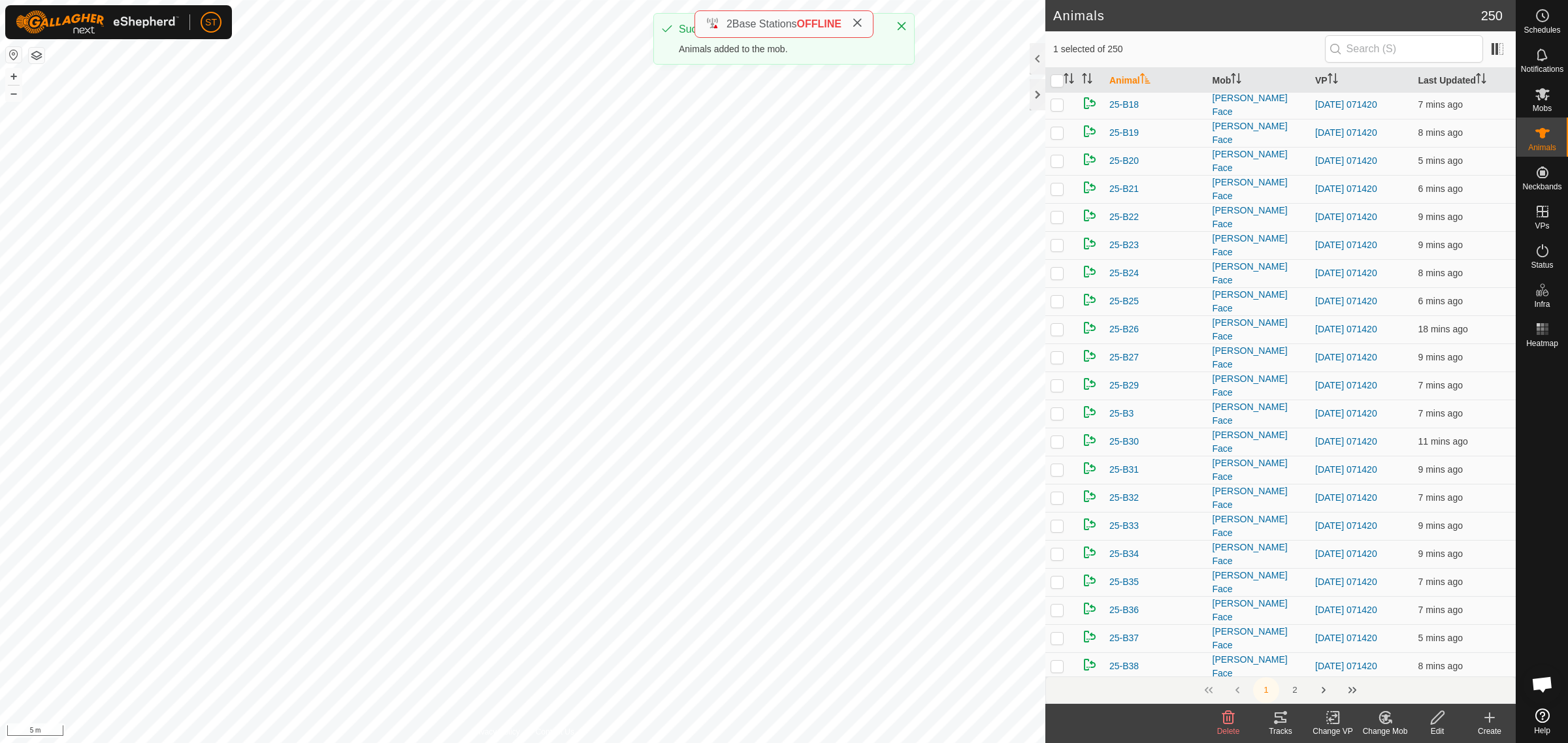
click at [1377, 720] on icon at bounding box center [1385, 718] width 17 height 16
click at [1421, 665] on link "Choose Mob..." at bounding box center [1423, 662] width 129 height 27
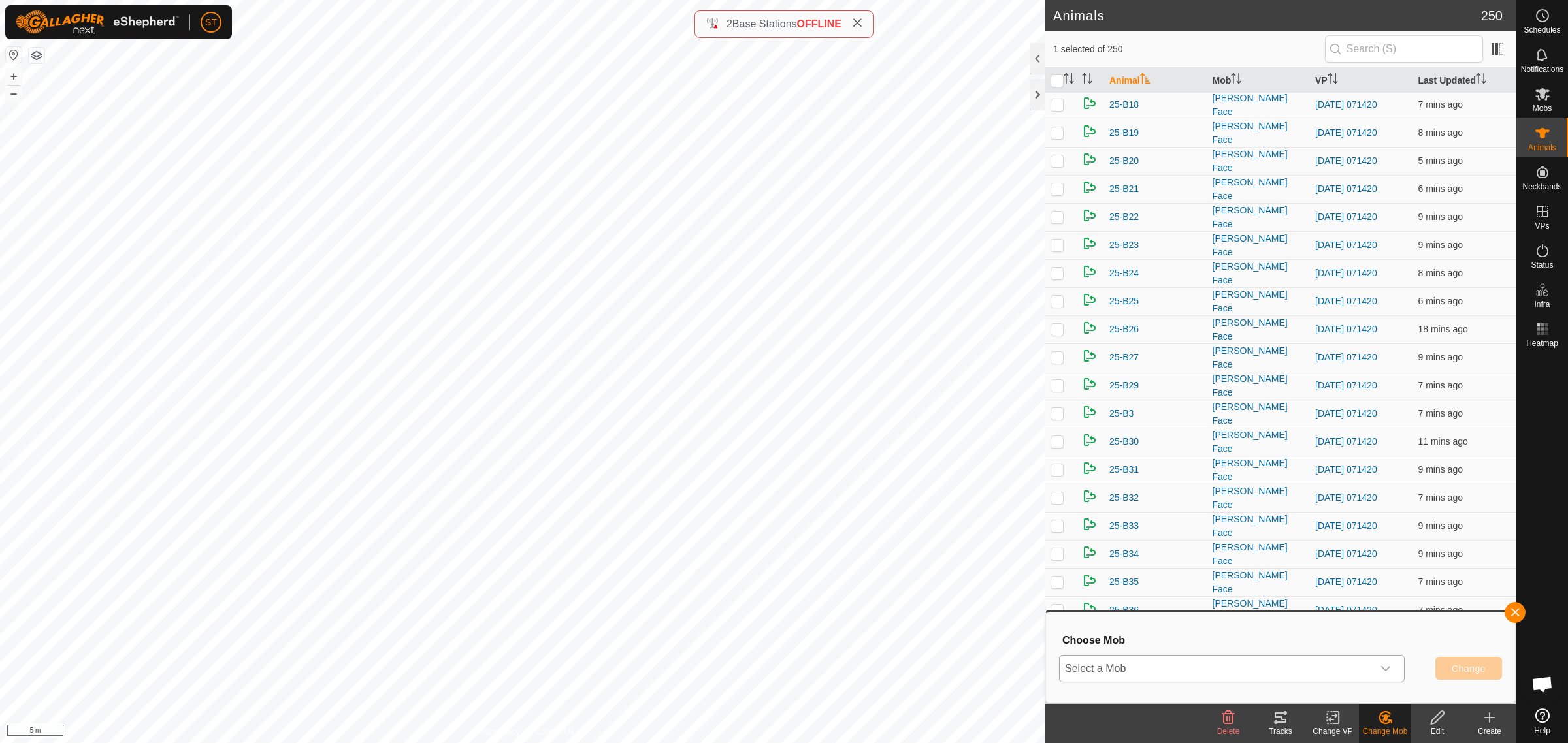
click at [1387, 673] on icon "dropdown trigger" at bounding box center [1386, 668] width 11 height 11
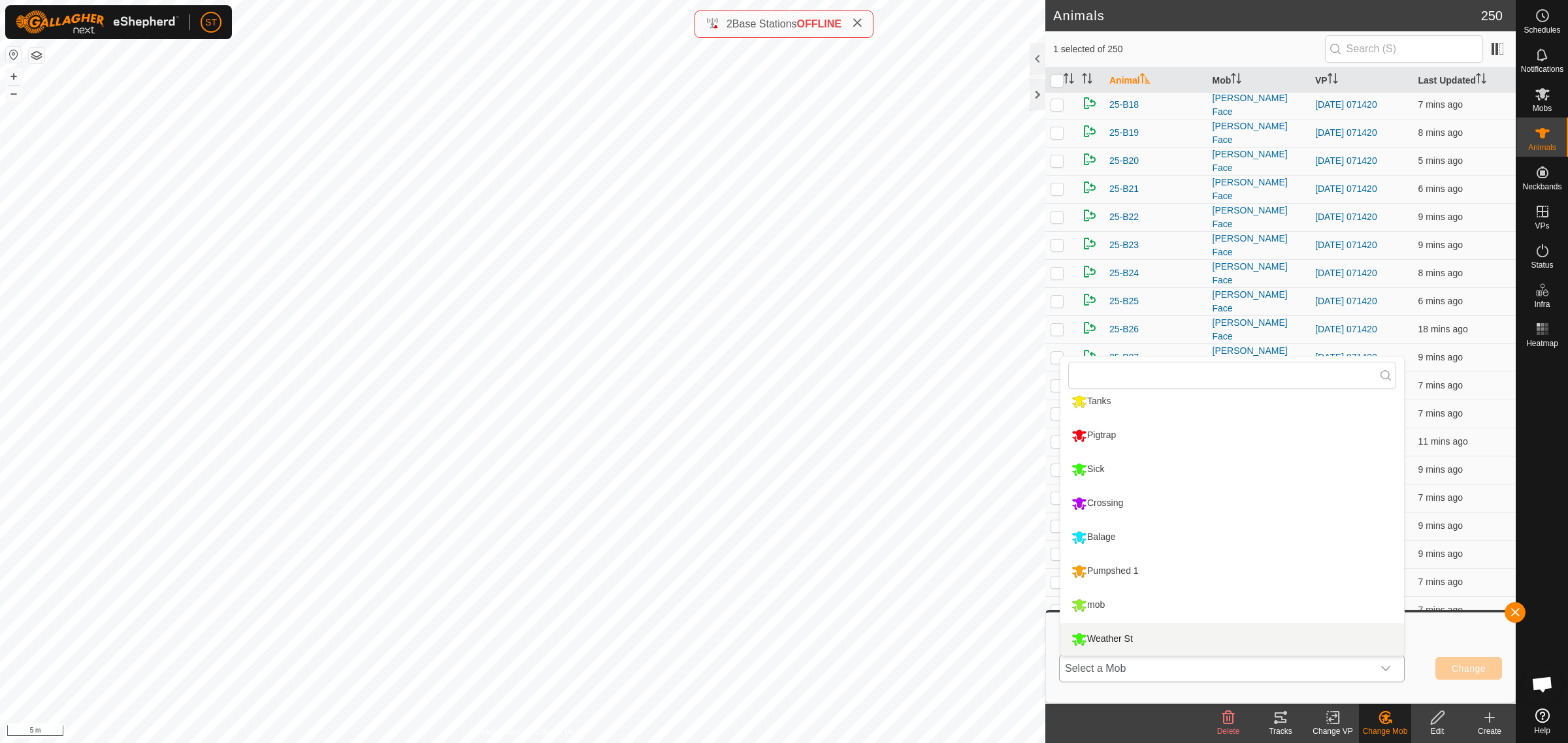
click at [1152, 642] on li "Weather St" at bounding box center [1232, 639] width 344 height 33
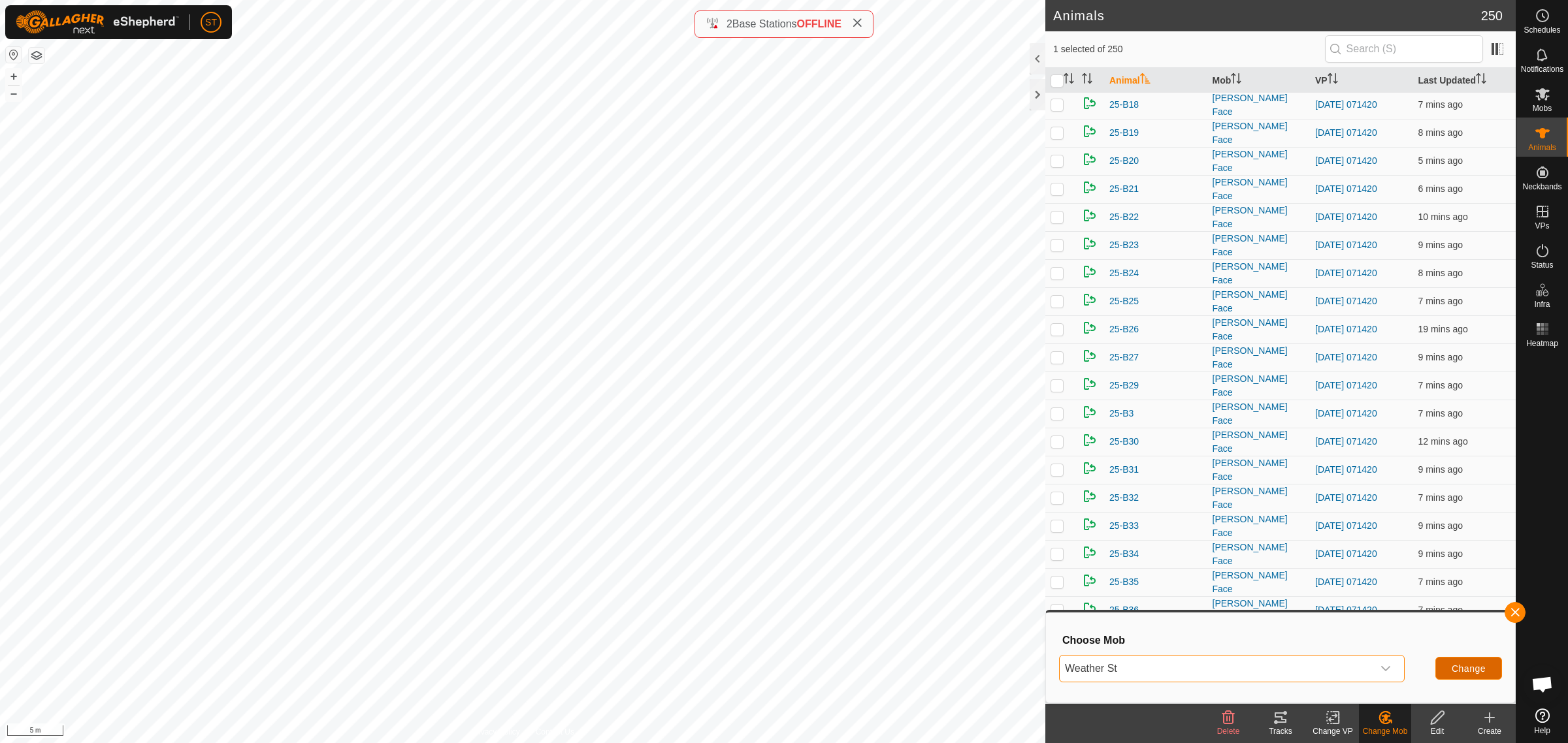
click at [1464, 670] on span "Change" at bounding box center [1468, 668] width 34 height 11
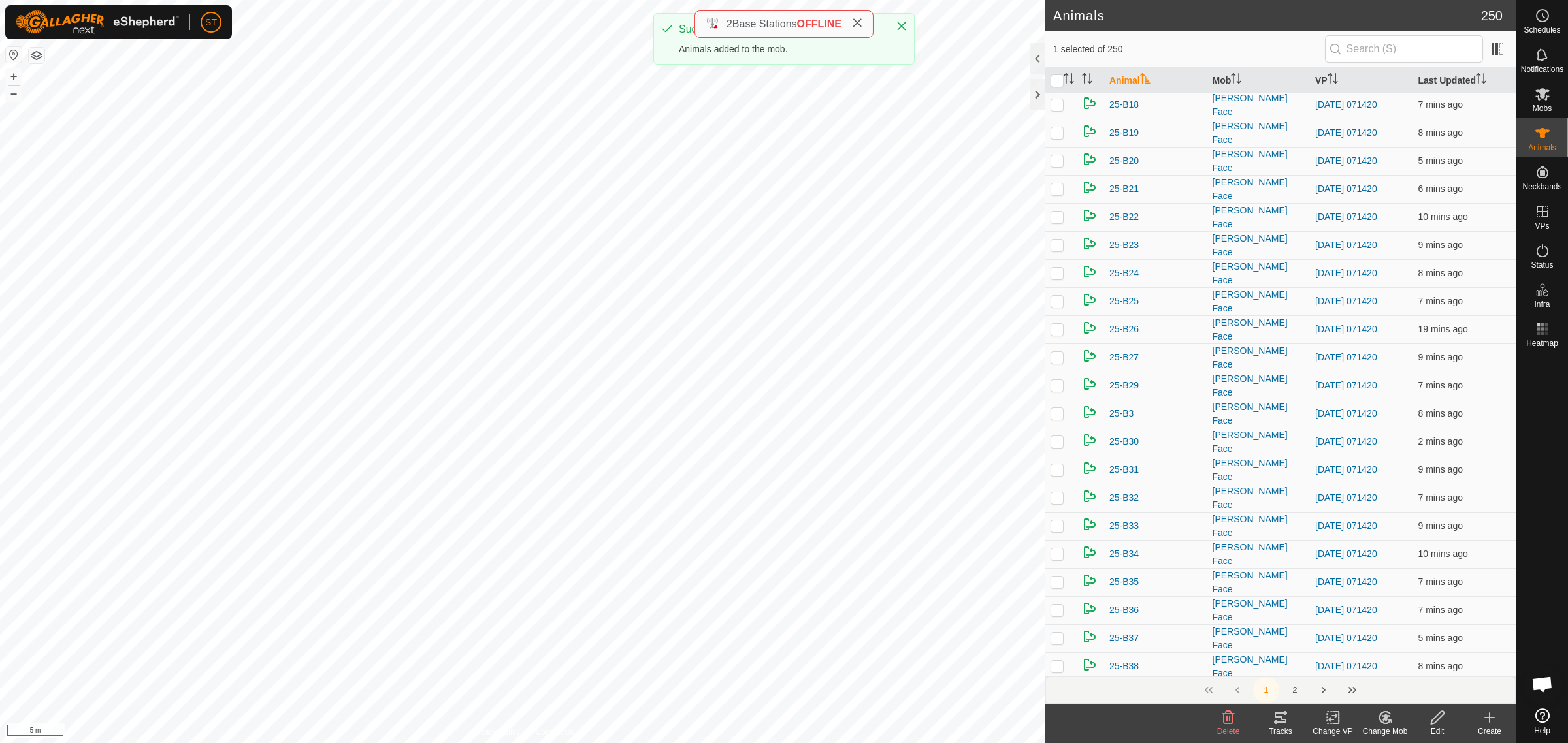
click at [1383, 715] on icon at bounding box center [1385, 717] width 9 height 7
click at [1424, 658] on link "Choose Mob..." at bounding box center [1423, 662] width 129 height 27
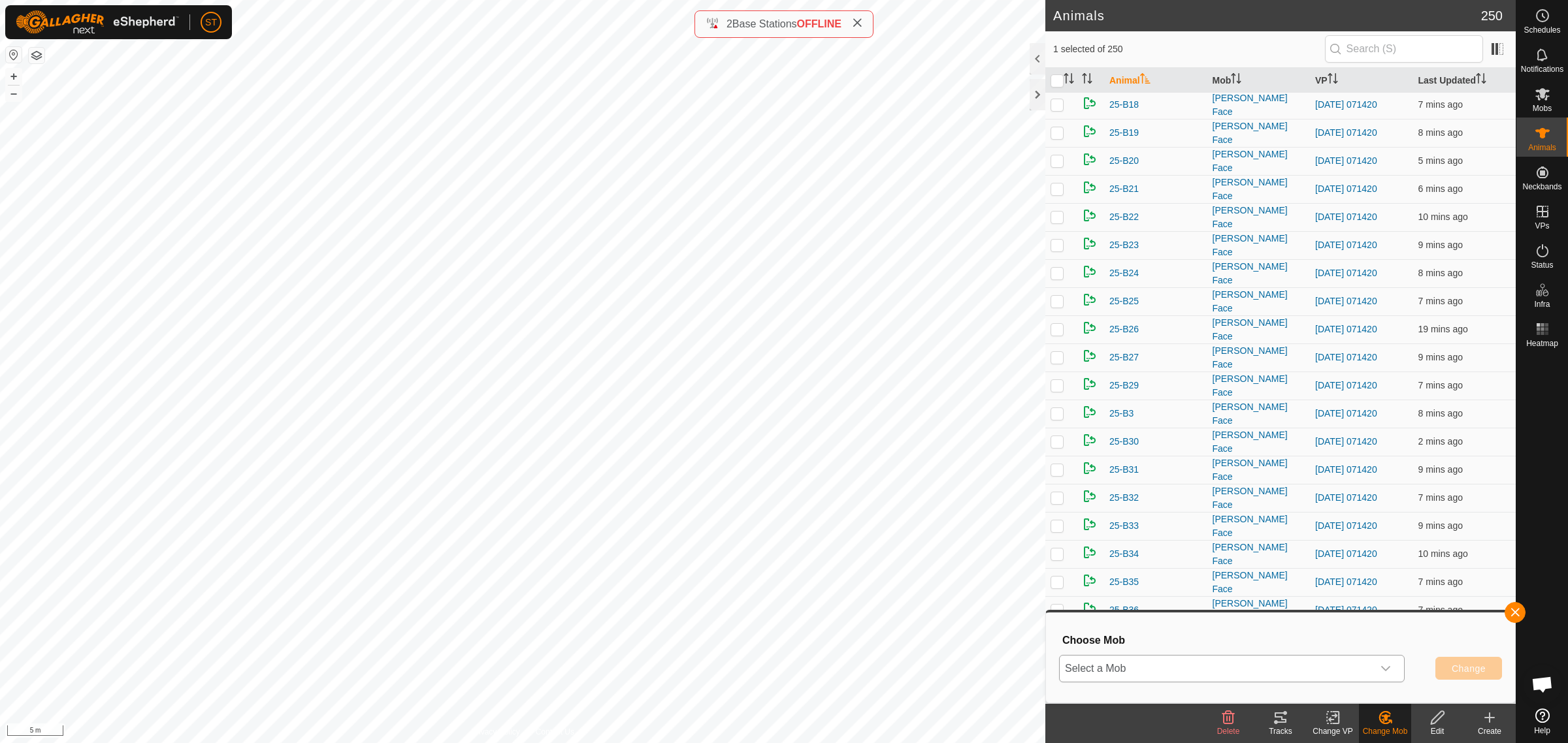
click at [1384, 667] on icon "dropdown trigger" at bounding box center [1386, 668] width 11 height 11
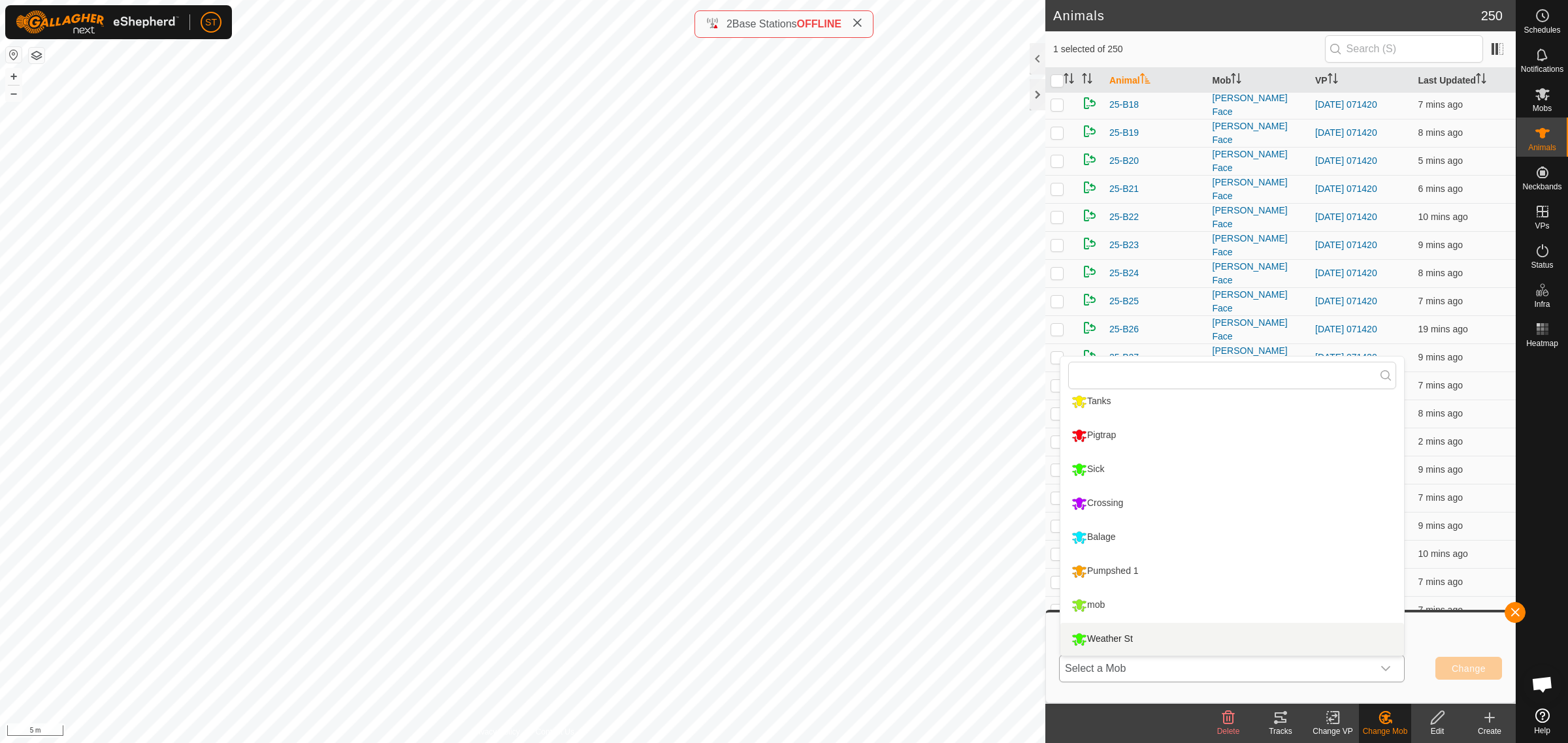
click at [1119, 641] on li "Weather St" at bounding box center [1232, 639] width 344 height 33
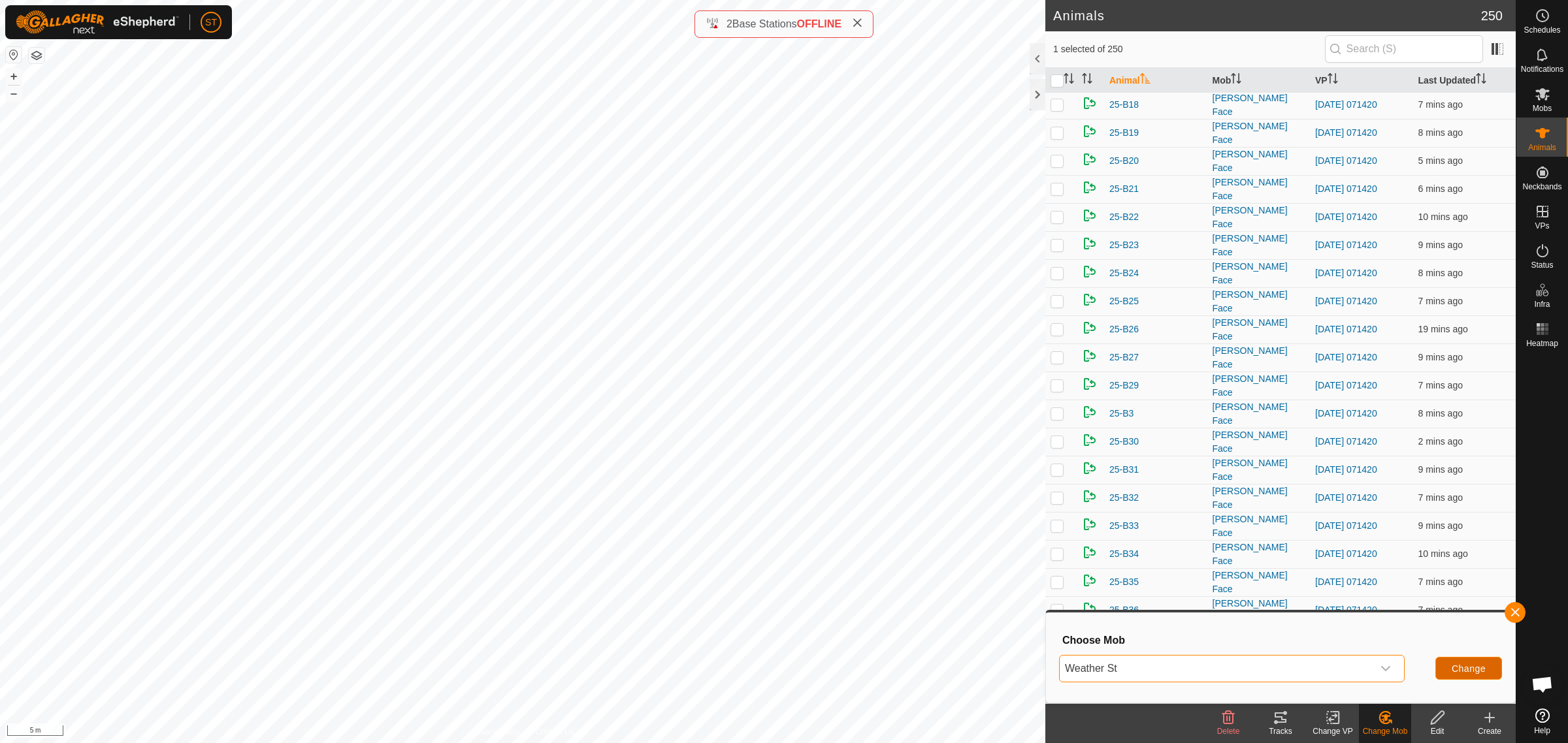
click at [1444, 671] on button "Change" at bounding box center [1468, 668] width 67 height 23
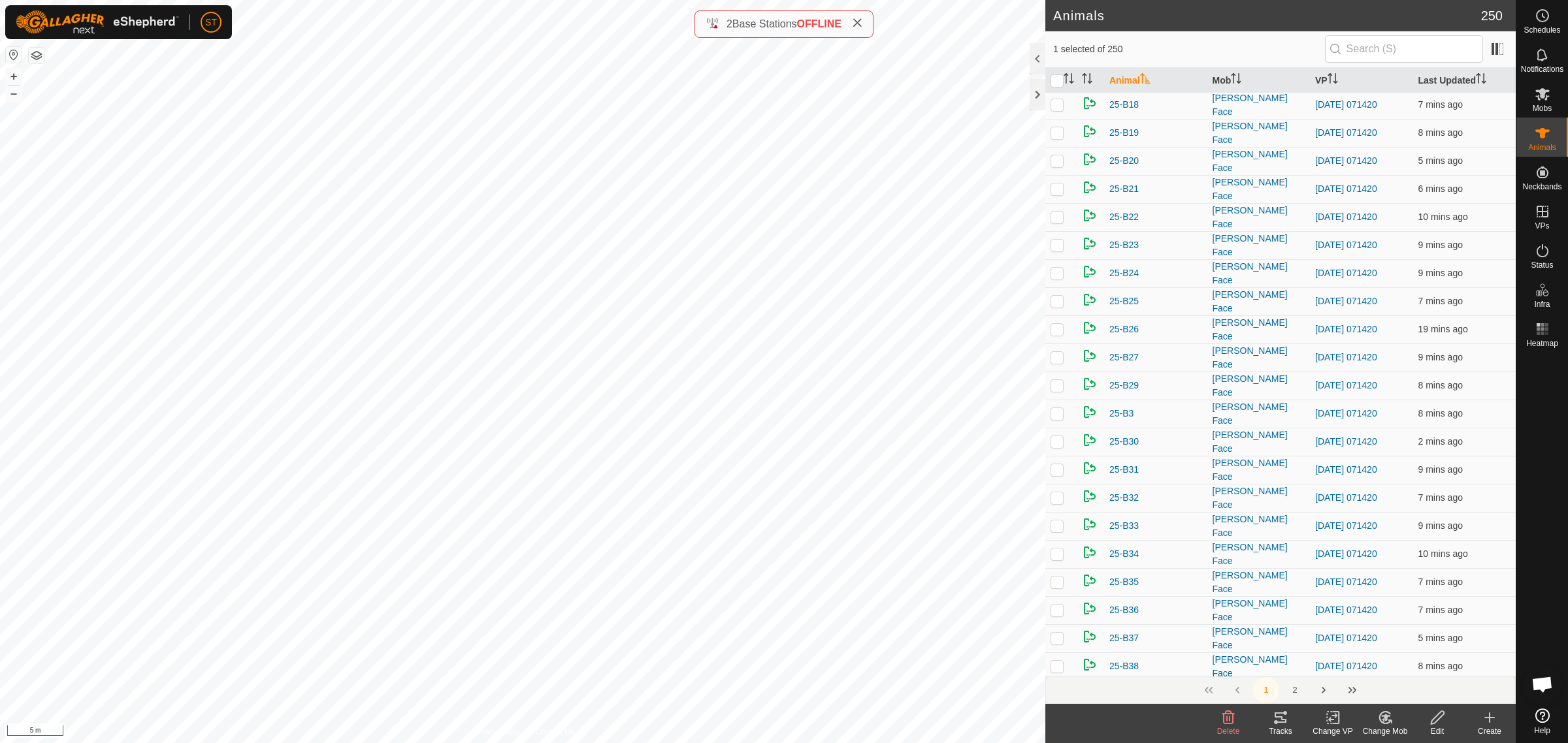
click at [1383, 718] on icon at bounding box center [1385, 718] width 17 height 16
click at [1431, 661] on link "Choose Mob..." at bounding box center [1423, 662] width 129 height 27
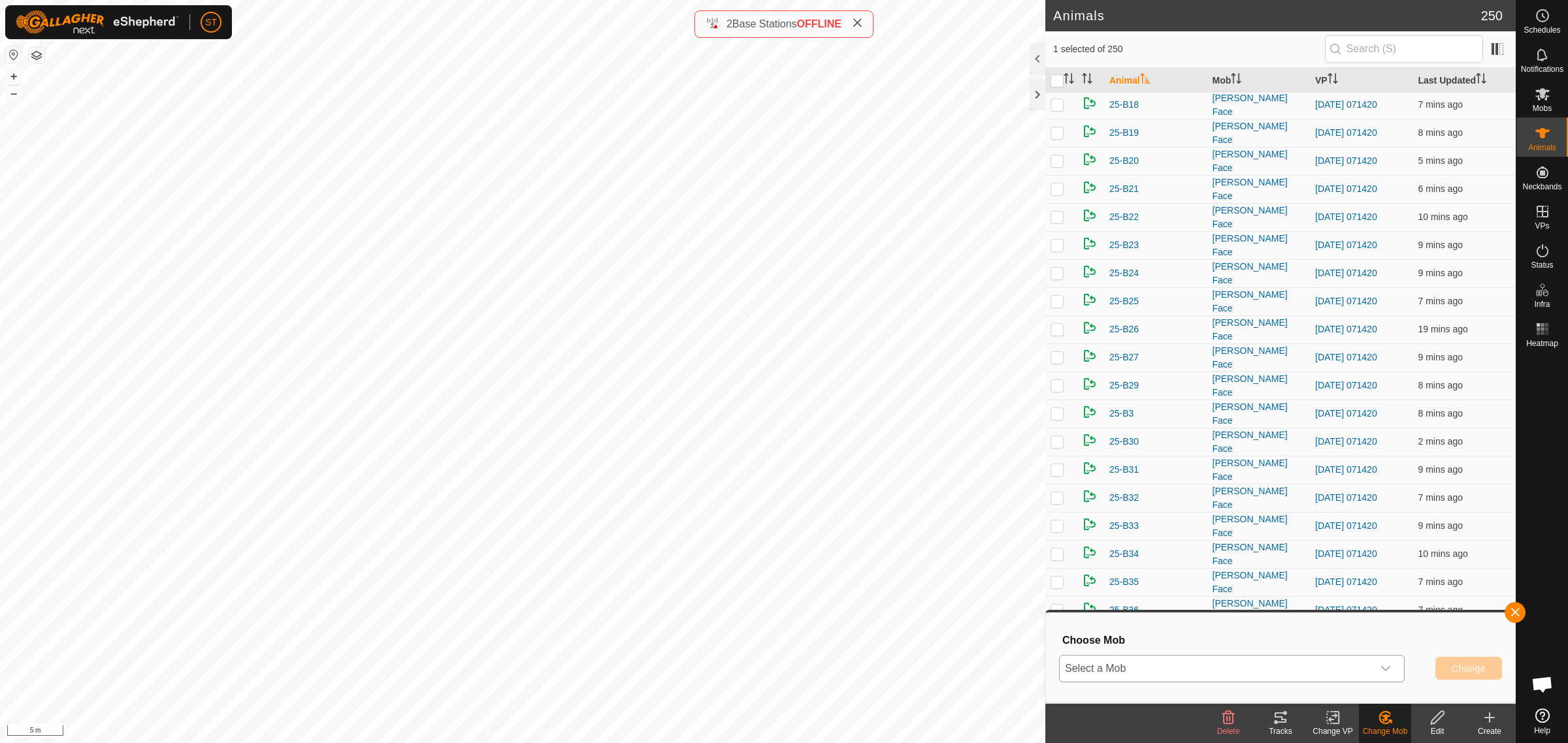
click at [1377, 666] on div "dropdown trigger" at bounding box center [1386, 669] width 27 height 27
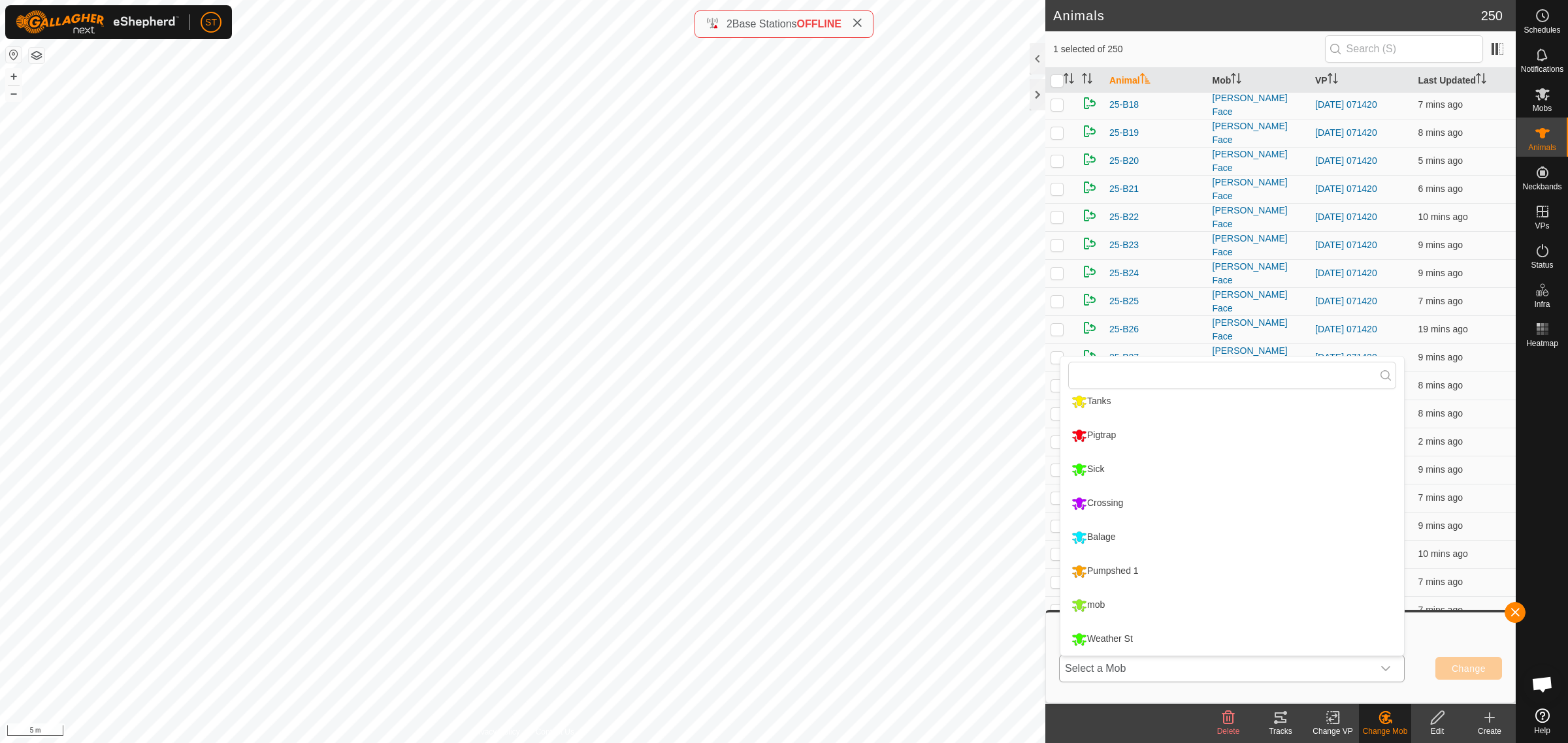
click at [1128, 639] on li "Weather St" at bounding box center [1232, 639] width 344 height 33
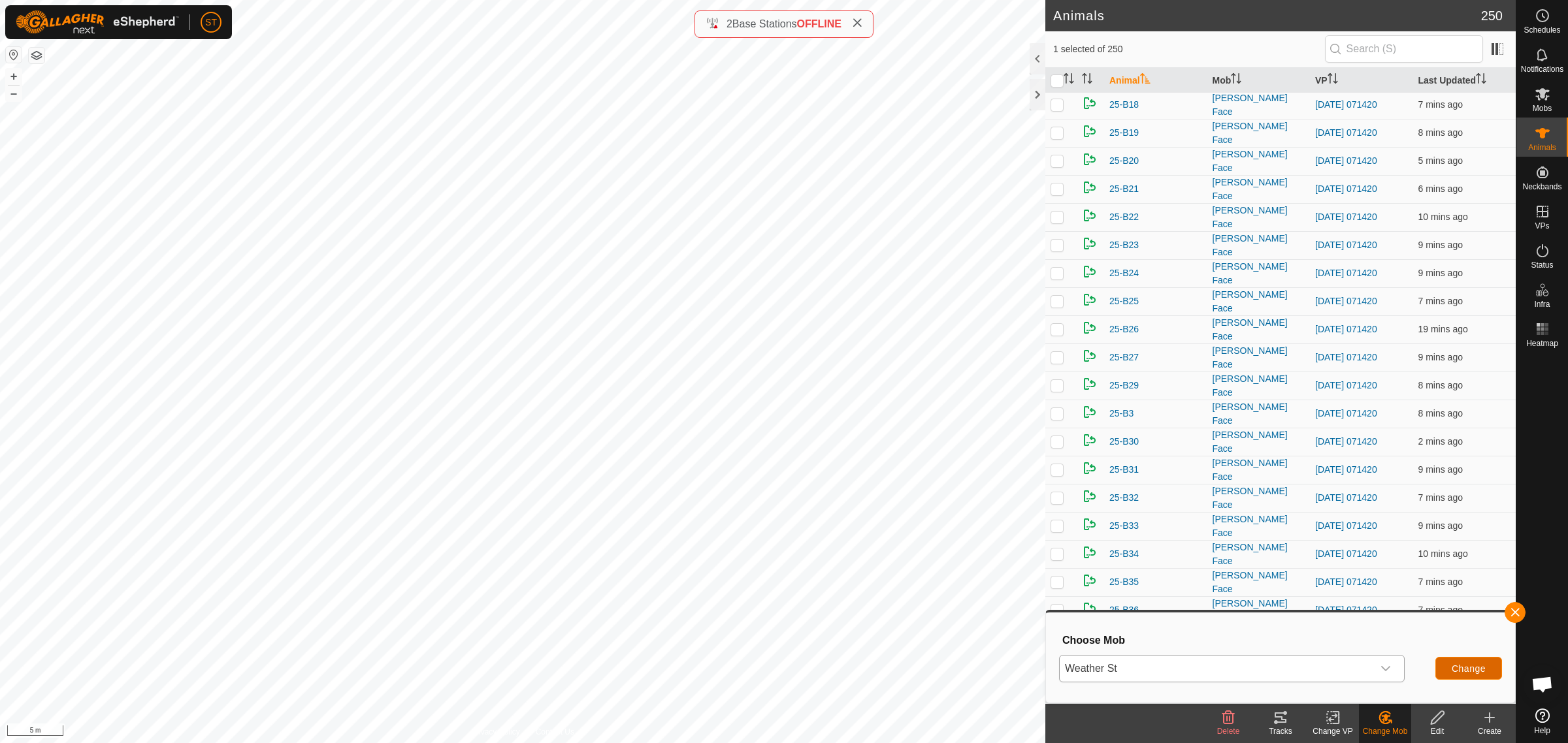
click at [1466, 665] on span "Change" at bounding box center [1468, 668] width 34 height 11
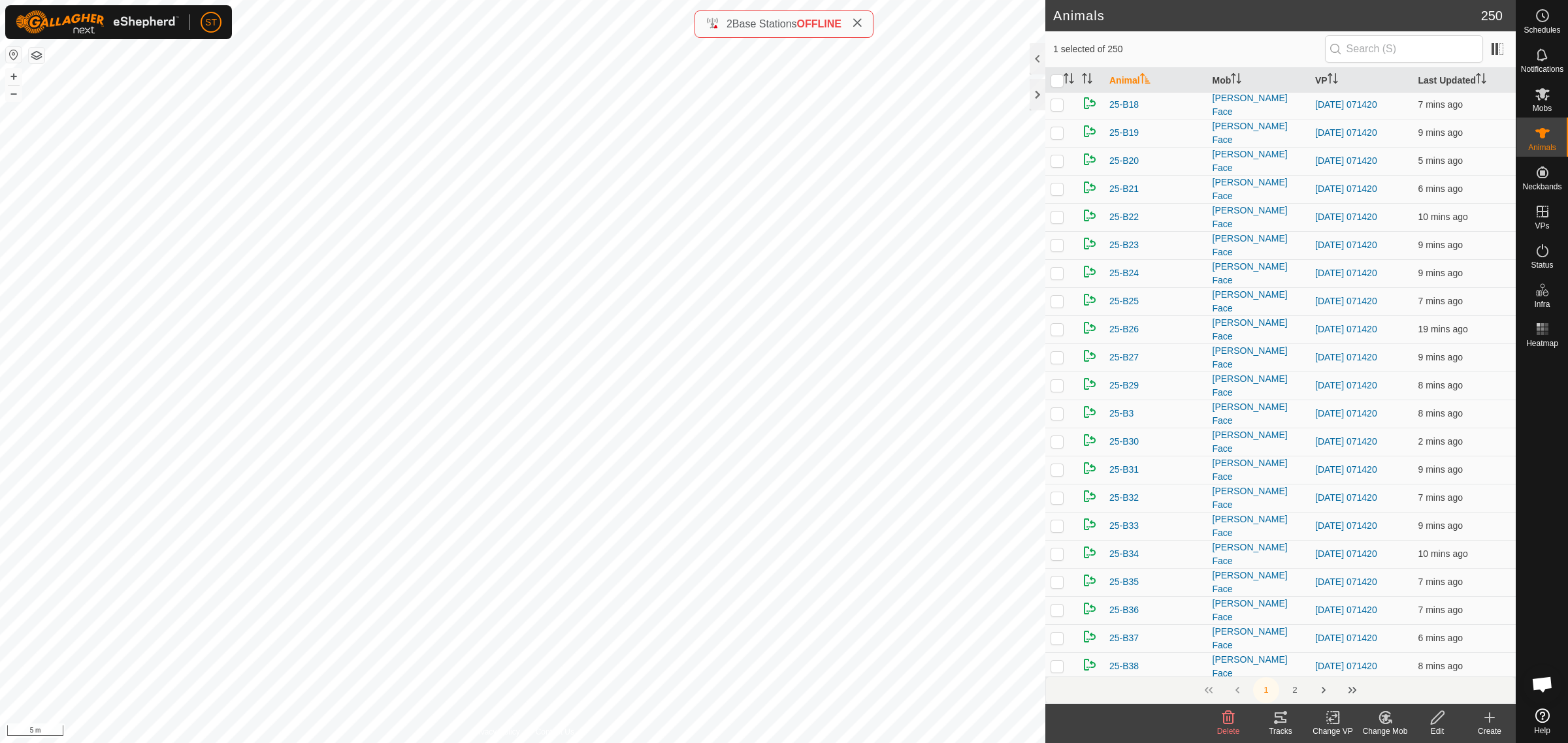
click at [1387, 723] on icon at bounding box center [1384, 718] width 11 height 12
click at [1408, 667] on link "Choose Mob..." at bounding box center [1423, 662] width 129 height 27
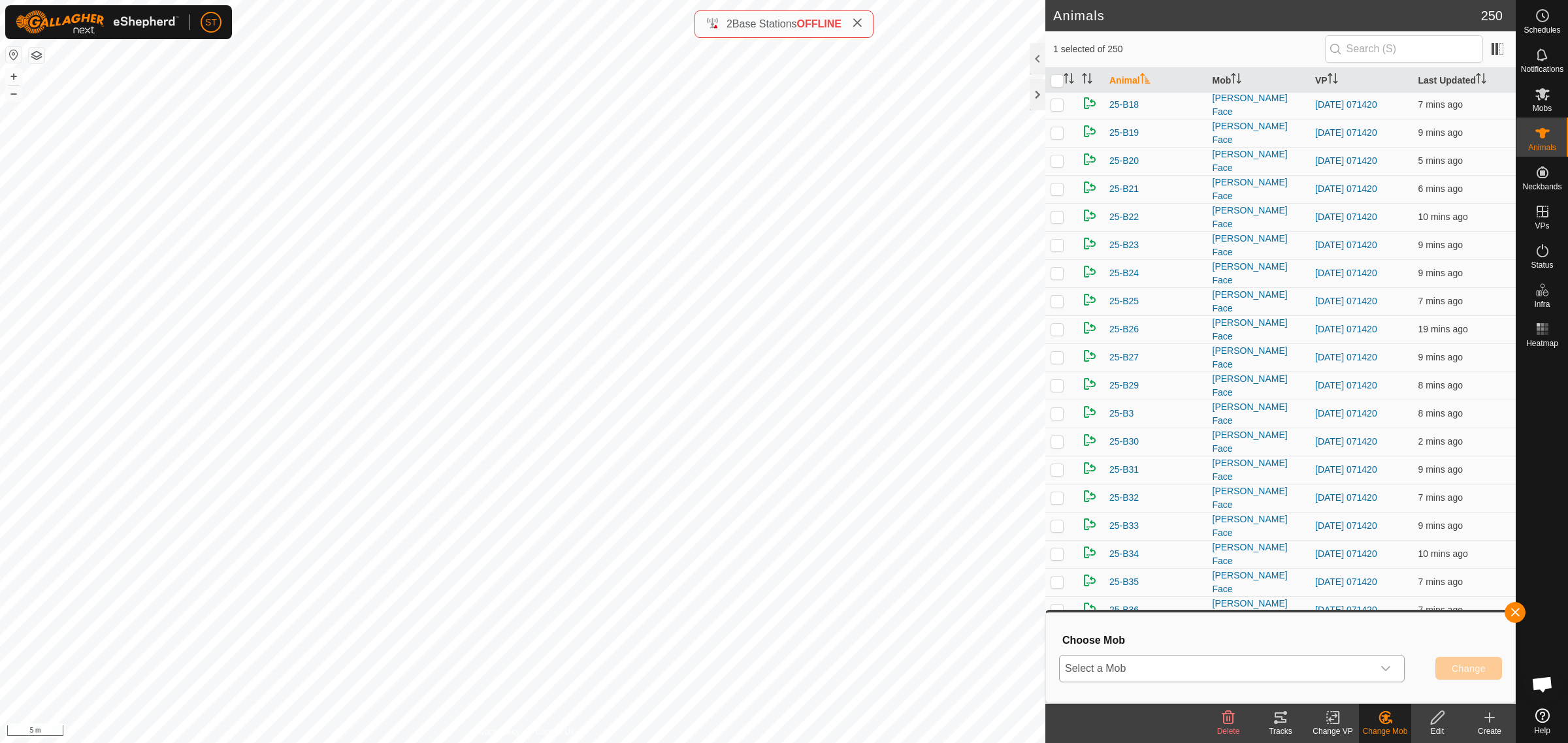
click at [1387, 673] on icon "dropdown trigger" at bounding box center [1386, 668] width 11 height 11
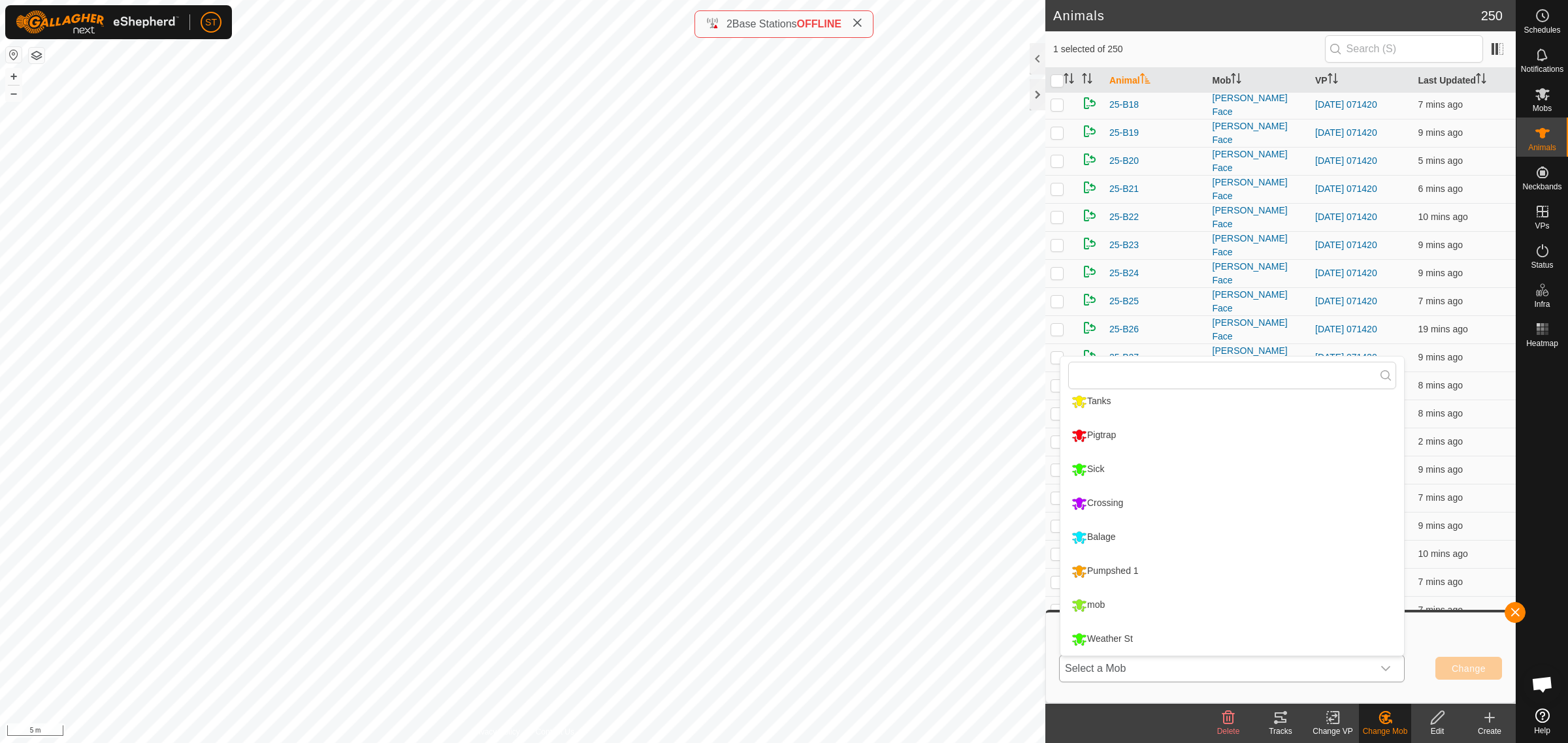
click at [1127, 638] on li "Weather St" at bounding box center [1232, 639] width 344 height 33
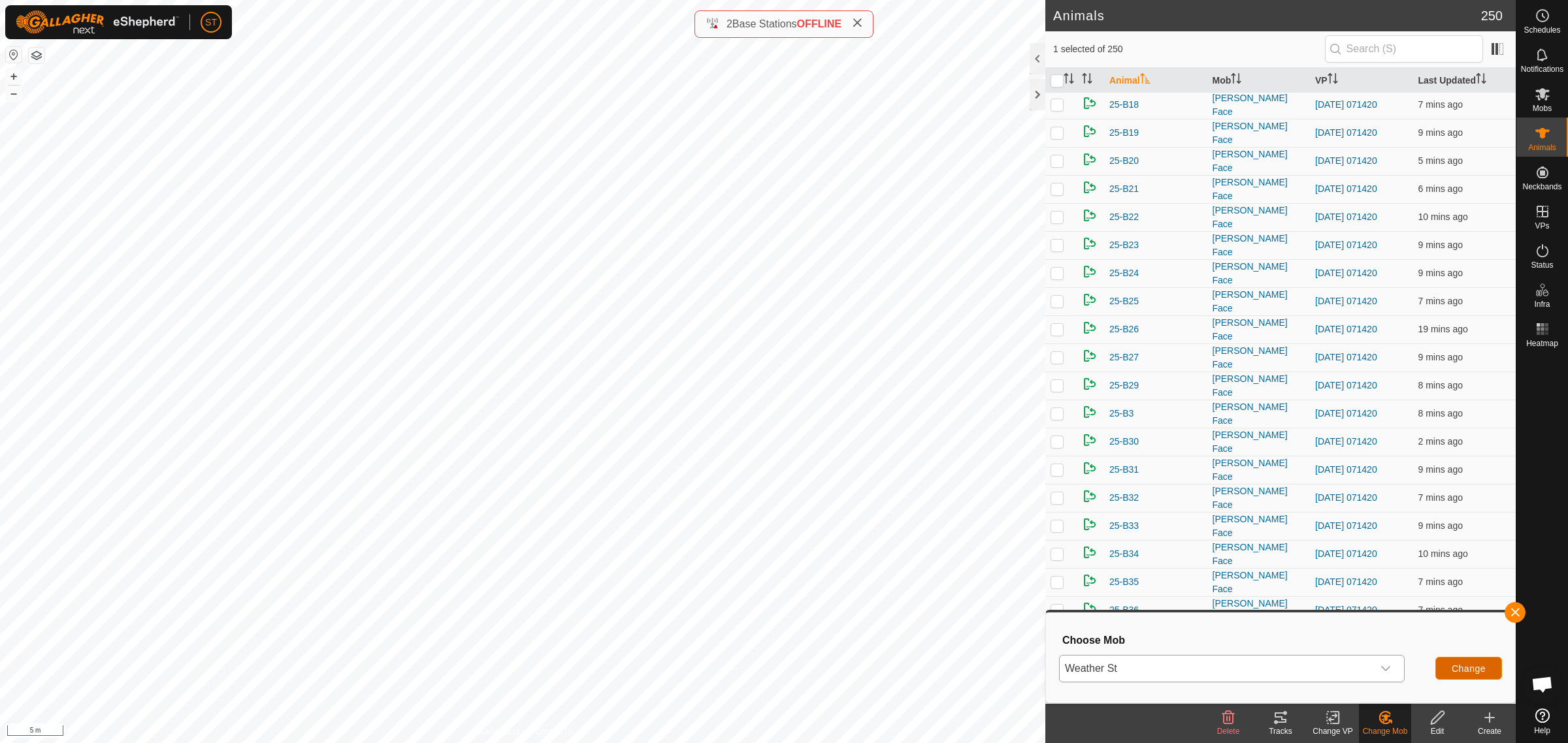
click at [1458, 668] on span "Change" at bounding box center [1468, 668] width 34 height 11
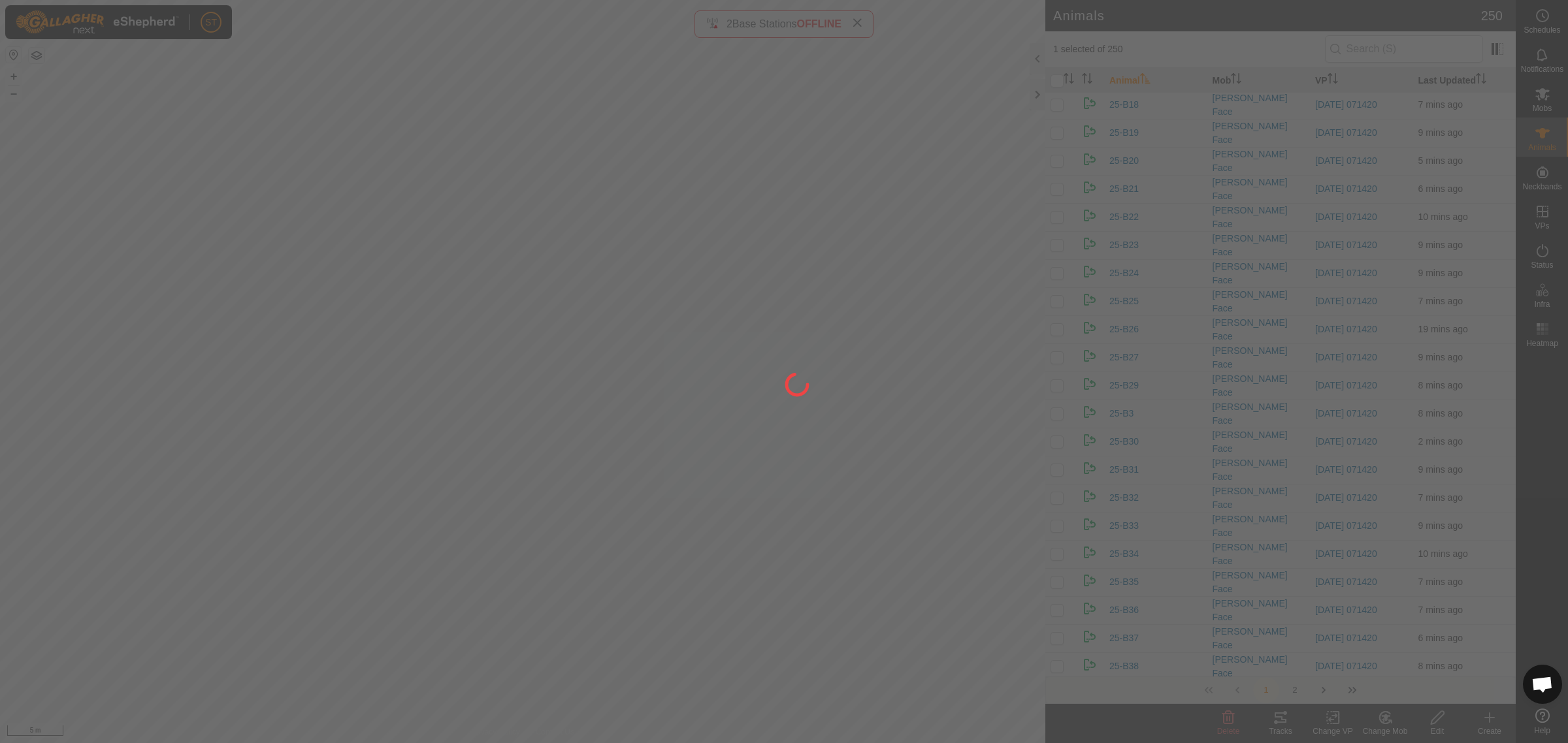
checkbox input "false"
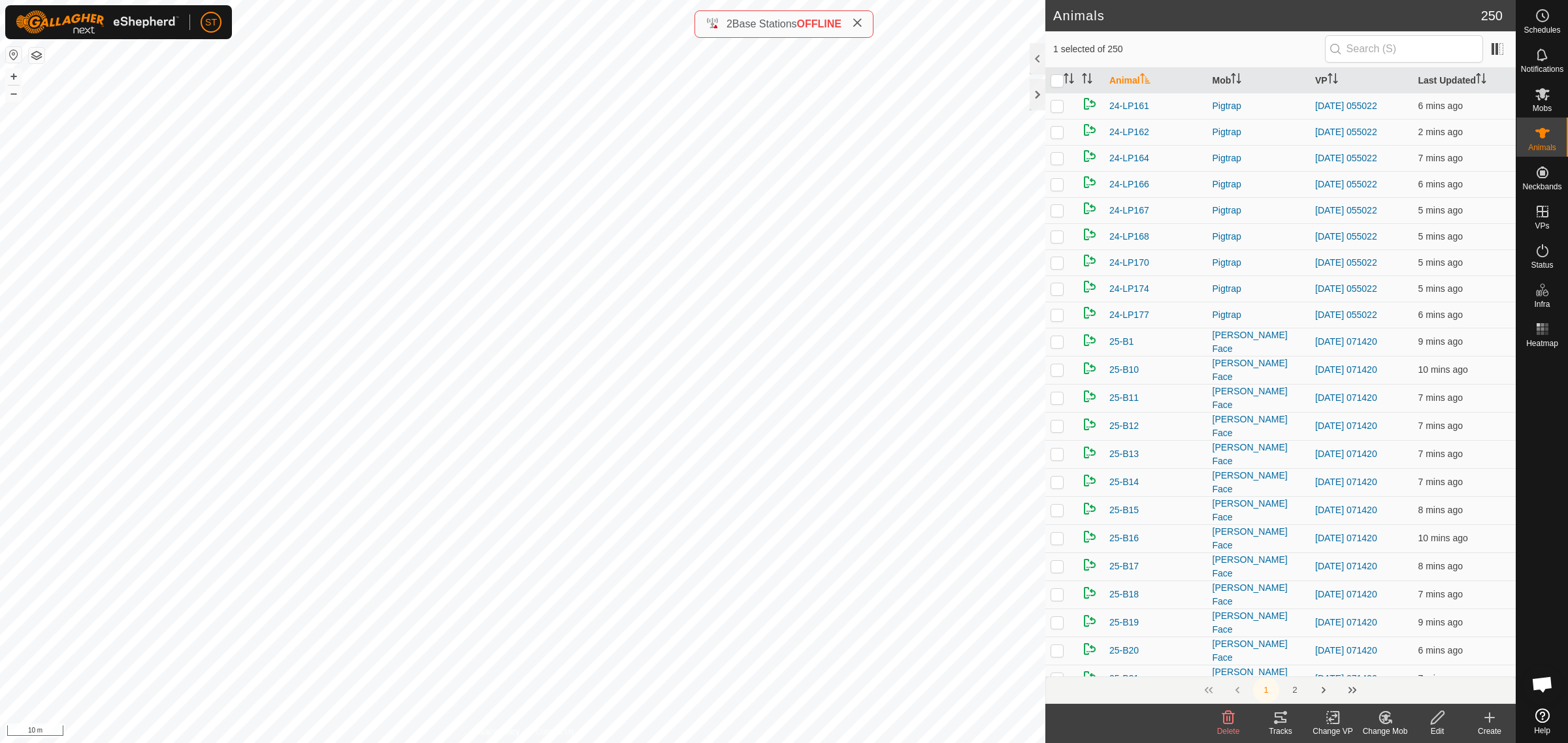
click at [1395, 722] on change-mob-svg-icon at bounding box center [1385, 718] width 52 height 16
click at [1417, 665] on link "Choose Mob..." at bounding box center [1423, 662] width 129 height 27
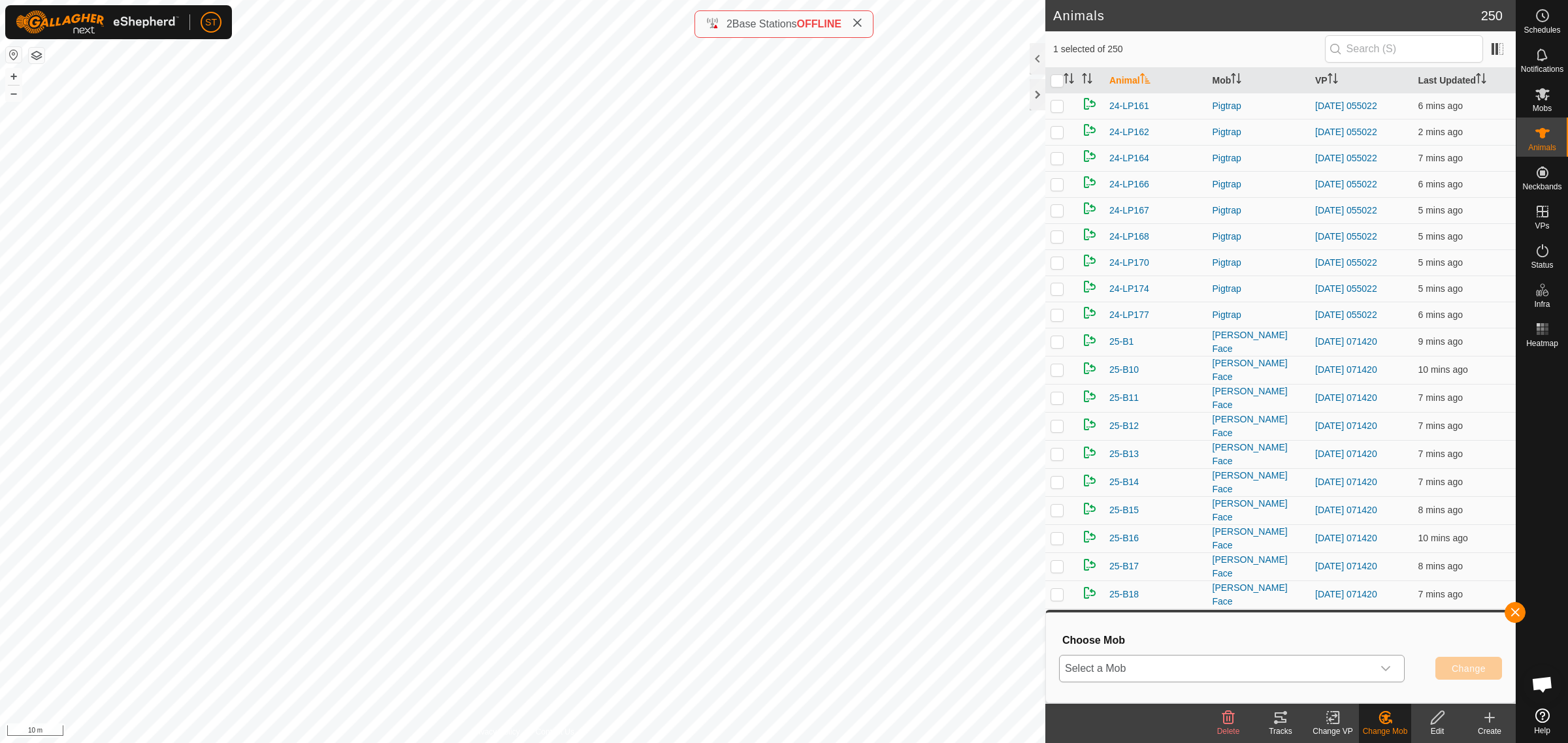
click at [1393, 670] on div "dropdown trigger" at bounding box center [1386, 669] width 27 height 27
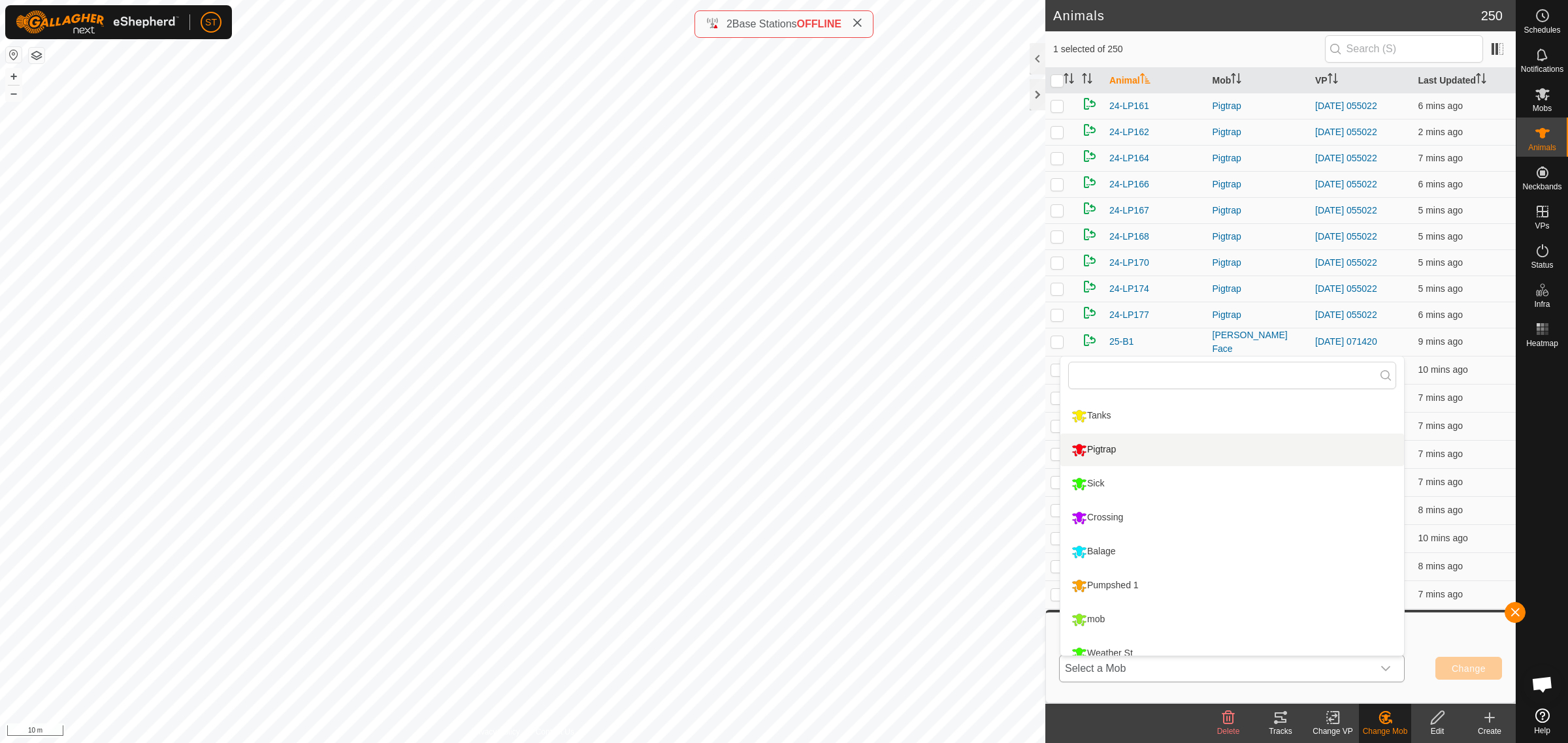
scroll to position [111, 0]
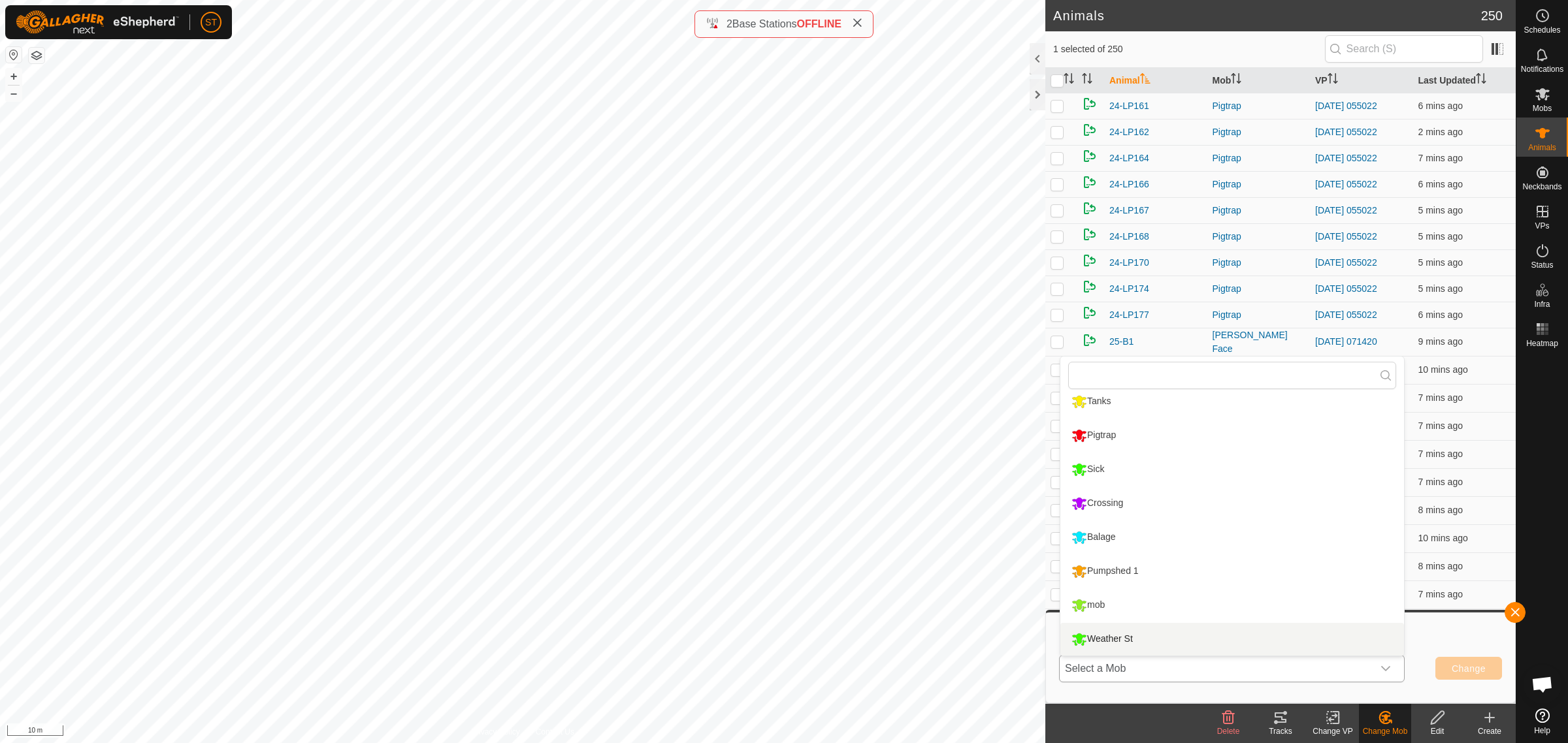
click at [1133, 637] on li "Weather St" at bounding box center [1232, 639] width 344 height 33
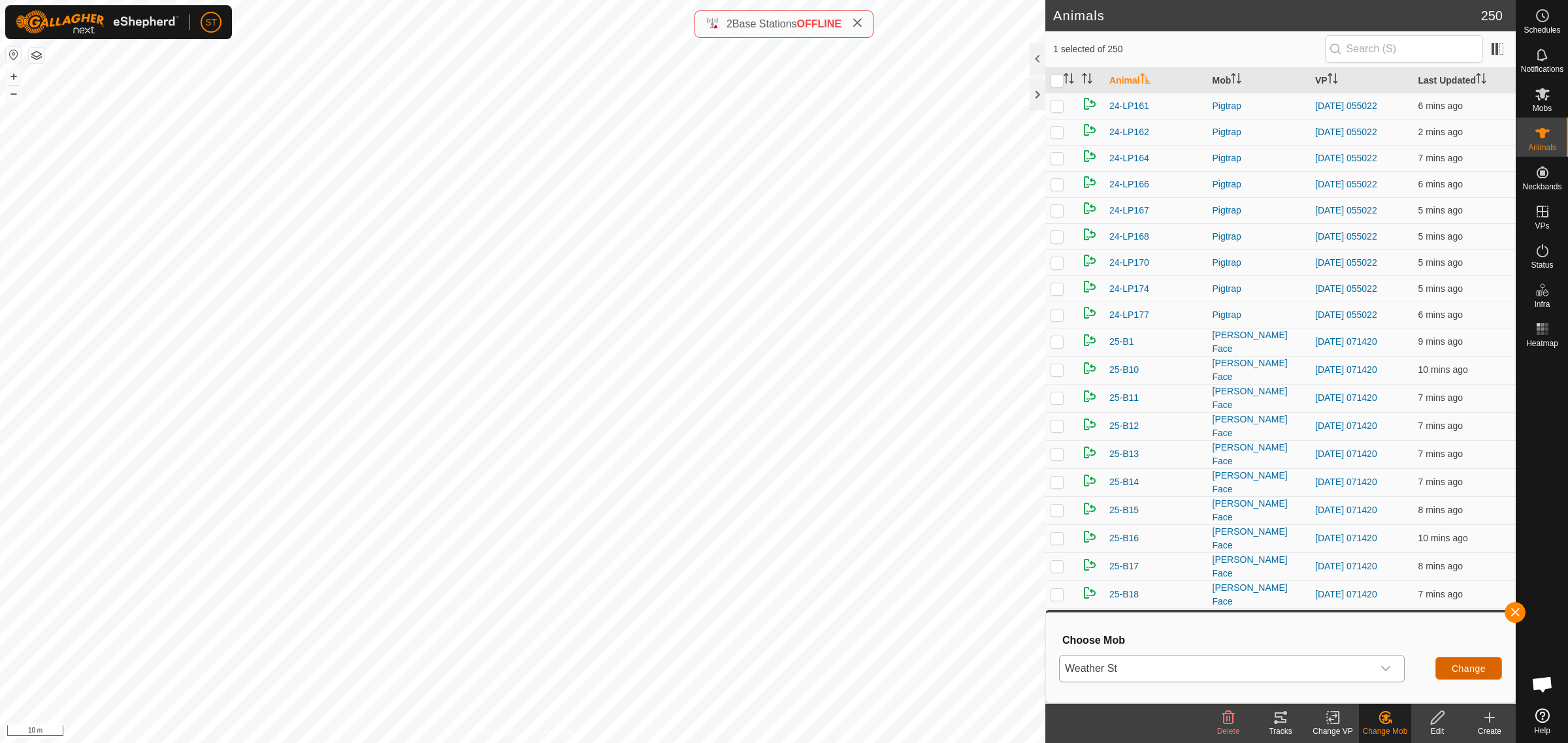
click at [1478, 674] on button "Change" at bounding box center [1468, 668] width 67 height 23
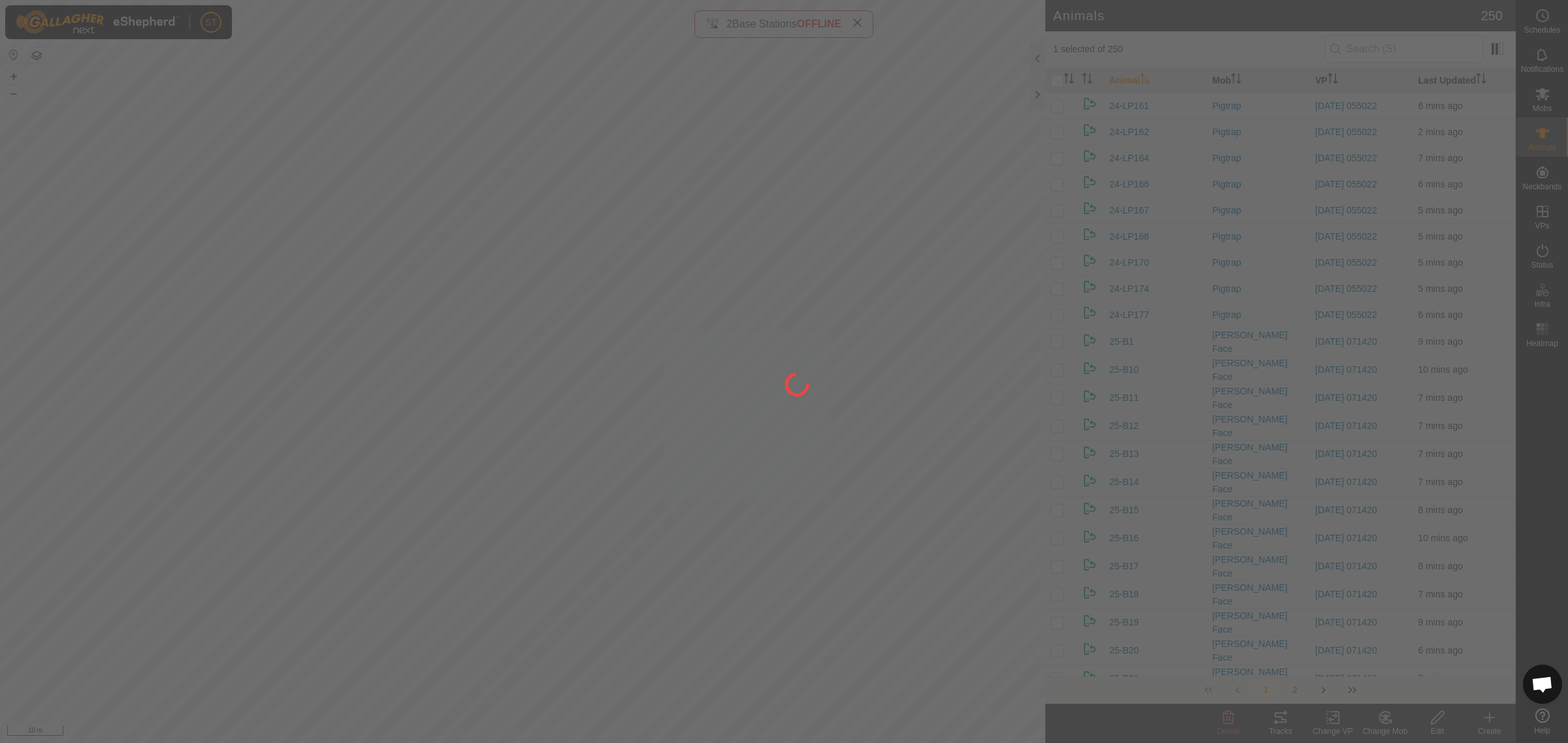
checkbox input "false"
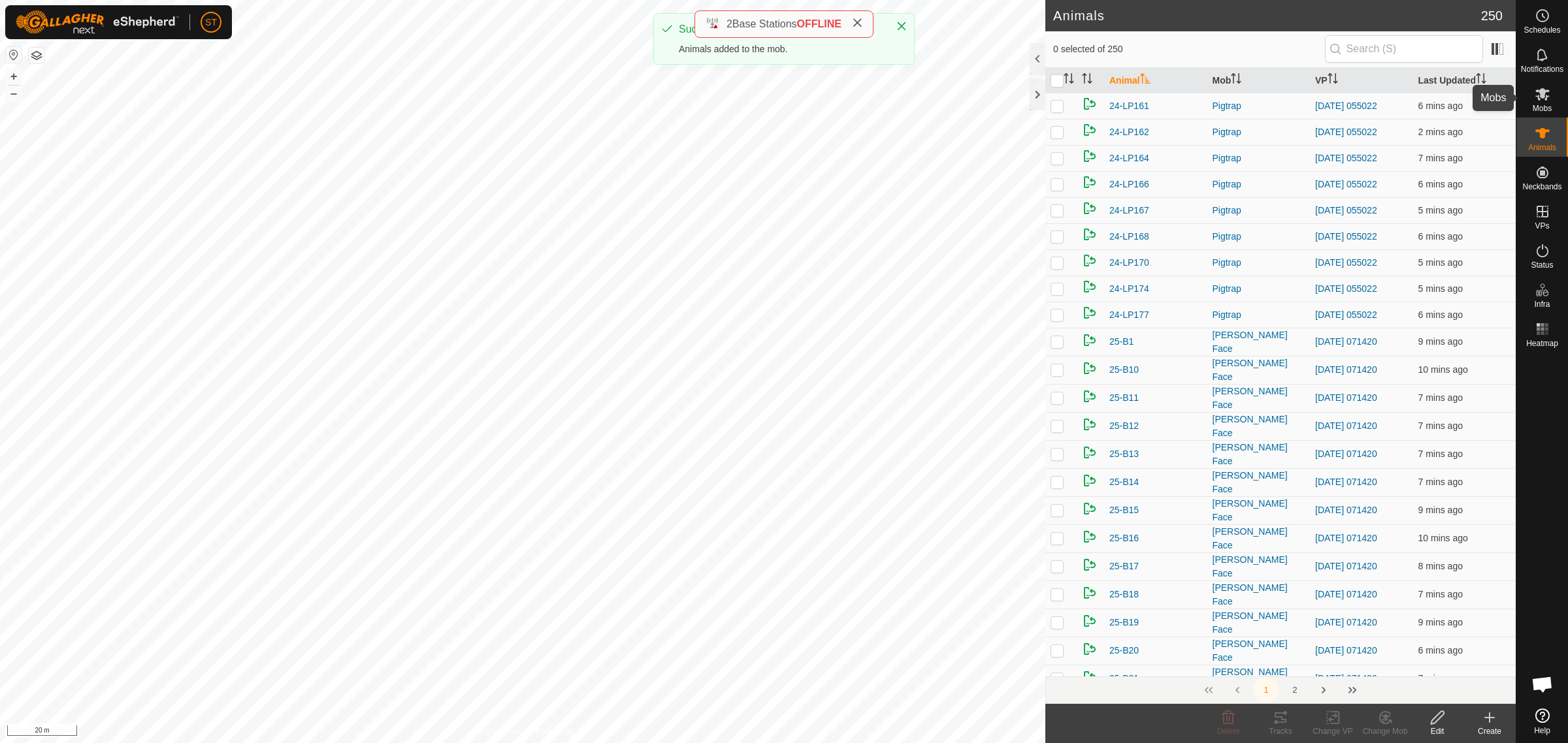
click at [1542, 104] on span "Mobs" at bounding box center [1541, 108] width 19 height 8
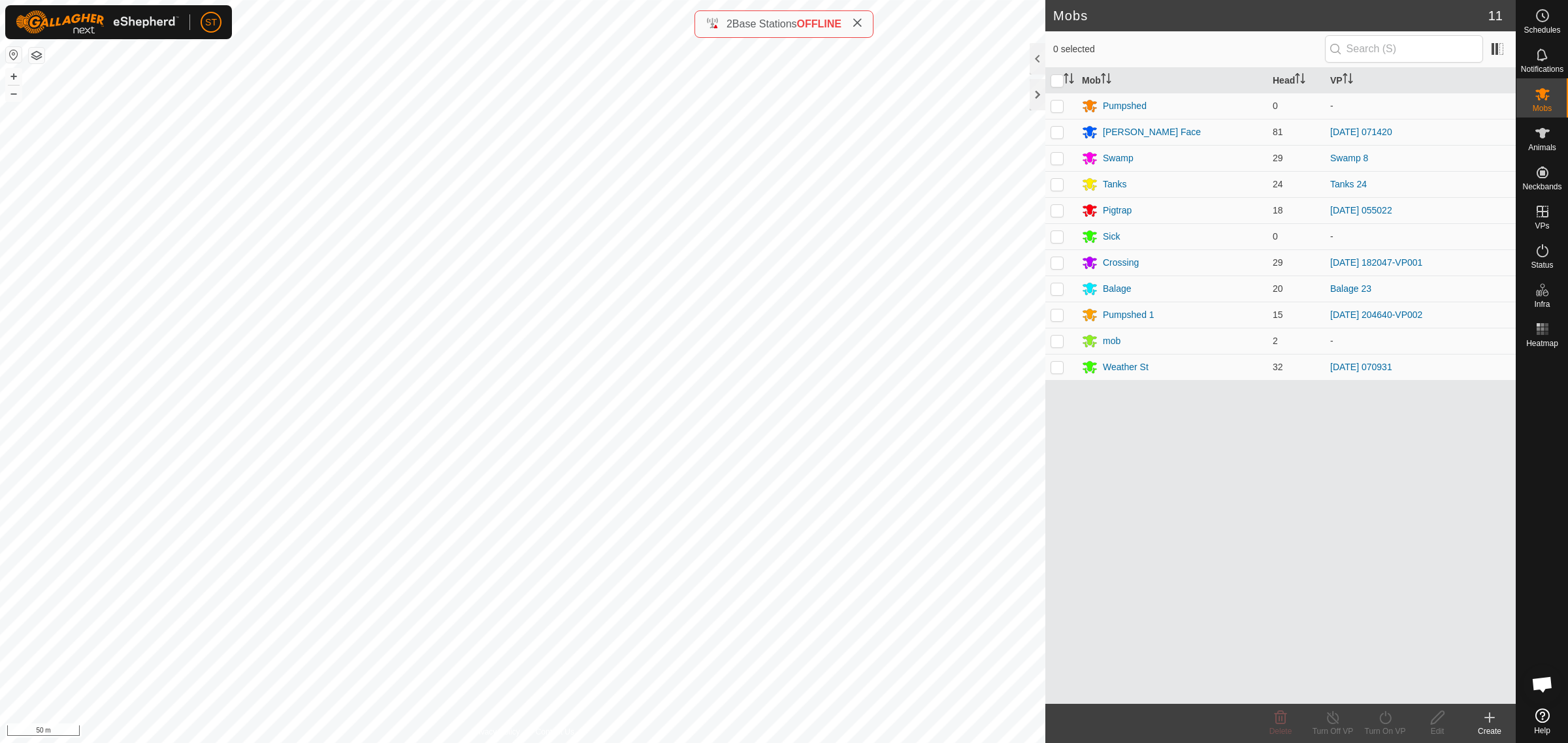
click at [896, 743] on html "ST Schedules Notifications Mobs Animals Neckbands VPs Status Infra Heatmap Help…" at bounding box center [784, 372] width 1568 height 743
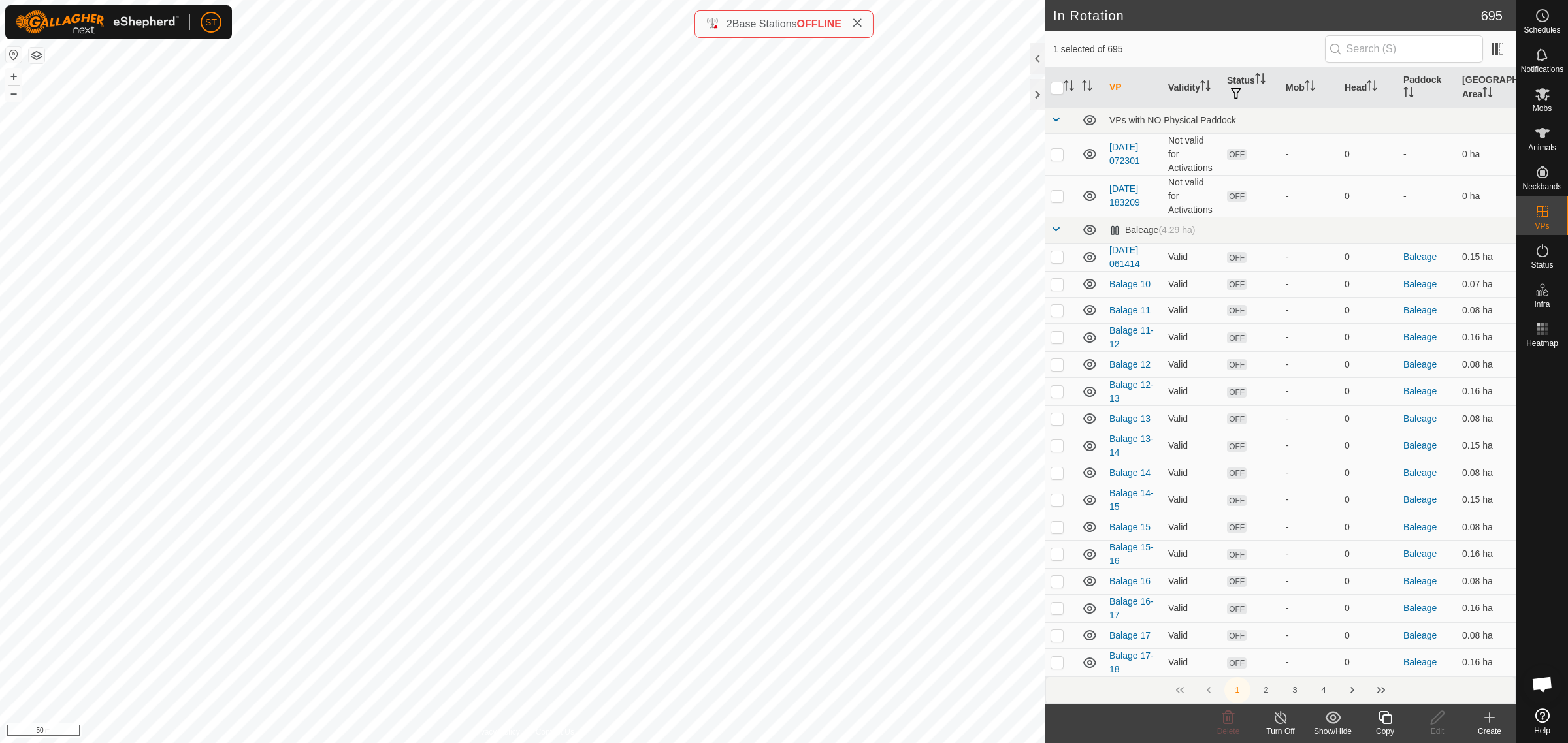
click at [1279, 721] on icon at bounding box center [1280, 718] width 17 height 16
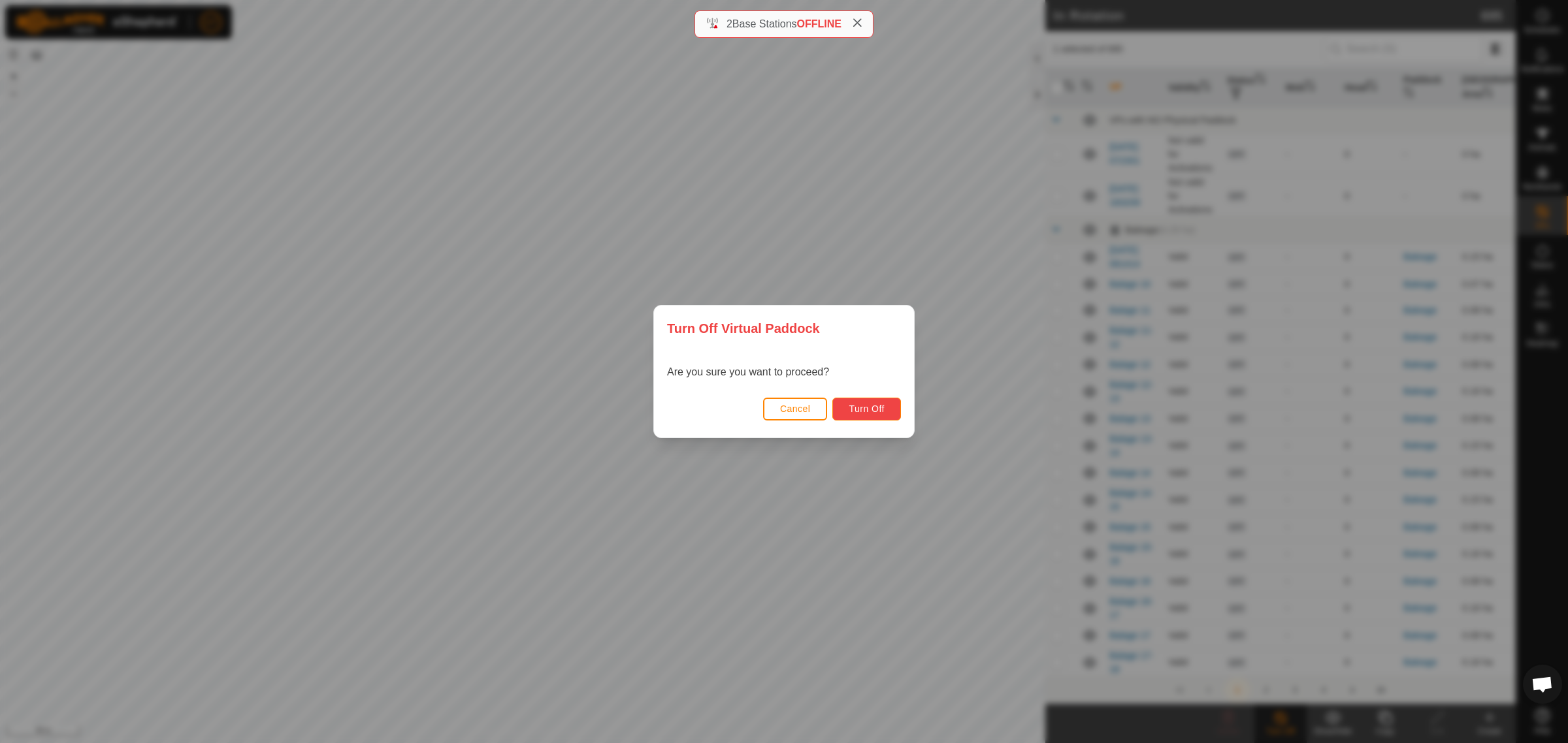
click at [856, 414] on span "Turn Off" at bounding box center [866, 409] width 35 height 11
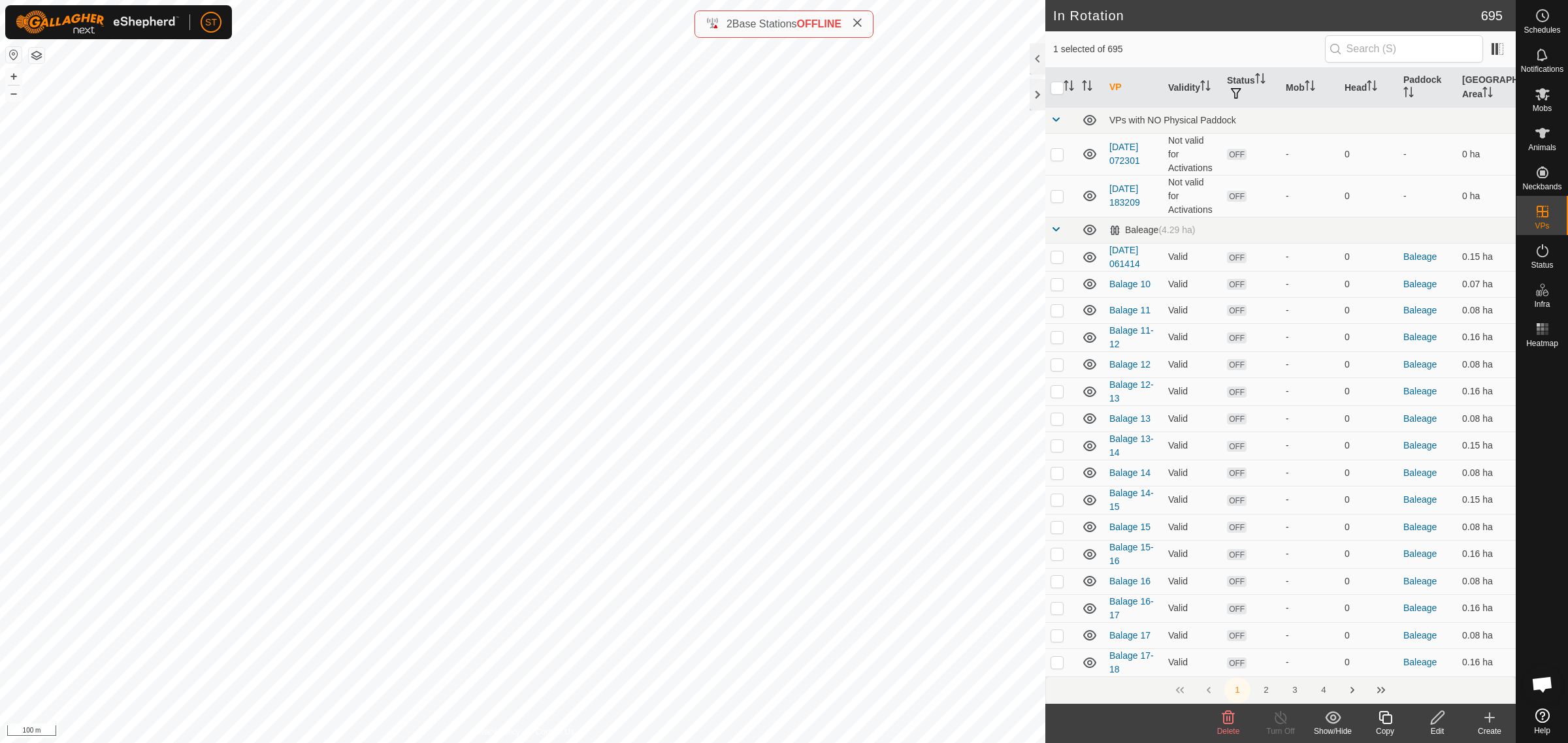
click at [1225, 720] on icon at bounding box center [1228, 718] width 16 height 16
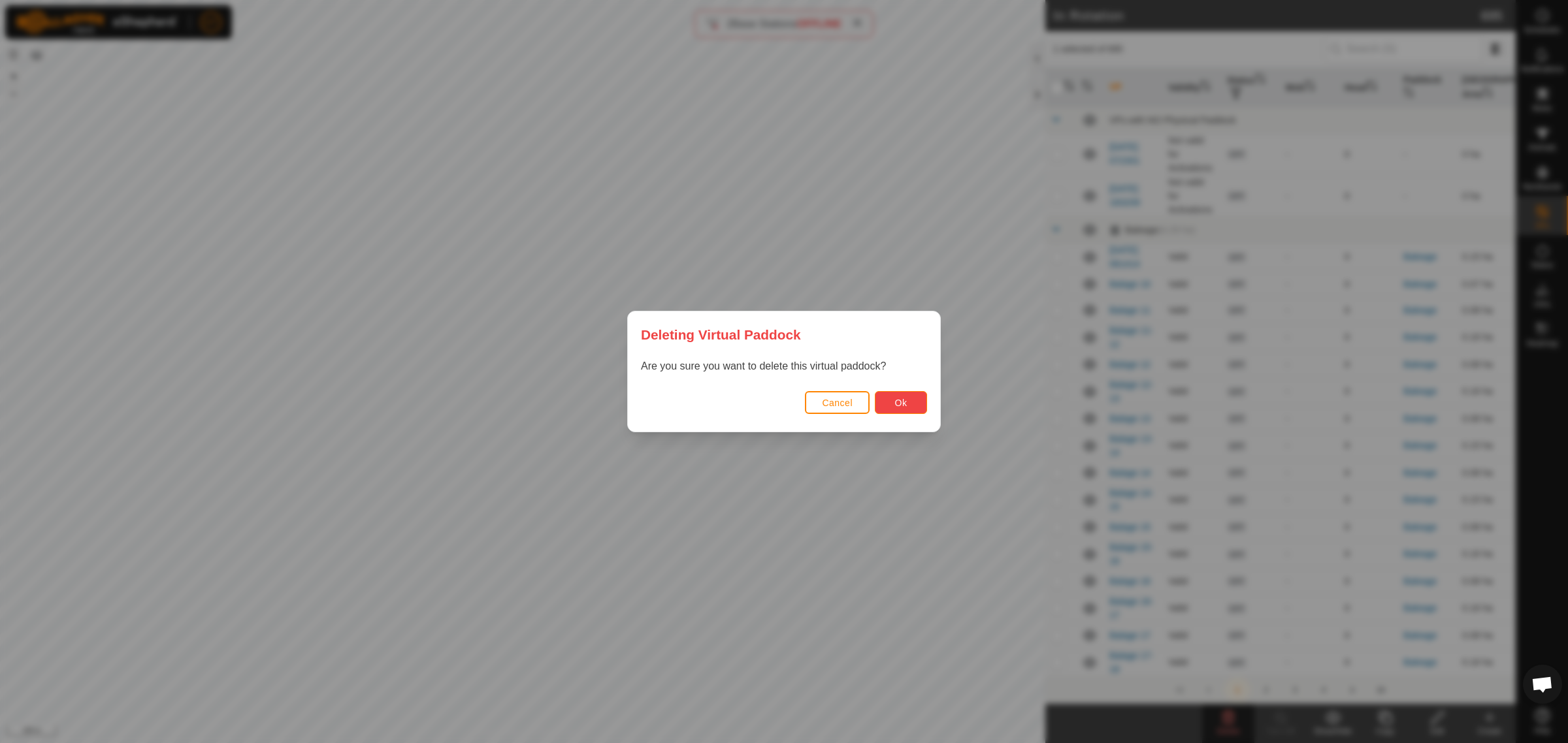
click at [888, 399] on button "Ok" at bounding box center [901, 402] width 52 height 23
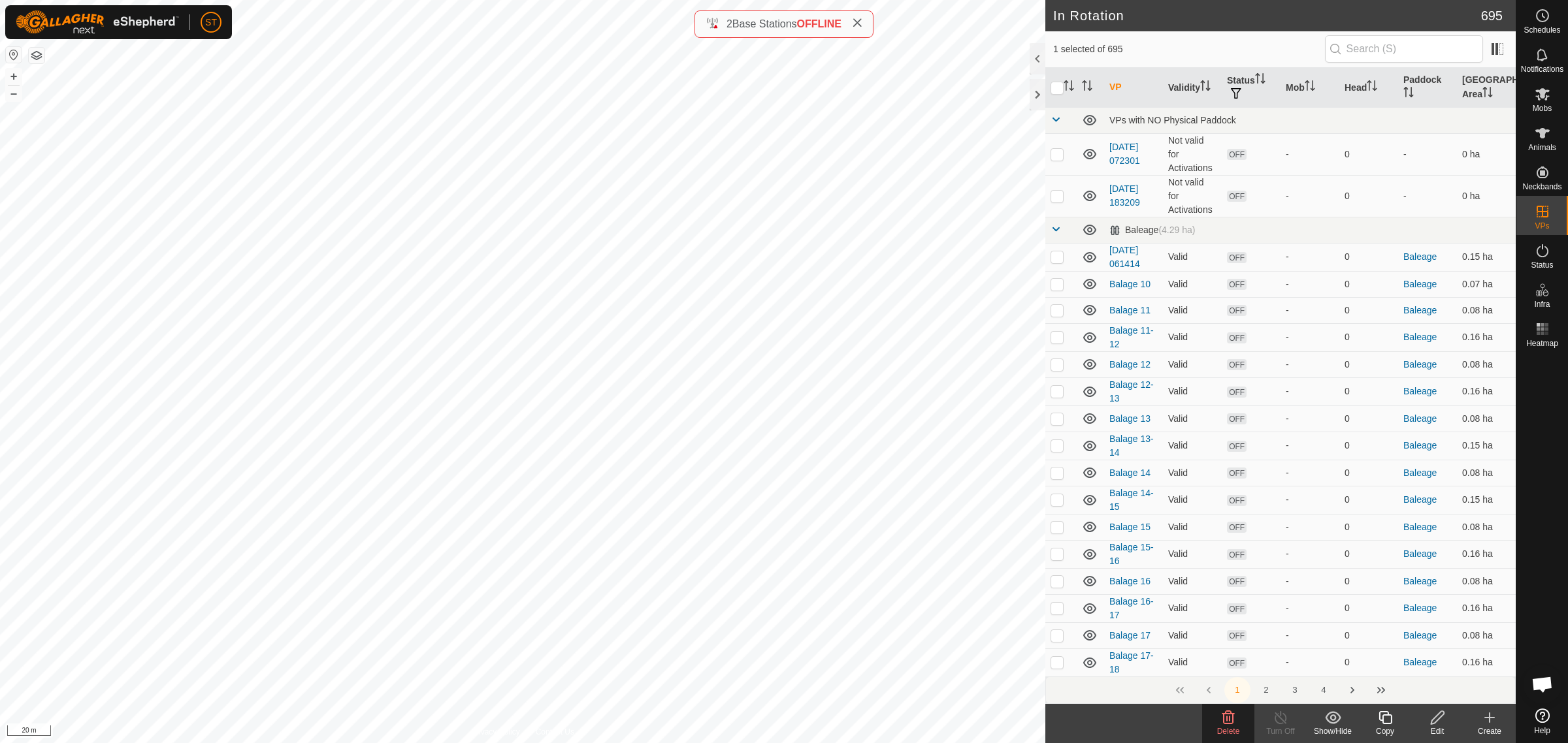
click at [1227, 723] on icon at bounding box center [1228, 718] width 16 height 16
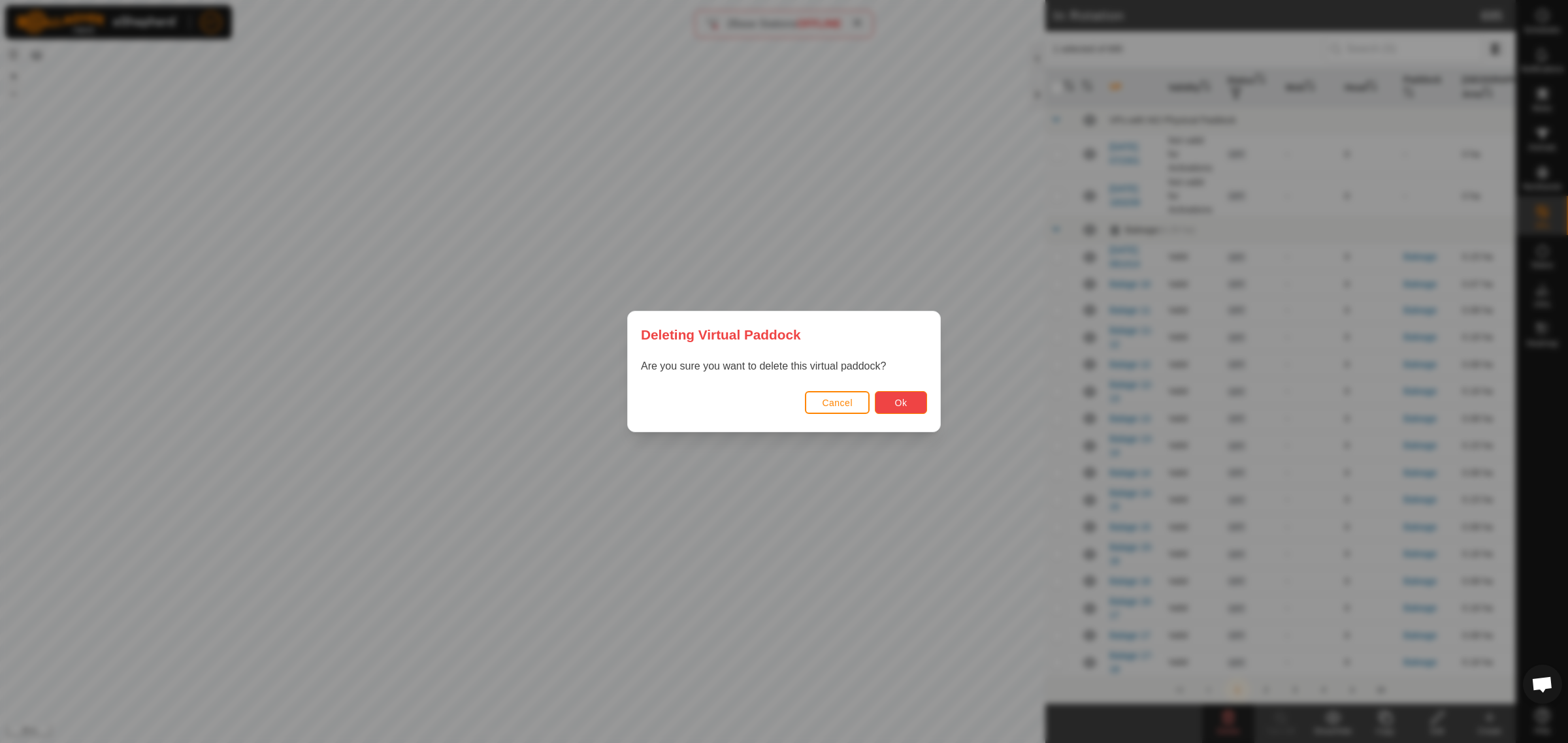
click at [908, 404] on button "Ok" at bounding box center [901, 402] width 52 height 23
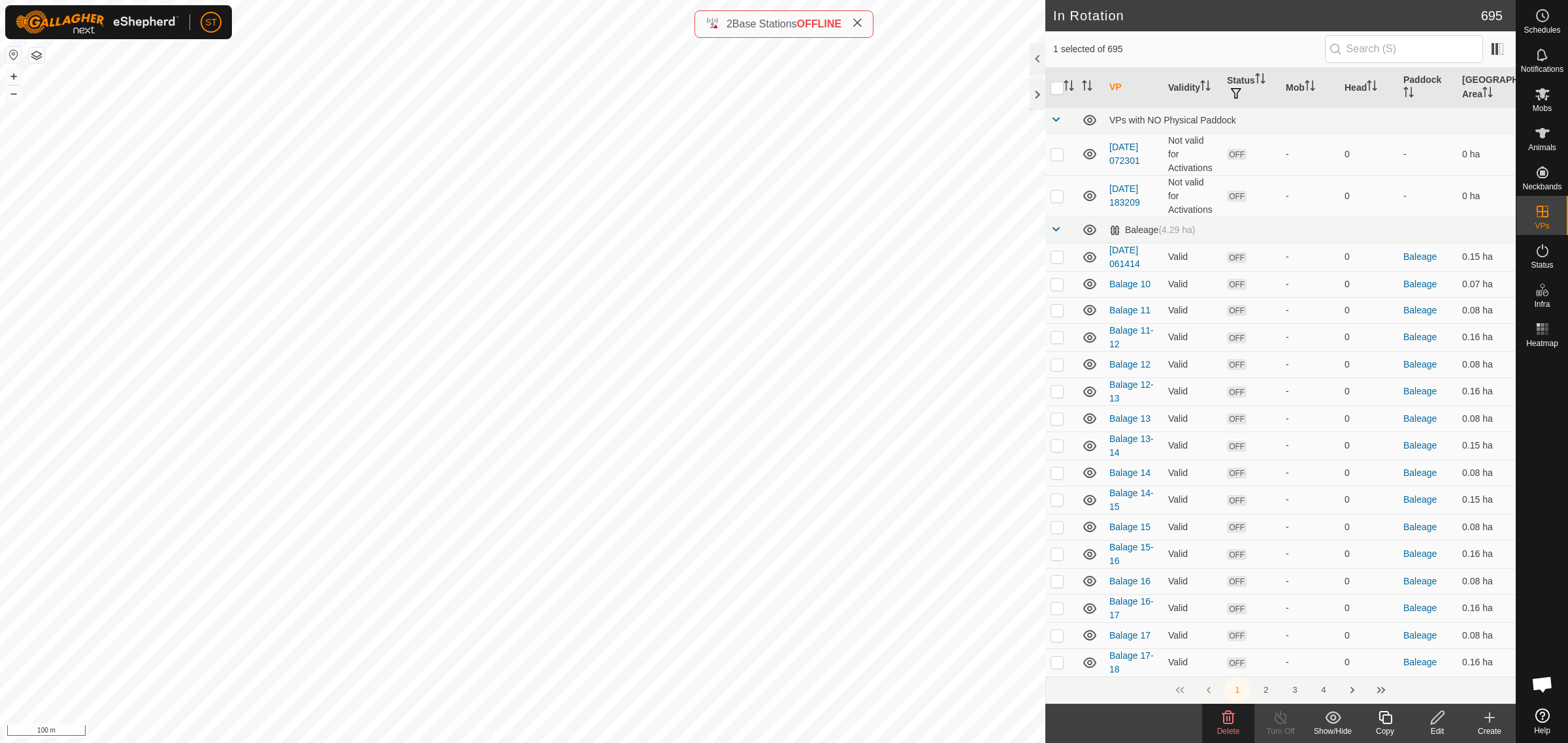
click at [1230, 725] on icon at bounding box center [1228, 718] width 16 height 16
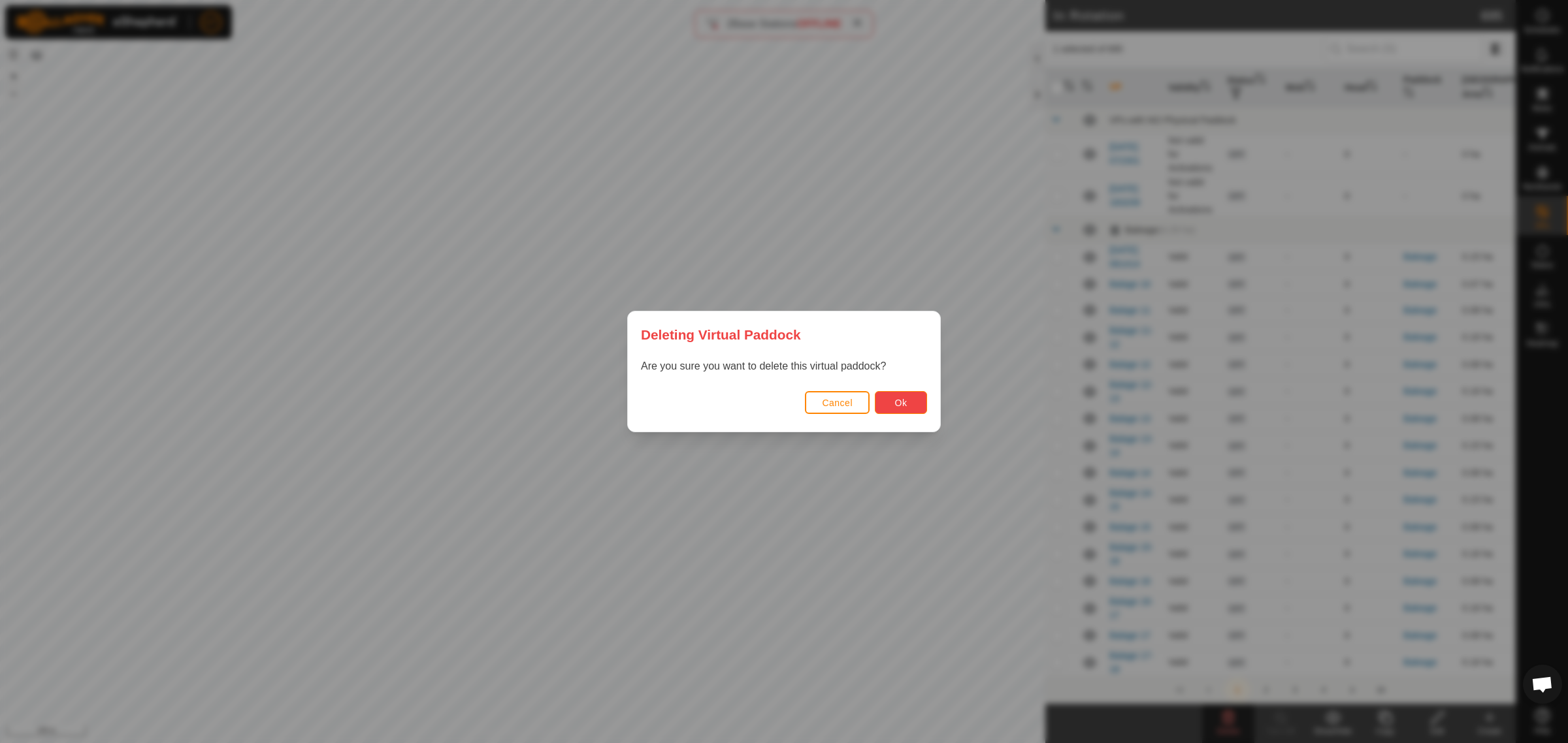
click at [892, 405] on button "Ok" at bounding box center [901, 402] width 52 height 23
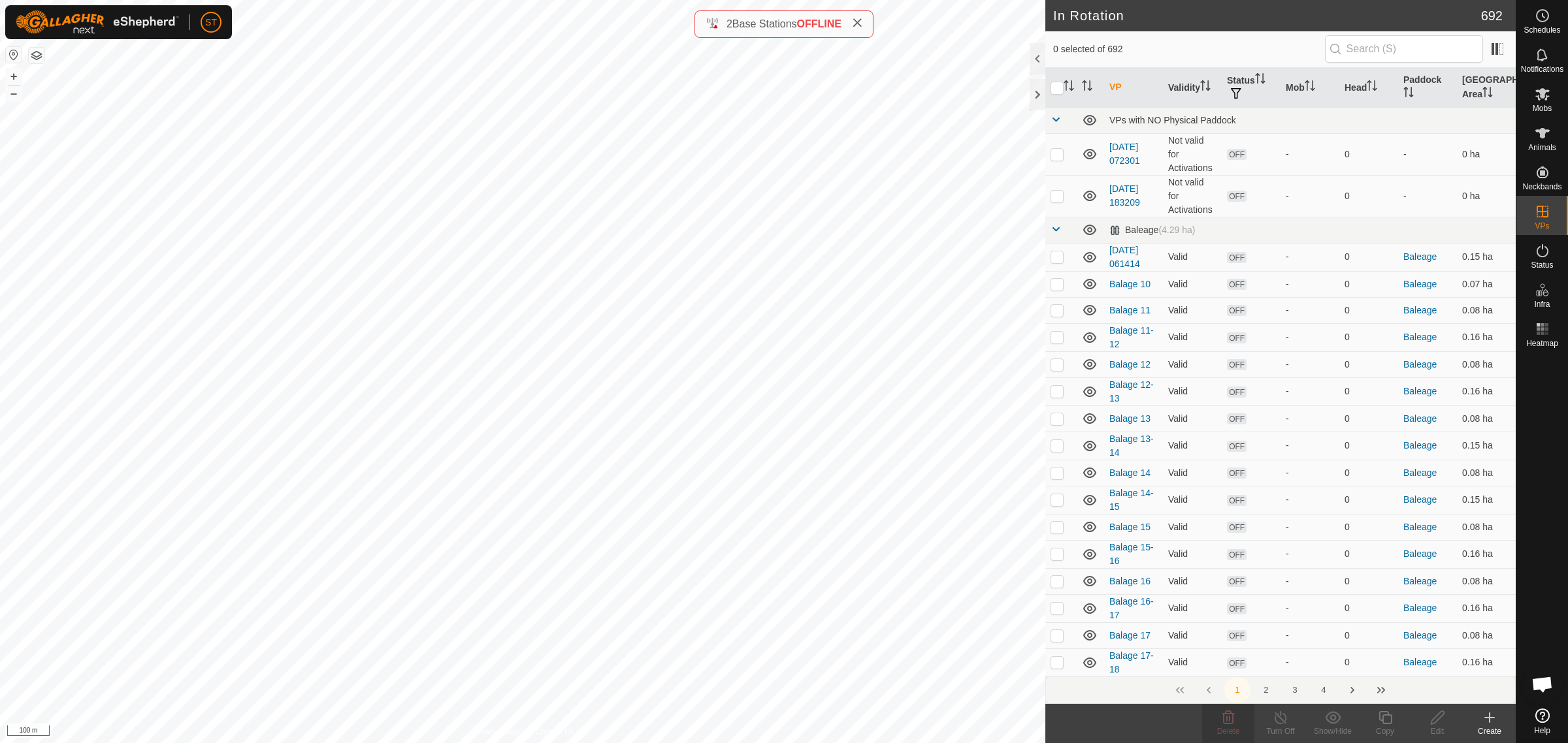
click at [1485, 723] on icon at bounding box center [1489, 718] width 16 height 16
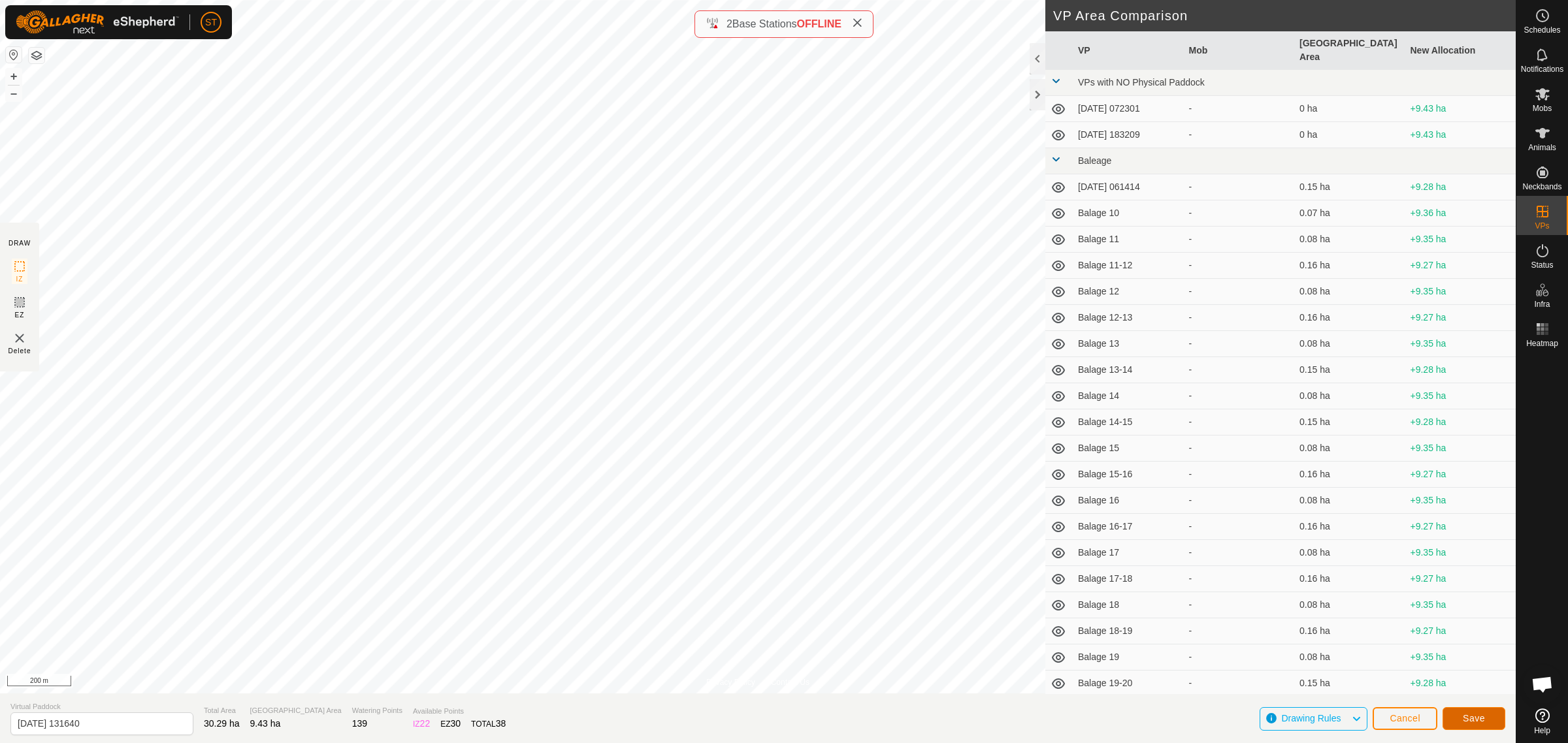
click at [1470, 715] on span "Save" at bounding box center [1473, 718] width 23 height 11
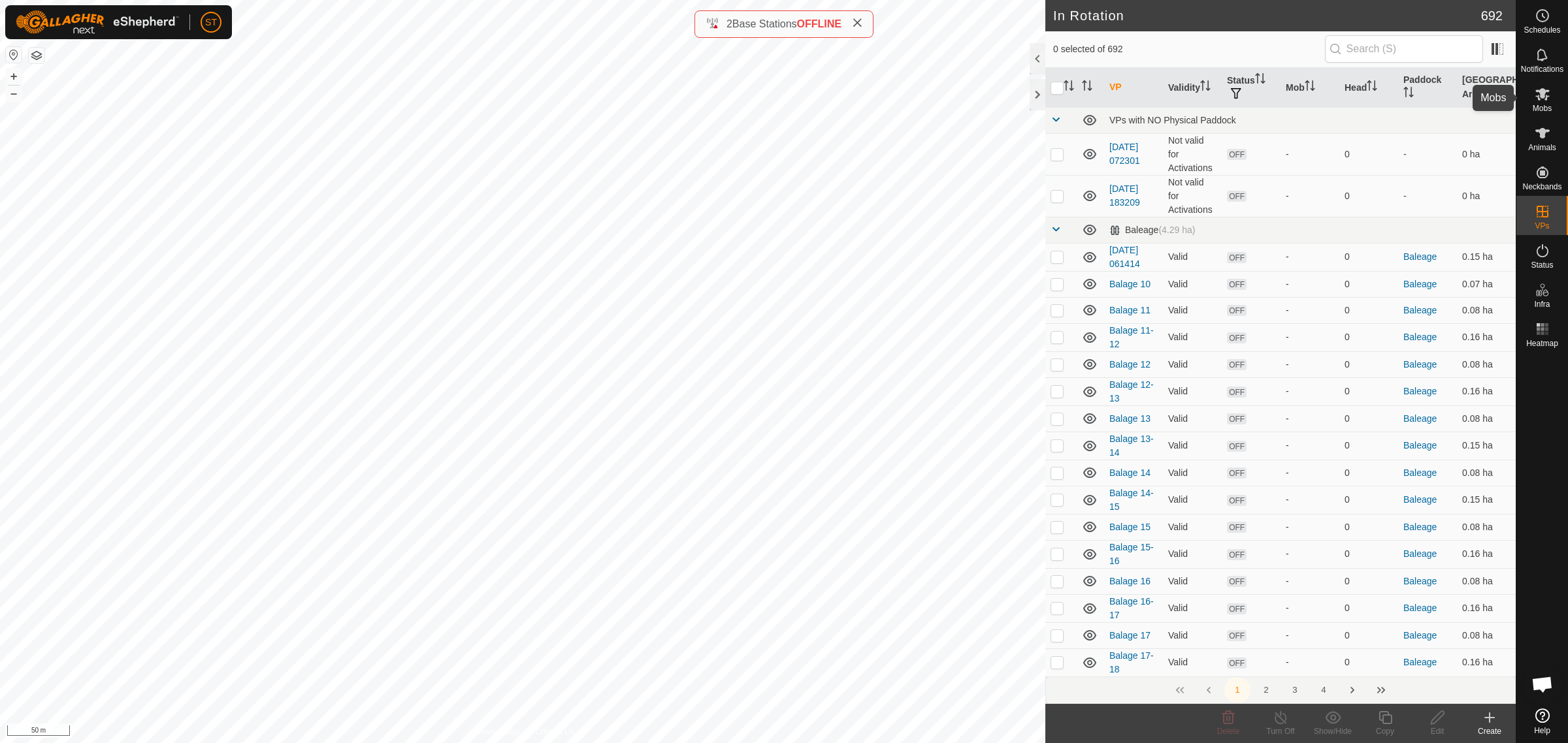
click at [1540, 99] on icon at bounding box center [1542, 94] width 16 height 16
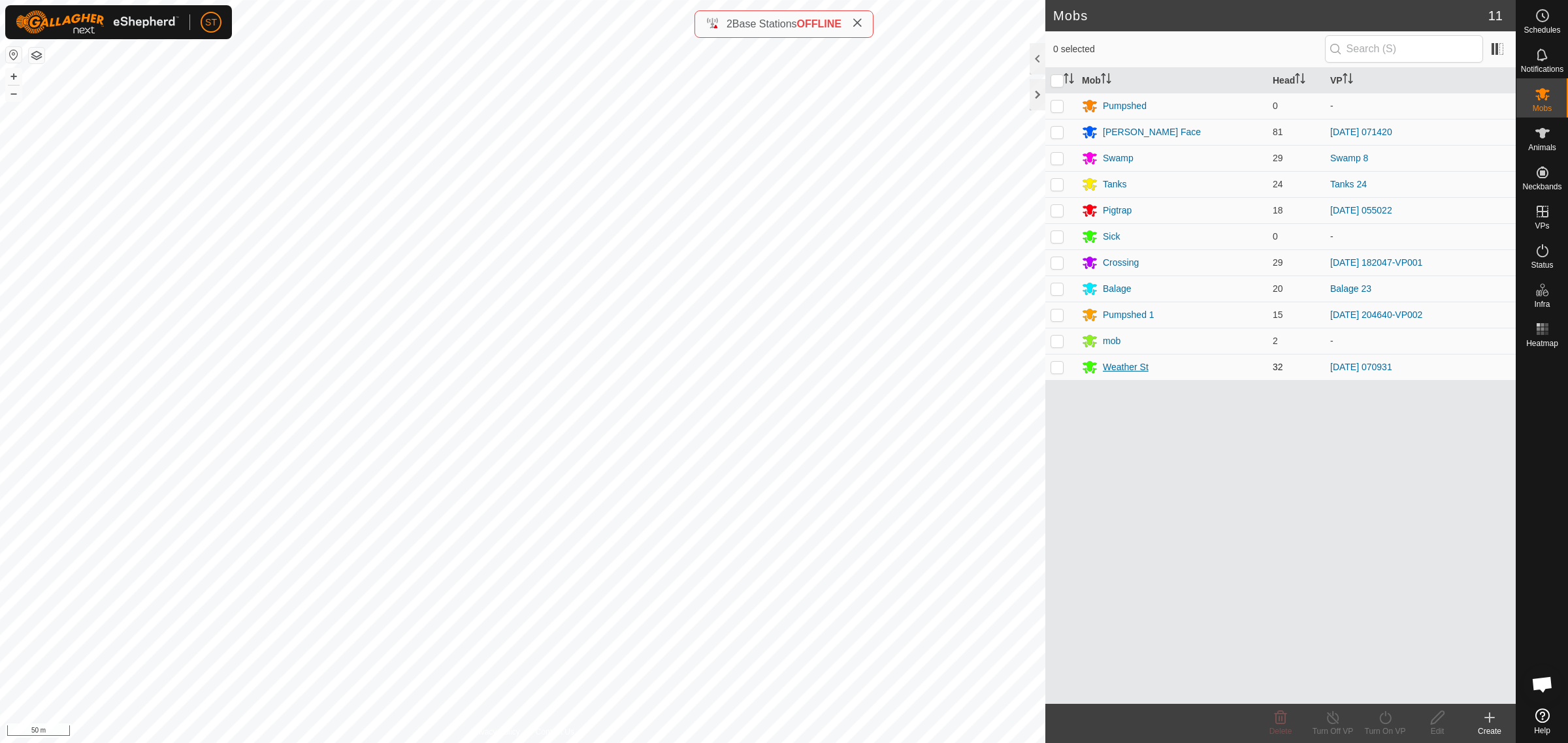
click at [1115, 370] on div "Weather St" at bounding box center [1125, 368] width 45 height 14
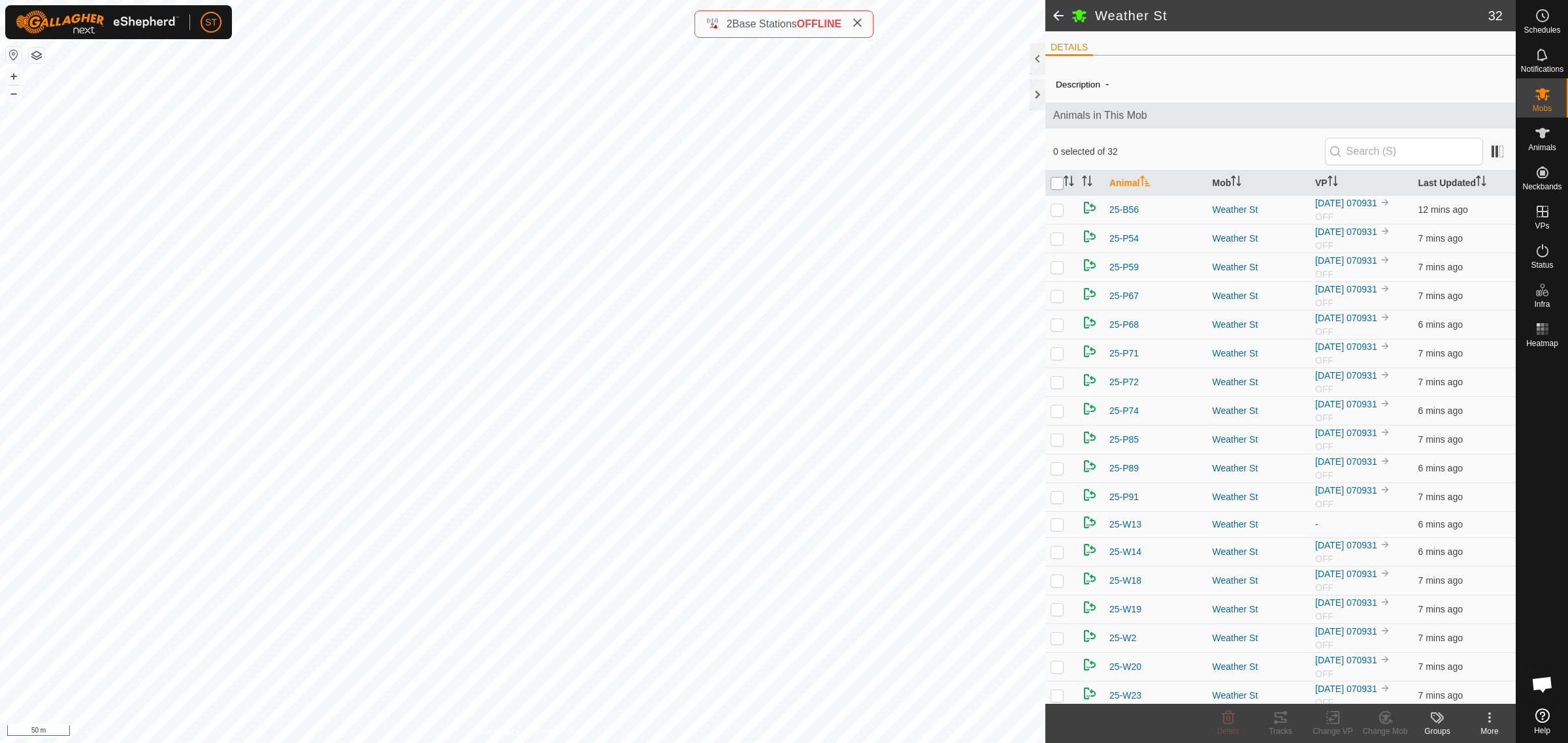
click at [1057, 183] on input "checkbox" at bounding box center [1057, 183] width 13 height 13
checkbox input "true"
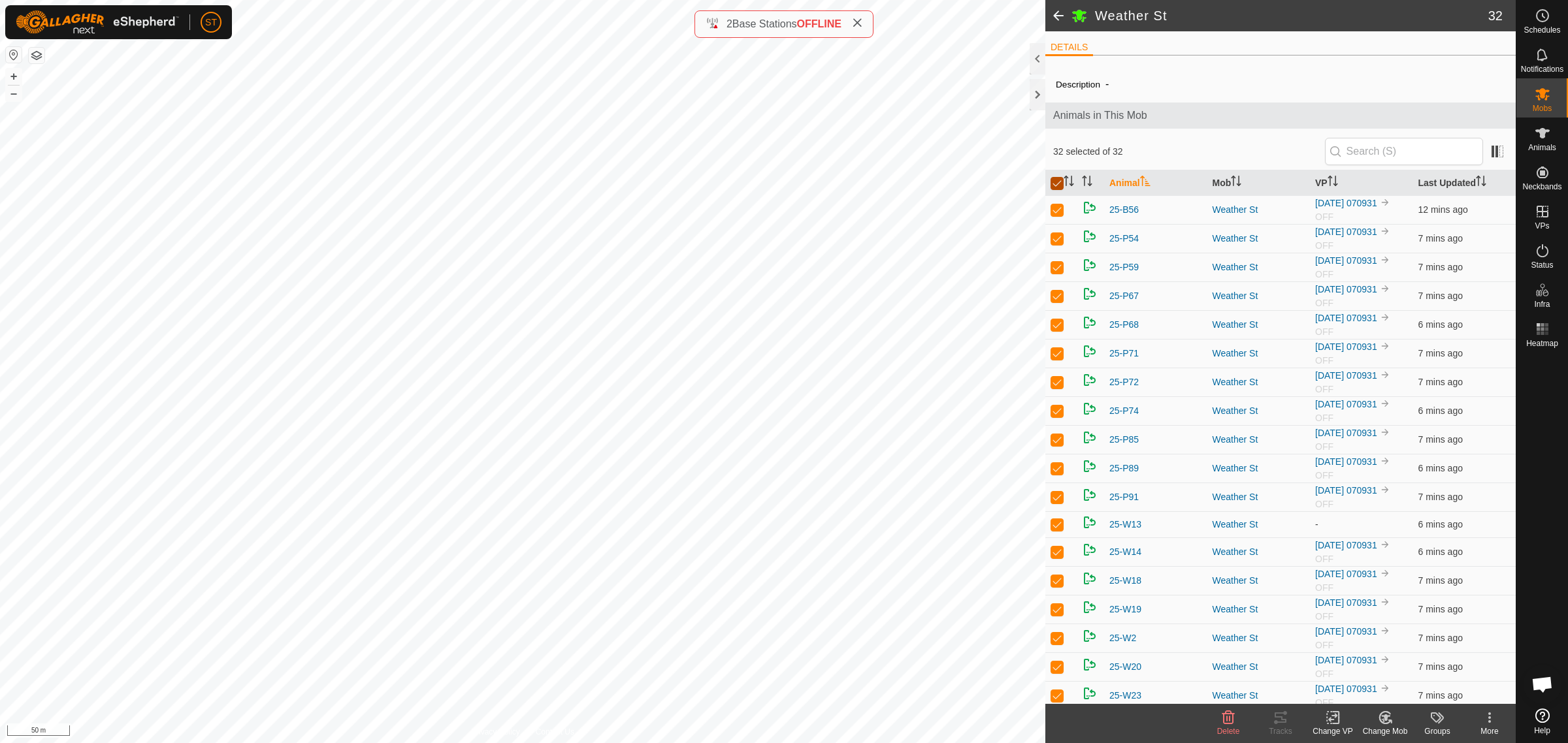
checkbox input "true"
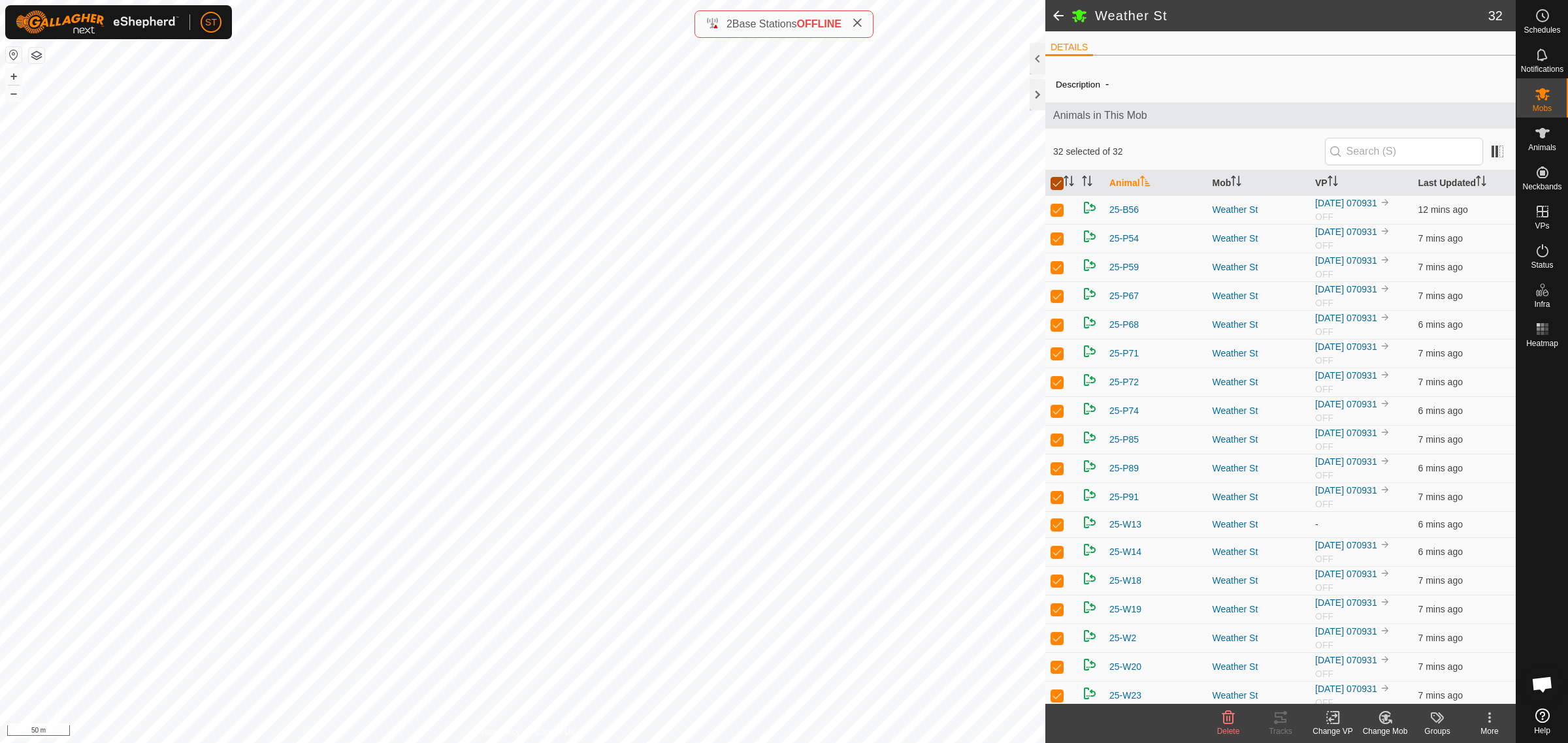
checkbox input "true"
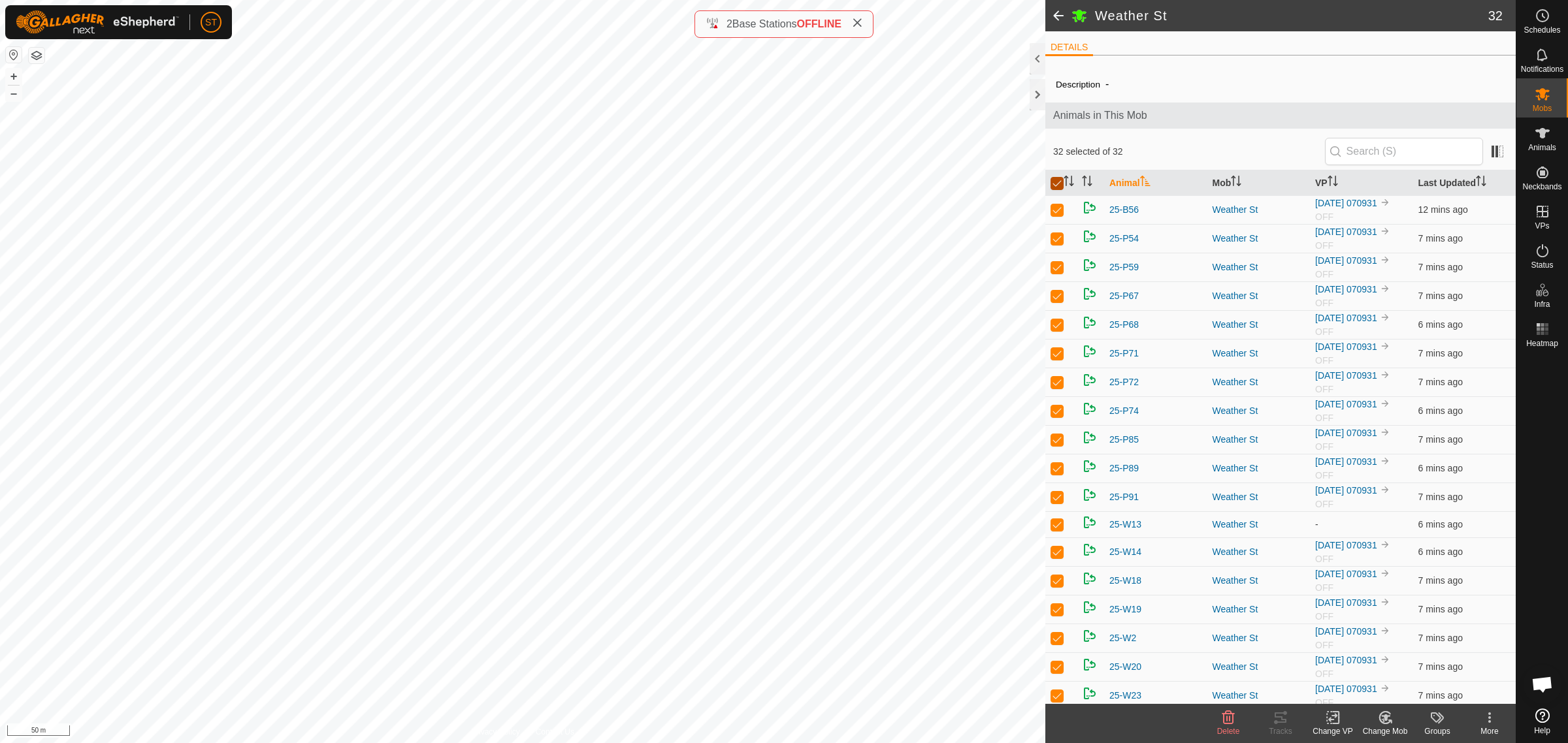
checkbox input "true"
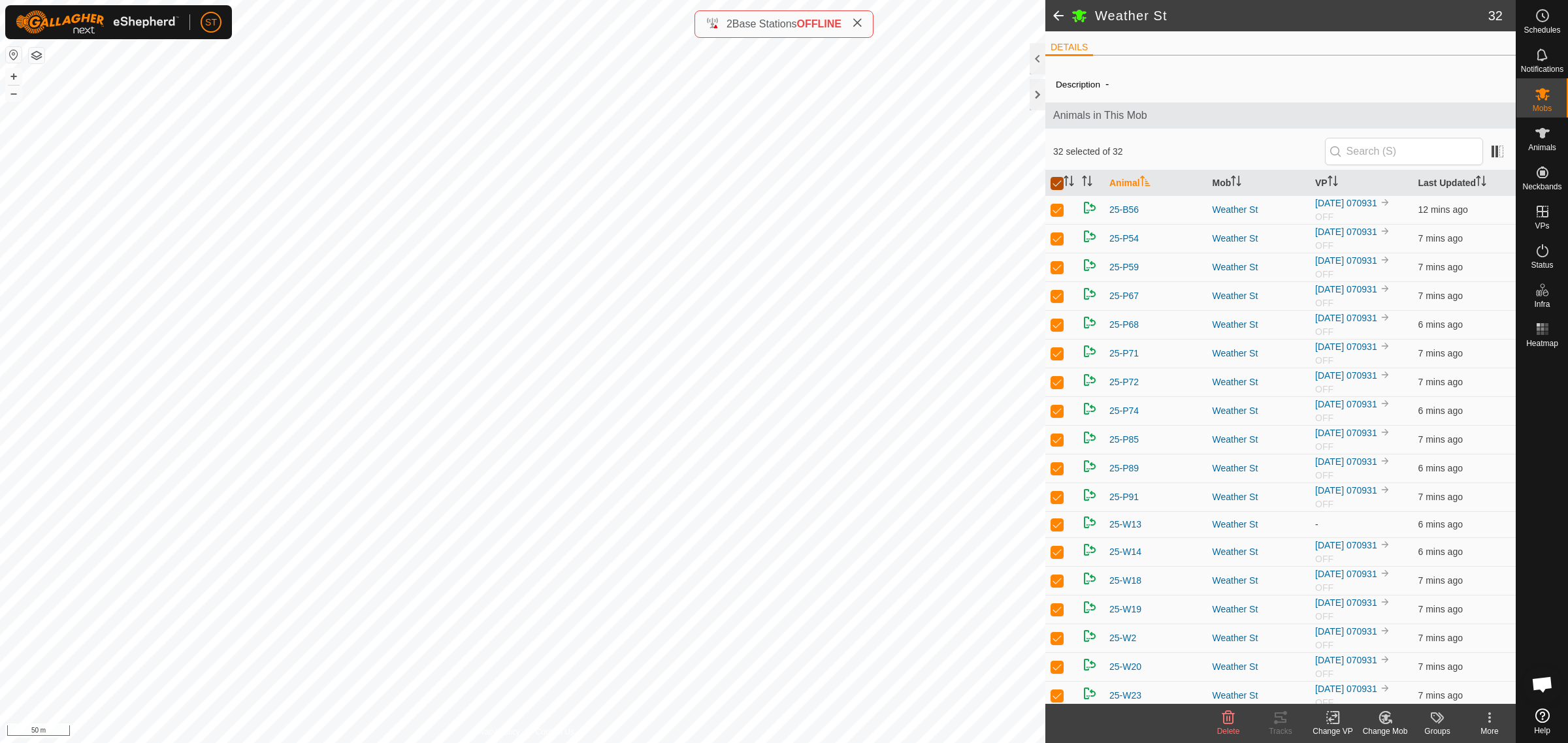
checkbox input "true"
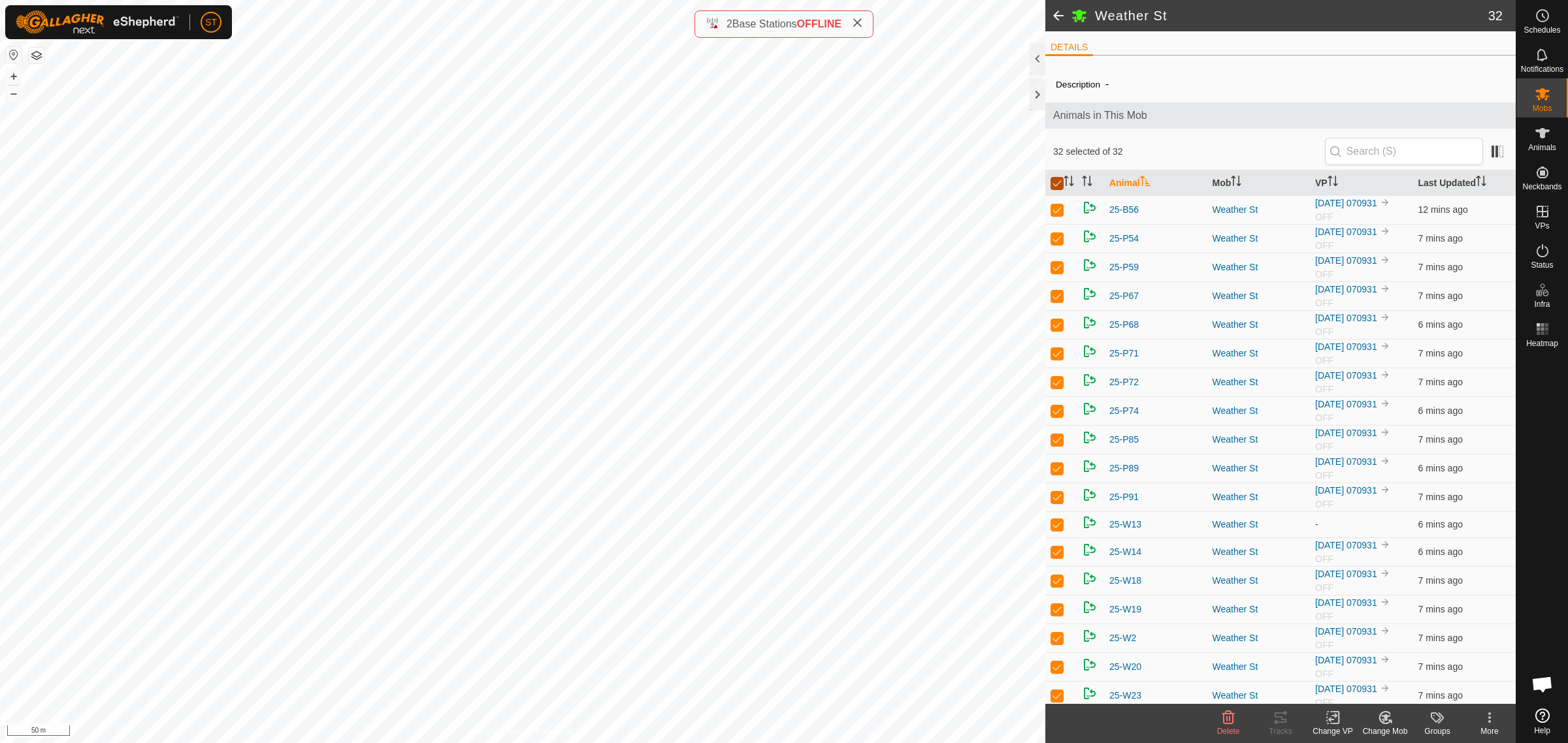
checkbox input "true"
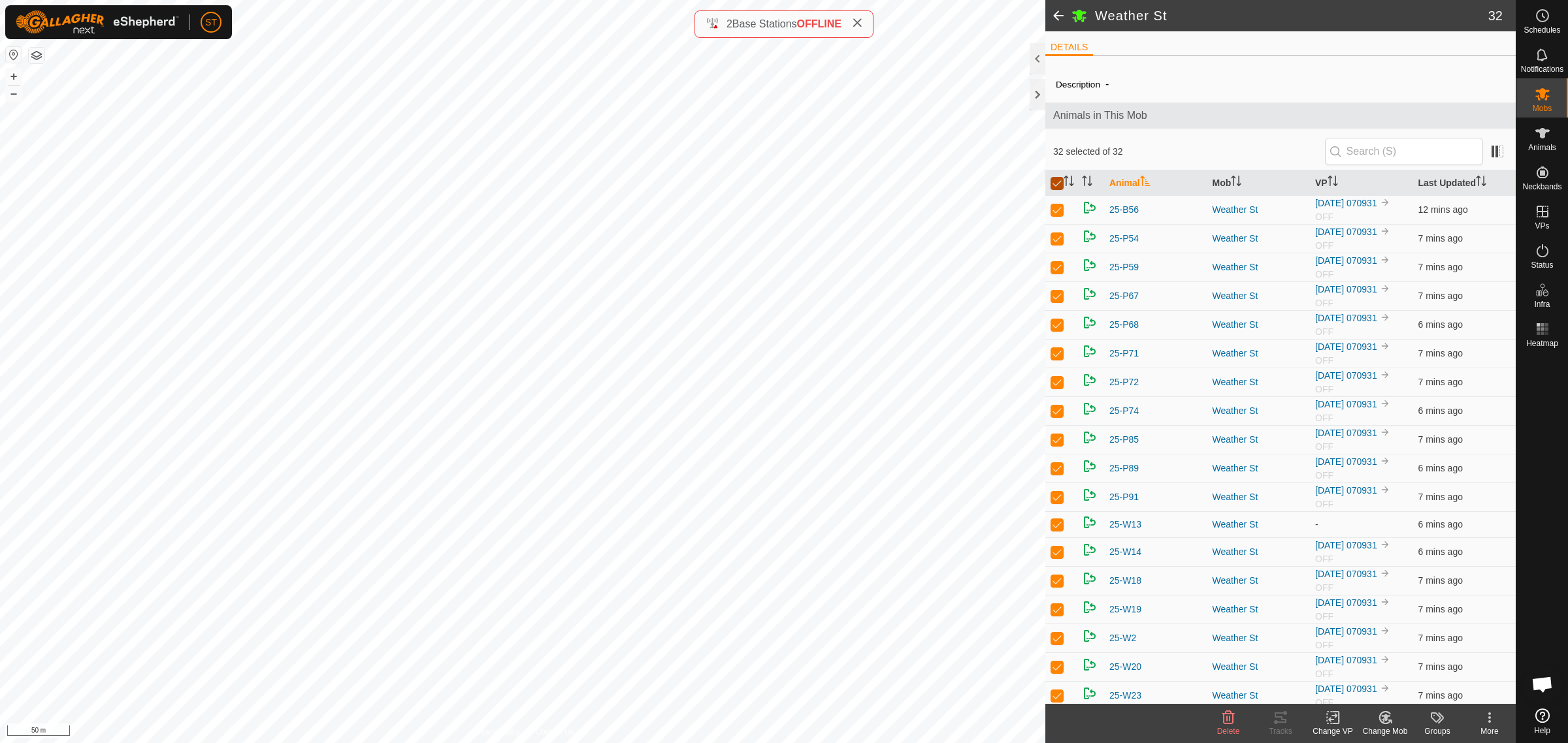
checkbox input "true"
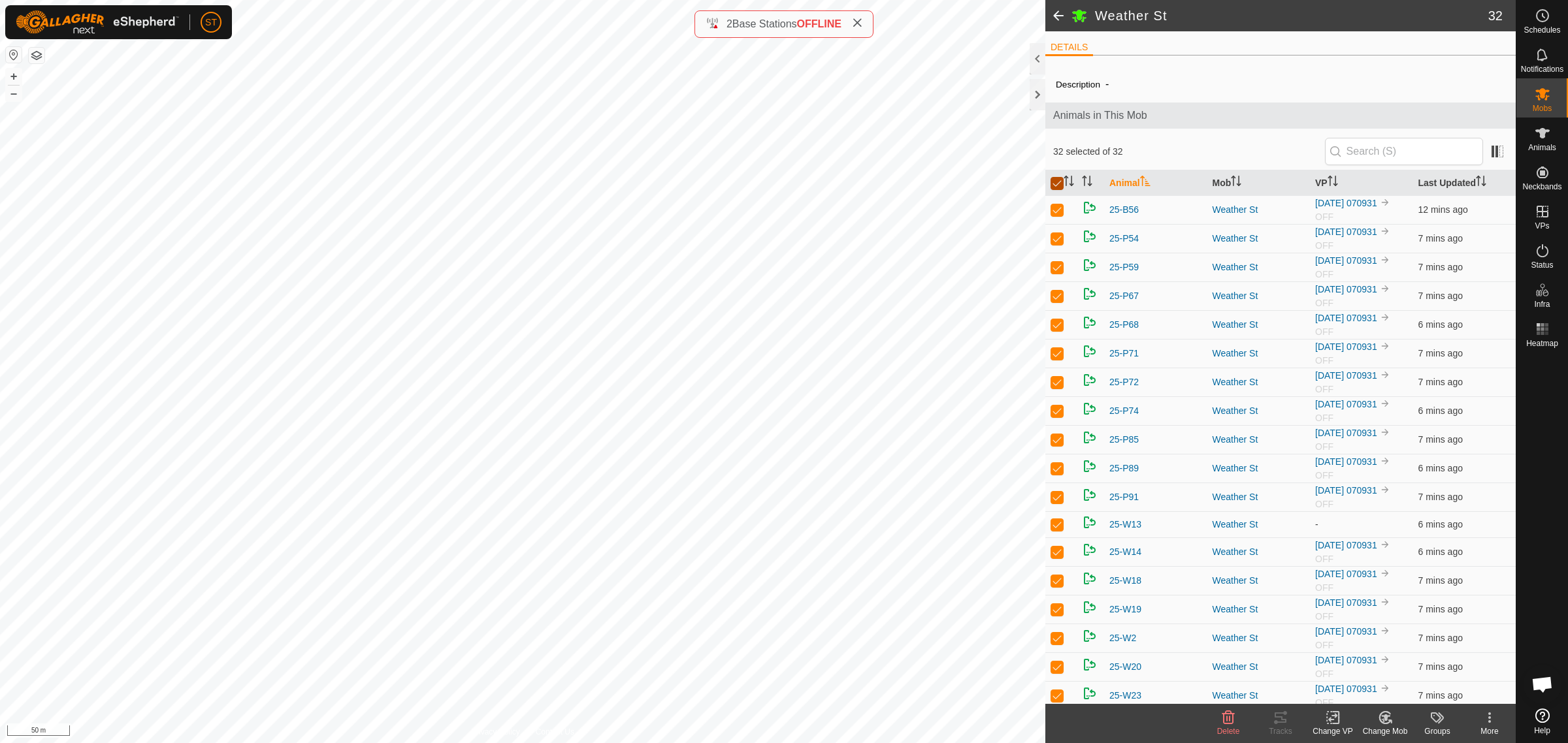
checkbox input "true"
click at [1338, 725] on icon at bounding box center [1332, 718] width 17 height 16
click at [1364, 663] on link "Choose VP..." at bounding box center [1371, 662] width 129 height 27
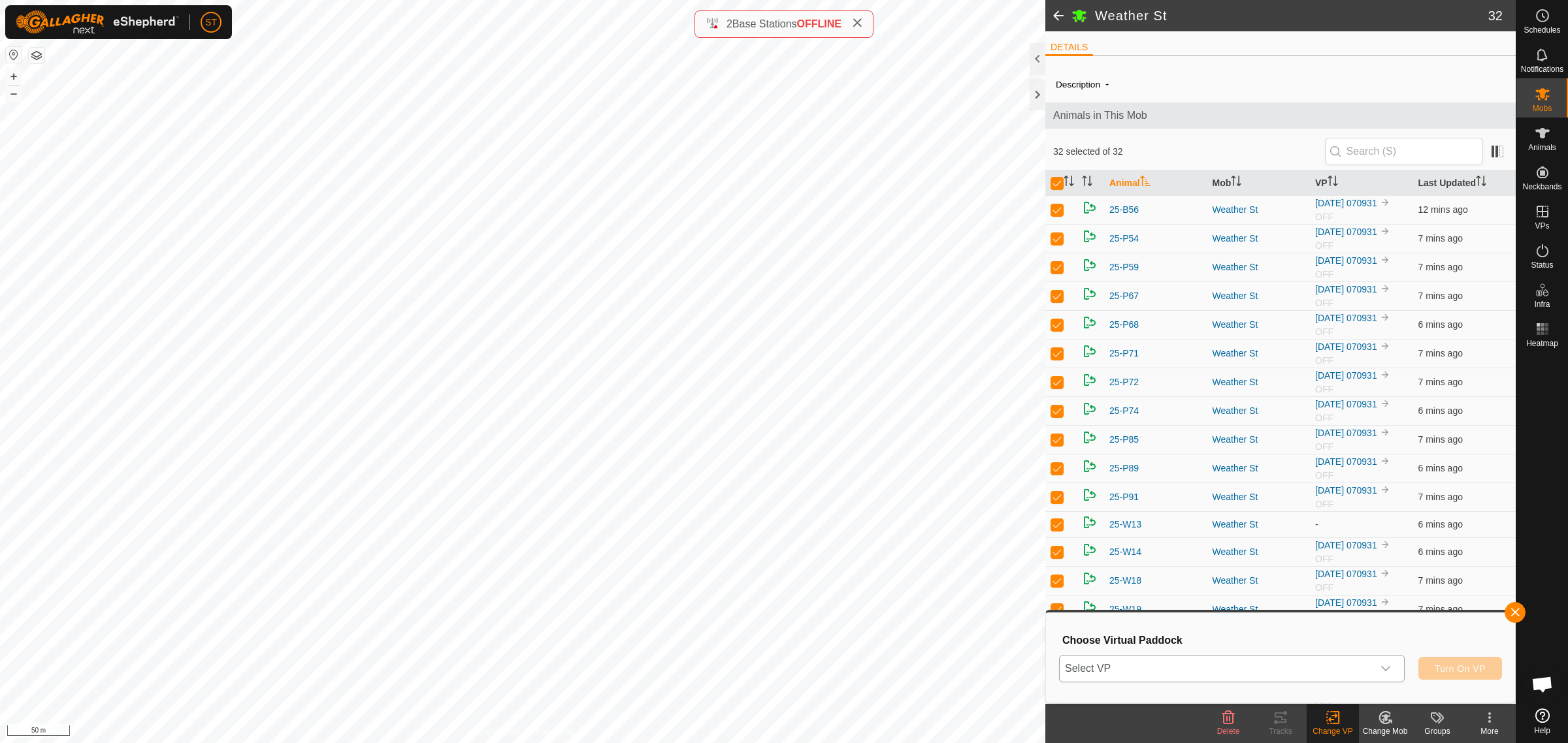
click at [1385, 671] on icon "dropdown trigger" at bounding box center [1386, 668] width 11 height 11
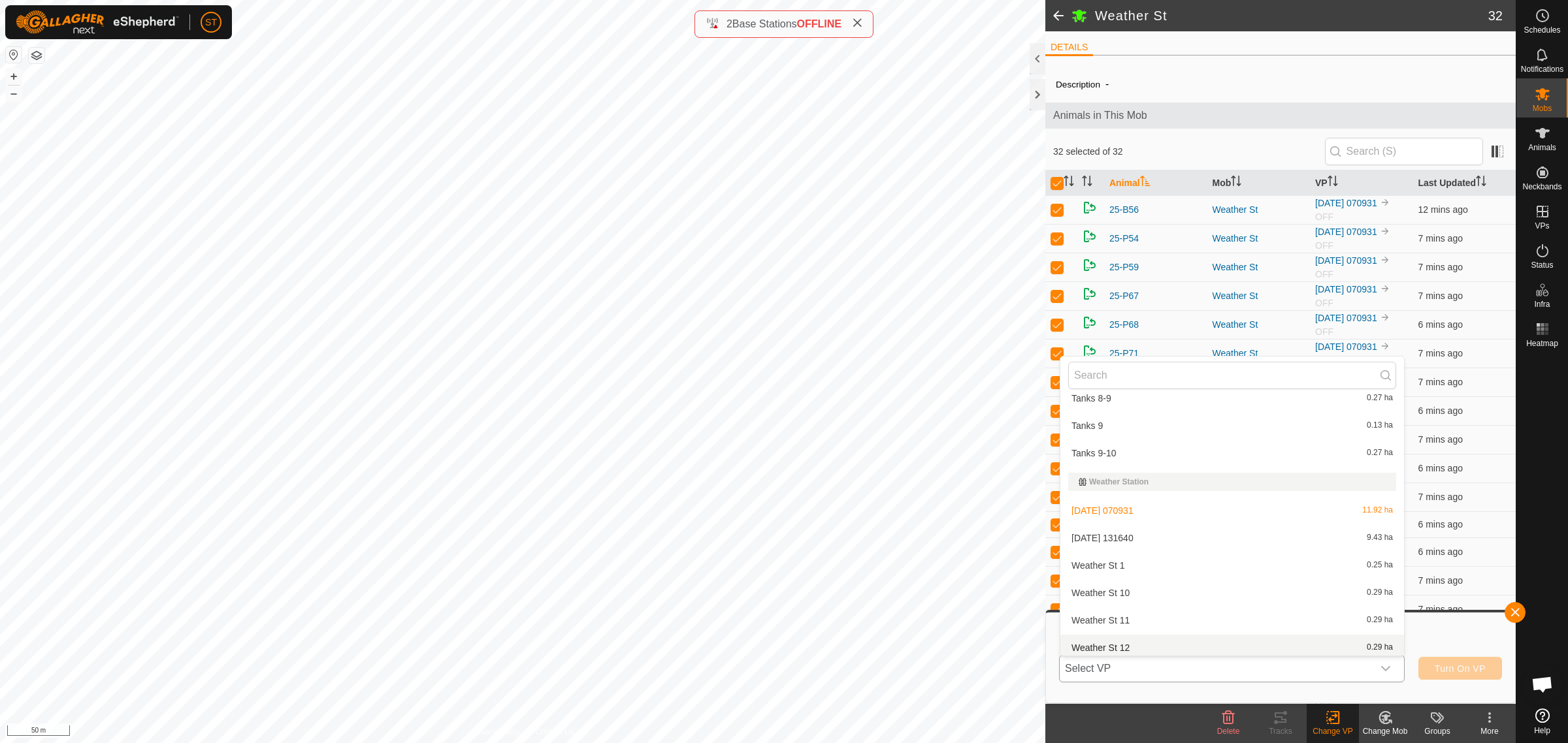
scroll to position [16918, 0]
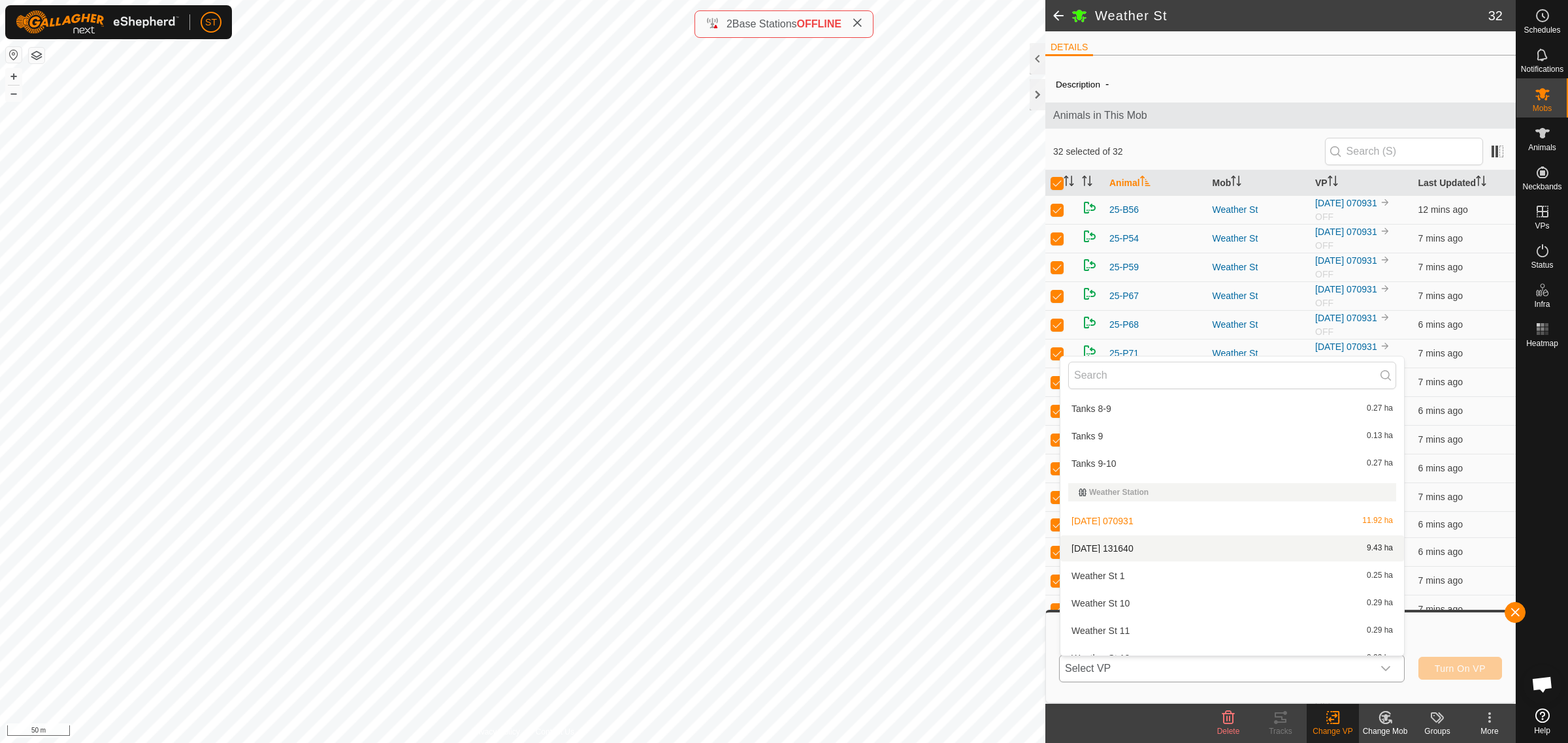
click at [1132, 540] on li "2025-09-19 131640 9.43 ha" at bounding box center [1232, 549] width 344 height 27
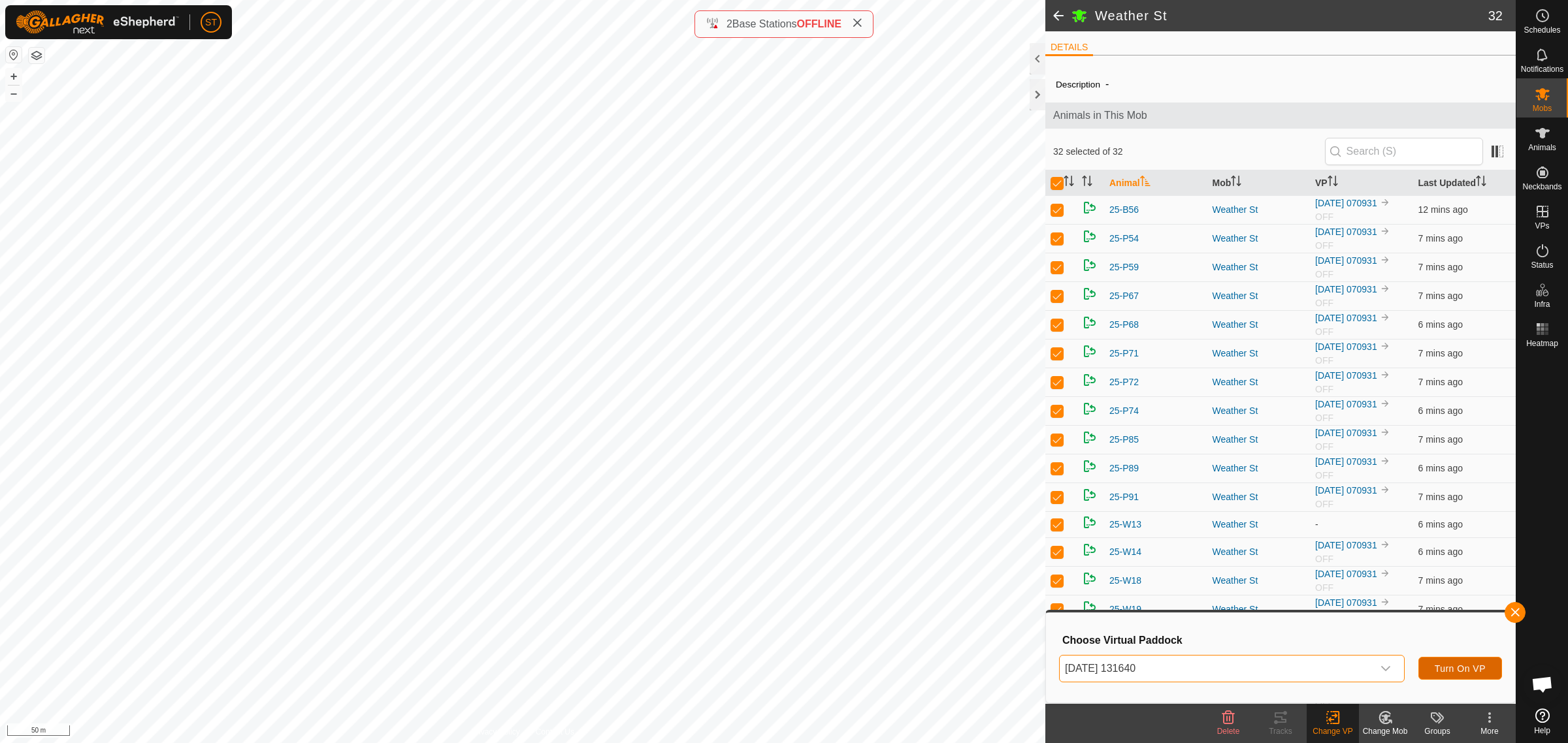
click at [1447, 665] on span "Turn On VP" at bounding box center [1461, 668] width 51 height 11
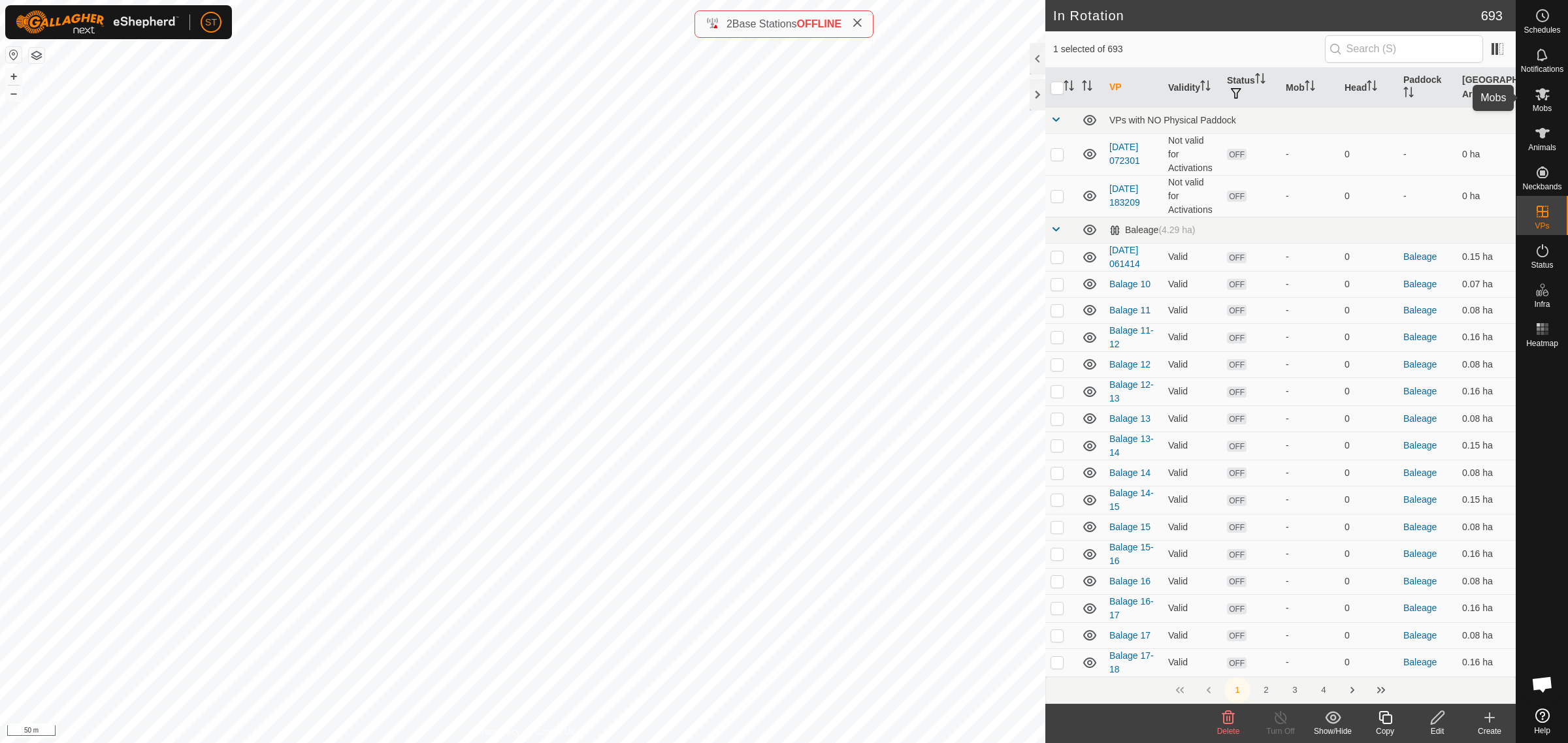
click at [1540, 92] on icon at bounding box center [1542, 94] width 15 height 13
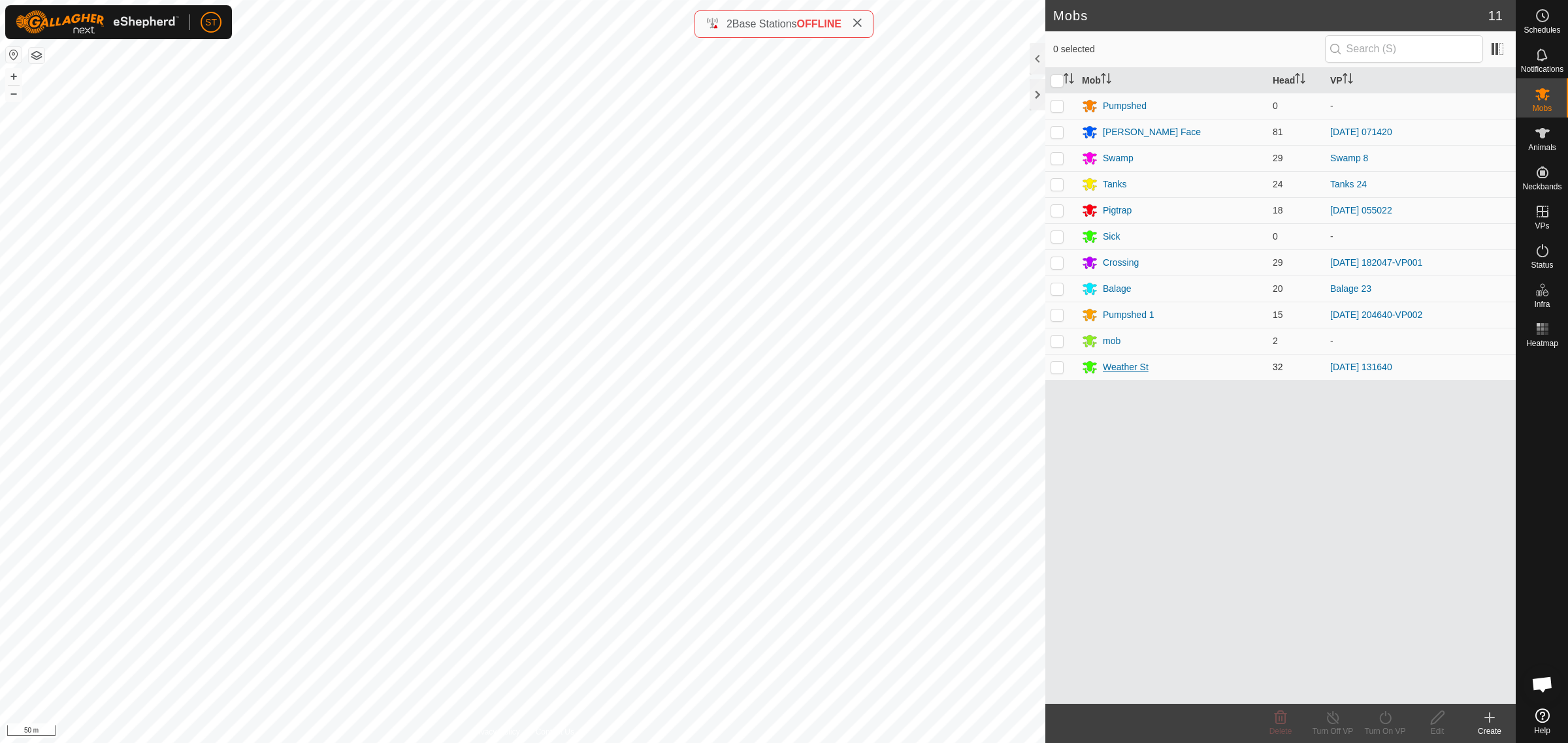
click at [1143, 370] on div "Weather St" at bounding box center [1125, 368] width 45 height 14
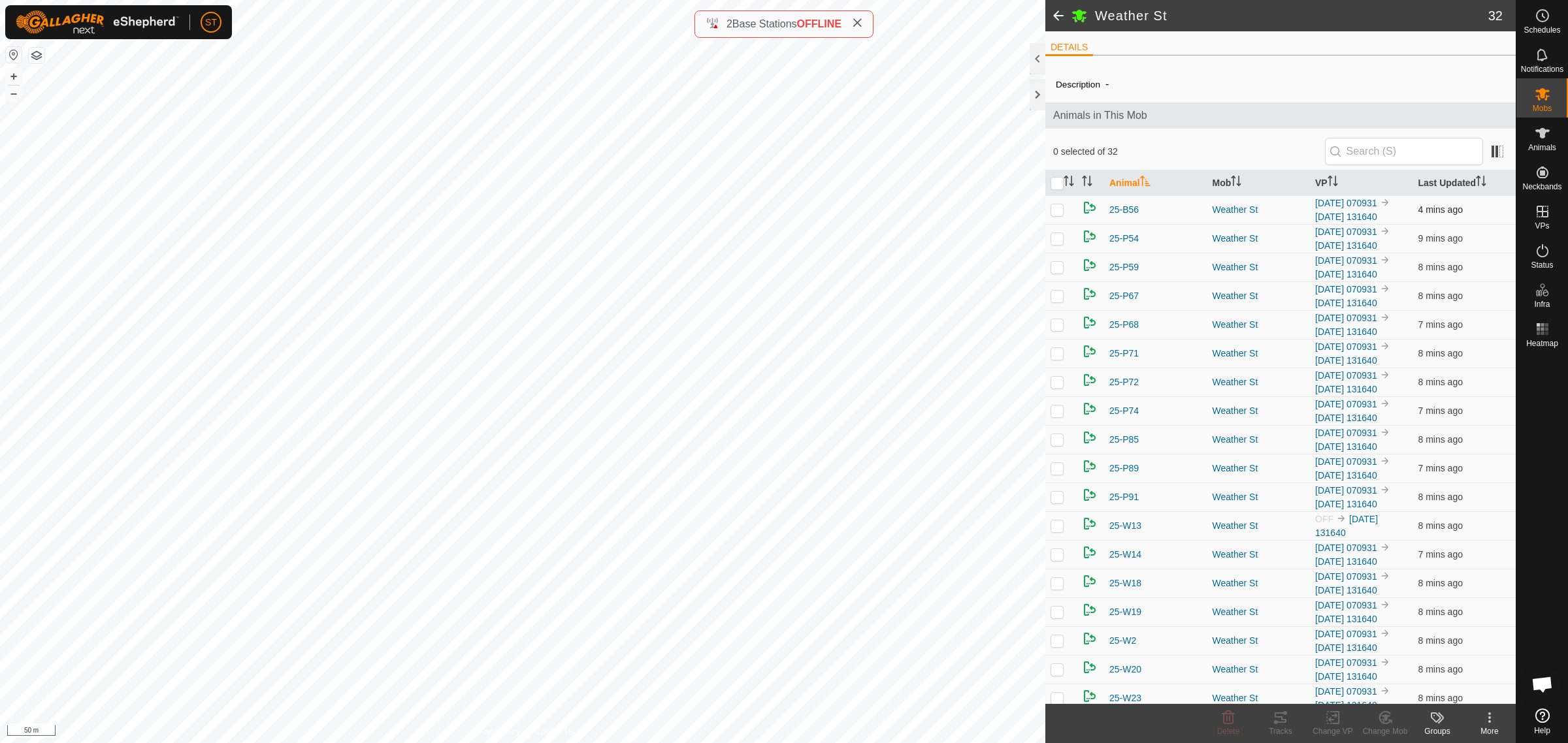
click at [1056, 214] on p-checkbox at bounding box center [1057, 209] width 13 height 11
checkbox input "true"
click at [1051, 180] on input "checkbox" at bounding box center [1057, 183] width 13 height 13
checkbox input "true"
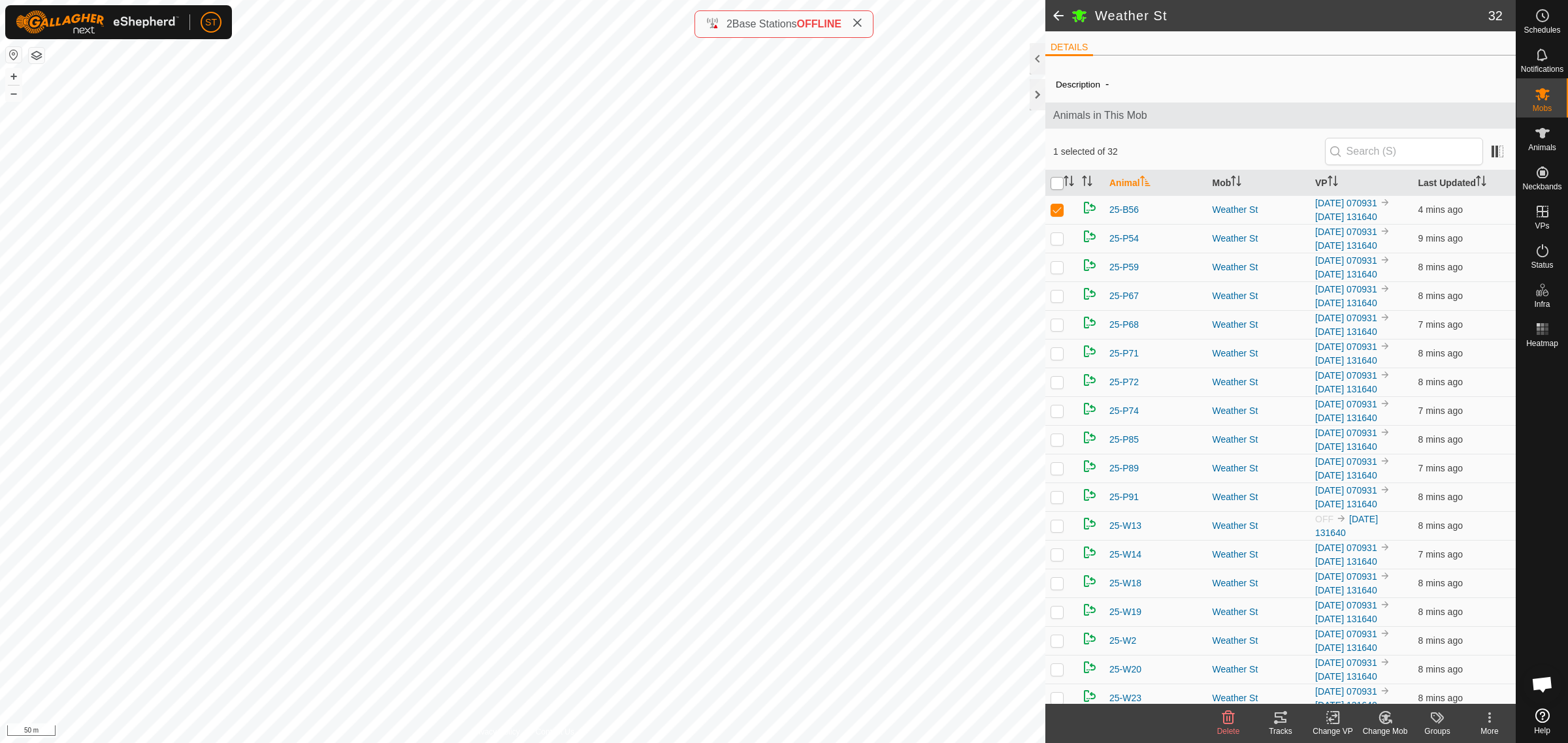
checkbox input "true"
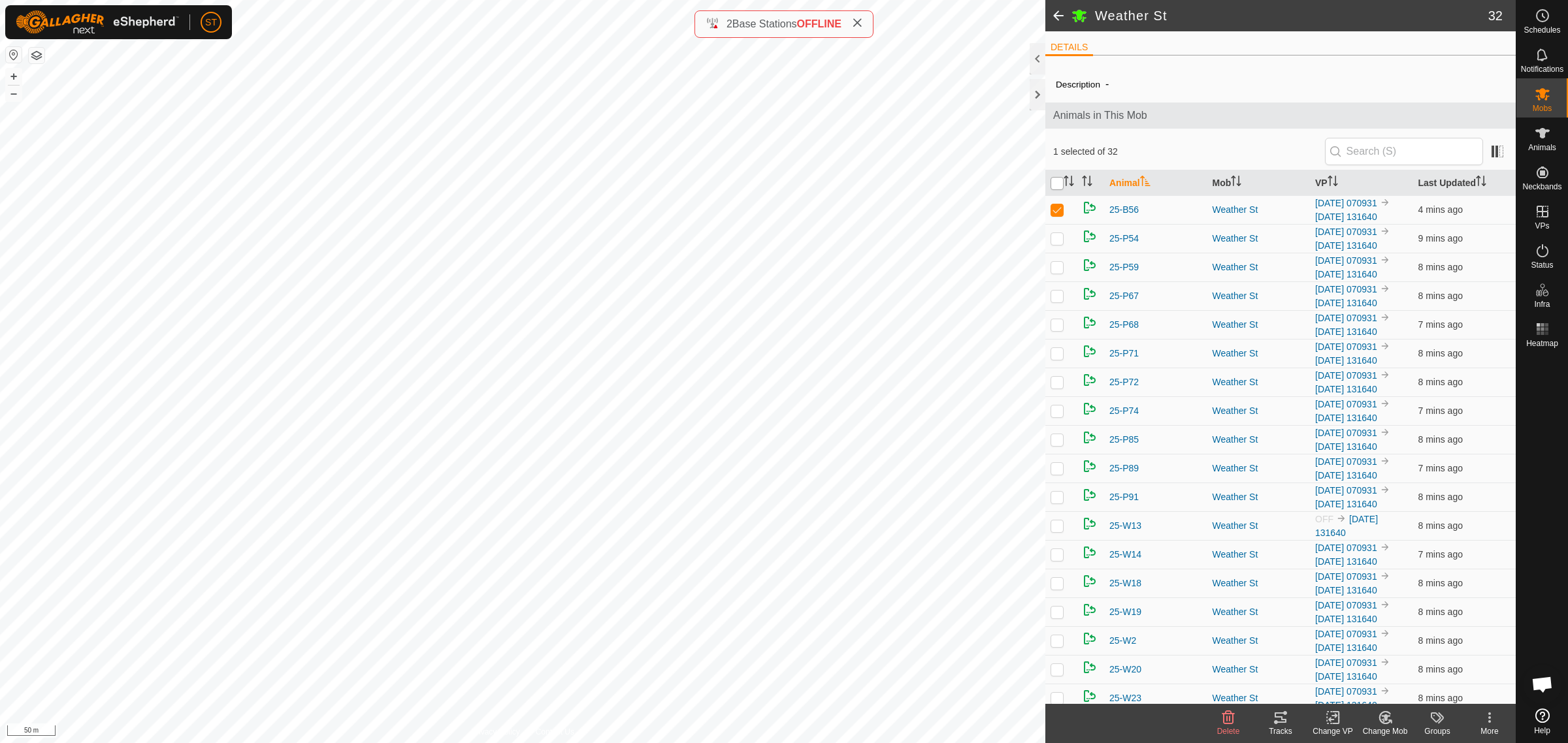
checkbox input "true"
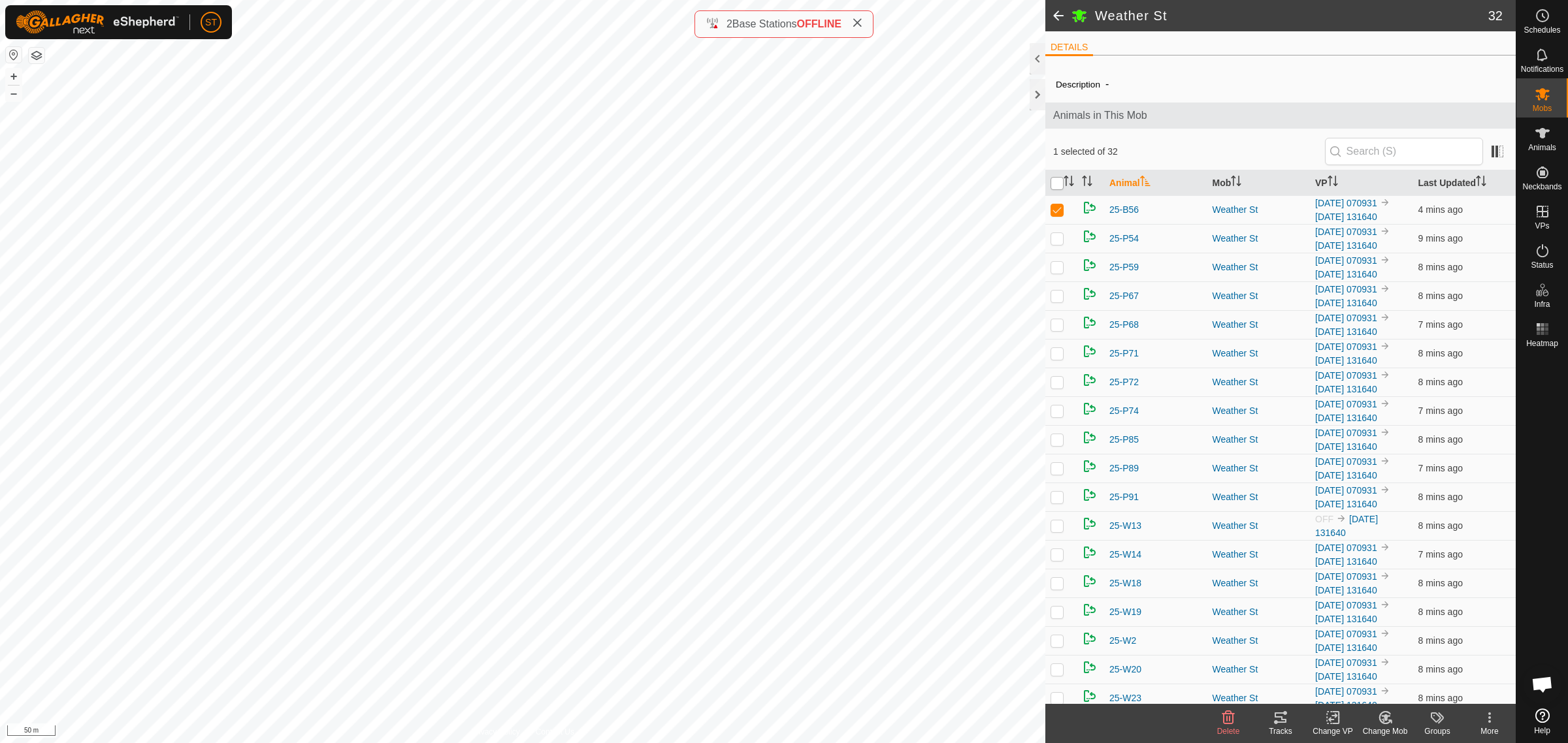
checkbox input "true"
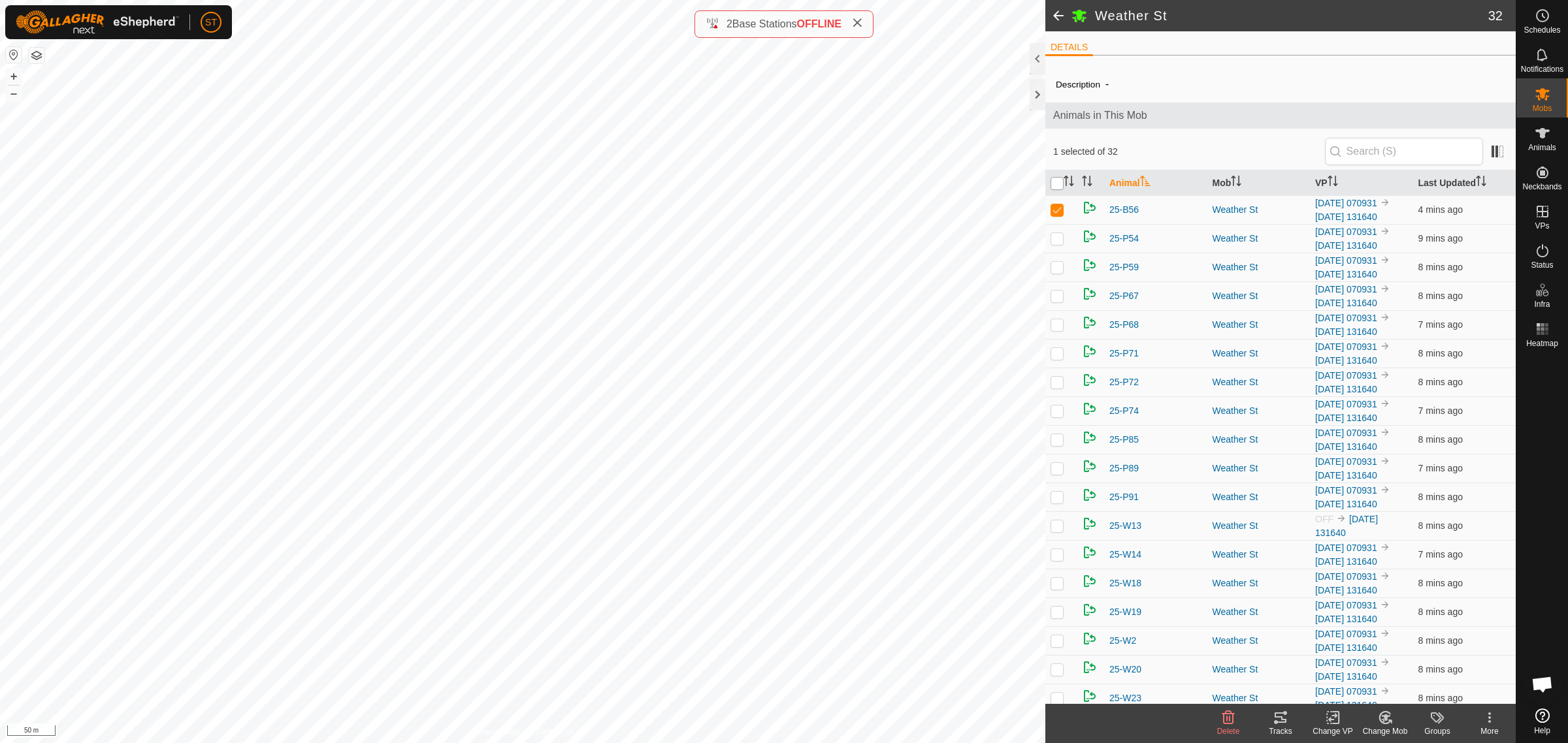
checkbox input "true"
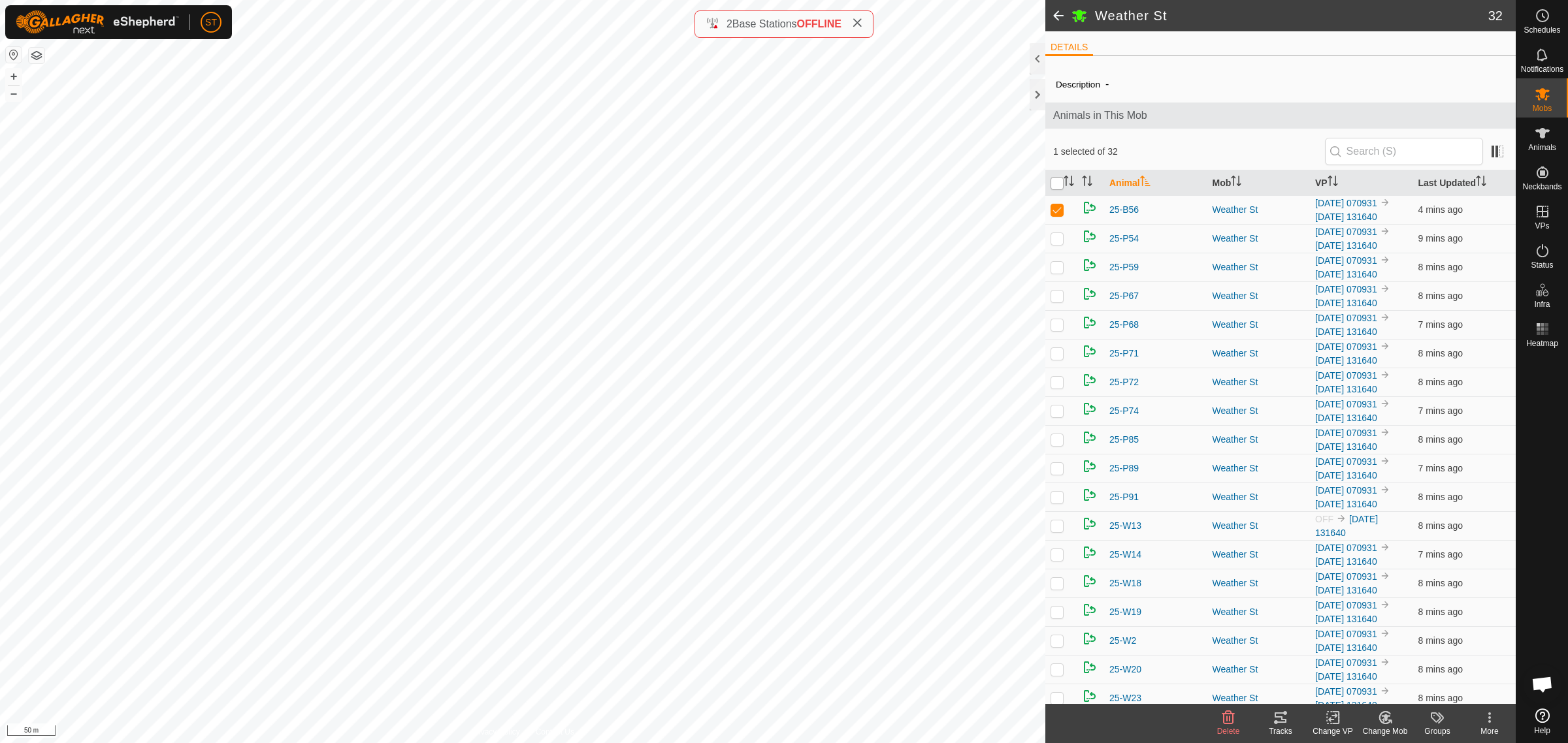
checkbox input "true"
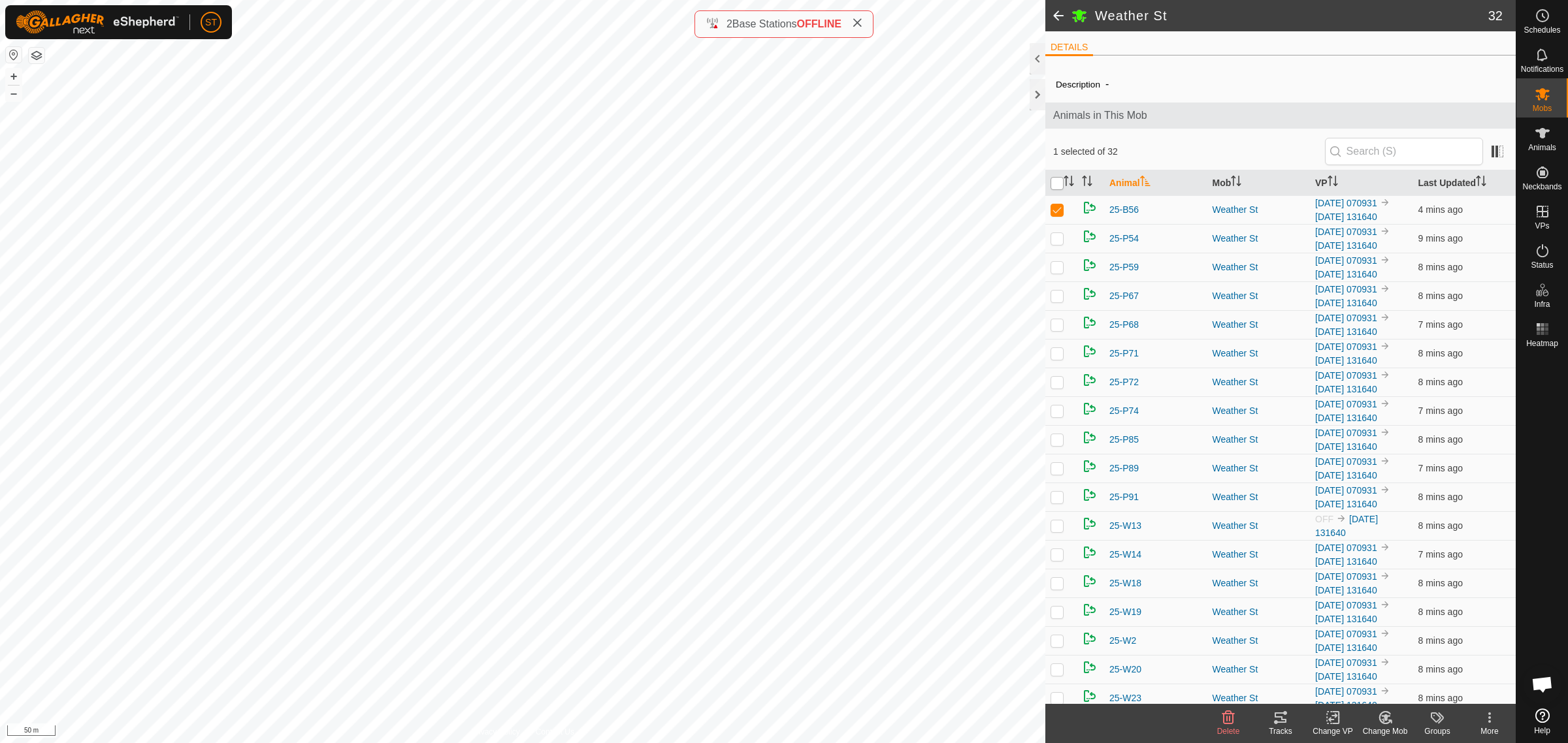
checkbox input "true"
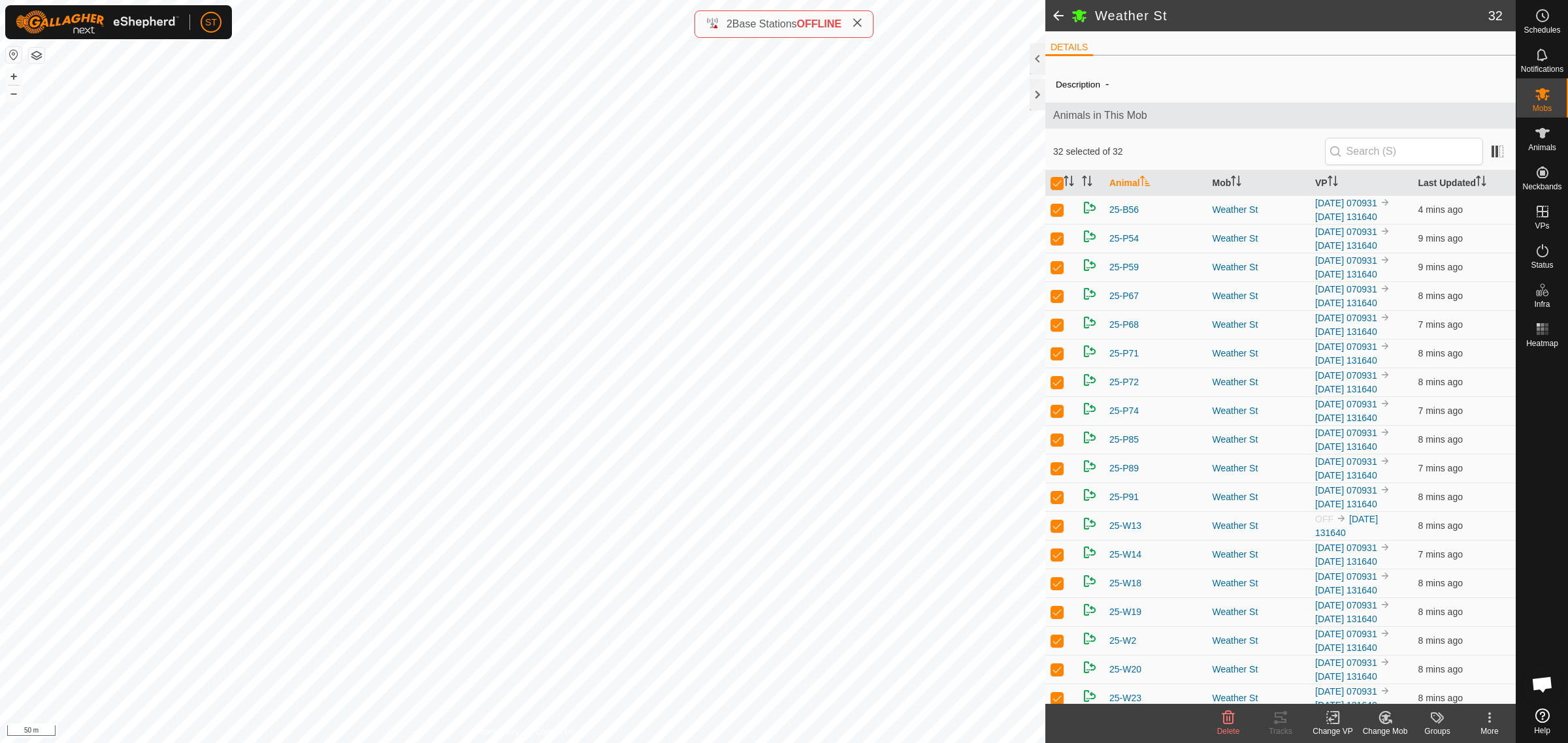
click at [1330, 721] on icon at bounding box center [1332, 718] width 17 height 16
click at [1346, 663] on link "Choose VP..." at bounding box center [1371, 662] width 129 height 27
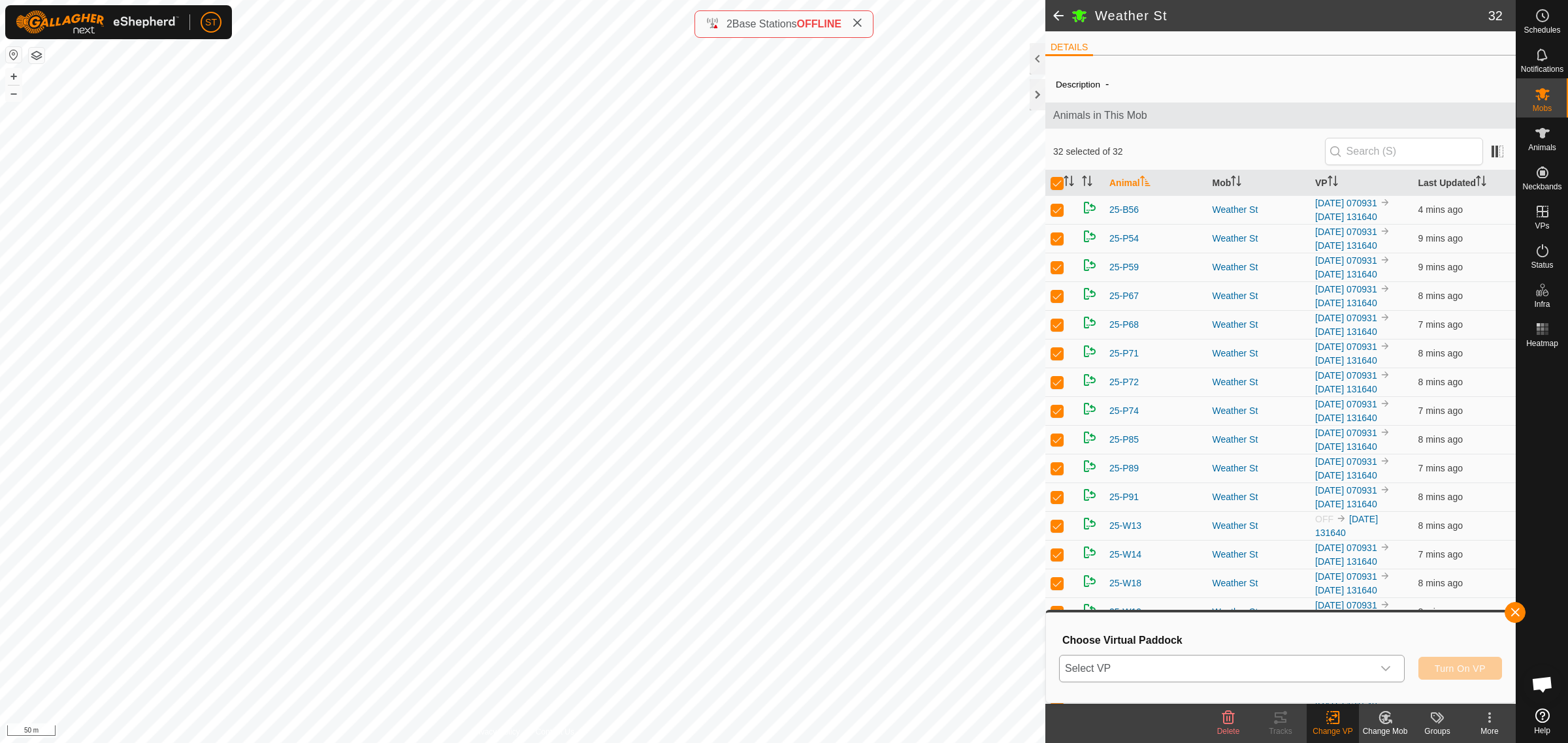
click at [1390, 669] on icon "dropdown trigger" at bounding box center [1386, 668] width 11 height 11
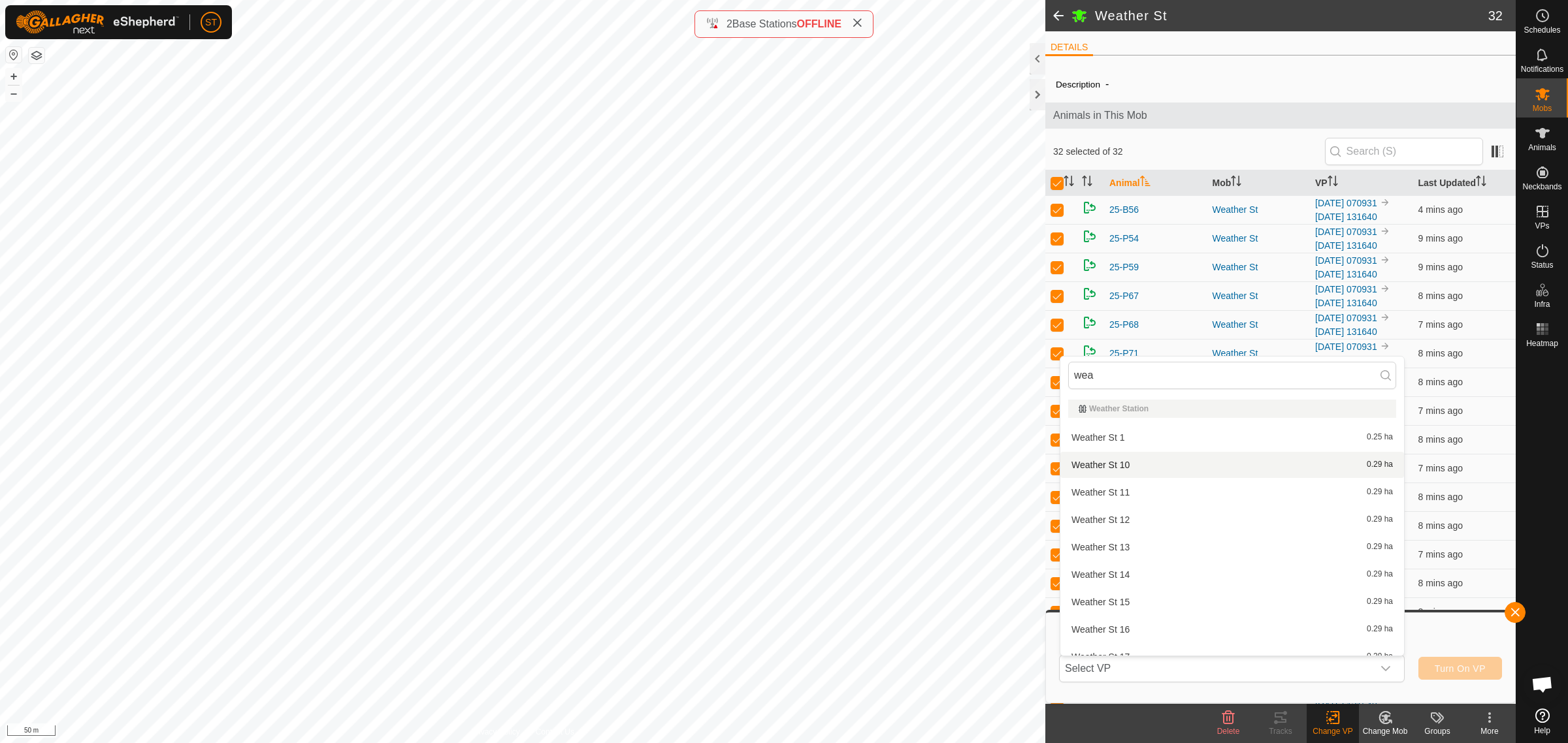
type input "wea"
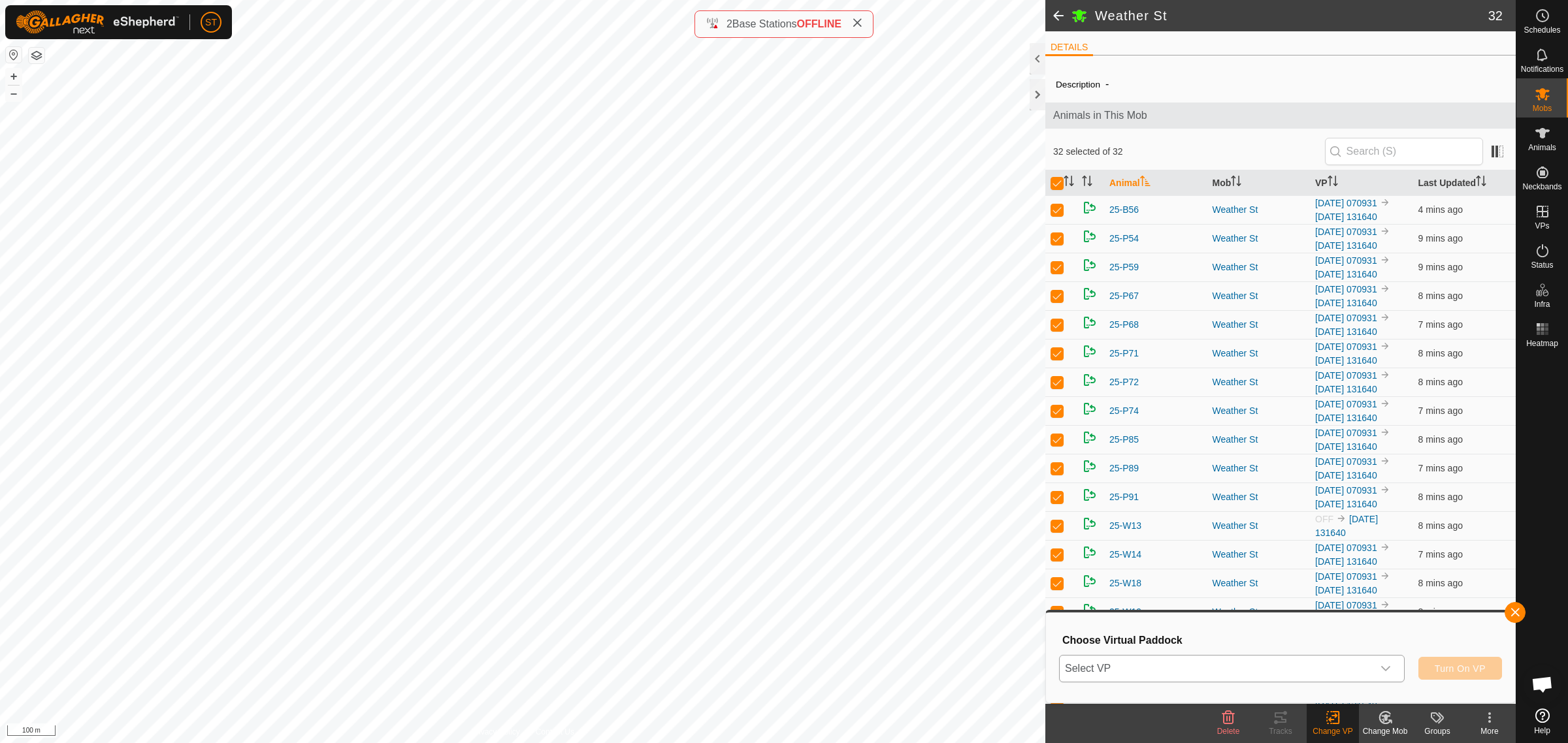
click at [1389, 668] on icon "dropdown trigger" at bounding box center [1386, 668] width 11 height 11
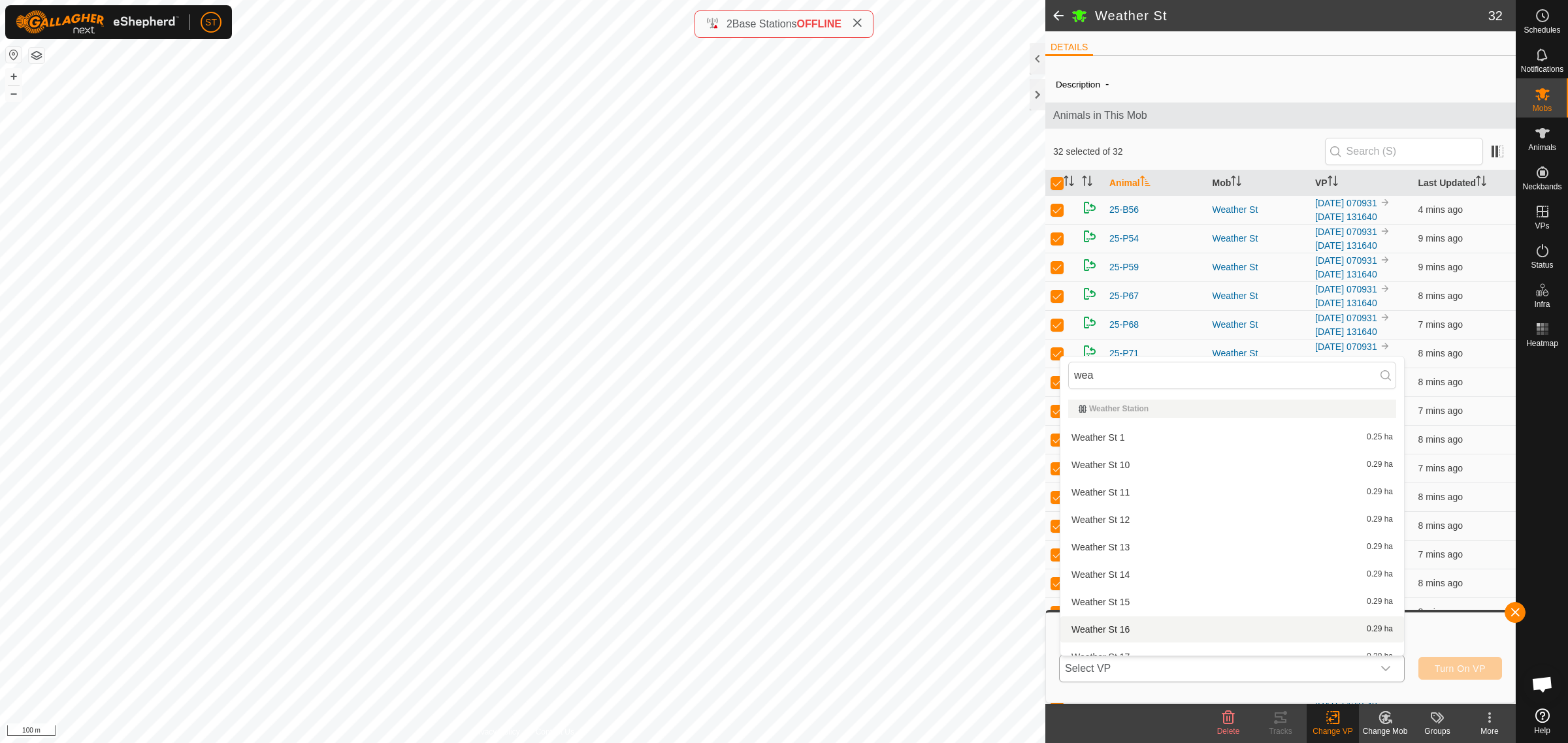
scroll to position [14, 0]
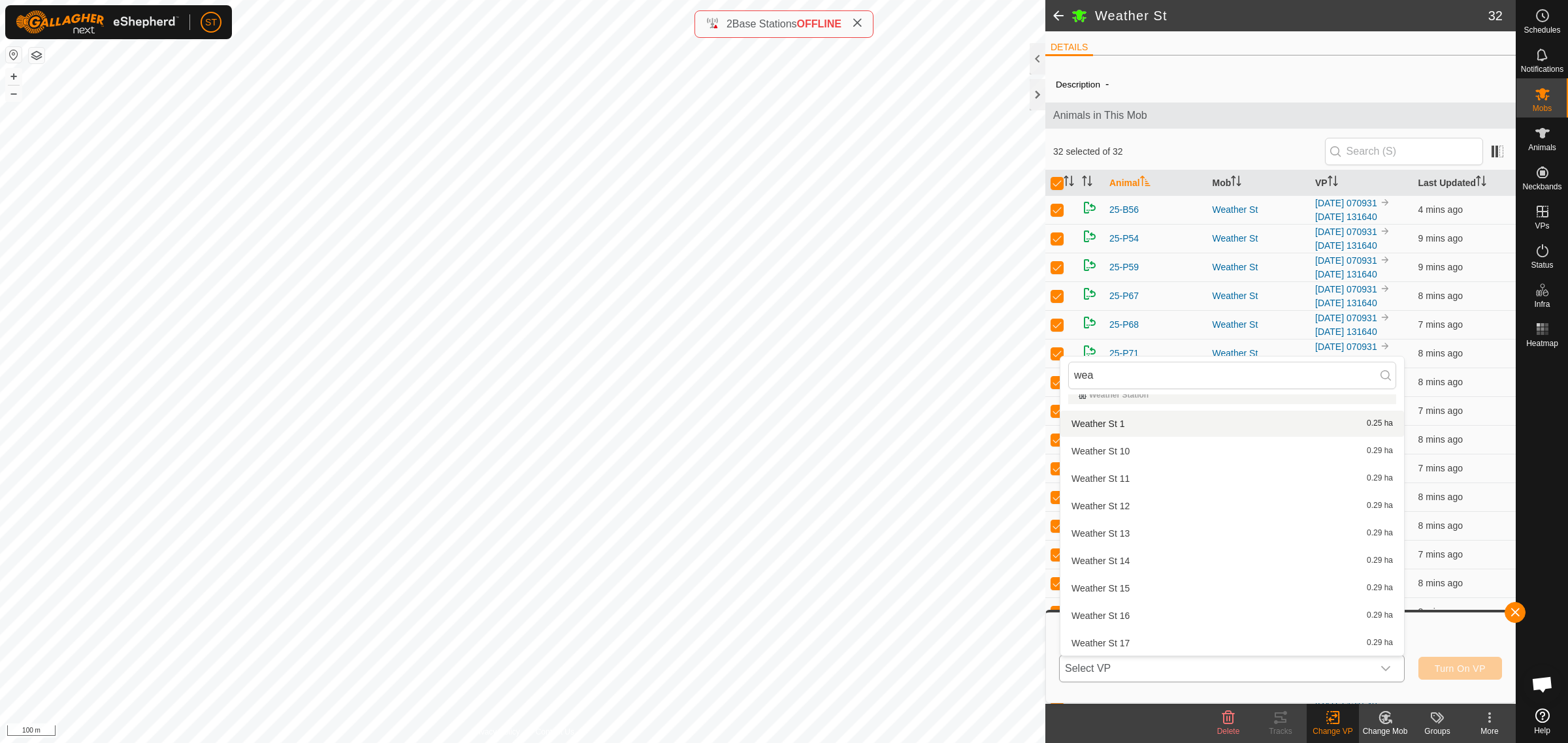
click at [1111, 423] on li "Weather St 1 0.25 ha" at bounding box center [1232, 424] width 344 height 27
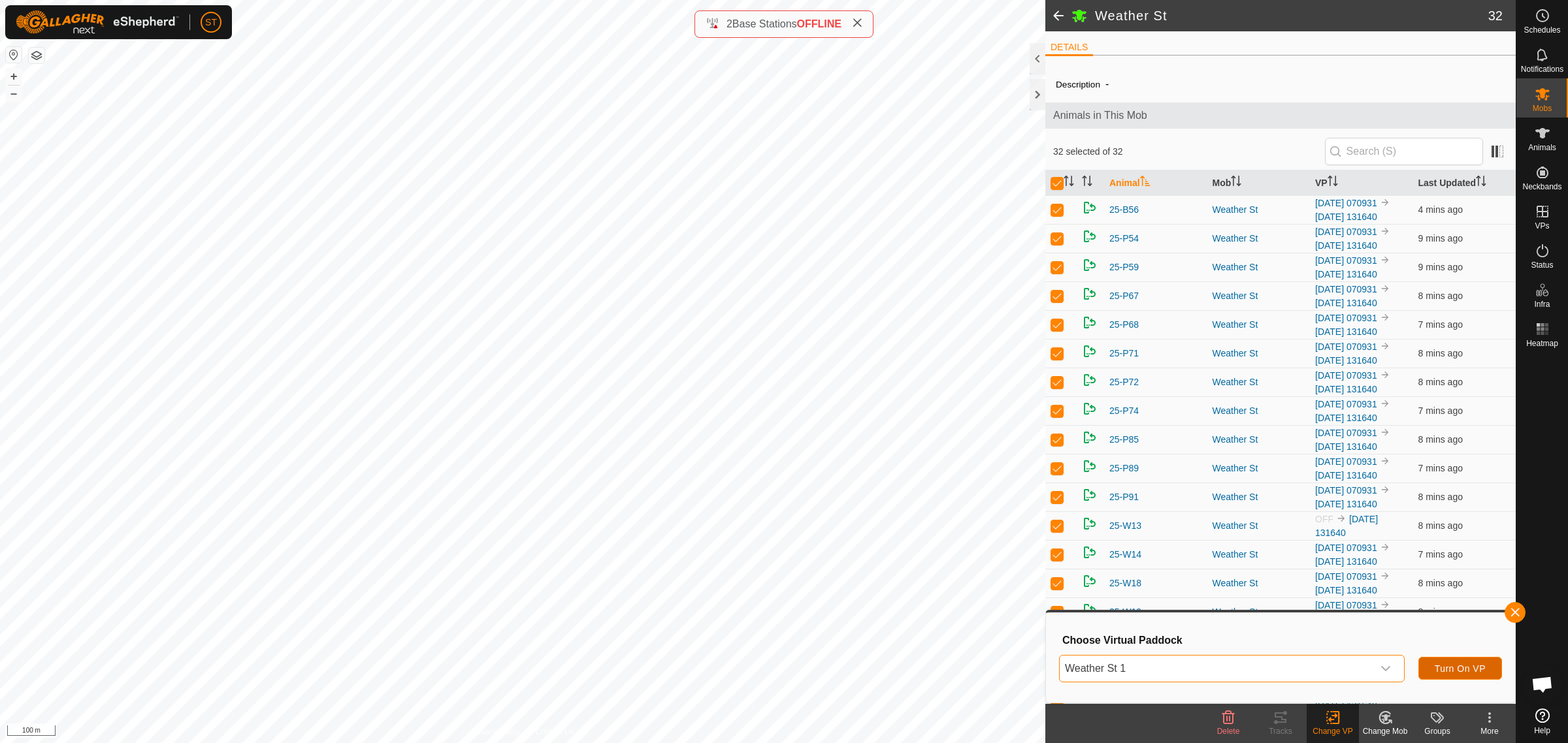
click at [1455, 667] on span "Turn On VP" at bounding box center [1461, 668] width 51 height 11
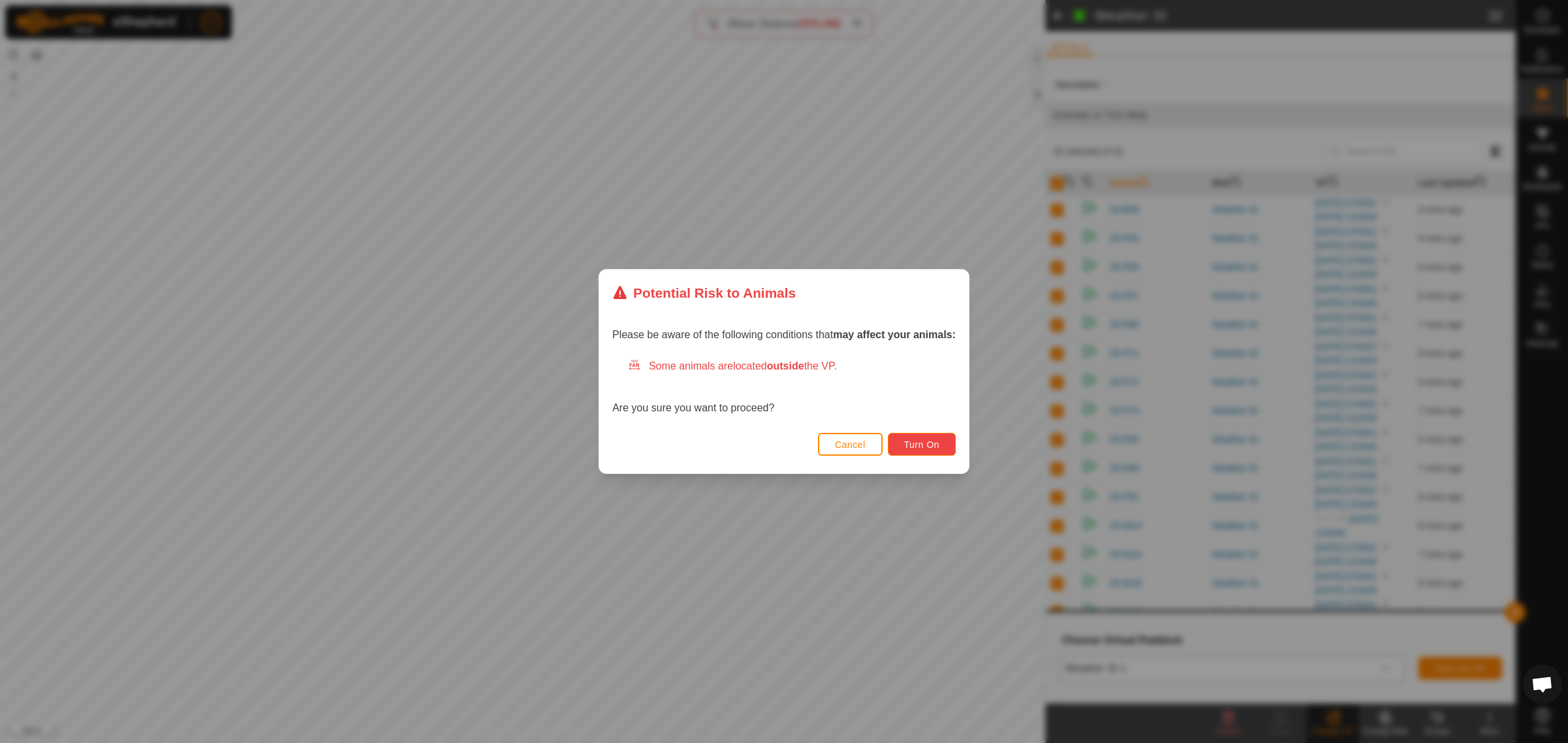
click at [921, 440] on span "Turn On" at bounding box center [921, 444] width 35 height 11
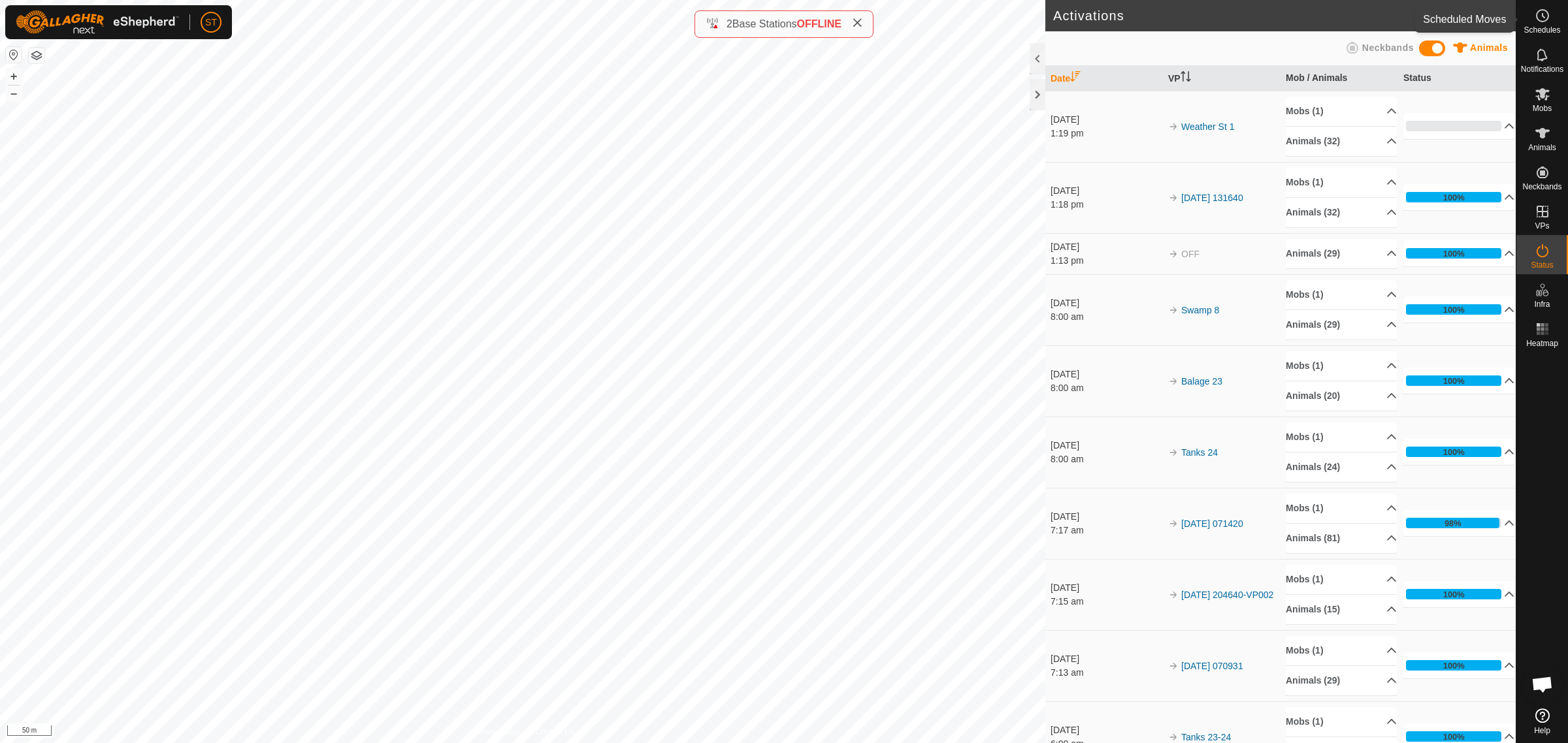
click at [1536, 21] on icon at bounding box center [1542, 16] width 16 height 16
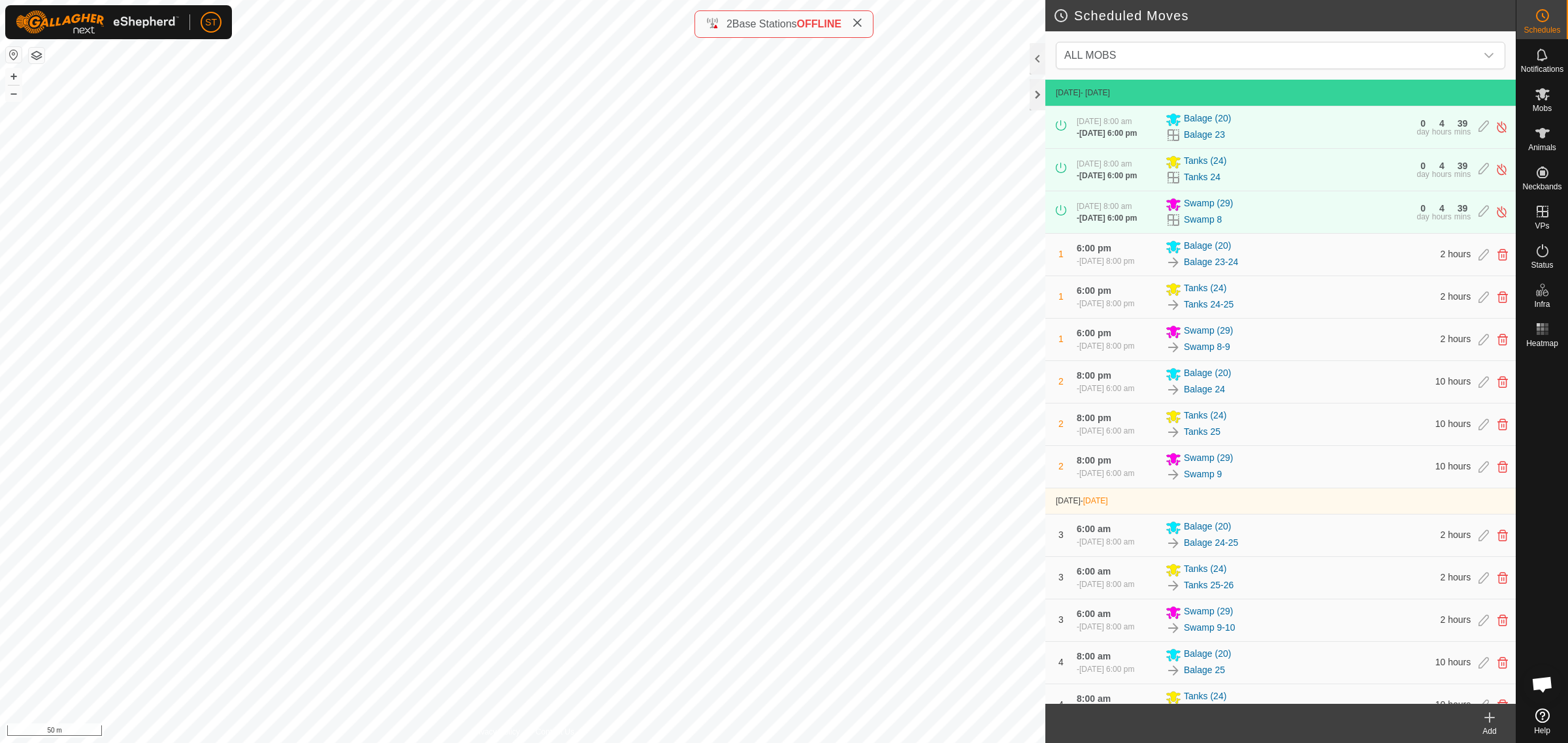
scroll to position [331, 0]
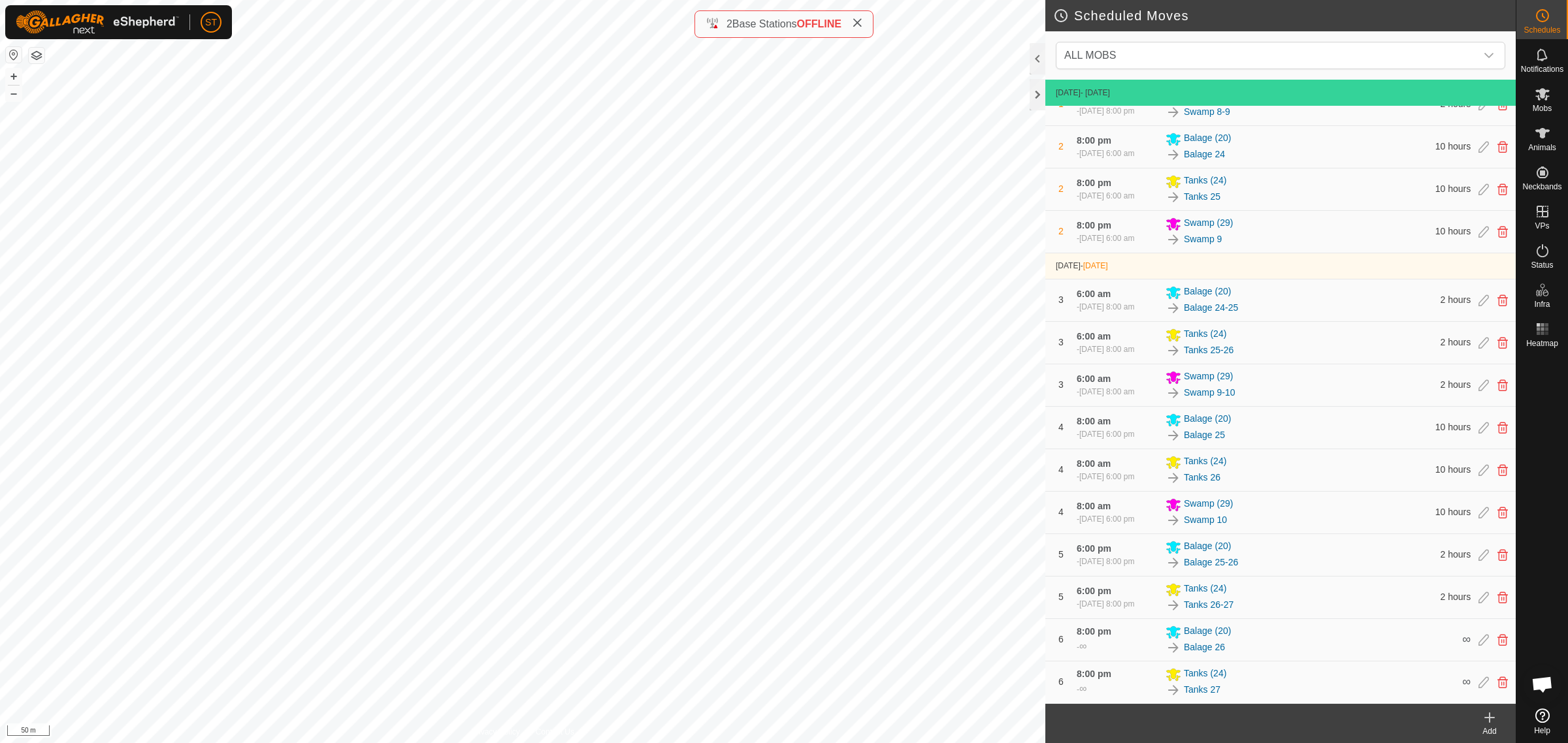
click at [1490, 719] on icon at bounding box center [1489, 718] width 16 height 16
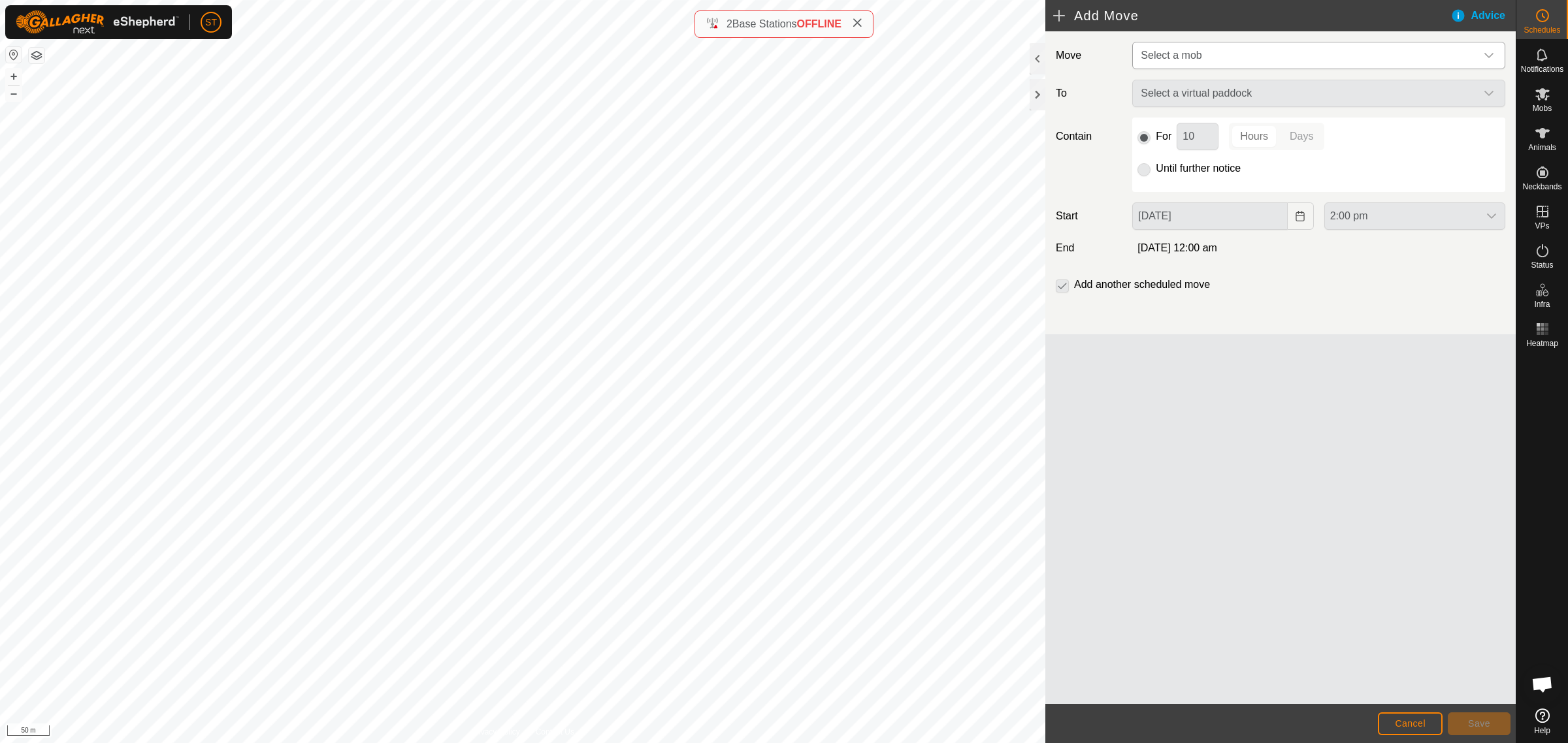
click at [1488, 53] on icon "dropdown trigger" at bounding box center [1488, 55] width 11 height 11
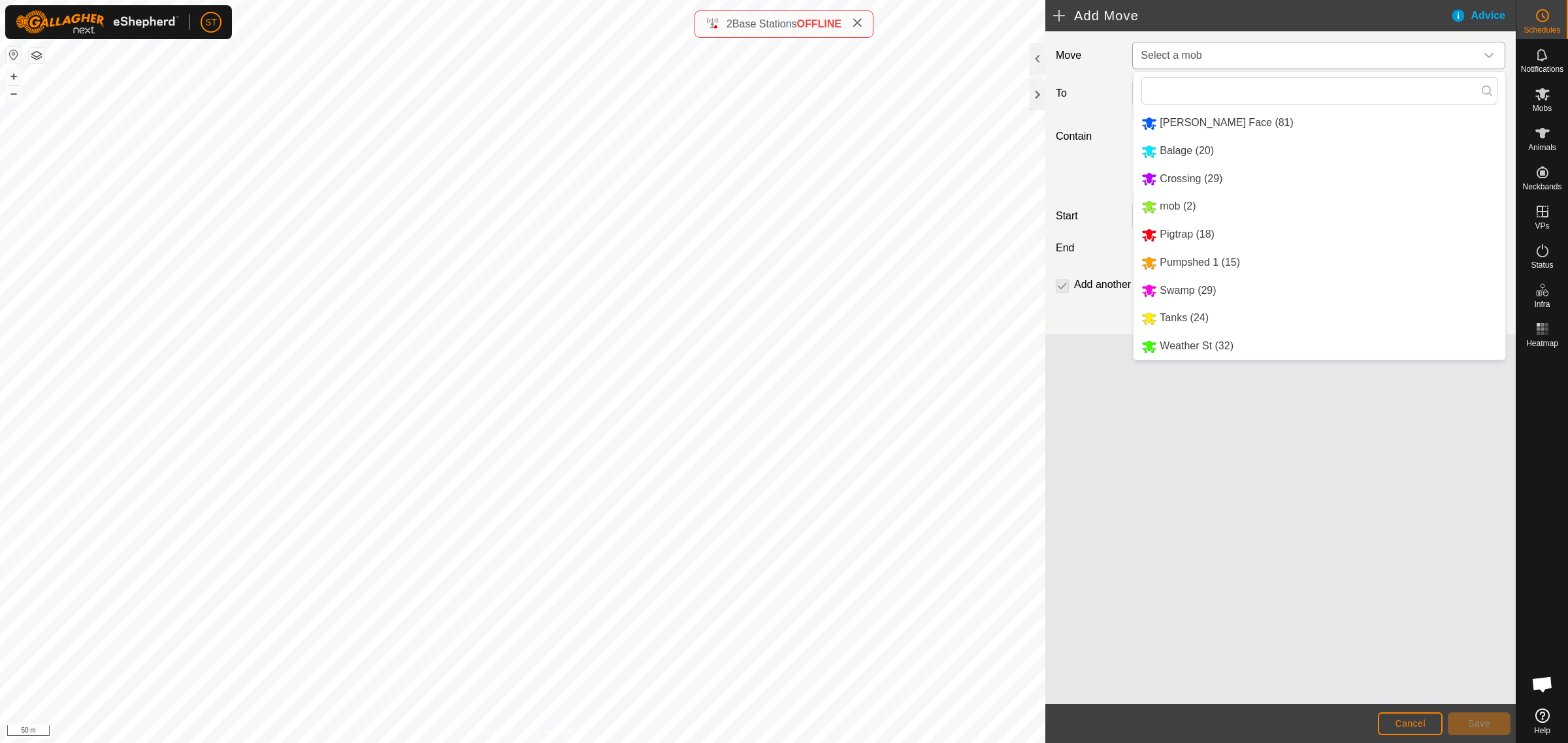
click at [1205, 351] on li "Weather St (32)" at bounding box center [1319, 346] width 372 height 27
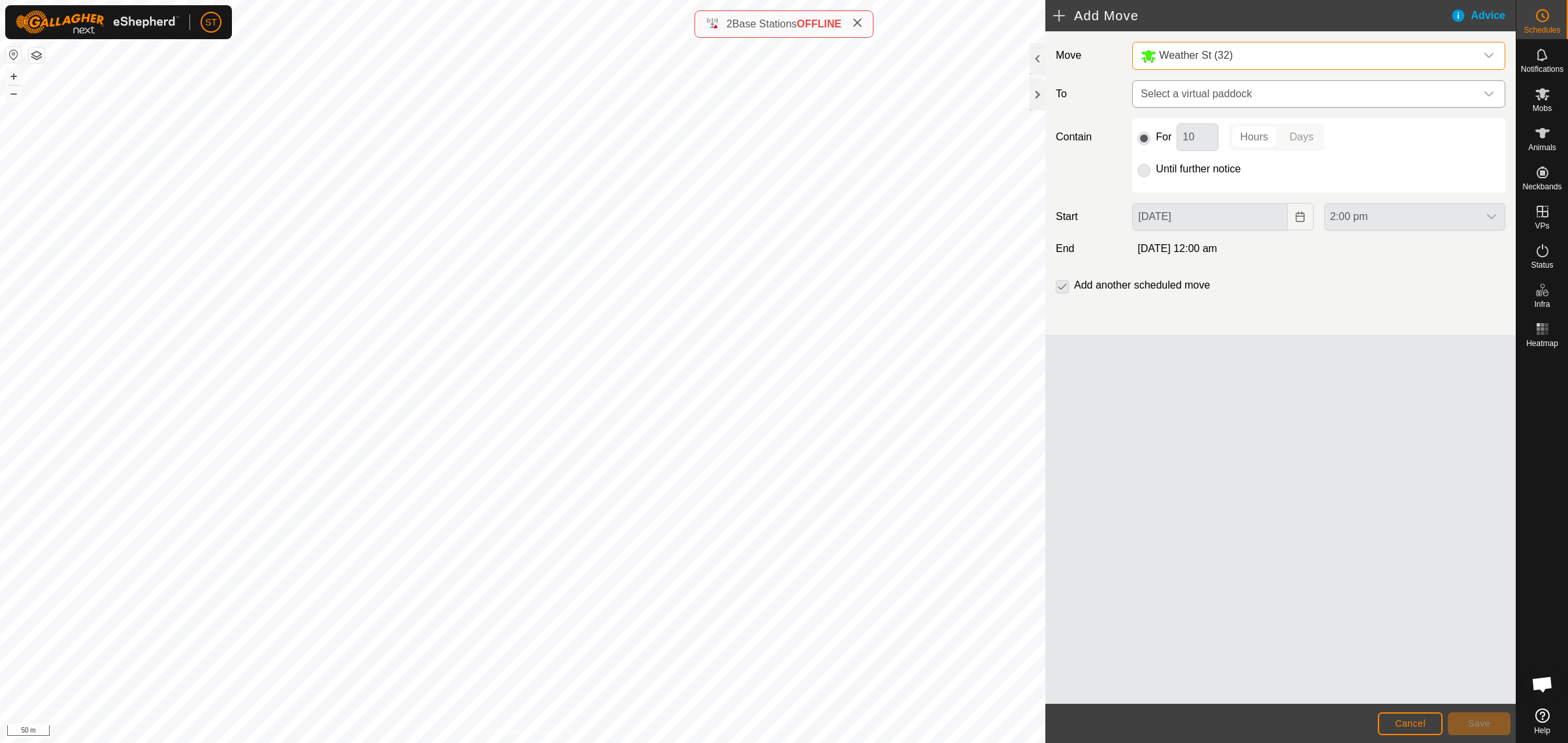
click at [1493, 93] on icon "dropdown trigger" at bounding box center [1488, 94] width 9 height 5
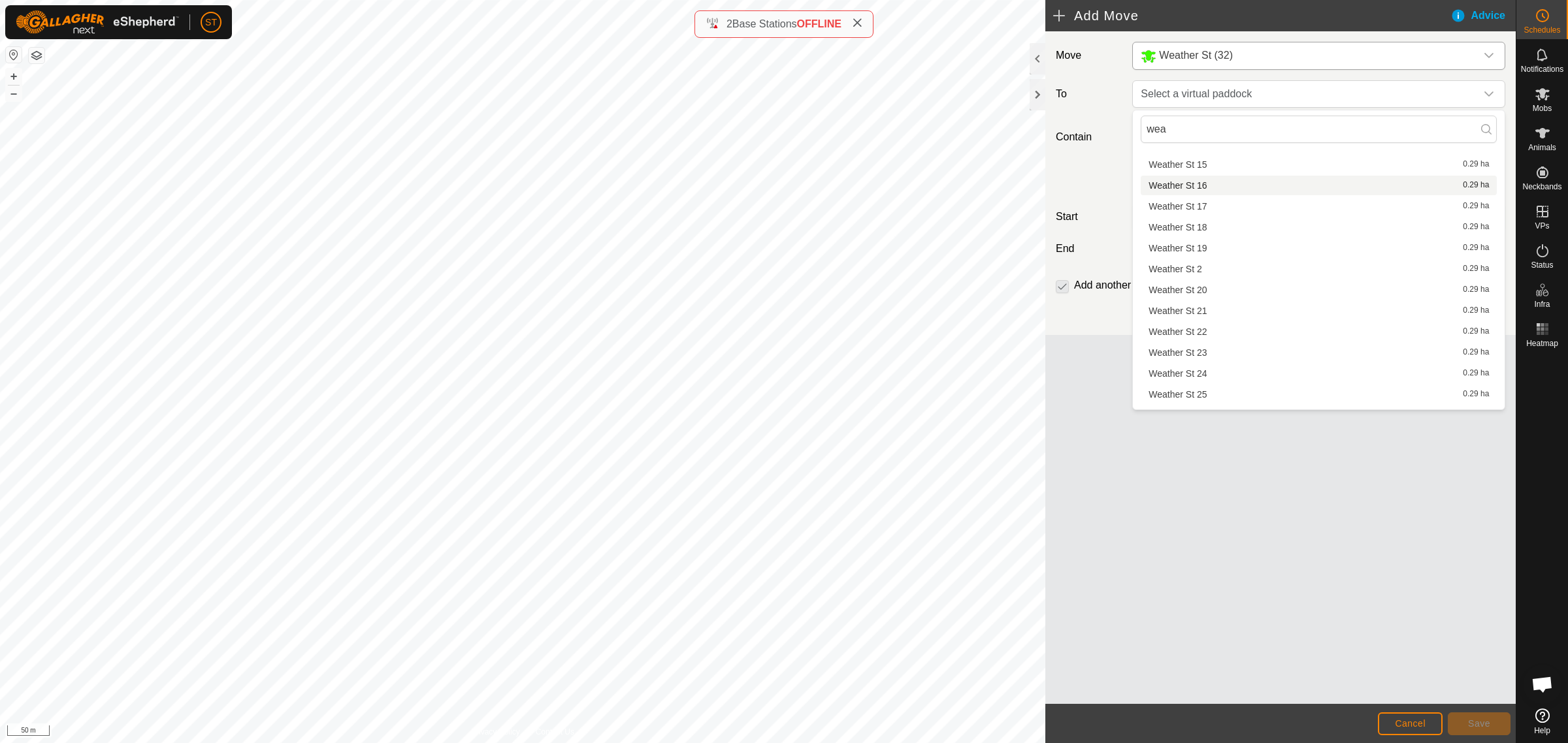
scroll to position [164, 0]
type input "wea"
click at [1188, 249] on li "Weather St 2 0.29 ha" at bounding box center [1318, 255] width 356 height 20
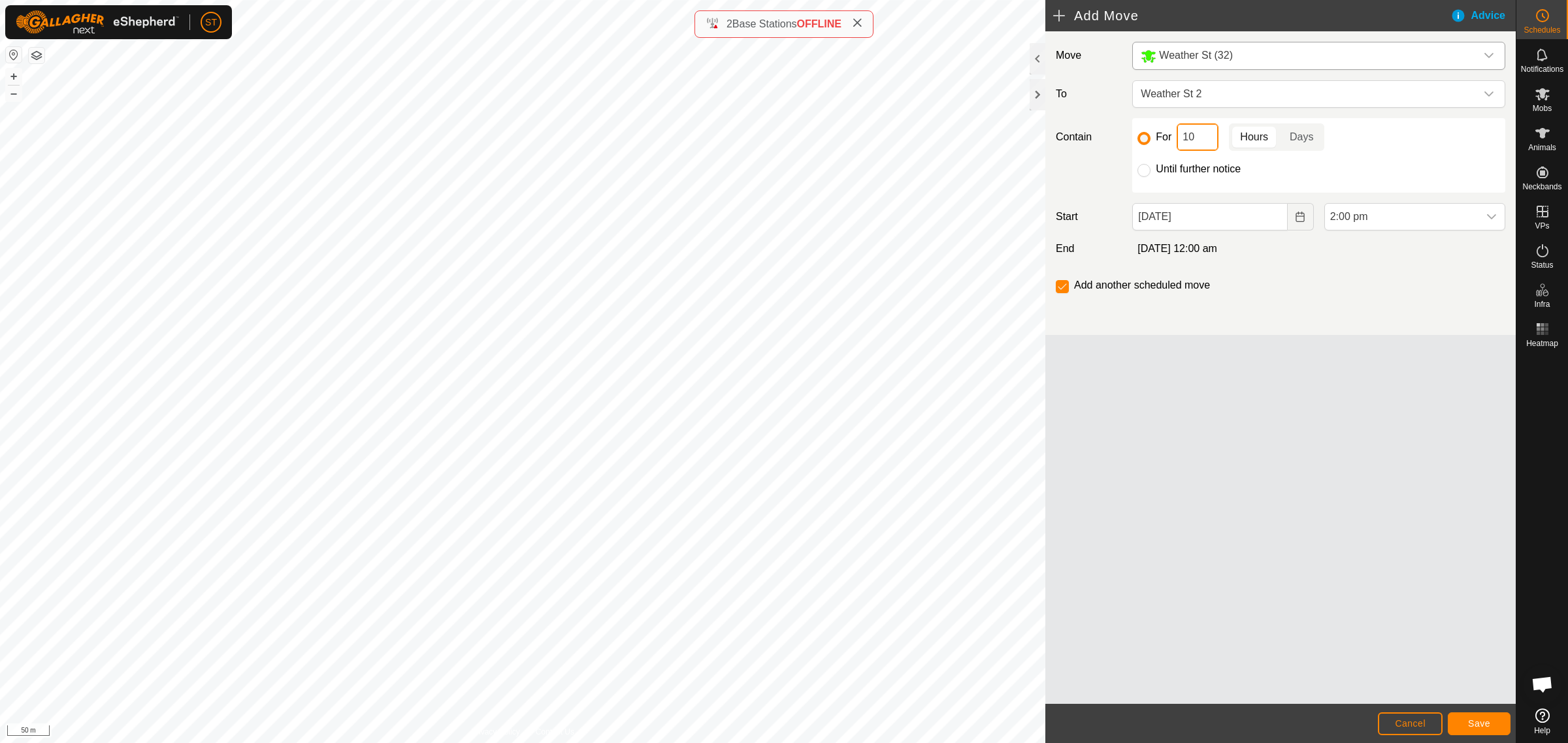
drag, startPoint x: 1193, startPoint y: 141, endPoint x: 1160, endPoint y: 136, distance: 33.4
click at [1160, 136] on div "For 10 Hours Days" at bounding box center [1319, 137] width 363 height 28
type input "12"
click at [1495, 216] on icon "dropdown trigger" at bounding box center [1491, 216] width 9 height 5
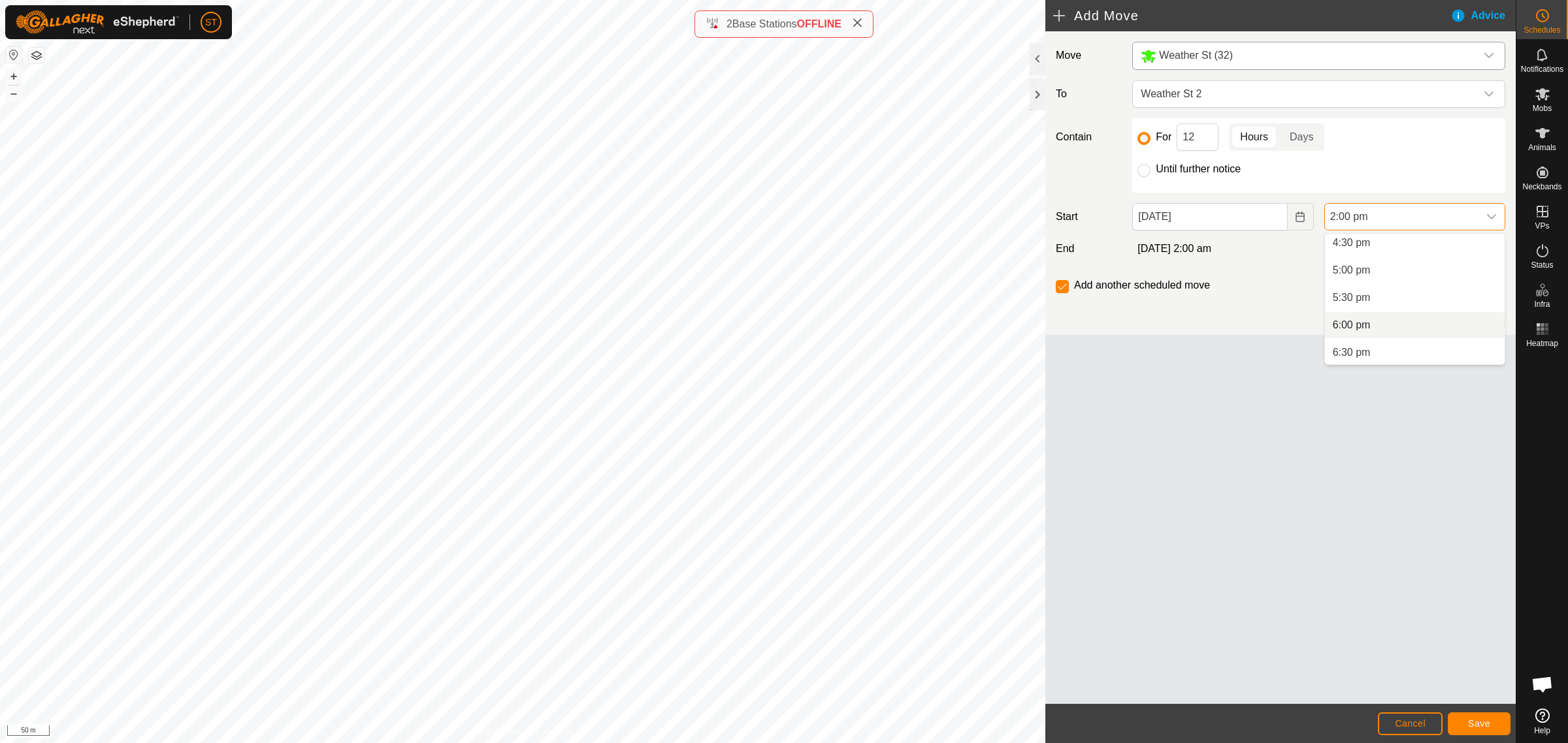
click at [1364, 323] on li "6:00 pm" at bounding box center [1414, 325] width 179 height 27
click at [1480, 723] on span "Save" at bounding box center [1478, 723] width 23 height 11
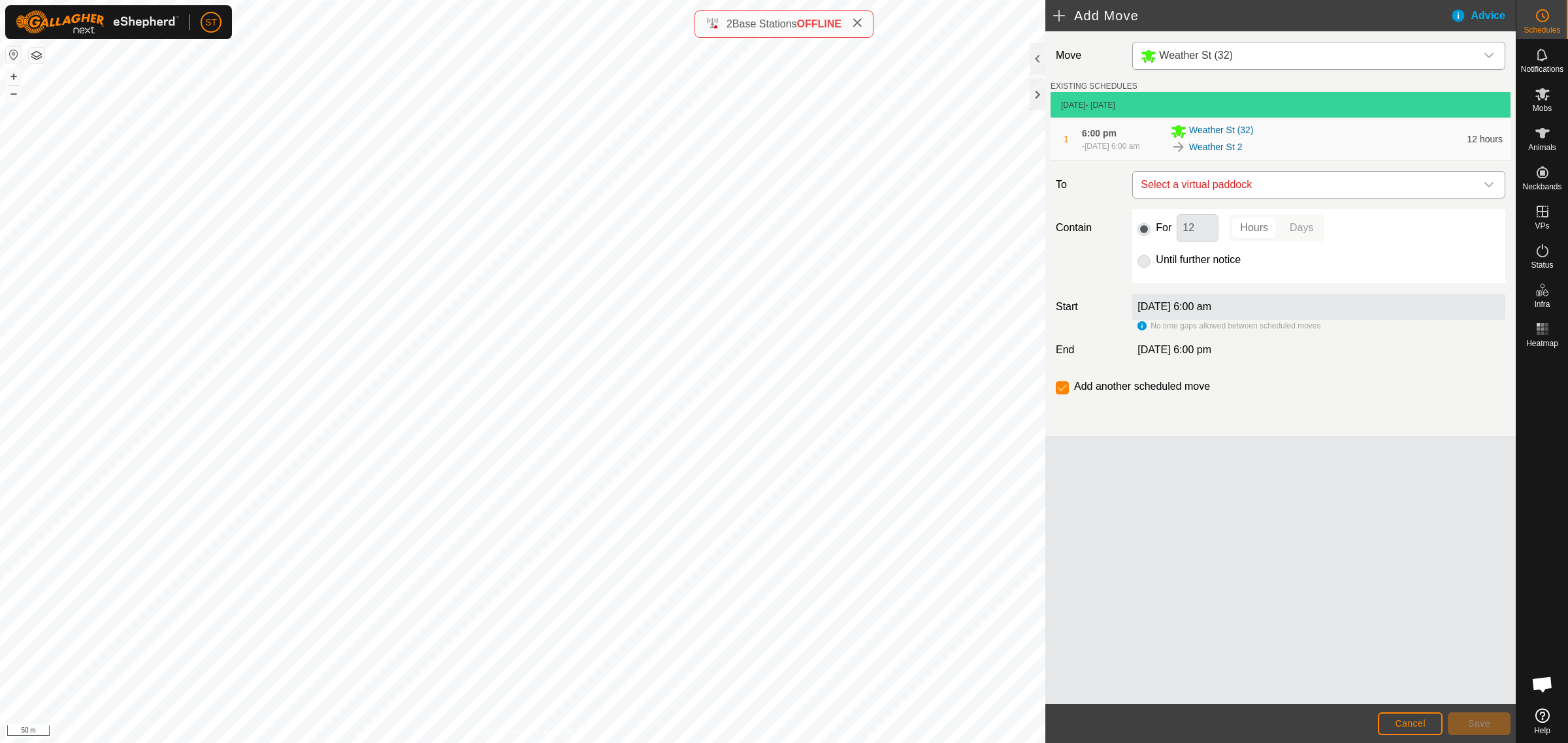
click at [1490, 187] on icon "dropdown trigger" at bounding box center [1488, 184] width 9 height 5
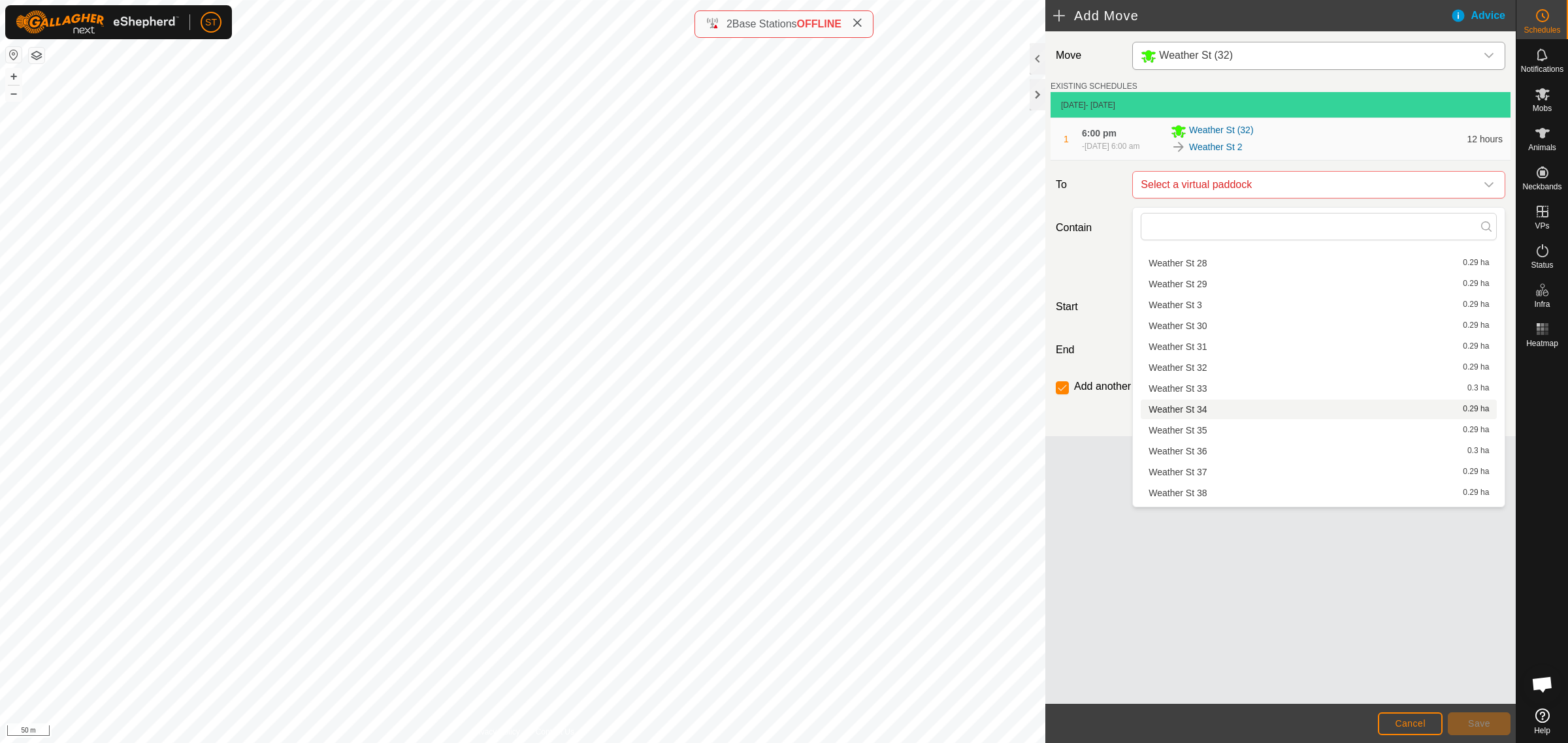
scroll to position [460, 0]
click at [1191, 303] on li "Weather St 3 0.29 ha" at bounding box center [1318, 305] width 356 height 20
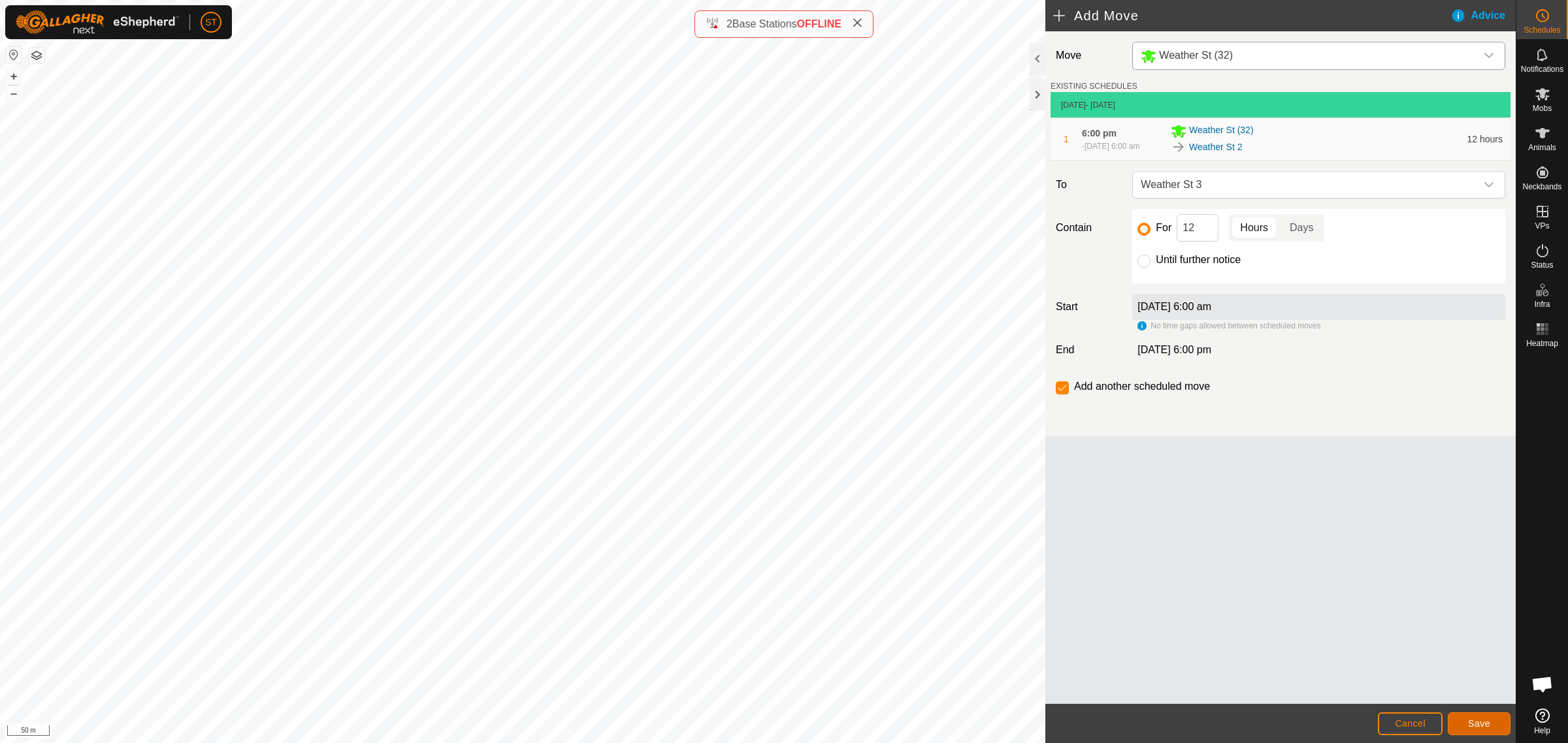
click at [1466, 719] on button "Save" at bounding box center [1479, 723] width 63 height 23
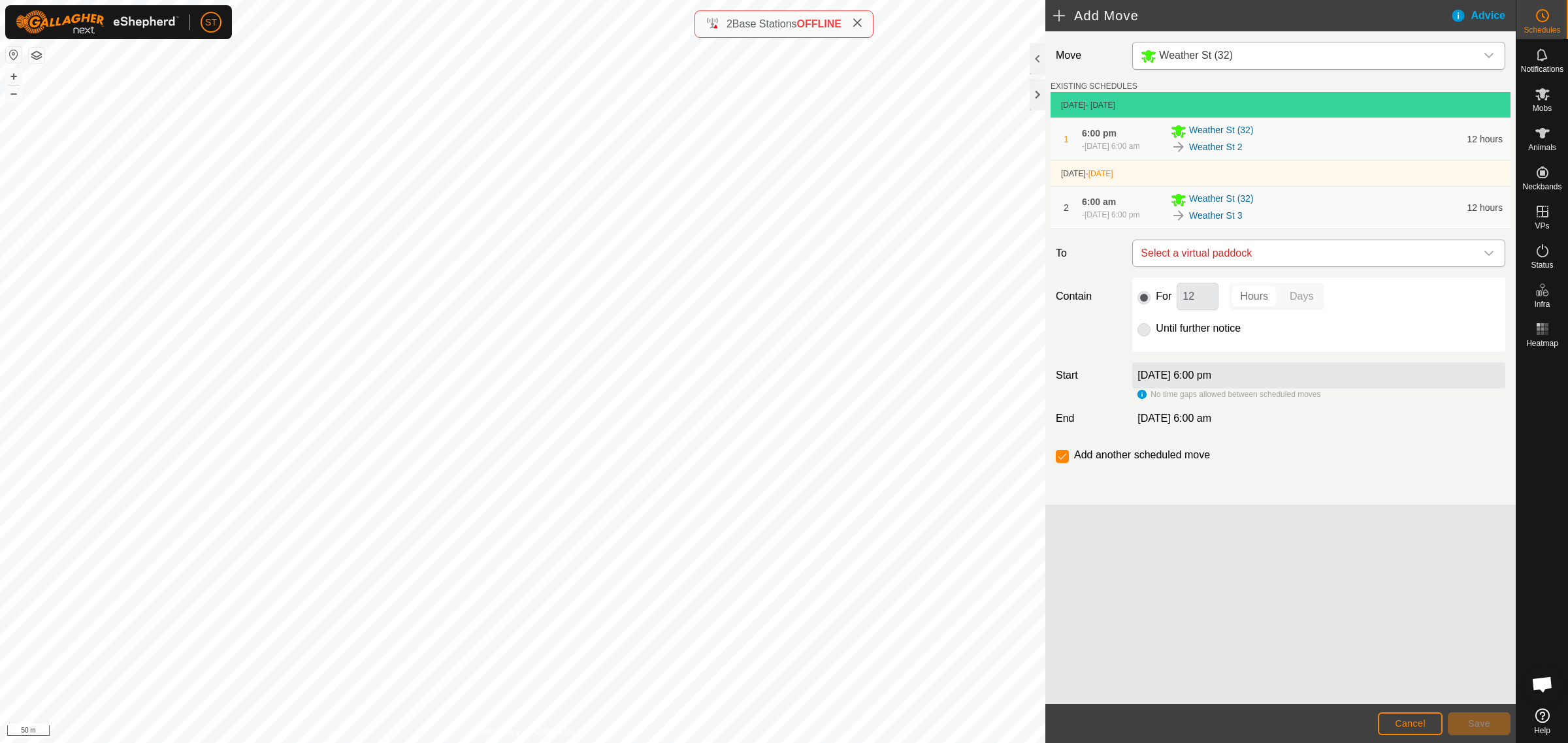
click at [1487, 258] on icon "dropdown trigger" at bounding box center [1488, 253] width 11 height 11
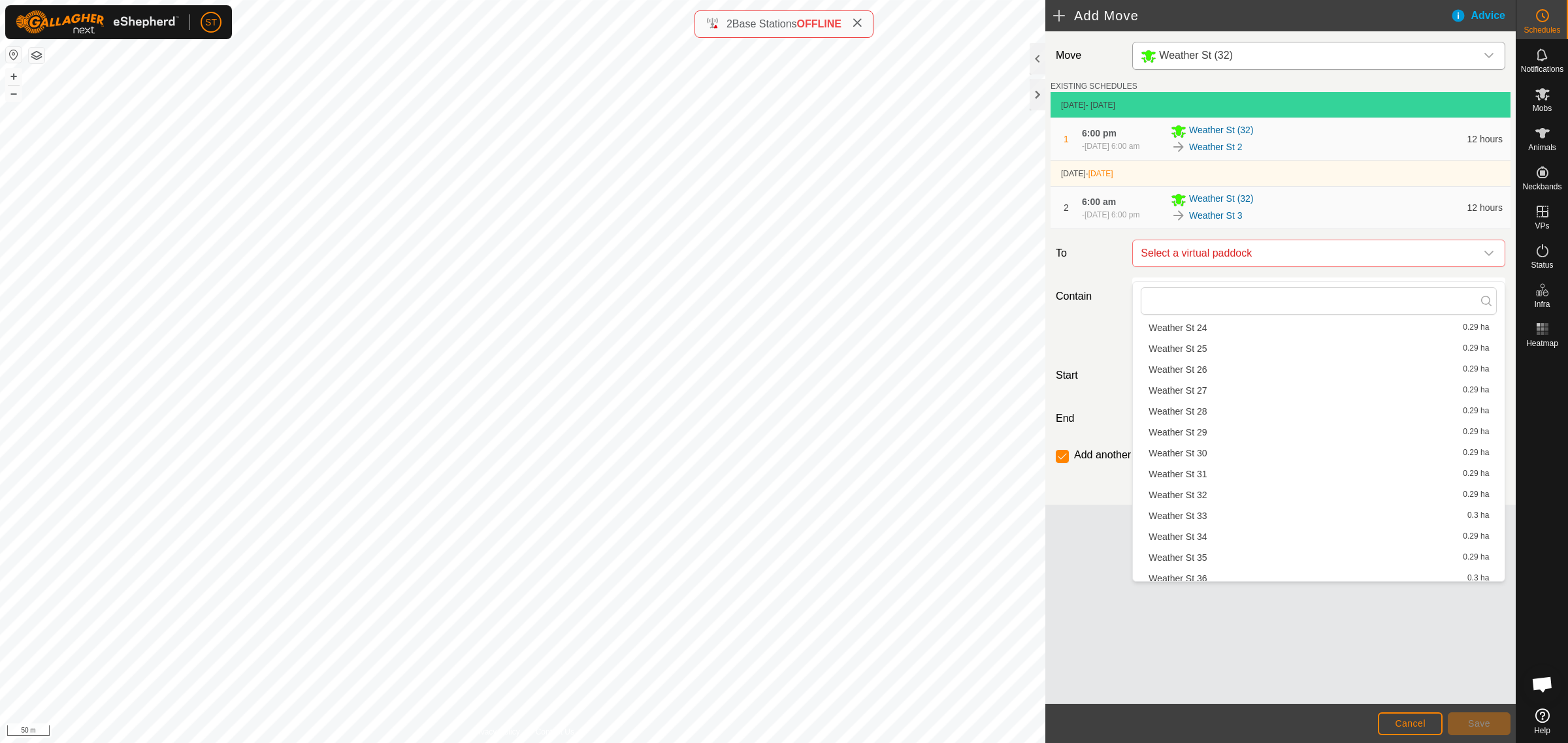
scroll to position [624, 0]
click at [1187, 441] on li "Weather St 4 0.29 ha" at bounding box center [1318, 446] width 356 height 20
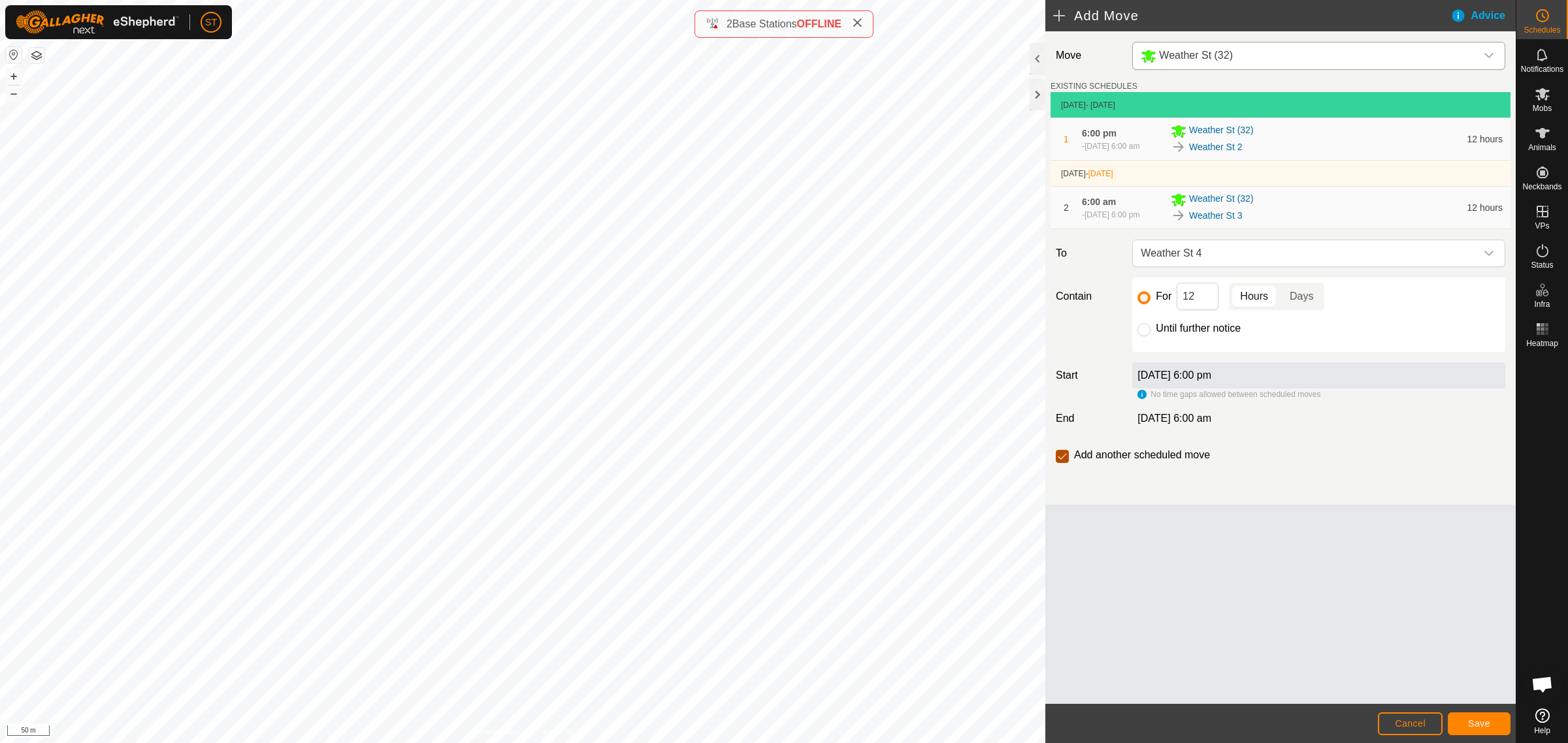
click at [1062, 463] on input "checkbox" at bounding box center [1061, 456] width 13 height 13
checkbox input "false"
click at [1481, 721] on span "Save" at bounding box center [1478, 723] width 23 height 11
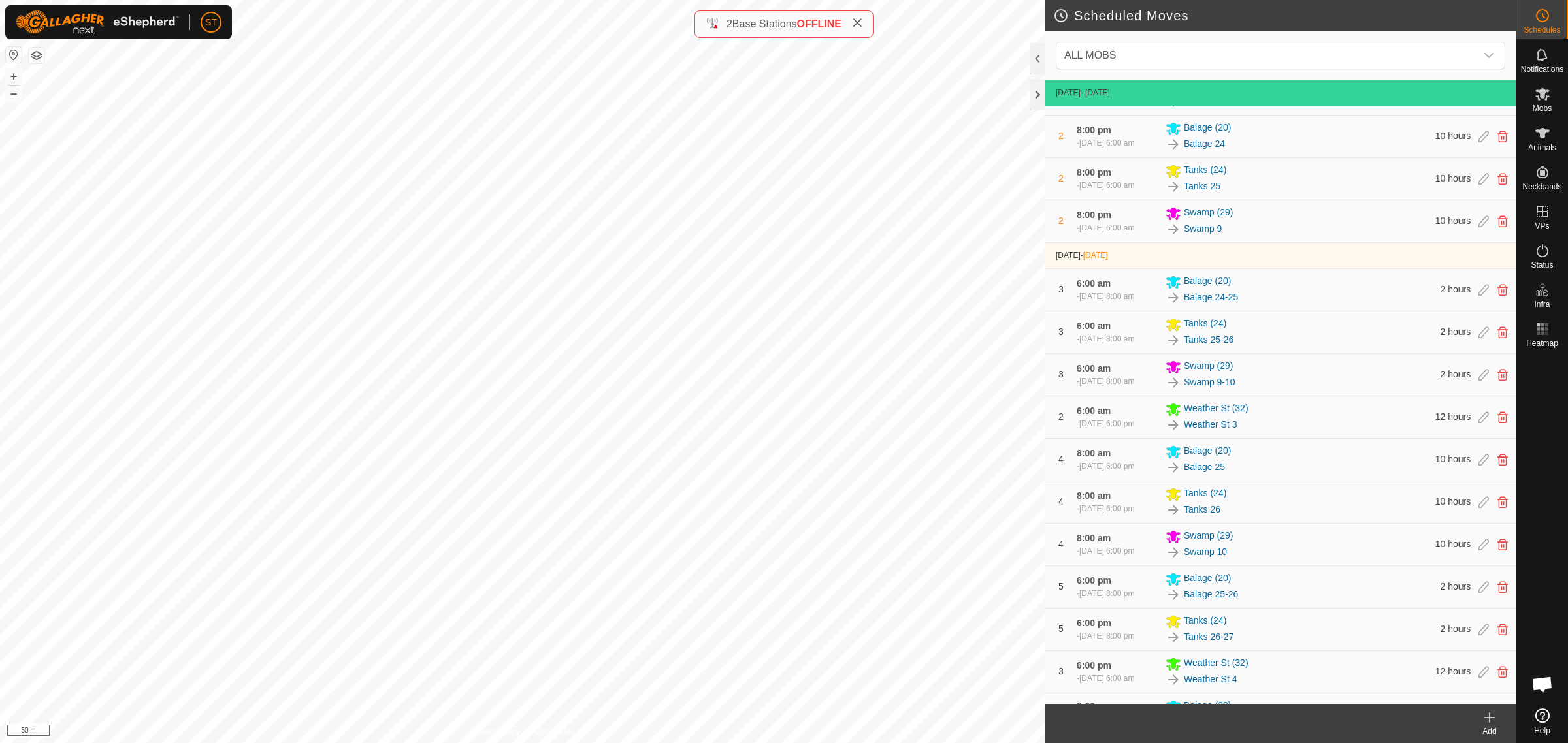
scroll to position [477, 0]
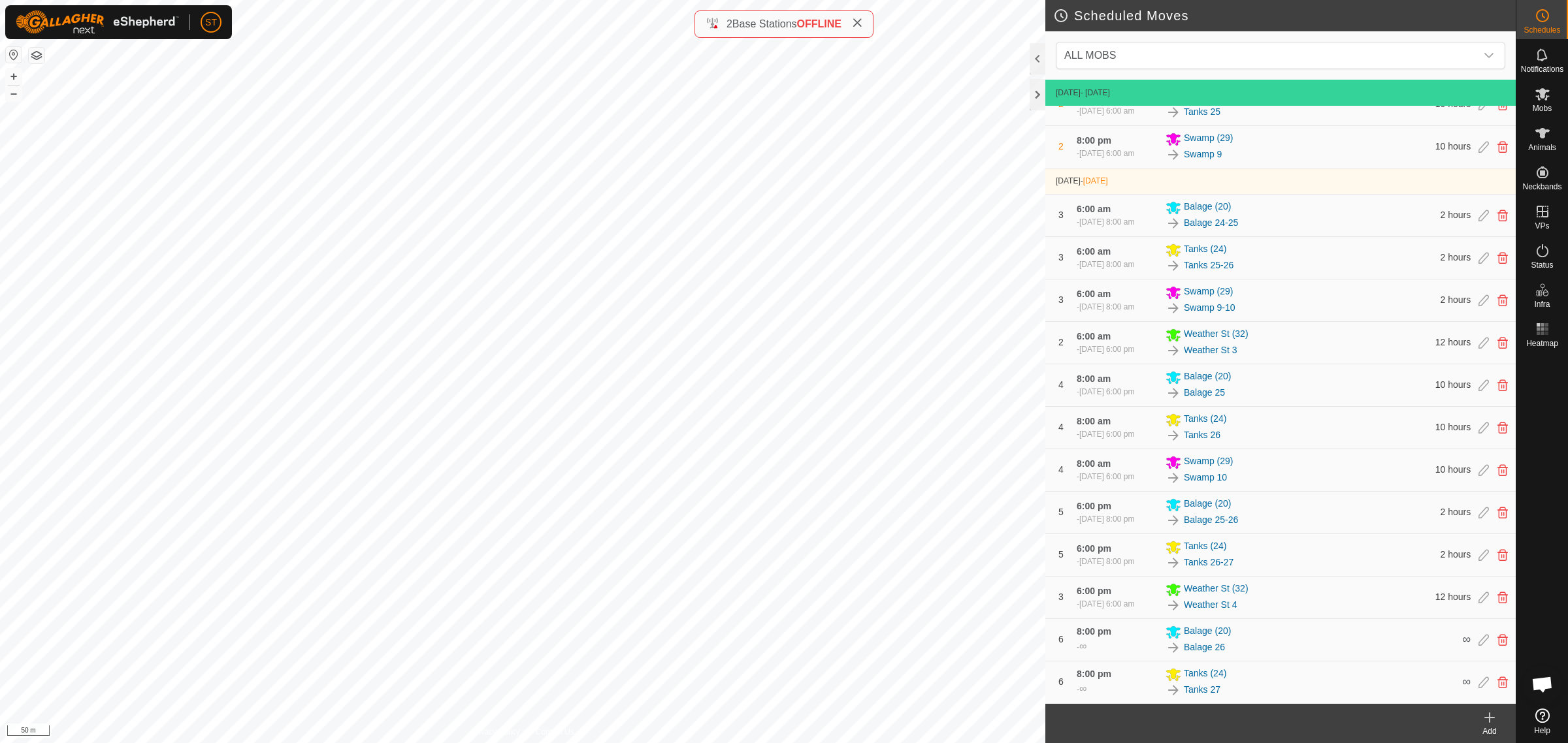
click at [507, 0] on html "ST Schedules Notifications Mobs Animals Neckbands VPs Status Infra Heatmap Help…" at bounding box center [784, 372] width 1568 height 743
click at [518, 0] on html "ST Schedules Notifications Mobs Animals Neckbands VPs Status Infra Heatmap Help…" at bounding box center [784, 372] width 1568 height 743
click at [456, 0] on html "ST Schedules Notifications Mobs Animals Neckbands VPs Status Infra Heatmap Help…" at bounding box center [784, 372] width 1568 height 743
click at [301, 0] on html "ST Schedules Notifications Mobs Animals Neckbands VPs Status Infra Heatmap Help…" at bounding box center [784, 372] width 1568 height 743
